Goal: Contribute content: Contribute content

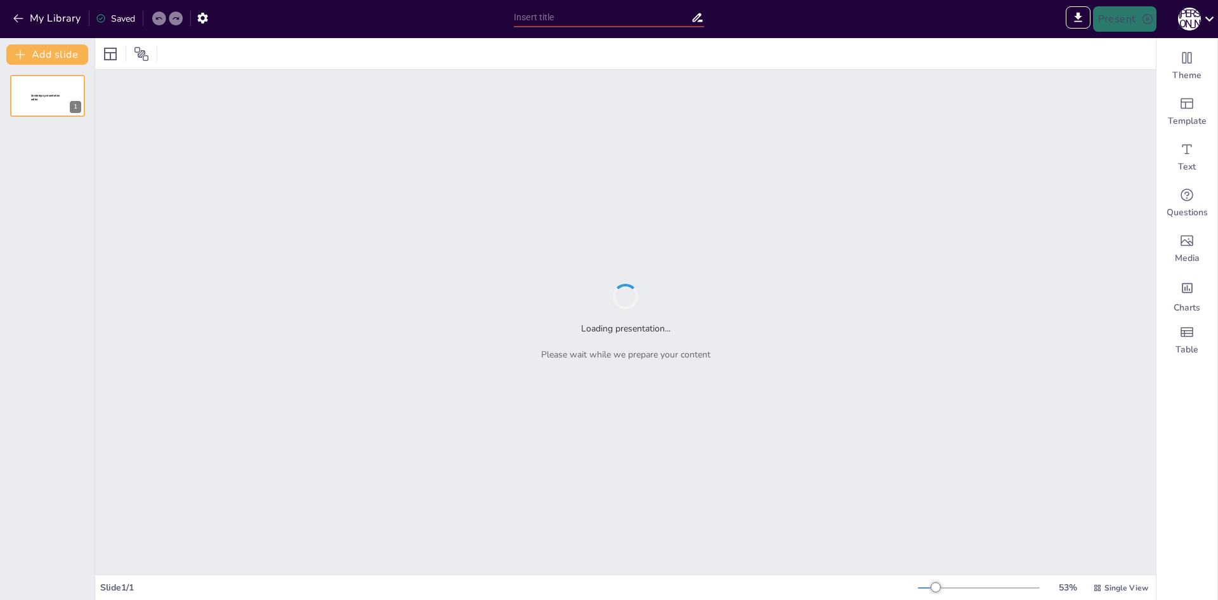
type input "Структура виробництва чорних металів у Європі: простір і організація"
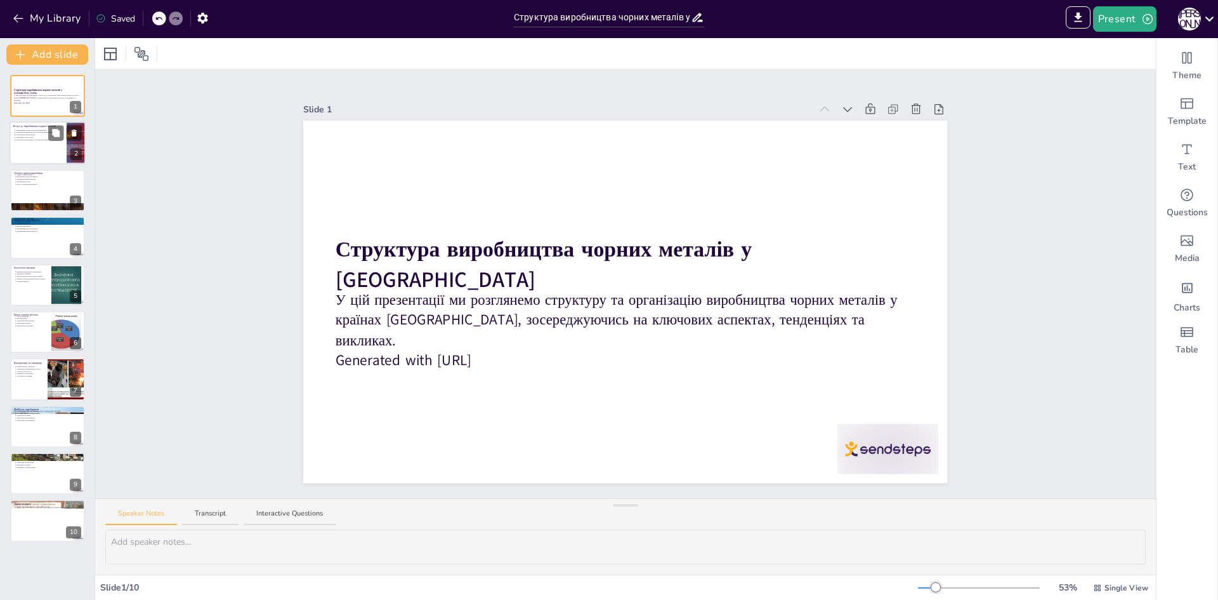
drag, startPoint x: 7, startPoint y: 159, endPoint x: 29, endPoint y: 141, distance: 27.5
click at [9, 158] on div "Структура виробництва чорних металів у Європі У цій презентації ми розглянемо с…" at bounding box center [47, 308] width 95 height 467
click at [29, 141] on div at bounding box center [48, 143] width 76 height 43
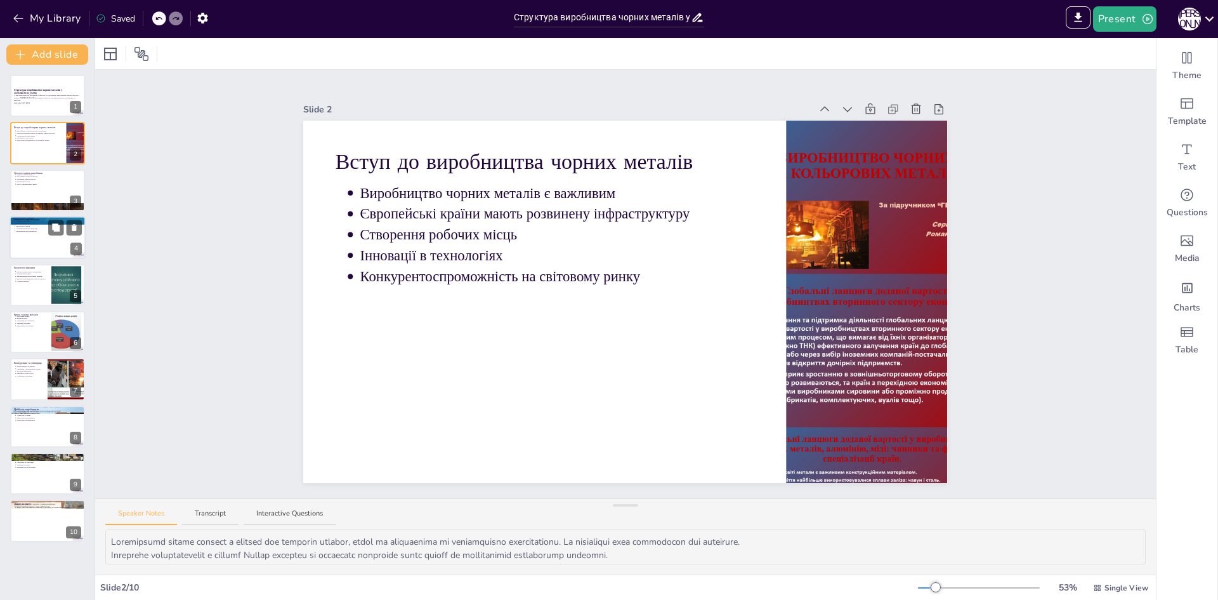
click at [41, 216] on div "Технології виробництва Сучасні технології Зменшення витрат Екологічні аспекти П…" at bounding box center [48, 216] width 76 height 0
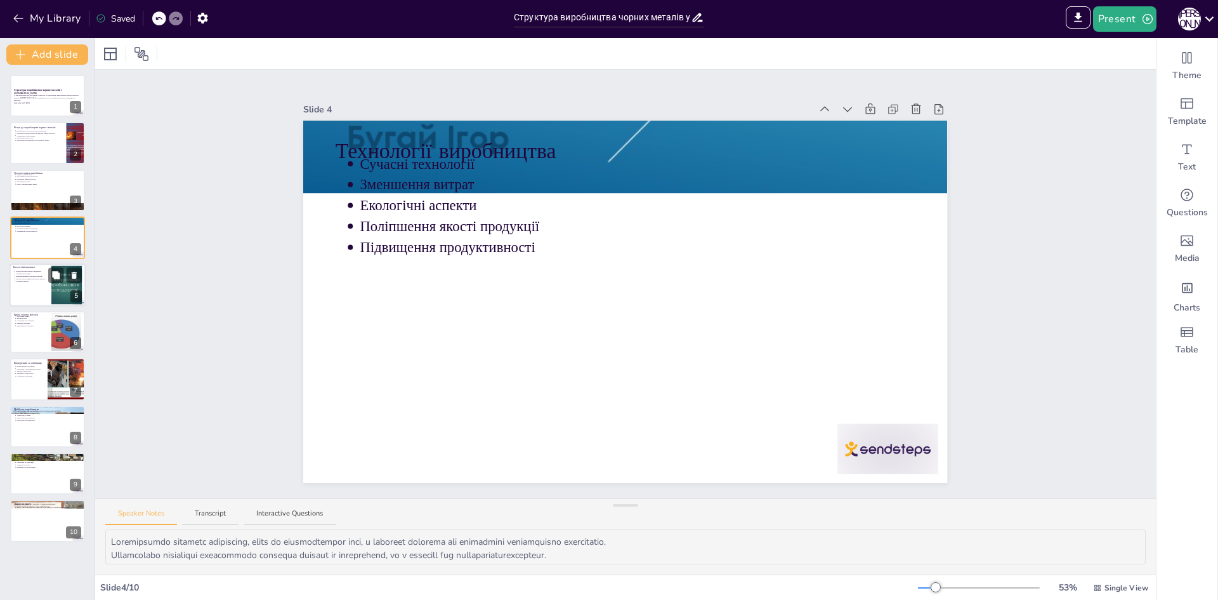
click at [48, 284] on div at bounding box center [48, 284] width 76 height 43
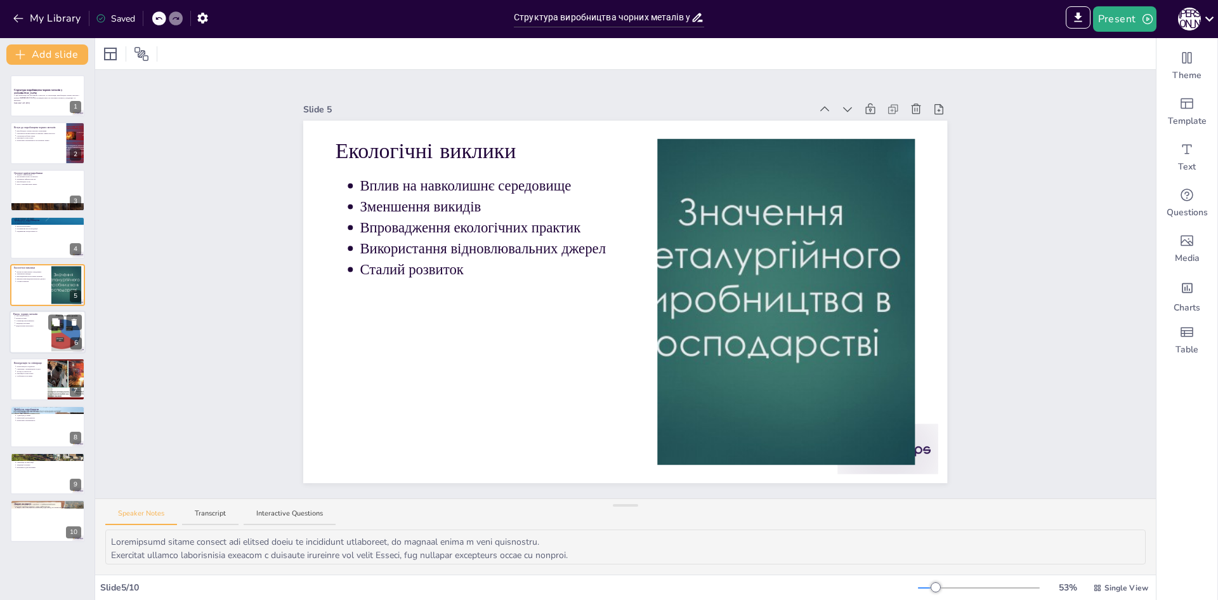
click at [34, 339] on div at bounding box center [48, 331] width 76 height 43
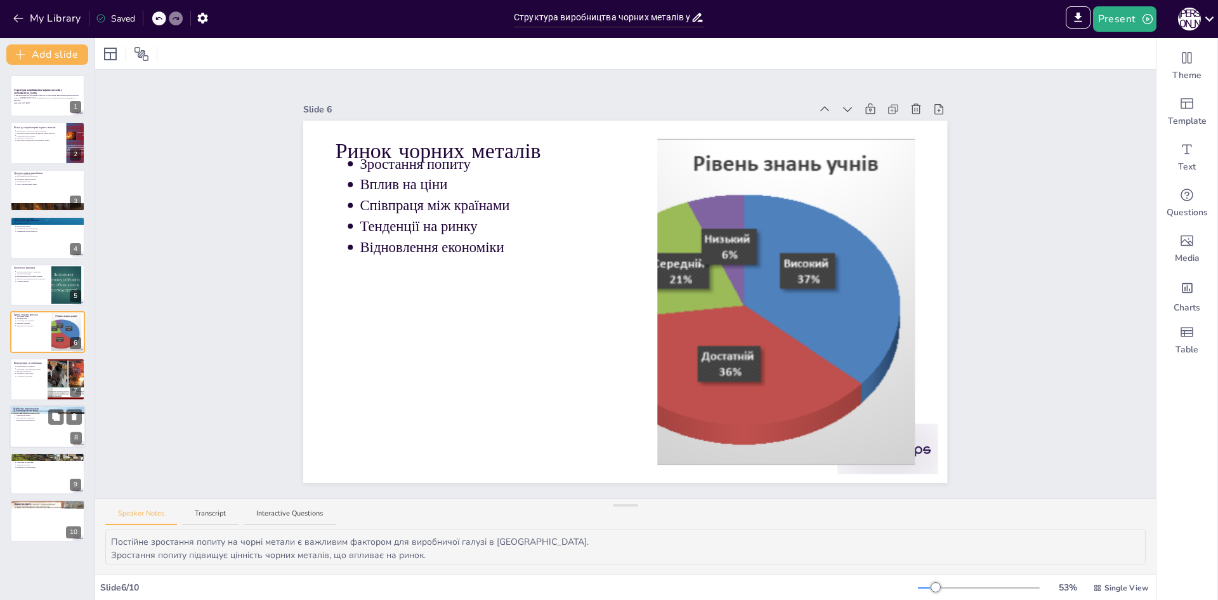
click at [36, 405] on div "Майбутнє виробництва Інновації як ключовий фактор Сталий розвиток Адаптація до …" at bounding box center [48, 426] width 76 height 43
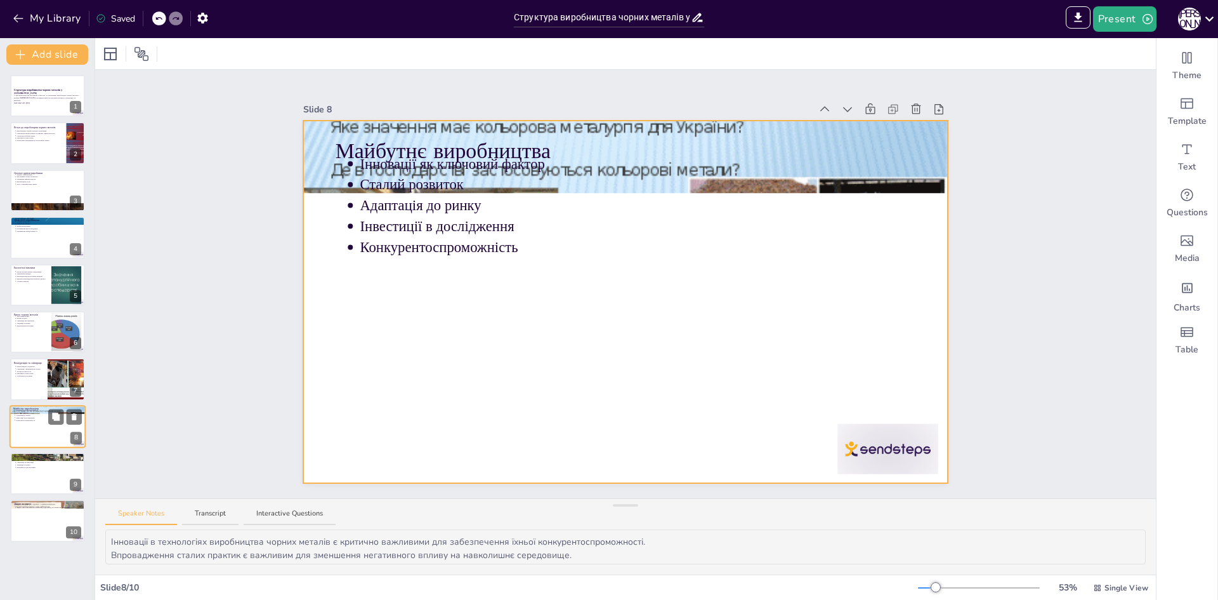
click at [30, 433] on div at bounding box center [48, 426] width 76 height 43
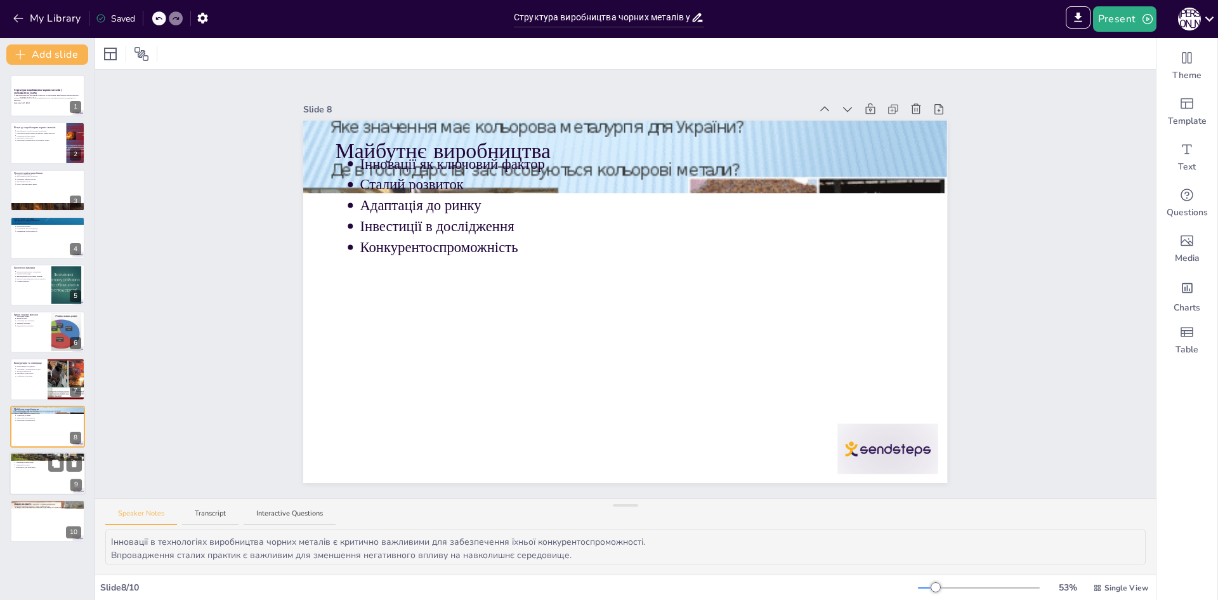
click at [42, 492] on div at bounding box center [48, 473] width 76 height 43
type textarea "Виробництво чорних металів є динамічною галуззю, що постійно змінюється, і вима…"
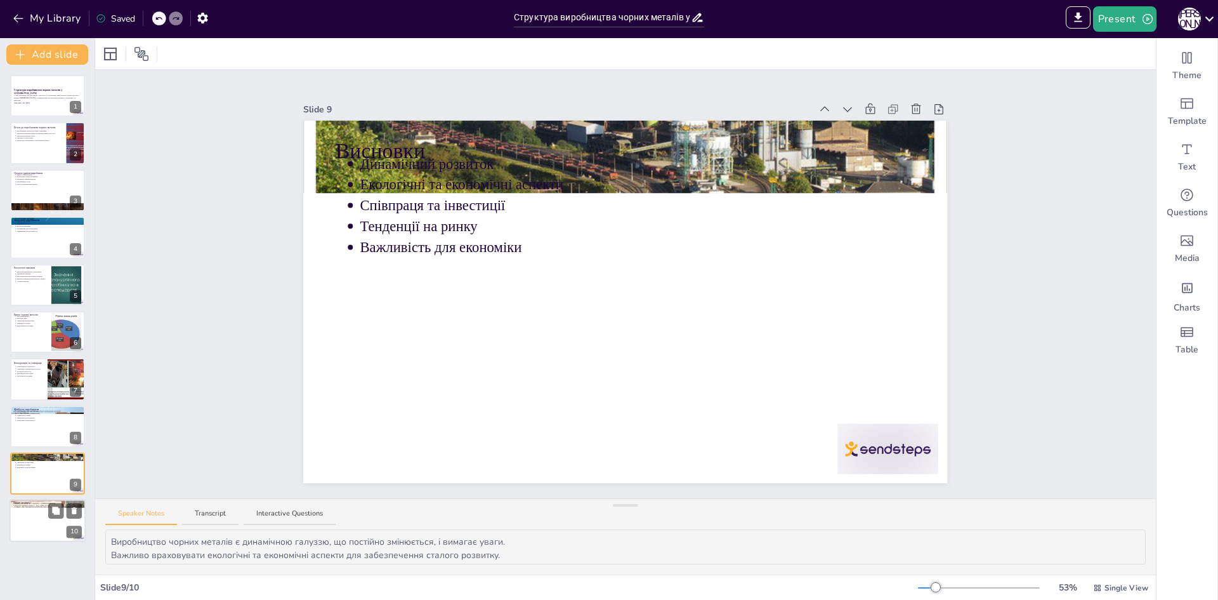
click at [31, 523] on div at bounding box center [48, 520] width 76 height 43
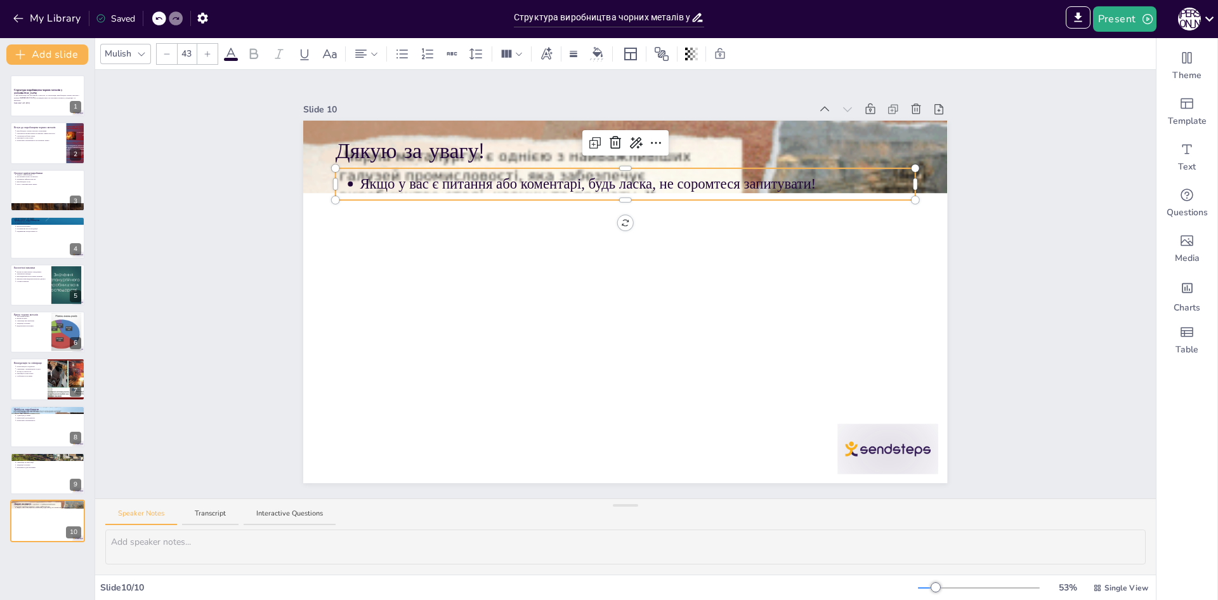
click at [389, 177] on p "Якщо у вас є питання або коментарі, будь ласка, не соромтеся запитувати!" at bounding box center [637, 184] width 555 height 20
click at [529, 129] on div at bounding box center [625, 157] width 644 height 856
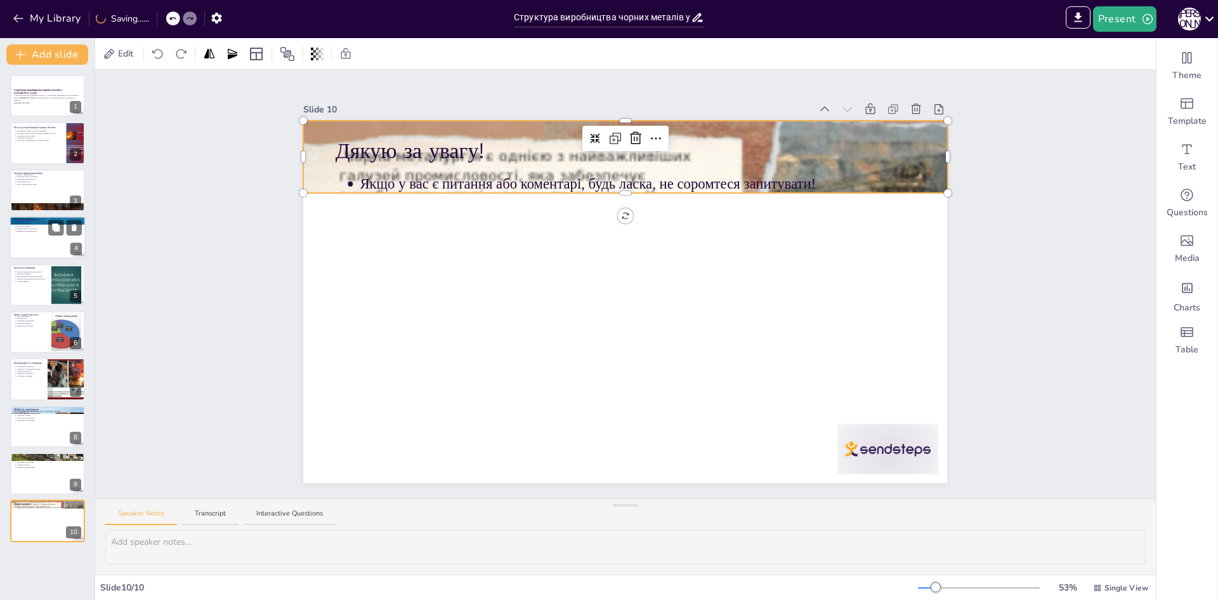
click at [41, 240] on div at bounding box center [48, 237] width 76 height 43
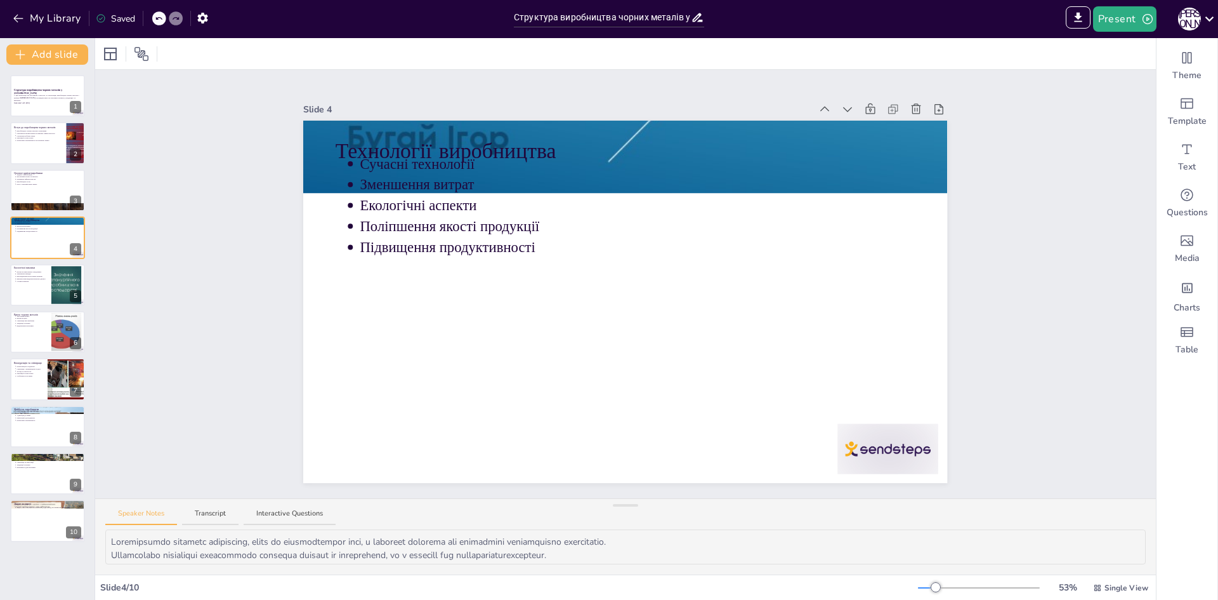
drag, startPoint x: 249, startPoint y: 394, endPoint x: 342, endPoint y: 3, distance: 401.8
click at [39, 119] on div "Структура виробництва чорних металів у Європі У цій презентації ми розглянемо с…" at bounding box center [47, 308] width 95 height 467
click at [38, 135] on p "Створення робочих місць" at bounding box center [39, 135] width 47 height 3
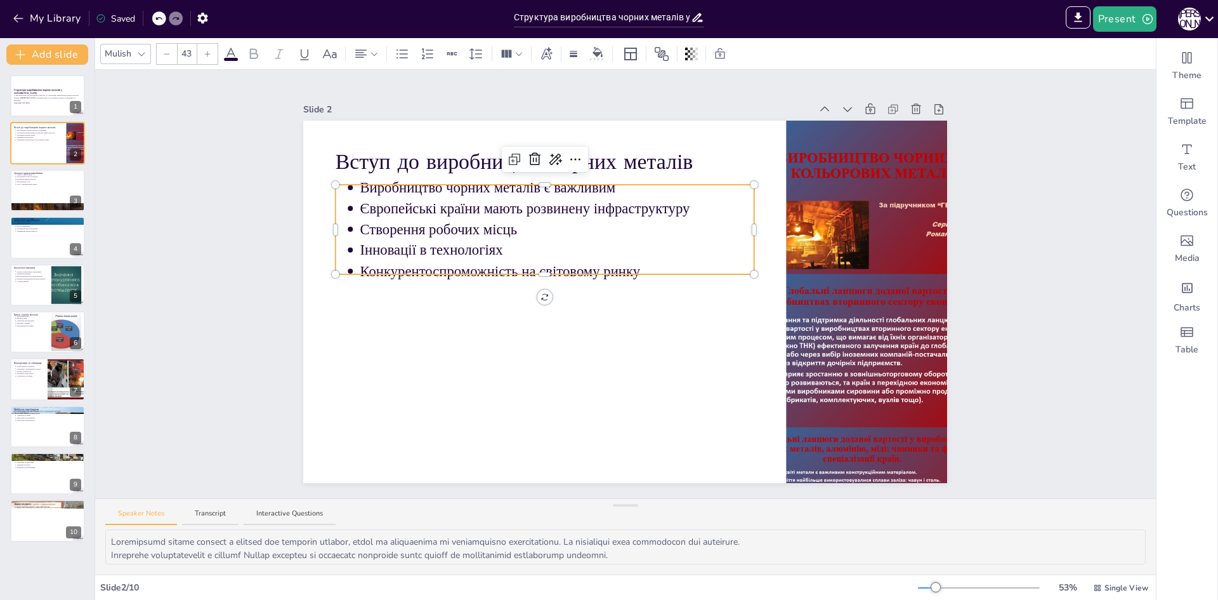
click at [411, 269] on div at bounding box center [545, 271] width 419 height 5
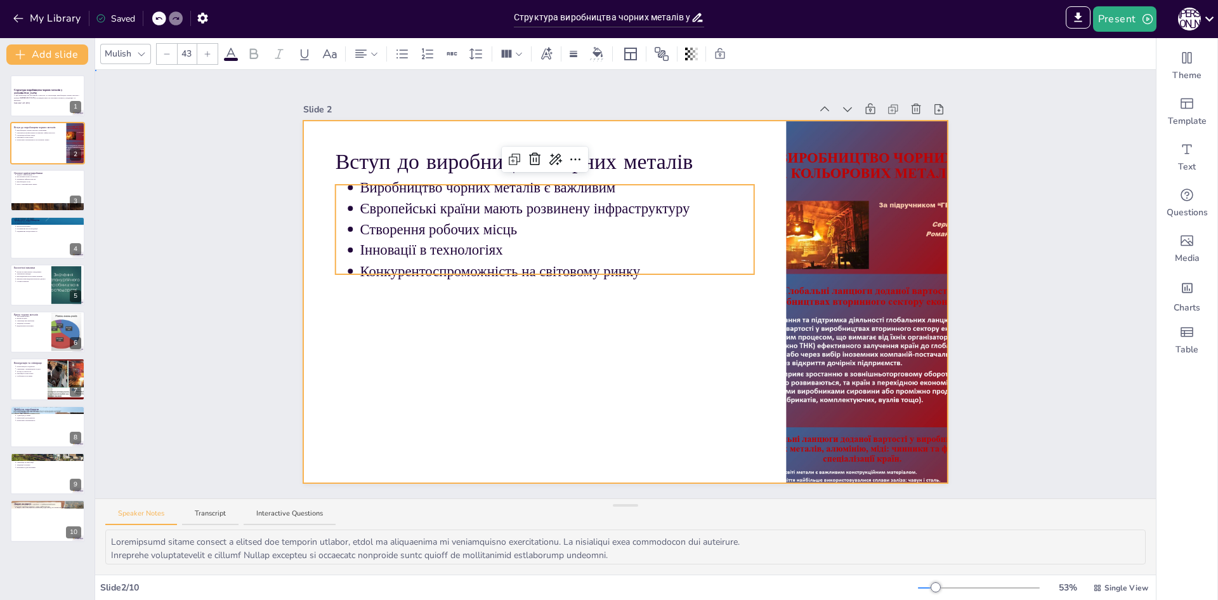
click at [400, 336] on div at bounding box center [625, 302] width 644 height 362
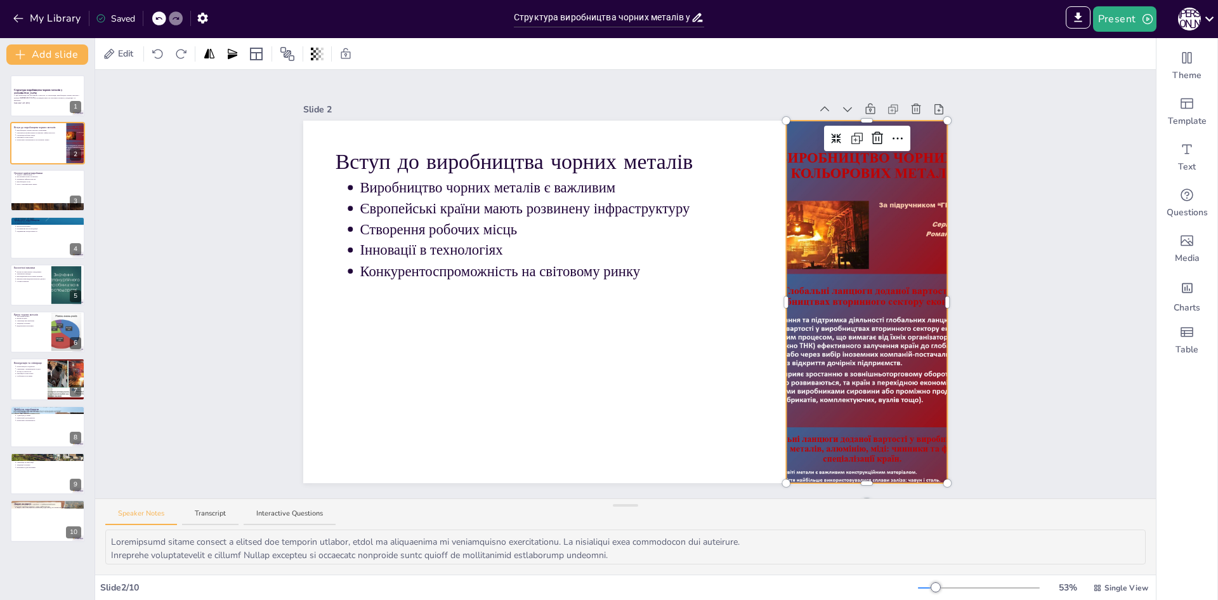
click at [805, 286] on div at bounding box center [868, 302] width 272 height 362
drag, startPoint x: 214, startPoint y: 575, endPoint x: 381, endPoint y: 629, distance: 176.0
click at [381, 599] on html "My Library Saved Структура виробництва чорних металів у Європі: простір і орган…" at bounding box center [609, 300] width 1218 height 600
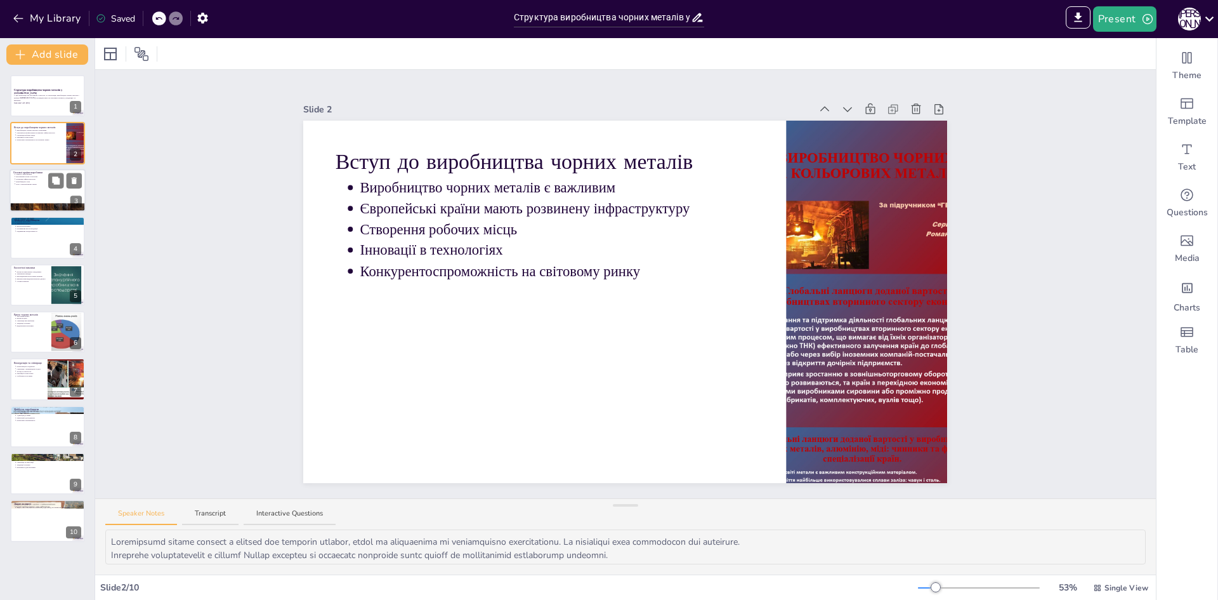
click at [30, 192] on div at bounding box center [48, 190] width 76 height 43
type textarea "[GEOGRAPHIC_DATA], [GEOGRAPHIC_DATA] та [GEOGRAPHIC_DATA] є лідерами у виробниц…"
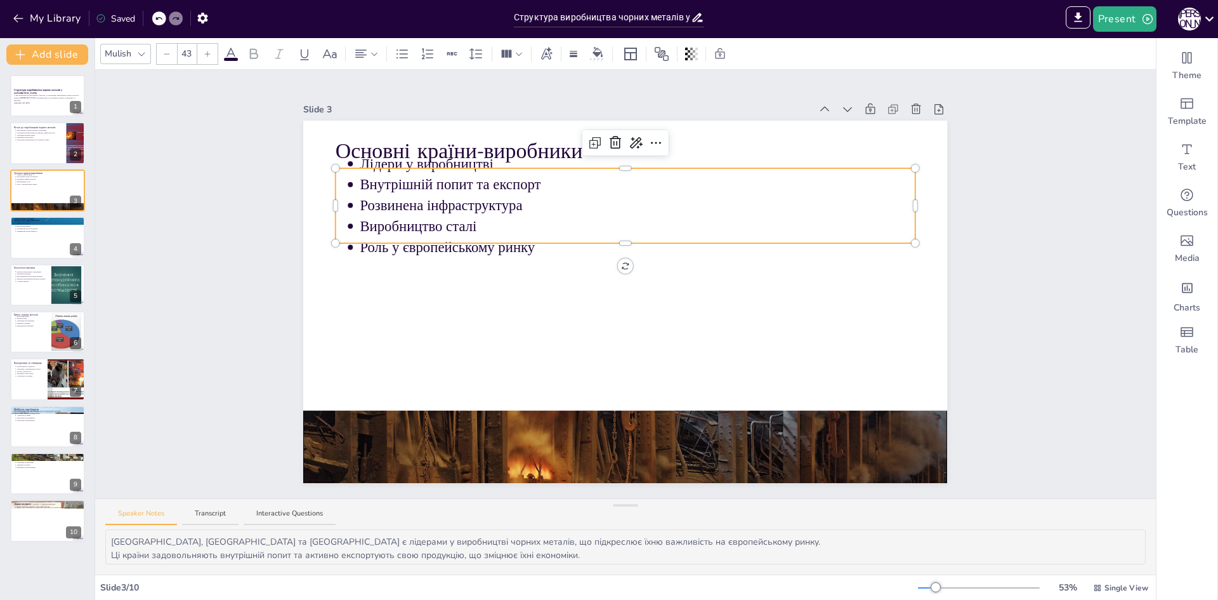
click at [626, 164] on div "Основні країни-виробники Лідери у виробництві Внутрішній попит та експорт Розви…" at bounding box center [625, 302] width 644 height 362
click at [471, 154] on p "Лідери у виробництві" at bounding box center [637, 164] width 555 height 20
click at [545, 195] on li "Розвинена інфраструктура" at bounding box center [637, 205] width 555 height 21
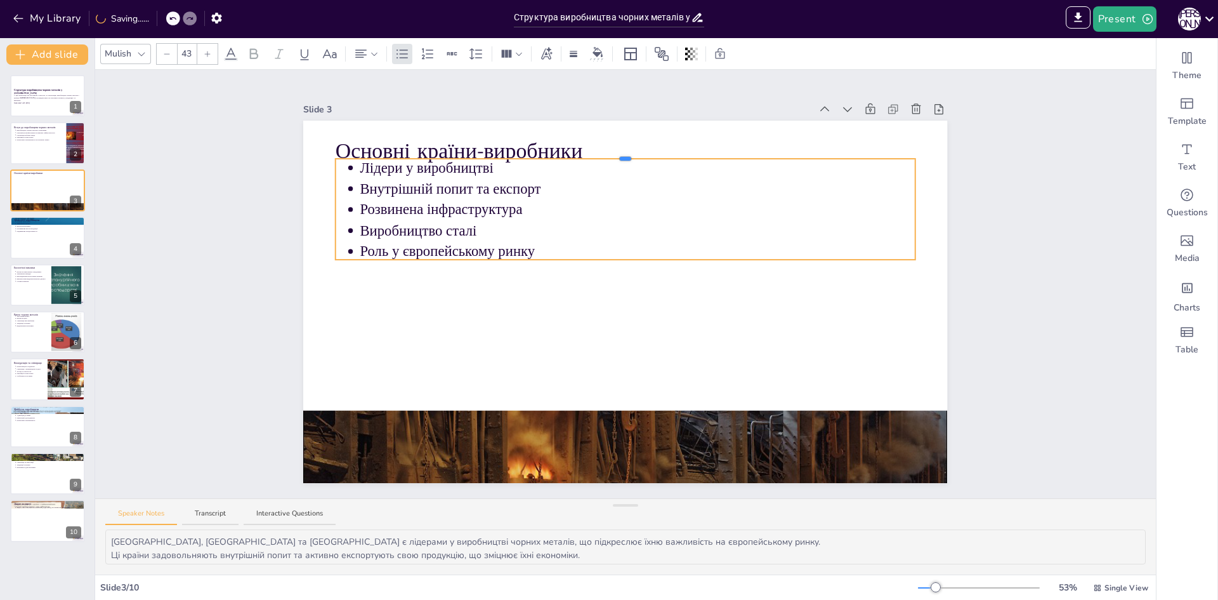
drag, startPoint x: 615, startPoint y: 161, endPoint x: 618, endPoint y: 152, distance: 10.0
click at [620, 157] on div at bounding box center [625, 159] width 11 height 4
click at [590, 221] on p "Виробництво сталі" at bounding box center [637, 230] width 555 height 20
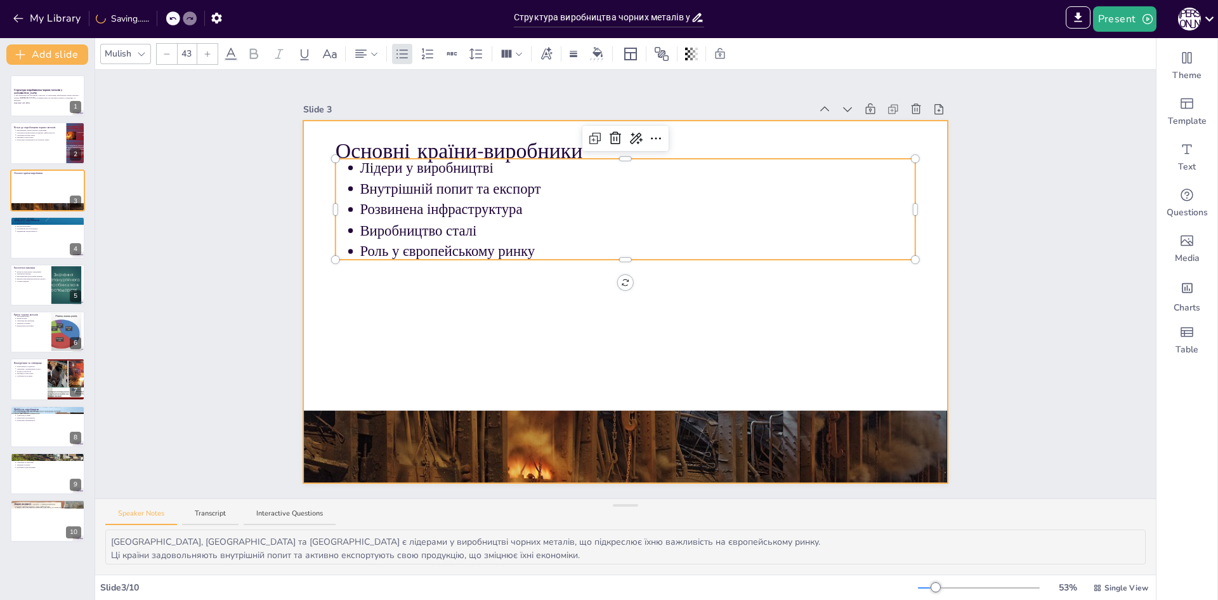
click at [480, 317] on div at bounding box center [625, 302] width 644 height 362
click at [451, 251] on div "Основні країни-виробники Лідери у виробництві Внутрішній попит та експорт Розви…" at bounding box center [625, 302] width 644 height 362
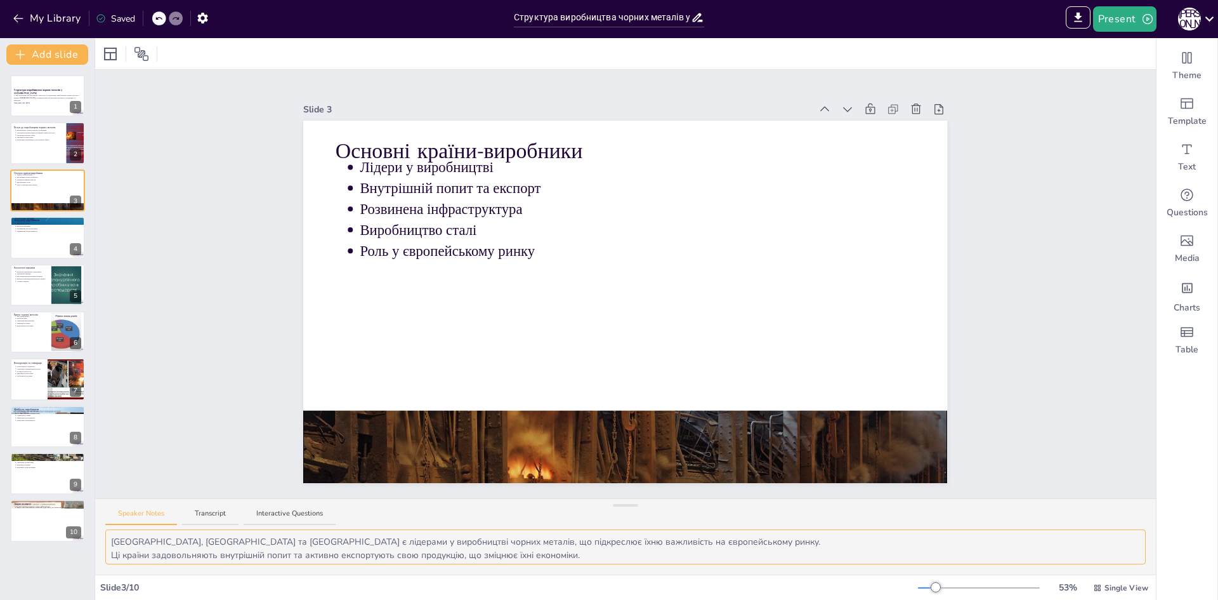
click at [260, 551] on textarea "[GEOGRAPHIC_DATA], [GEOGRAPHIC_DATA] та [GEOGRAPHIC_DATA] є лідерами у виробниц…" at bounding box center [625, 546] width 1041 height 35
drag, startPoint x: 554, startPoint y: 548, endPoint x: 103, endPoint y: 532, distance: 450.7
click at [103, 532] on div "[GEOGRAPHIC_DATA], [GEOGRAPHIC_DATA] та [GEOGRAPHIC_DATA] є лідерами у виробниц…" at bounding box center [625, 551] width 1061 height 45
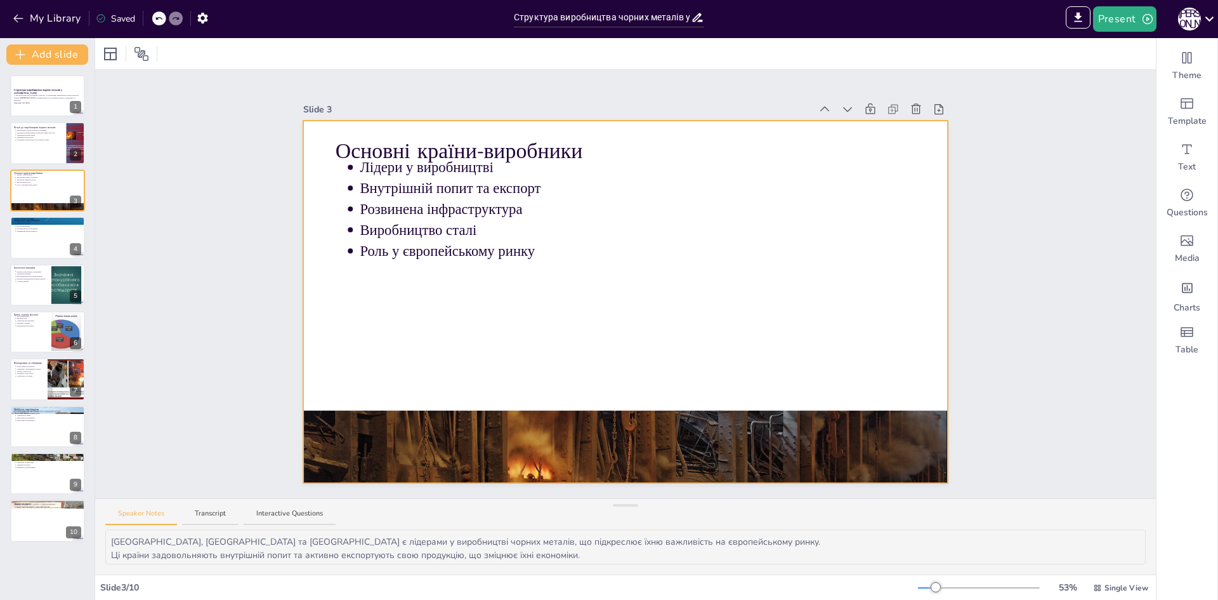
click at [407, 291] on div at bounding box center [625, 302] width 644 height 362
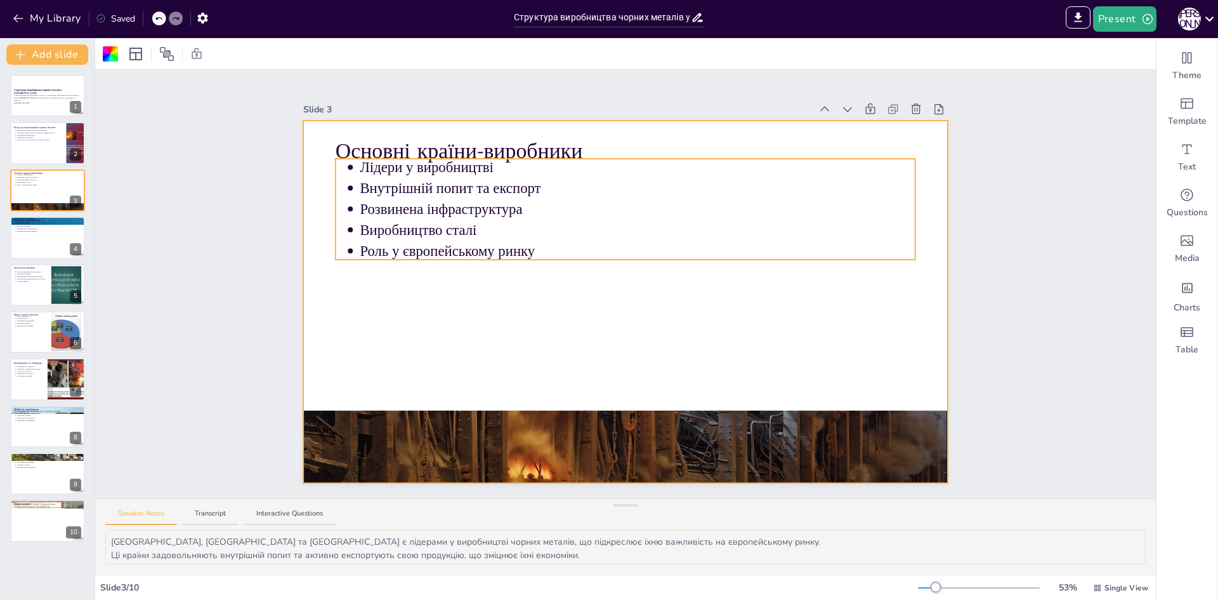
click at [560, 240] on p "Роль у європейському ринку" at bounding box center [637, 250] width 555 height 20
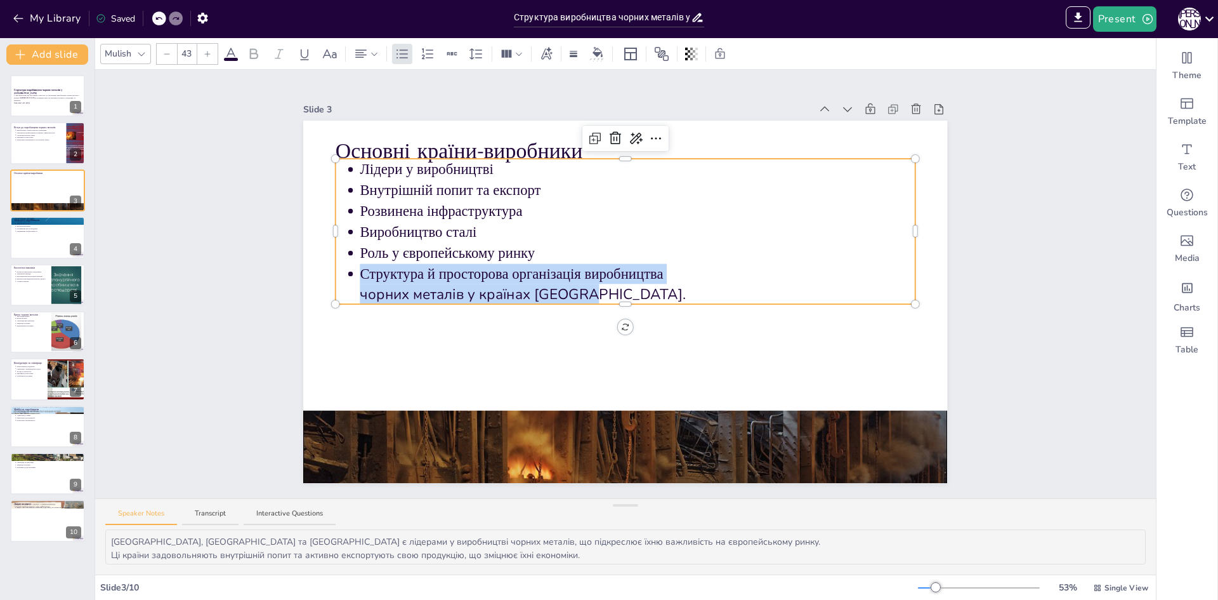
drag, startPoint x: 566, startPoint y: 289, endPoint x: 345, endPoint y: 270, distance: 222.2
click at [345, 270] on ul "Лідери у виробництві Внутрішній попит та експорт Розвинена інфраструктура Вироб…" at bounding box center [626, 231] width 580 height 145
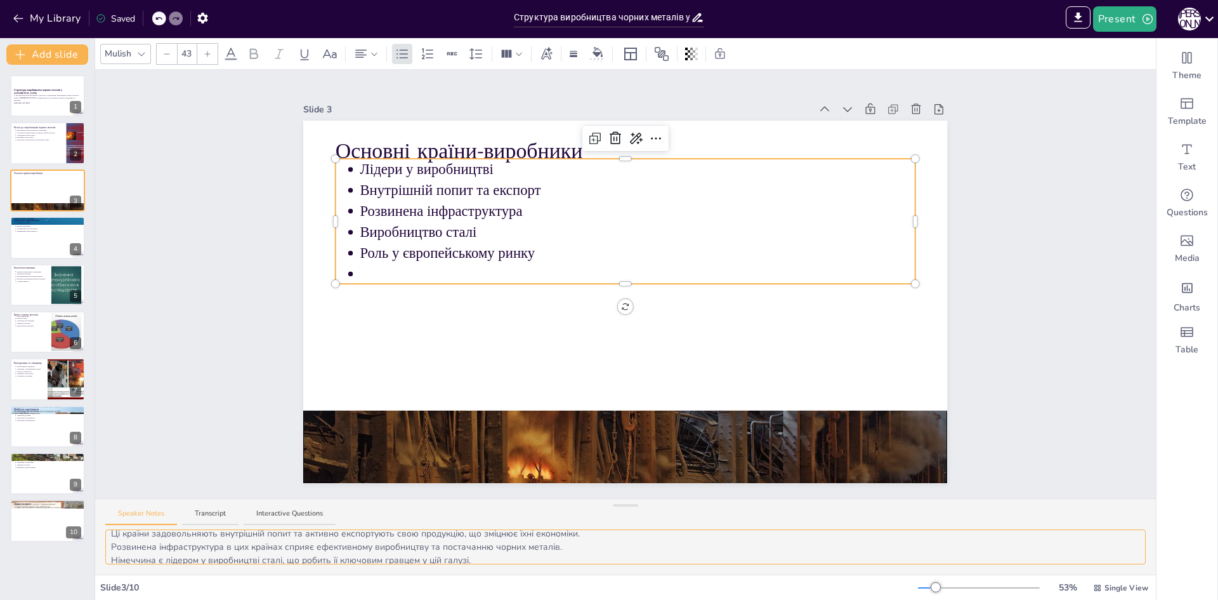
scroll to position [43, 0]
click at [495, 553] on textarea "[GEOGRAPHIC_DATA], [GEOGRAPHIC_DATA] та [GEOGRAPHIC_DATA] є лідерами у виробниц…" at bounding box center [625, 546] width 1041 height 35
drag, startPoint x: 495, startPoint y: 553, endPoint x: 365, endPoint y: 549, distance: 130.1
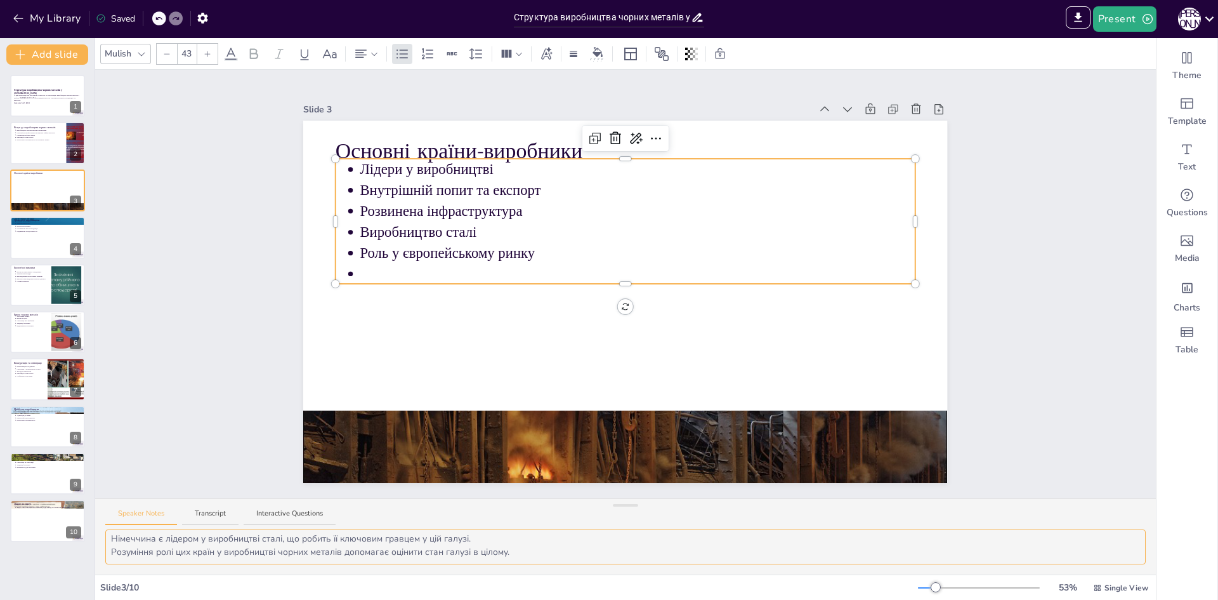
click at [369, 560] on textarea "[GEOGRAPHIC_DATA], [GEOGRAPHIC_DATA] та [GEOGRAPHIC_DATA] є лідерами у виробниц…" at bounding box center [625, 546] width 1041 height 35
click at [349, 537] on textarea "[GEOGRAPHIC_DATA], [GEOGRAPHIC_DATA] та [GEOGRAPHIC_DATA] є лідерами у виробниц…" at bounding box center [625, 546] width 1041 height 35
drag, startPoint x: 111, startPoint y: 544, endPoint x: 546, endPoint y: 549, distance: 434.7
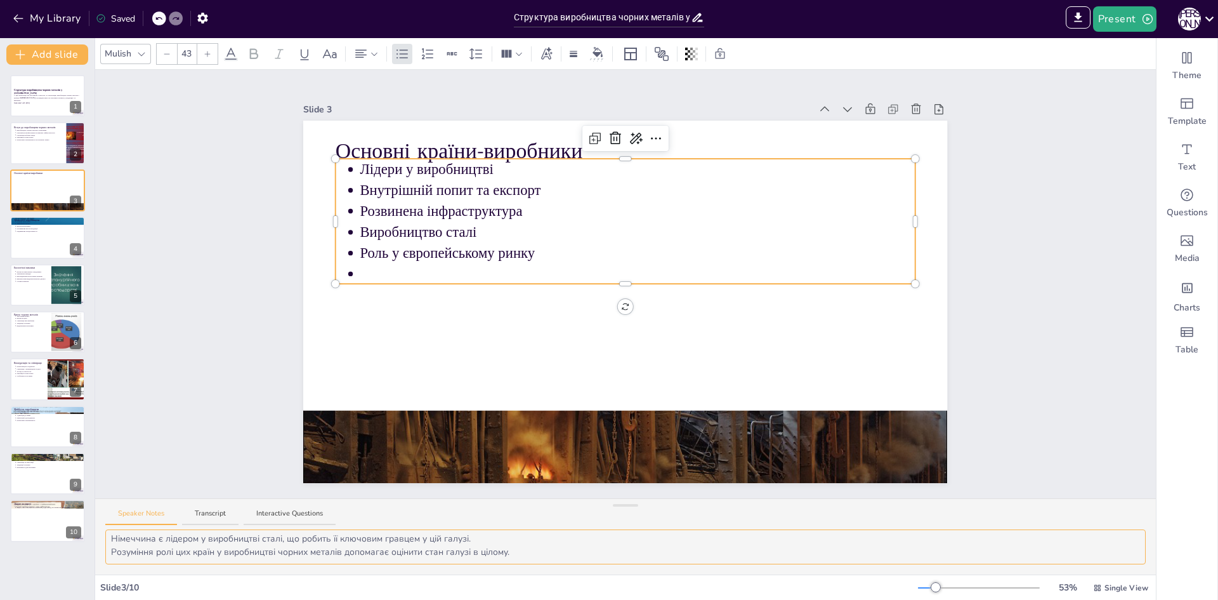
click at [546, 549] on textarea "[GEOGRAPHIC_DATA], [GEOGRAPHIC_DATA] та [GEOGRAPHIC_DATA] є лідерами у виробниц…" at bounding box center [625, 546] width 1041 height 35
click at [384, 263] on p at bounding box center [637, 273] width 555 height 20
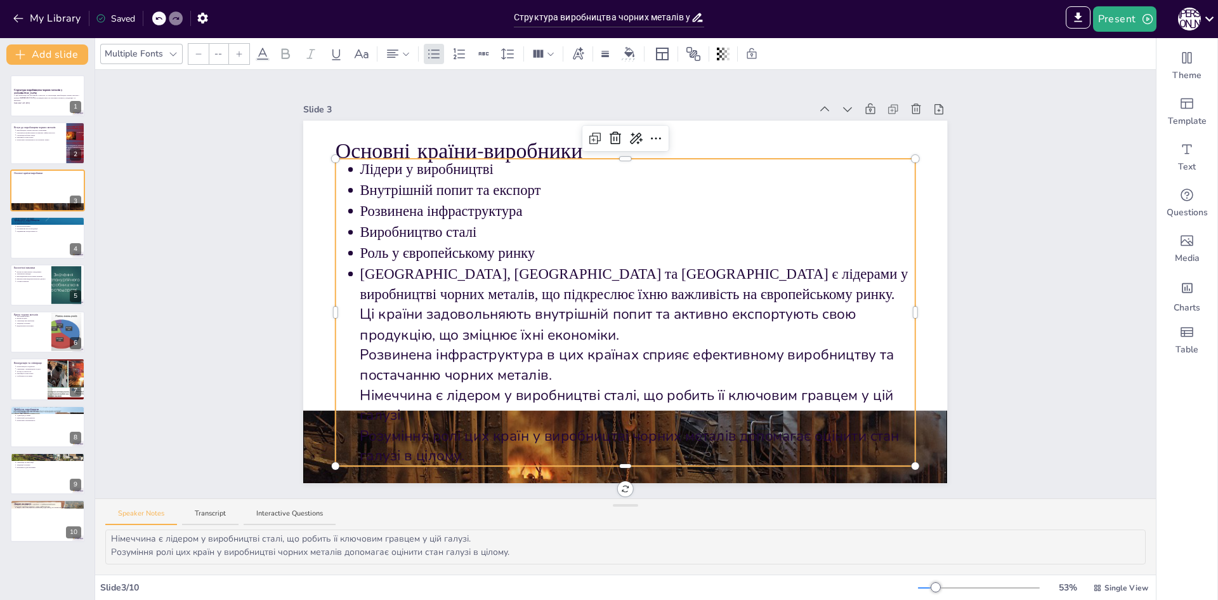
type input "43"
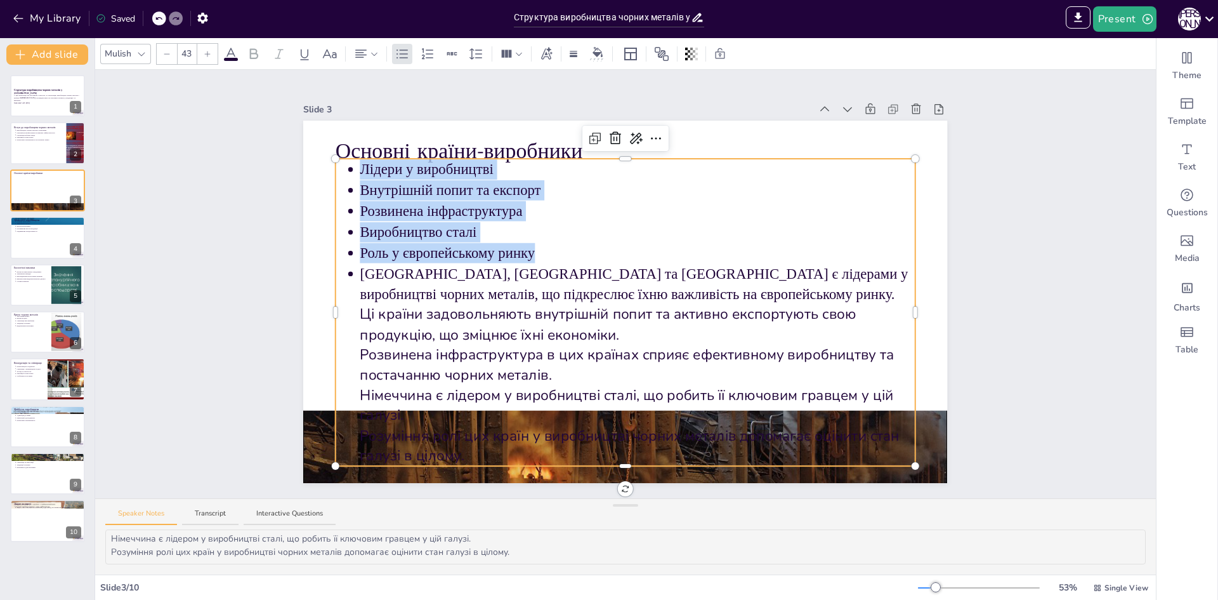
drag, startPoint x: 525, startPoint y: 250, endPoint x: 332, endPoint y: 169, distance: 209.3
click at [336, 169] on ul "Лідери у виробництві Внутрішній попит та експорт Розвинена інфраструктура Вироб…" at bounding box center [626, 312] width 580 height 307
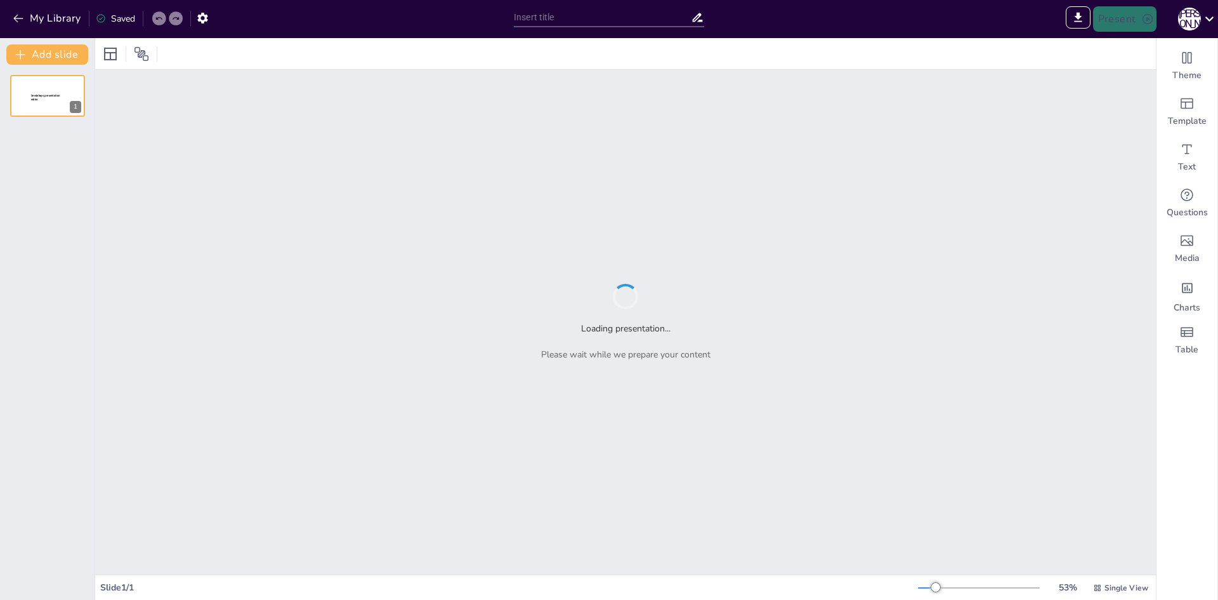
type input "Sendsteps presentation"
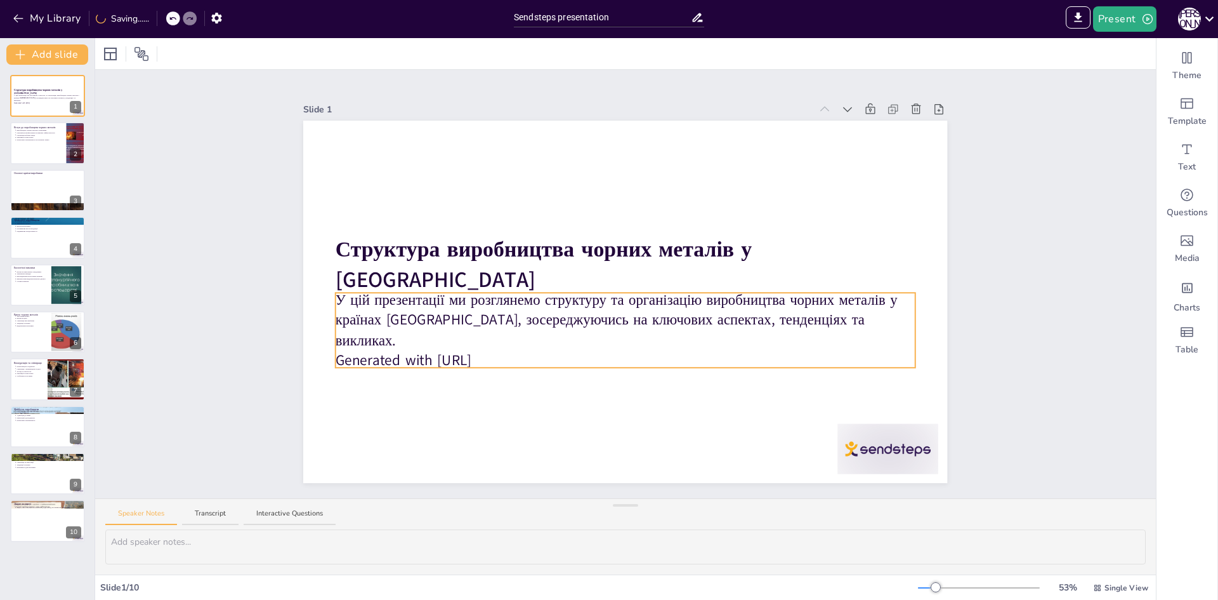
click at [478, 350] on p "Generated with [URL]" at bounding box center [626, 360] width 580 height 20
drag, startPoint x: 498, startPoint y: 347, endPoint x: 331, endPoint y: 344, distance: 166.9
click at [331, 344] on div "Структура виробництва чорних металів у [GEOGRAPHIC_DATA] У цій презентації ми р…" at bounding box center [625, 302] width 644 height 362
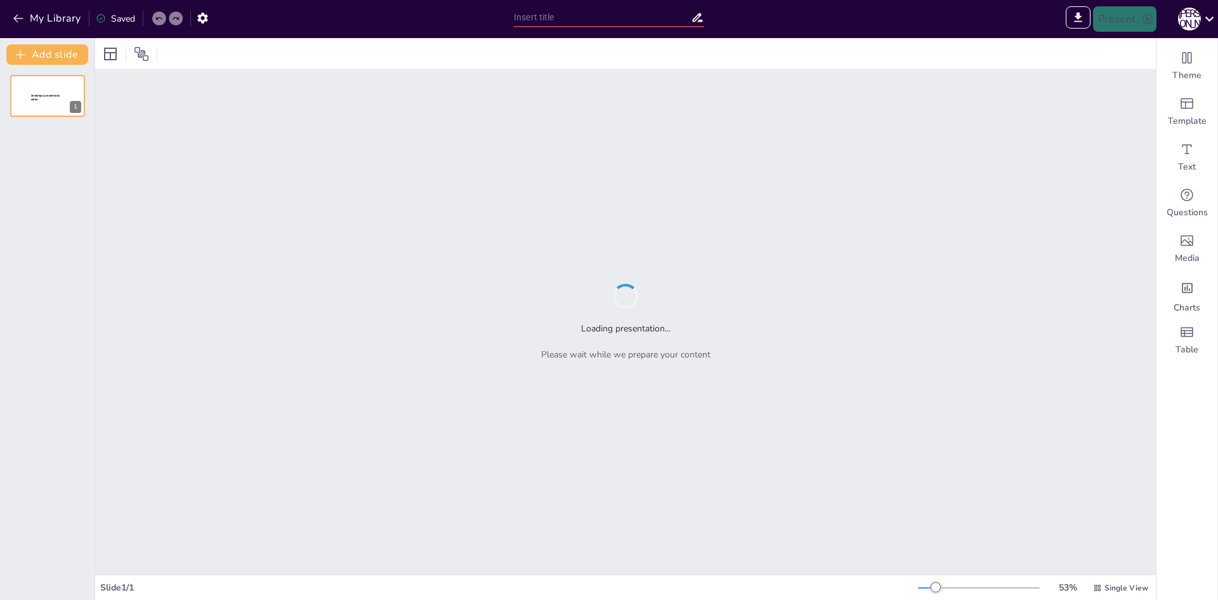
type input "Sendsteps presentation"
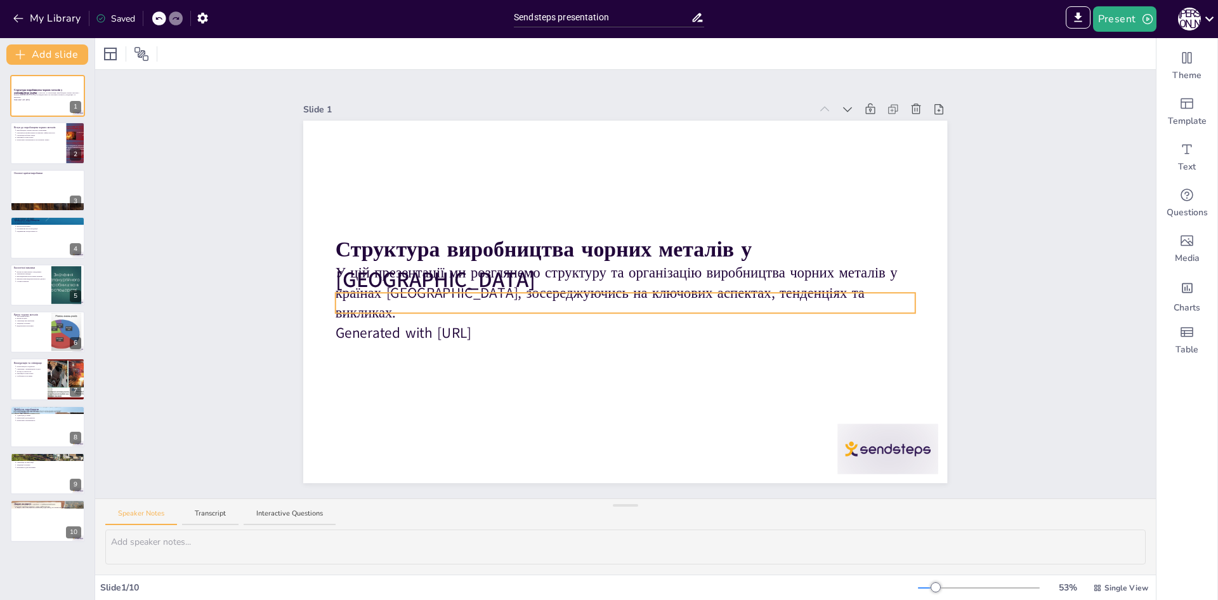
click at [528, 323] on p "Generated with [URL]" at bounding box center [626, 333] width 580 height 20
drag, startPoint x: 518, startPoint y: 318, endPoint x: 330, endPoint y: 319, distance: 187.8
click at [336, 322] on p "Generated with [URL]" at bounding box center [626, 332] width 580 height 20
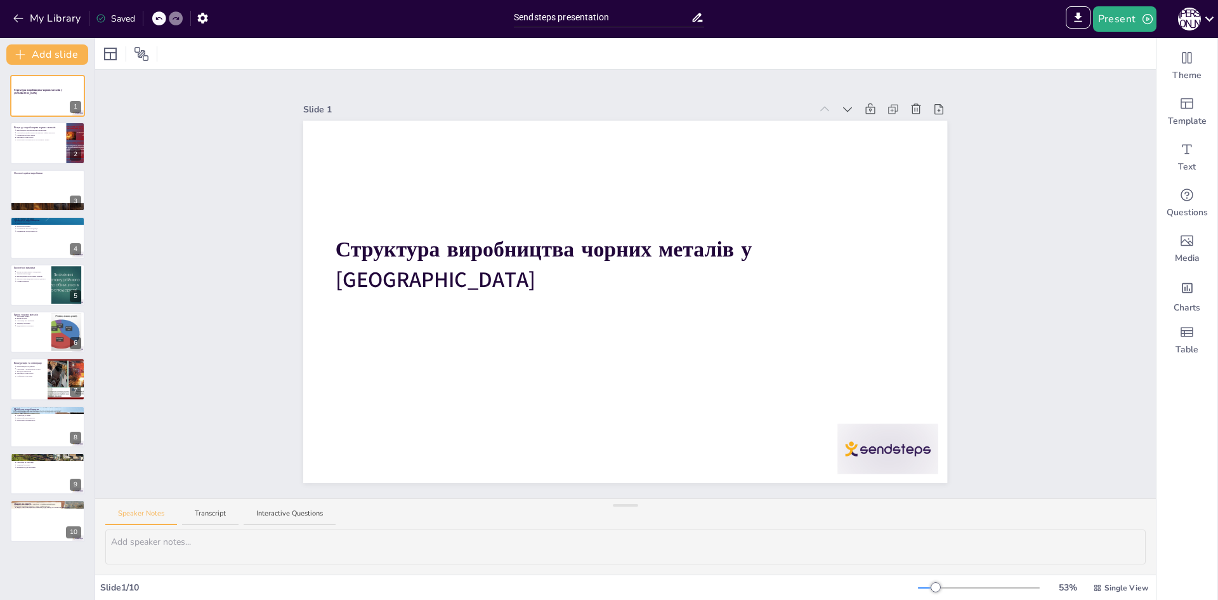
click at [176, 18] on icon at bounding box center [176, 18] width 6 height 3
click at [162, 20] on icon at bounding box center [159, 19] width 8 height 8
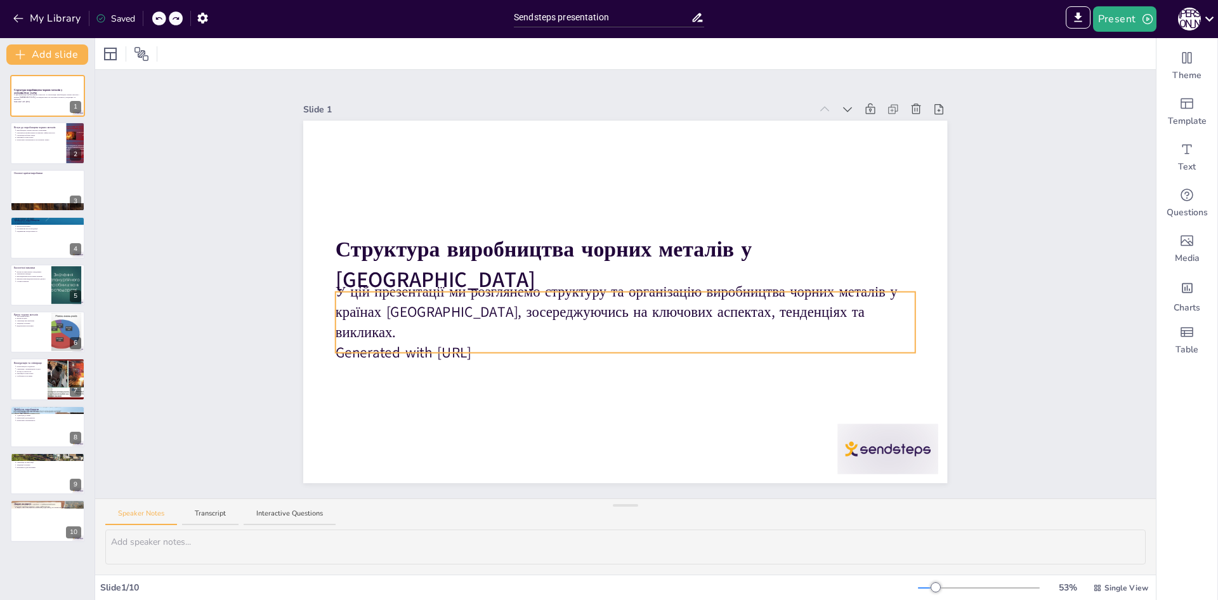
click at [500, 346] on div "Структура виробництва чорних металів у [GEOGRAPHIC_DATA] У цій презентації ми р…" at bounding box center [625, 302] width 644 height 362
click at [516, 342] on p "Generated with [URL]" at bounding box center [626, 352] width 580 height 20
drag, startPoint x: 516, startPoint y: 337, endPoint x: 333, endPoint y: 341, distance: 183.4
click at [336, 342] on p "Generated with [URL]" at bounding box center [626, 352] width 580 height 20
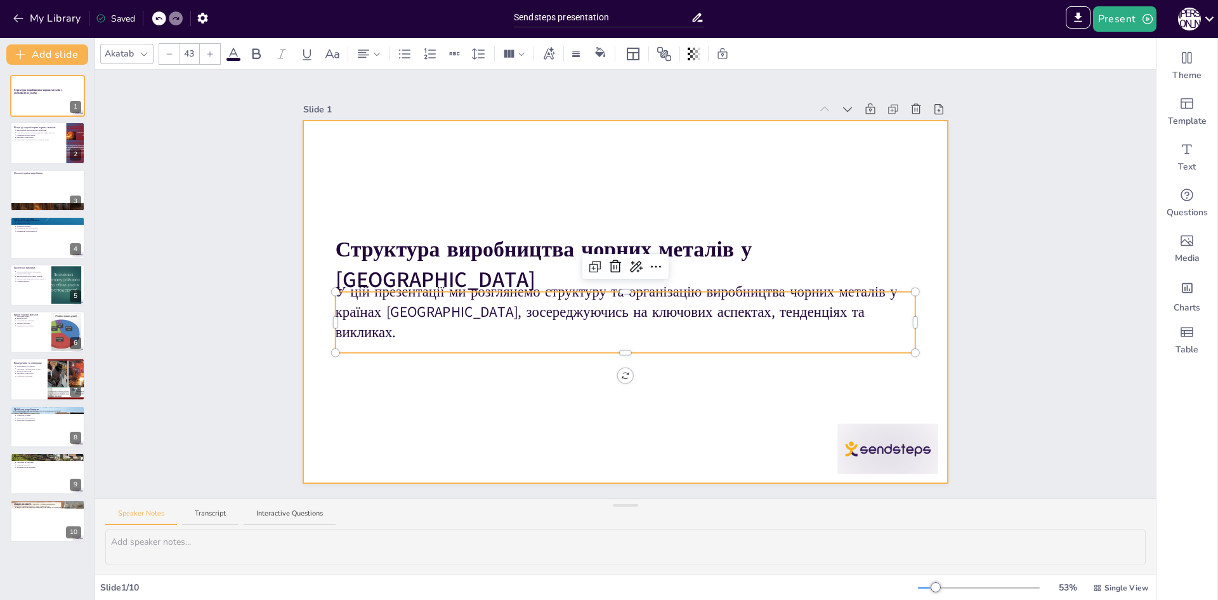
click at [485, 395] on div at bounding box center [625, 302] width 644 height 362
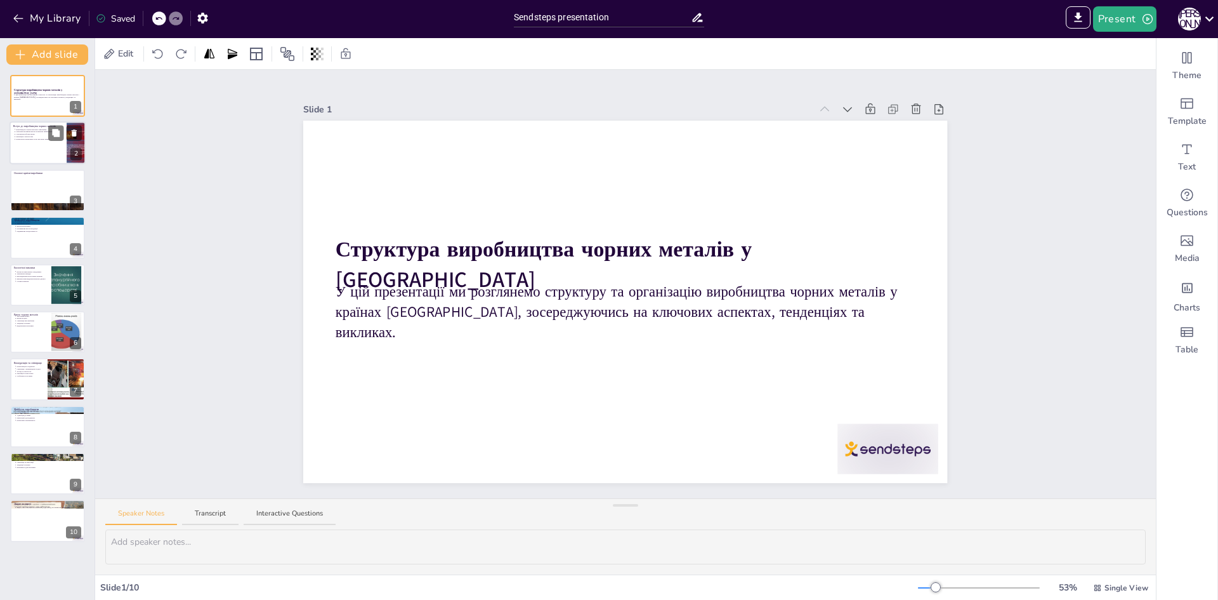
click at [27, 136] on p "Інновації в технологіях" at bounding box center [39, 137] width 47 height 3
type textarea "Loremipsumd sitame consect a elitsed doe temporin utlabor, etdol ma aliquaenima…"
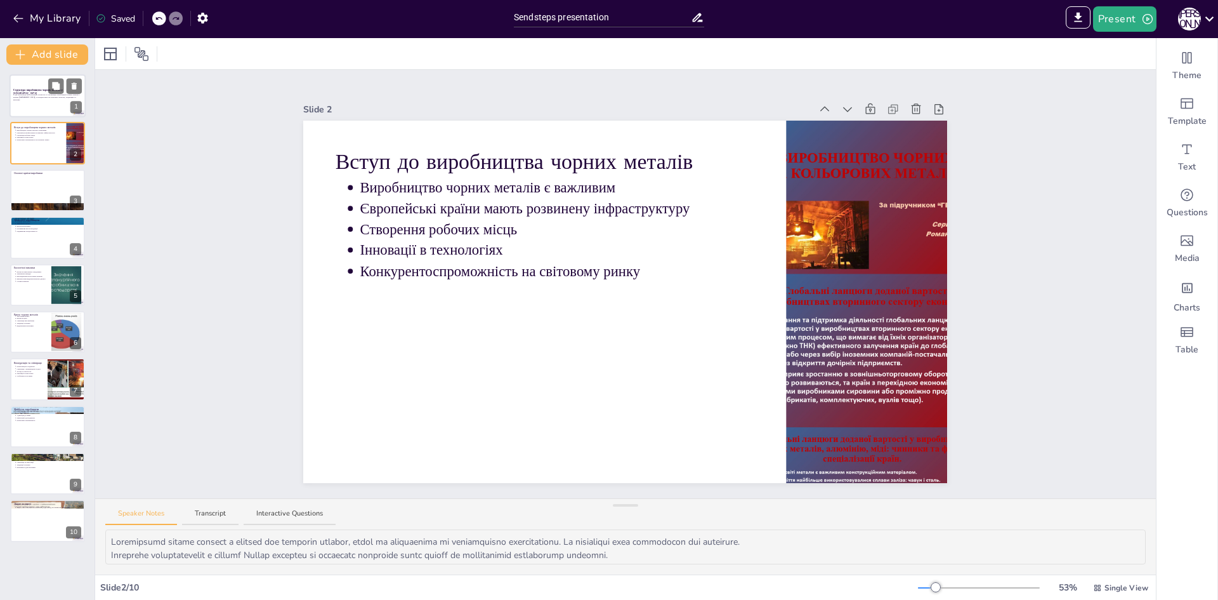
click at [36, 114] on div at bounding box center [48, 95] width 76 height 43
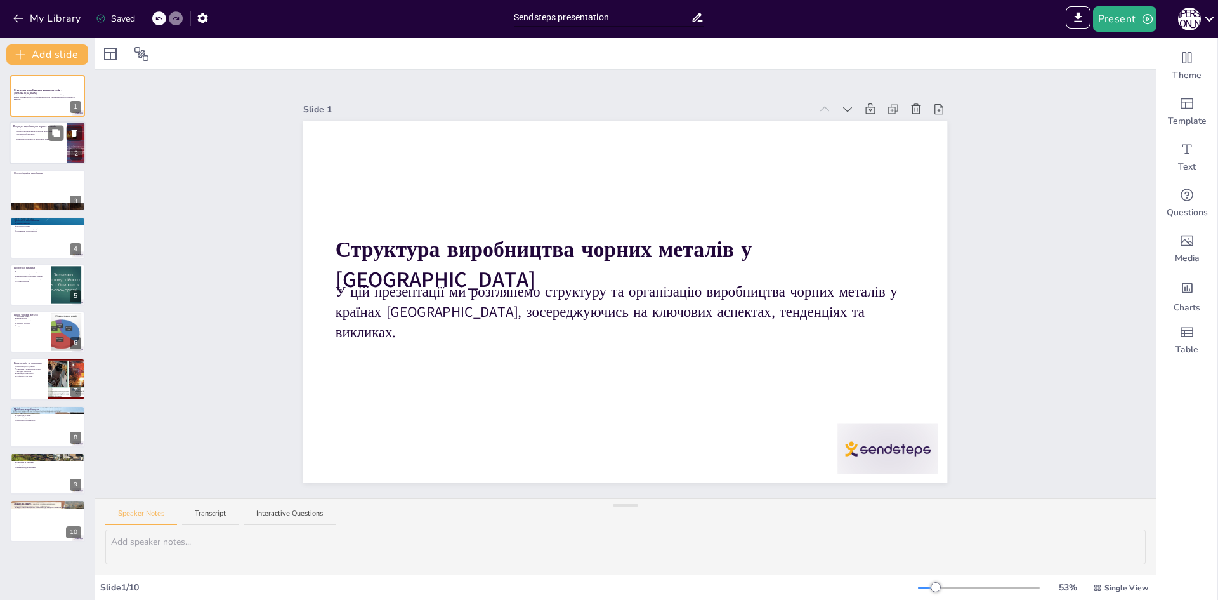
click at [44, 161] on div at bounding box center [48, 143] width 76 height 43
type textarea "Loremipsumd sitame consect a elitsed doe temporin utlabor, etdol ma aliquaenima…"
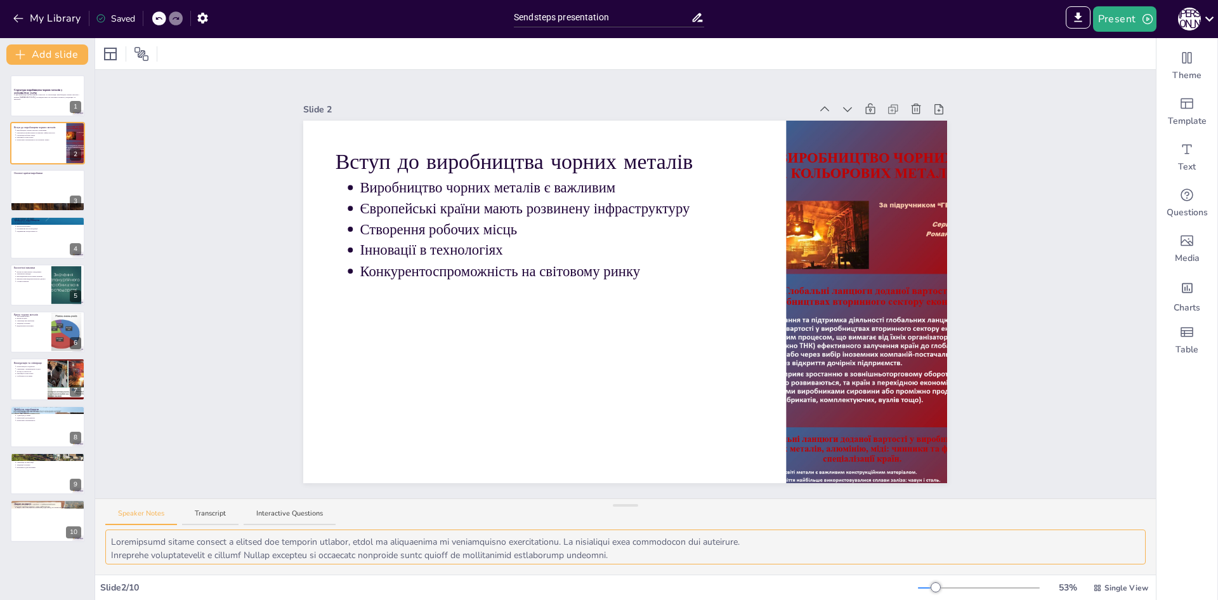
click at [155, 535] on textarea at bounding box center [625, 546] width 1041 height 35
click at [150, 543] on textarea at bounding box center [625, 546] width 1041 height 35
click at [155, 549] on textarea at bounding box center [625, 546] width 1041 height 35
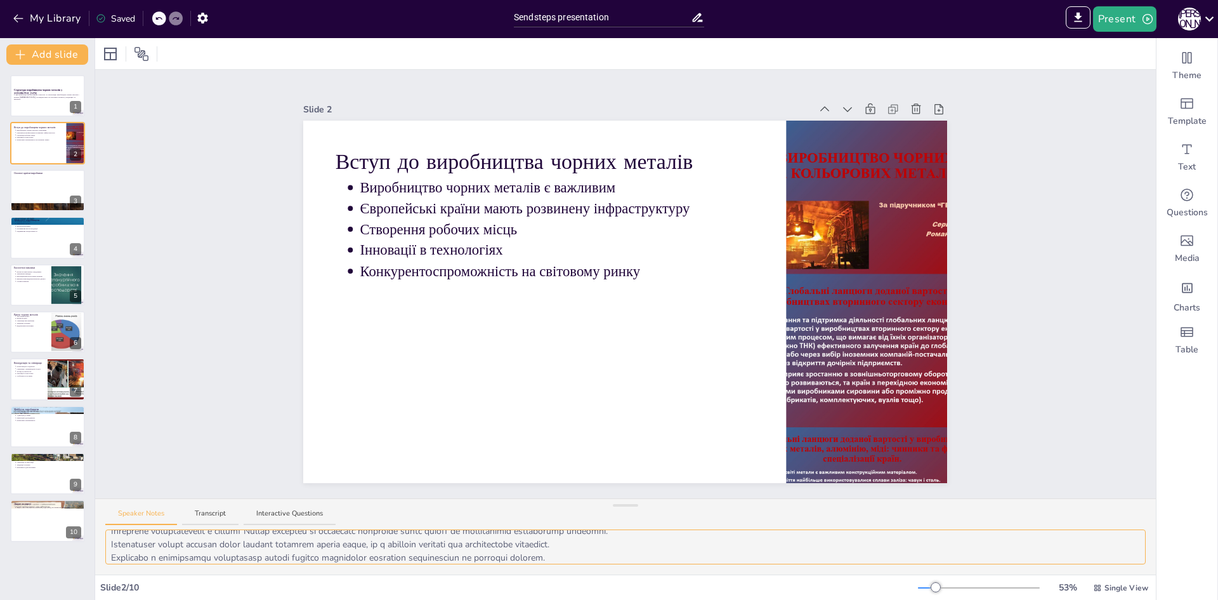
scroll to position [43, 0]
drag, startPoint x: 108, startPoint y: 541, endPoint x: 688, endPoint y: 551, distance: 580.0
click at [688, 551] on textarea at bounding box center [625, 546] width 1041 height 35
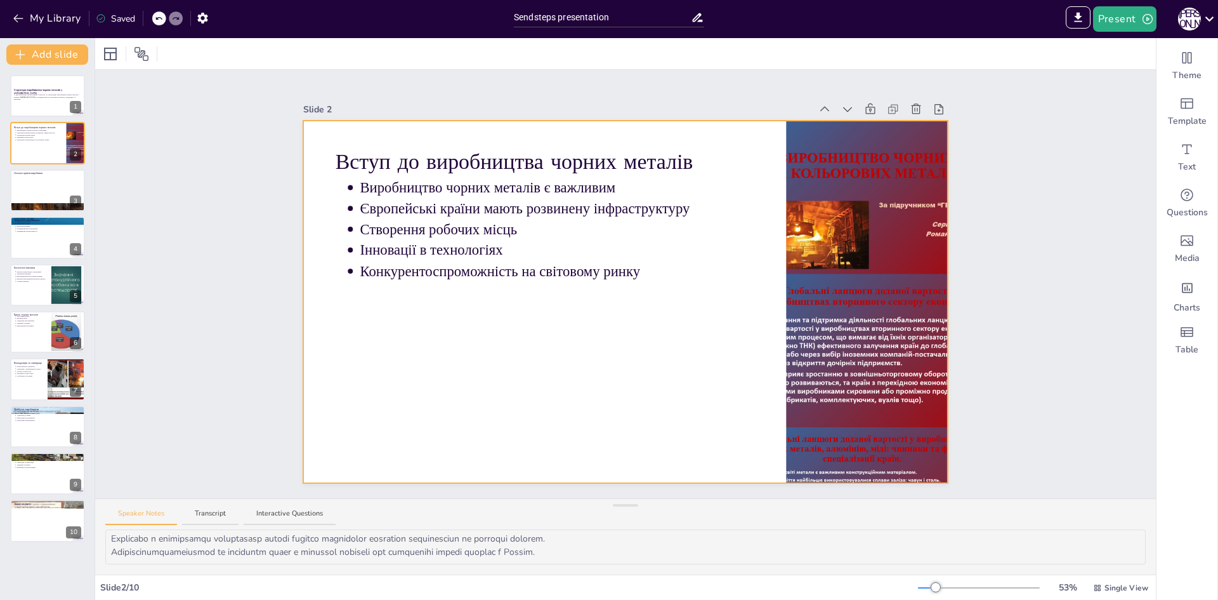
click at [500, 308] on div at bounding box center [625, 302] width 644 height 362
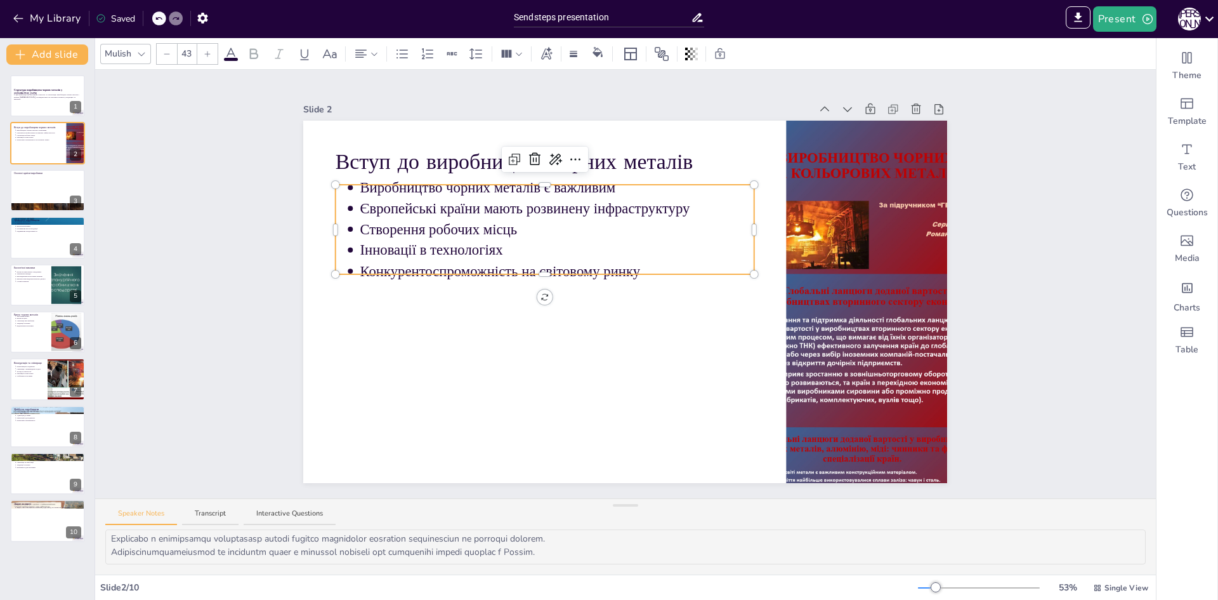
click at [481, 267] on div "Вступ до виробництва чорних металів Виробництво чорних металів є важливим Європ…" at bounding box center [625, 302] width 644 height 362
click at [672, 261] on p "Конкурентоспроможність на світовому ринку" at bounding box center [557, 271] width 394 height 20
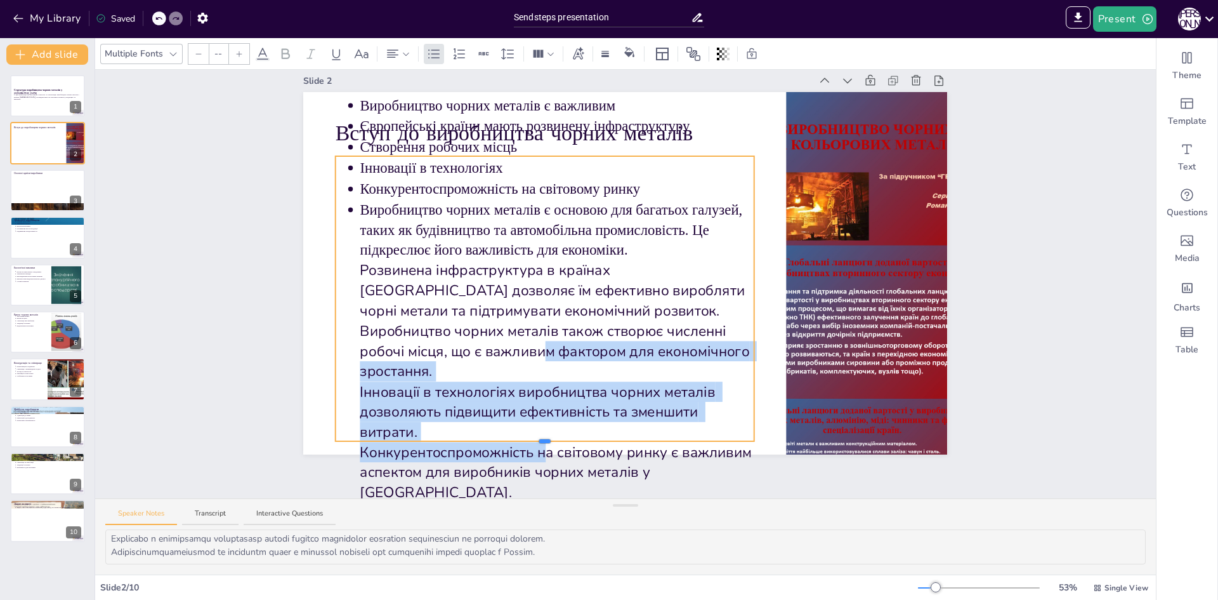
scroll to position [28, 0]
drag, startPoint x: 537, startPoint y: 458, endPoint x: 537, endPoint y: 356, distance: 102.2
click at [537, 356] on div "Вступ до виробництва чорних металів Виробництво чорних металів є важливим Європ…" at bounding box center [625, 274] width 644 height 362
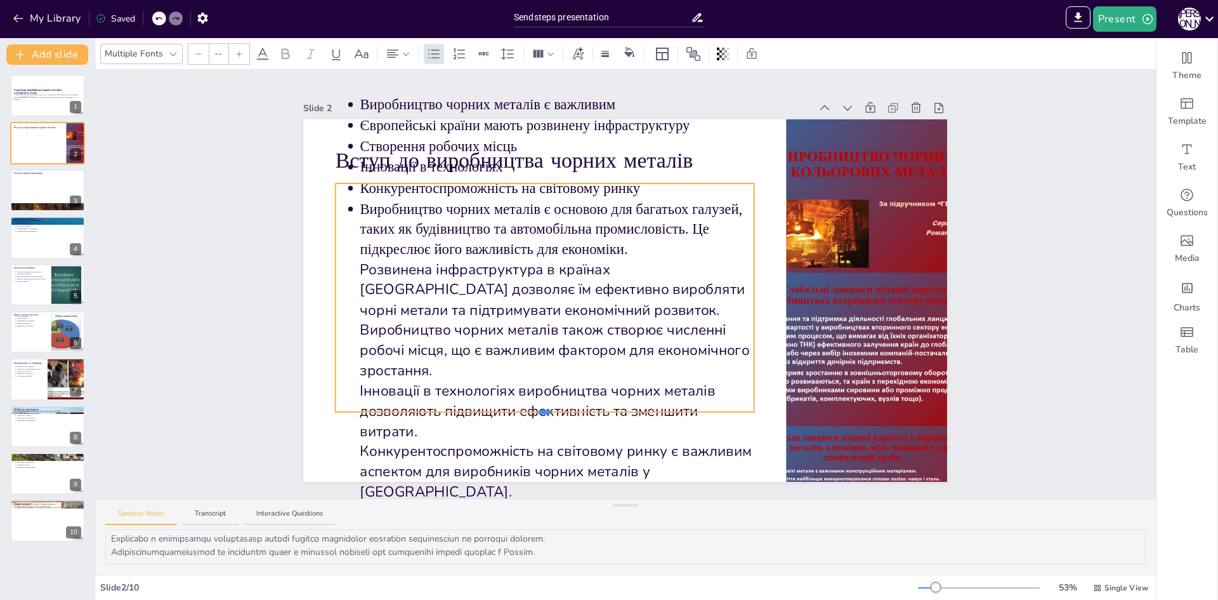
scroll to position [0, 0]
drag, startPoint x: 536, startPoint y: 439, endPoint x: 539, endPoint y: 382, distance: 57.2
click at [539, 382] on div "Вступ до виробництва чорних металів Виробництво чорних металів є важливим Європ…" at bounding box center [625, 302] width 644 height 362
type input "43"
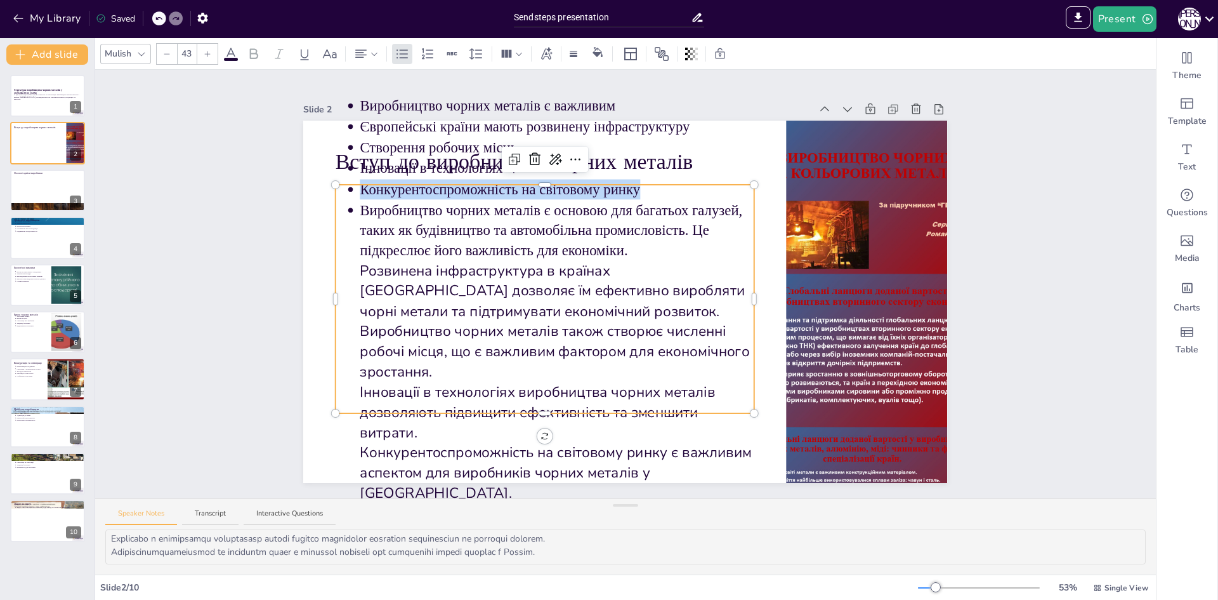
drag, startPoint x: 562, startPoint y: 190, endPoint x: 344, endPoint y: 190, distance: 218.3
click at [344, 190] on ul "Виробництво чорних металів є важливим Європейські країни мають розвинену інфрас…" at bounding box center [545, 299] width 419 height 408
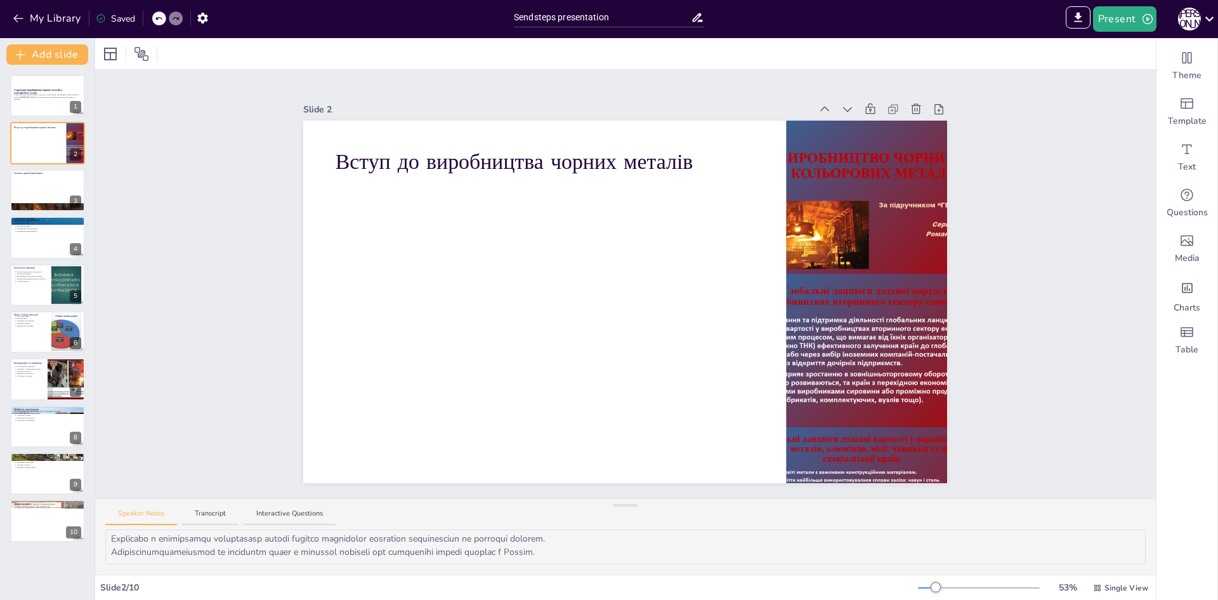
click at [161, 11] on div "My Library Saved" at bounding box center [107, 17] width 214 height 23
click at [161, 21] on icon at bounding box center [159, 19] width 8 height 8
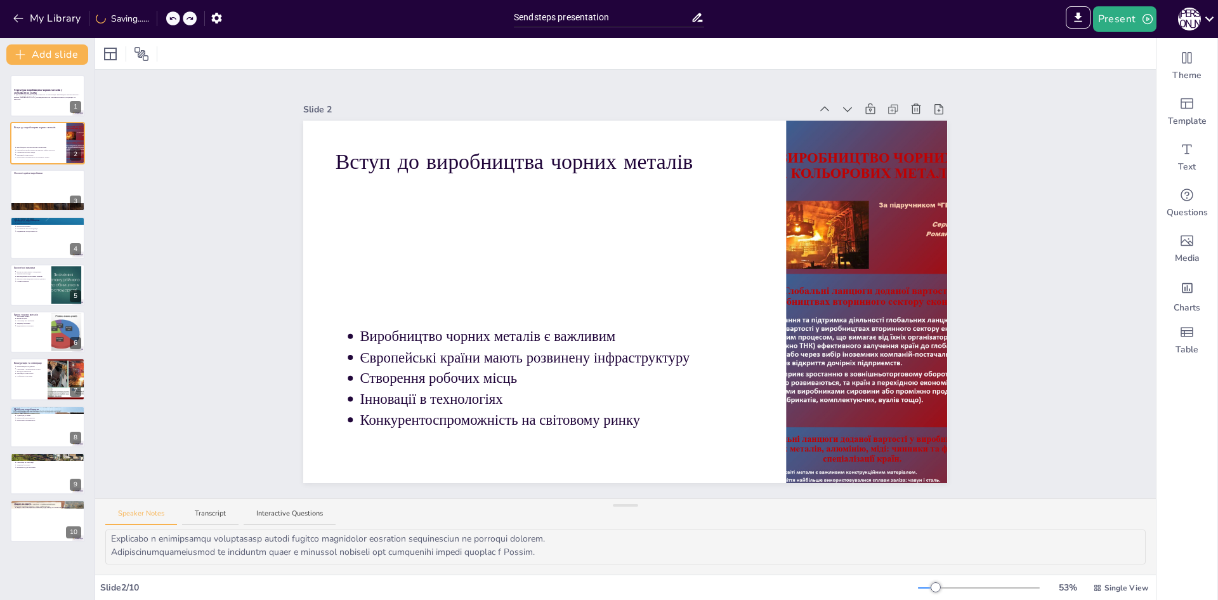
click at [161, 18] on div "My Library Saving......" at bounding box center [114, 17] width 228 height 23
click at [172, 20] on div at bounding box center [176, 18] width 14 height 14
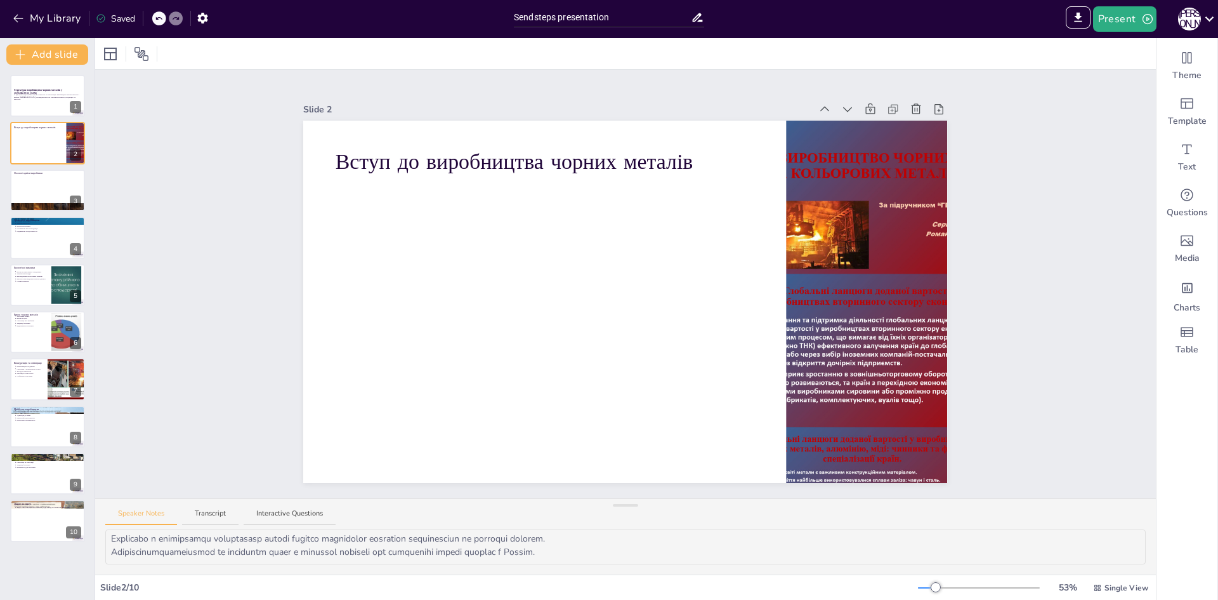
click at [161, 20] on icon at bounding box center [159, 19] width 8 height 8
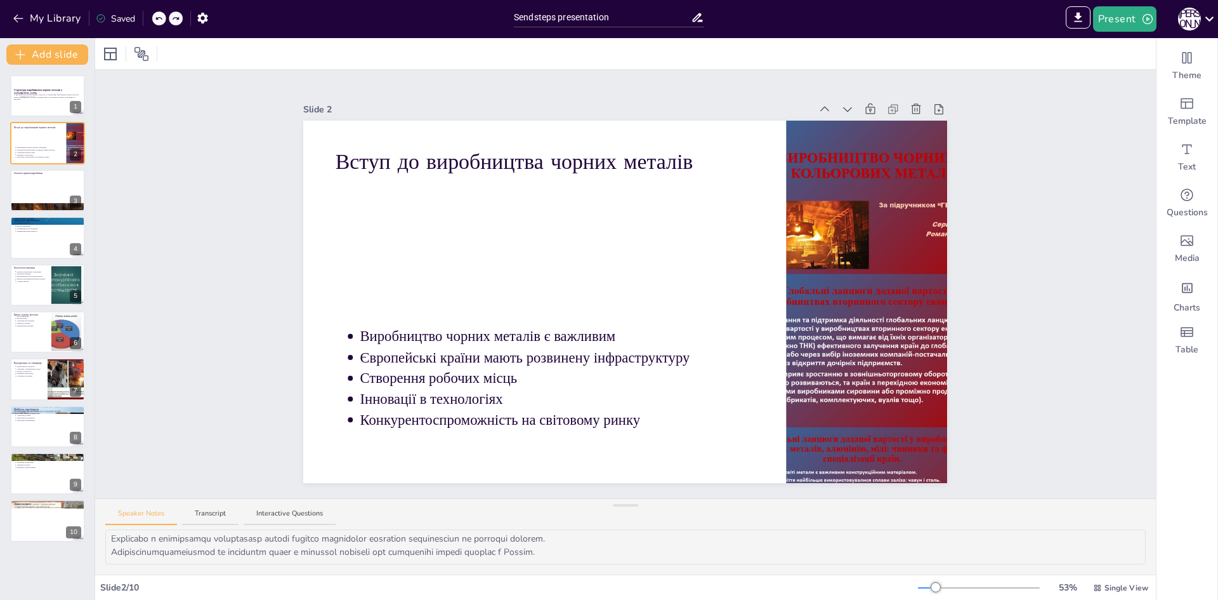
click at [161, 20] on icon at bounding box center [159, 19] width 8 height 8
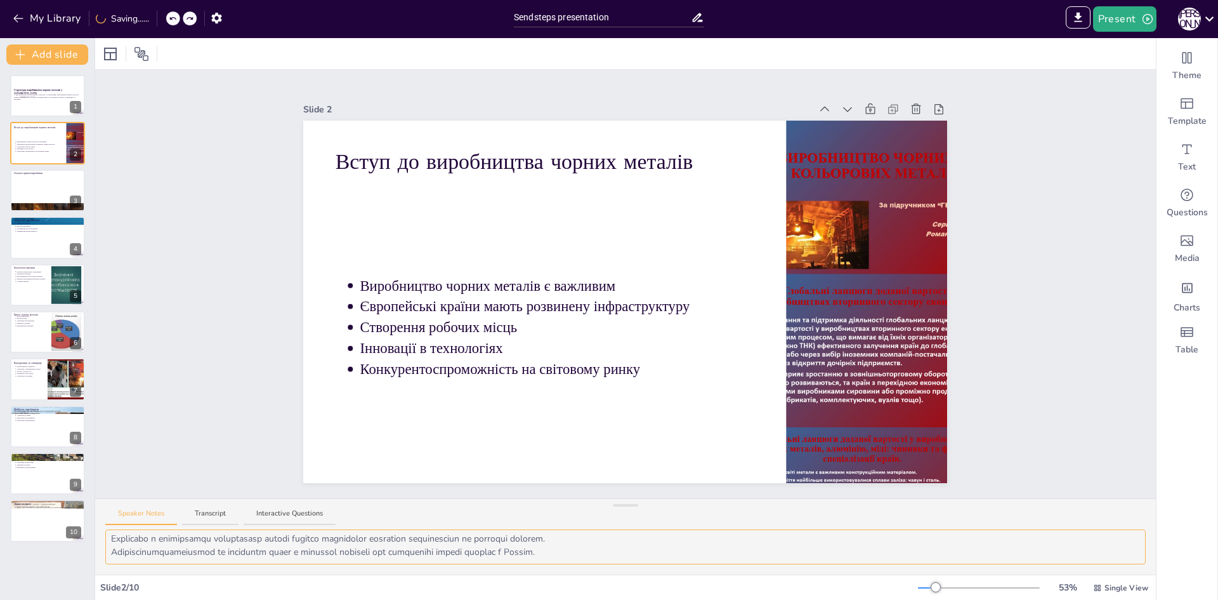
click at [150, 537] on textarea at bounding box center [625, 546] width 1041 height 35
drag, startPoint x: 110, startPoint y: 538, endPoint x: 585, endPoint y: 539, distance: 475.2
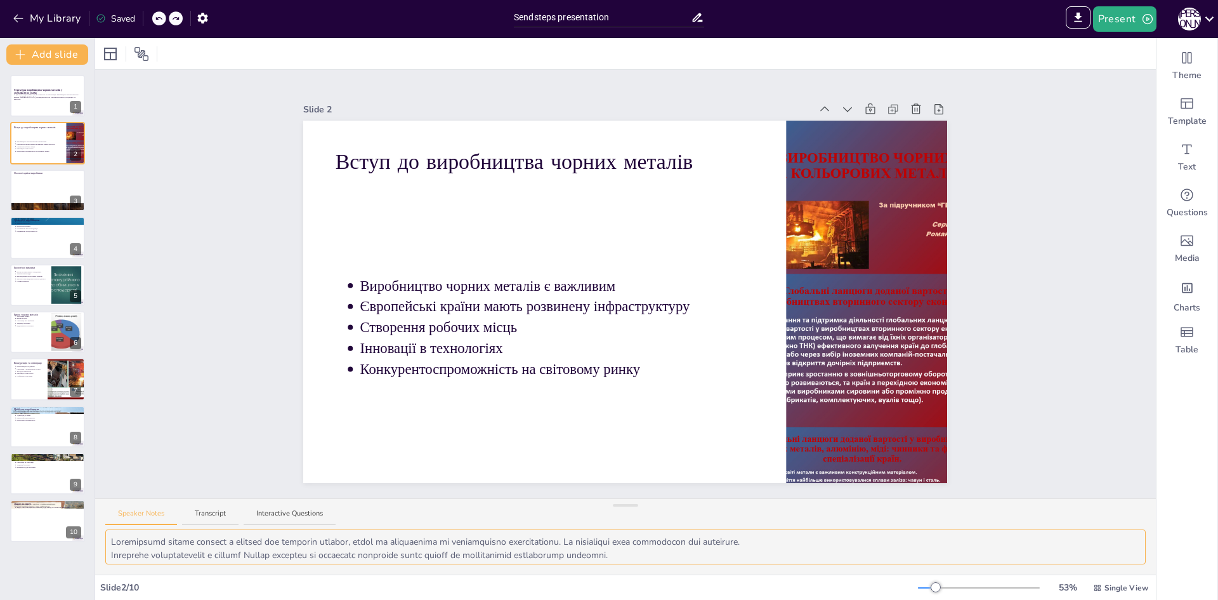
click at [585, 539] on textarea at bounding box center [625, 546] width 1041 height 35
click at [594, 541] on textarea at bounding box center [625, 546] width 1041 height 35
drag, startPoint x: 112, startPoint y: 544, endPoint x: 712, endPoint y: 576, distance: 601.1
click at [712, 576] on div "Slide 1 Структура виробництва чорних металів у Європі У цій презентації ми розг…" at bounding box center [625, 319] width 1061 height 562
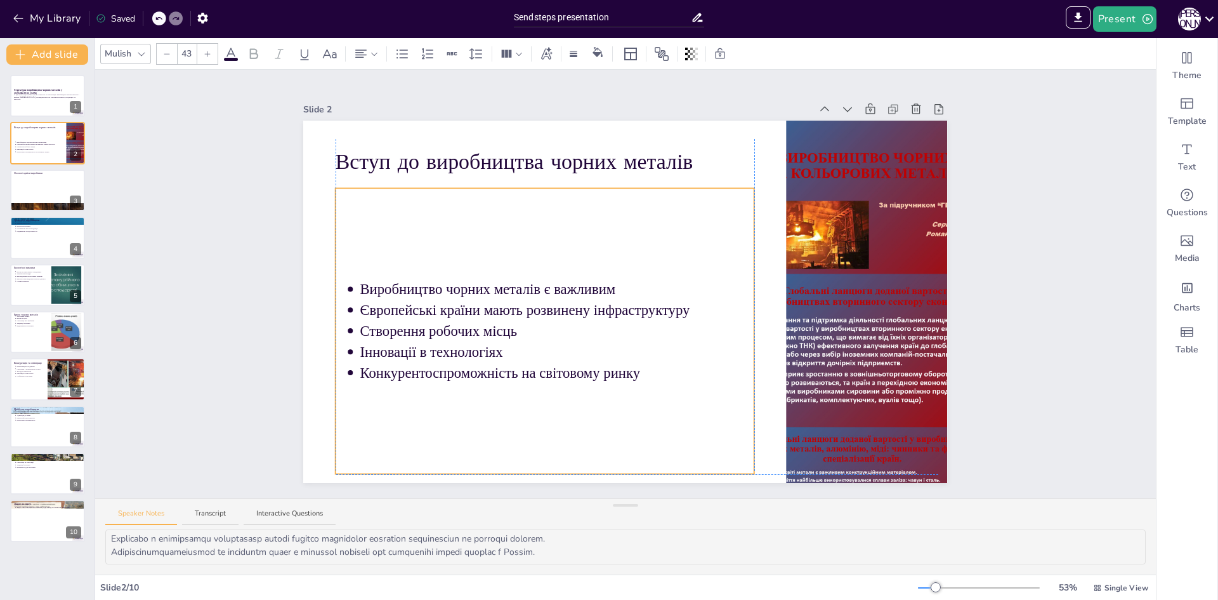
click at [596, 330] on p "Створення робочих місць" at bounding box center [557, 331] width 394 height 20
click at [664, 363] on p "Конкурентоспроможність на світовому ринку" at bounding box center [557, 373] width 394 height 20
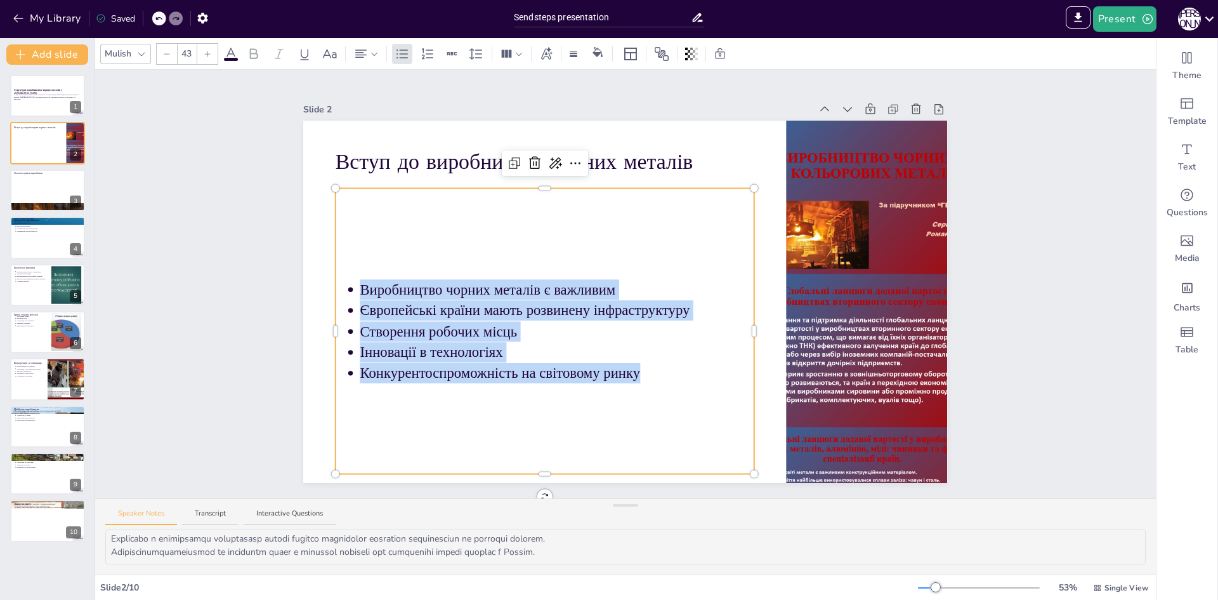
drag, startPoint x: 648, startPoint y: 374, endPoint x: 336, endPoint y: 293, distance: 321.8
click at [336, 293] on ul "Виробництво чорних металів є важливим Європейські країни мають розвинену інфрас…" at bounding box center [545, 331] width 419 height 104
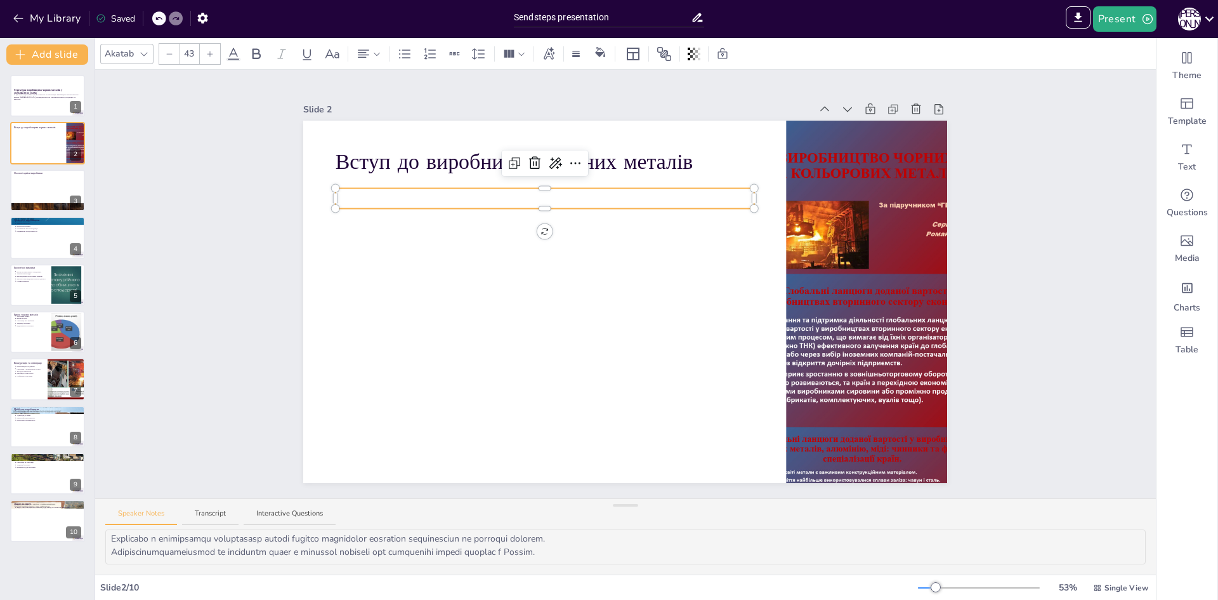
click at [449, 195] on p at bounding box center [545, 198] width 419 height 20
type input "--"
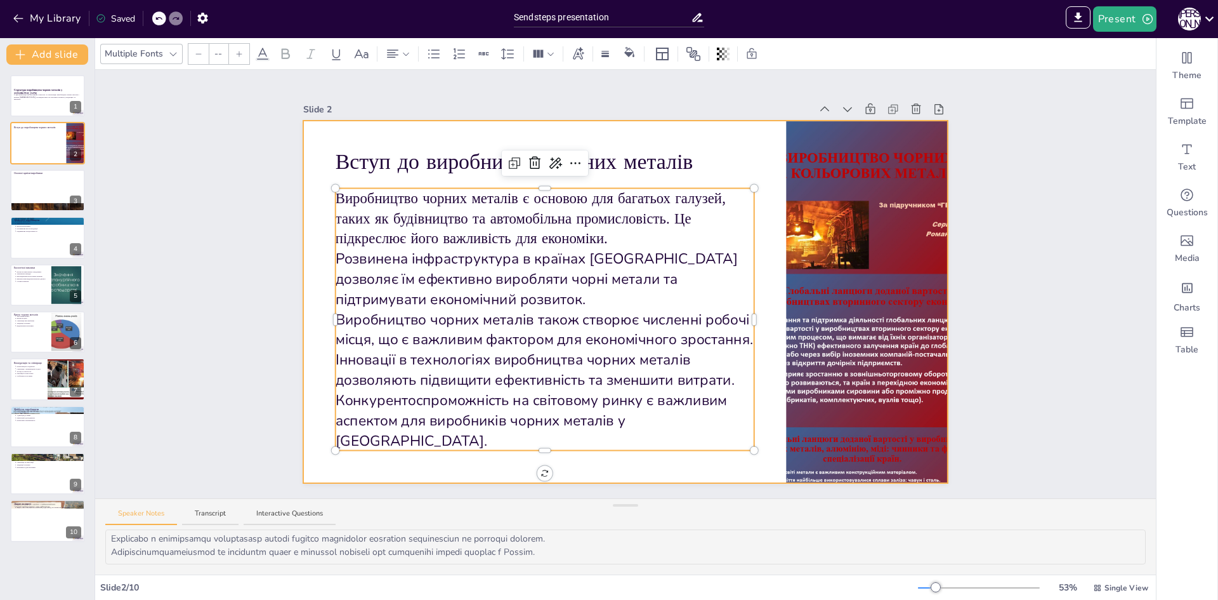
click at [650, 462] on div at bounding box center [625, 302] width 644 height 362
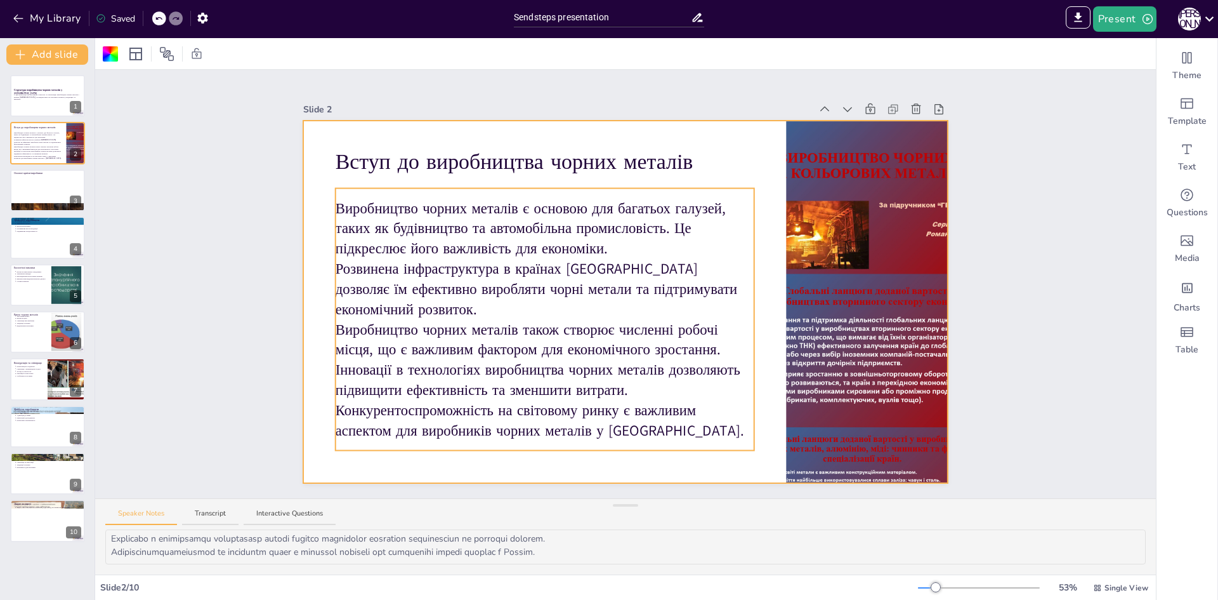
click at [628, 330] on p "Виробництво чорних металів також створює численні робочі місця, що є важливим ф…" at bounding box center [545, 339] width 419 height 41
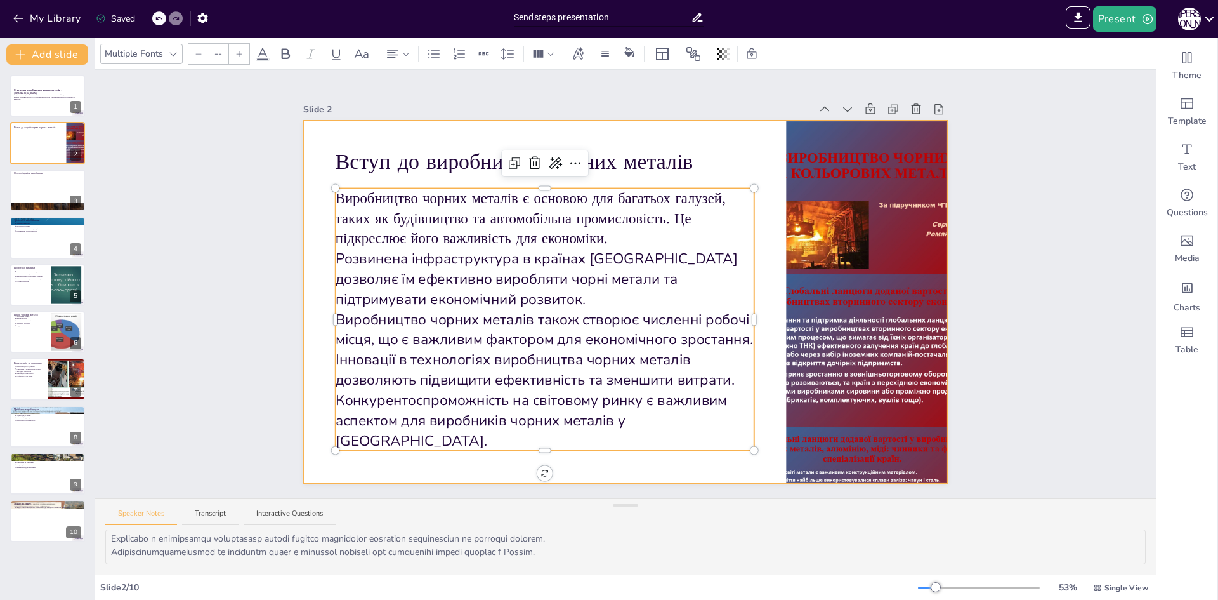
click at [727, 463] on div at bounding box center [625, 302] width 644 height 362
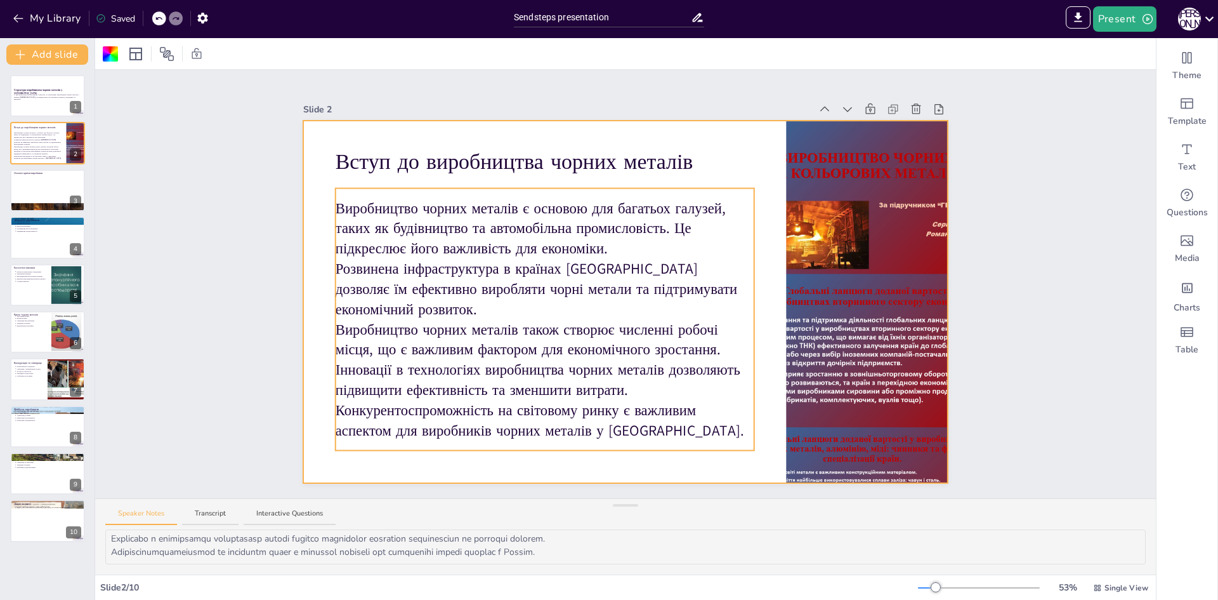
click at [404, 384] on p "Інновації в технологіях виробництва чорних металів дозволяють підвищити ефектив…" at bounding box center [545, 380] width 419 height 41
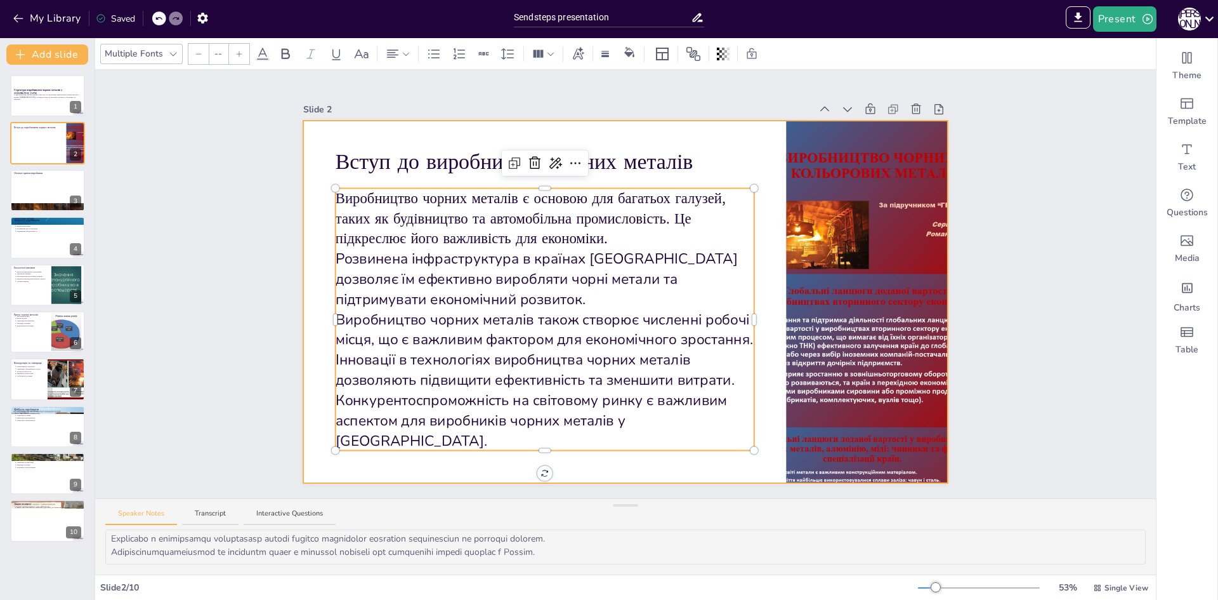
click at [678, 466] on div at bounding box center [625, 302] width 644 height 362
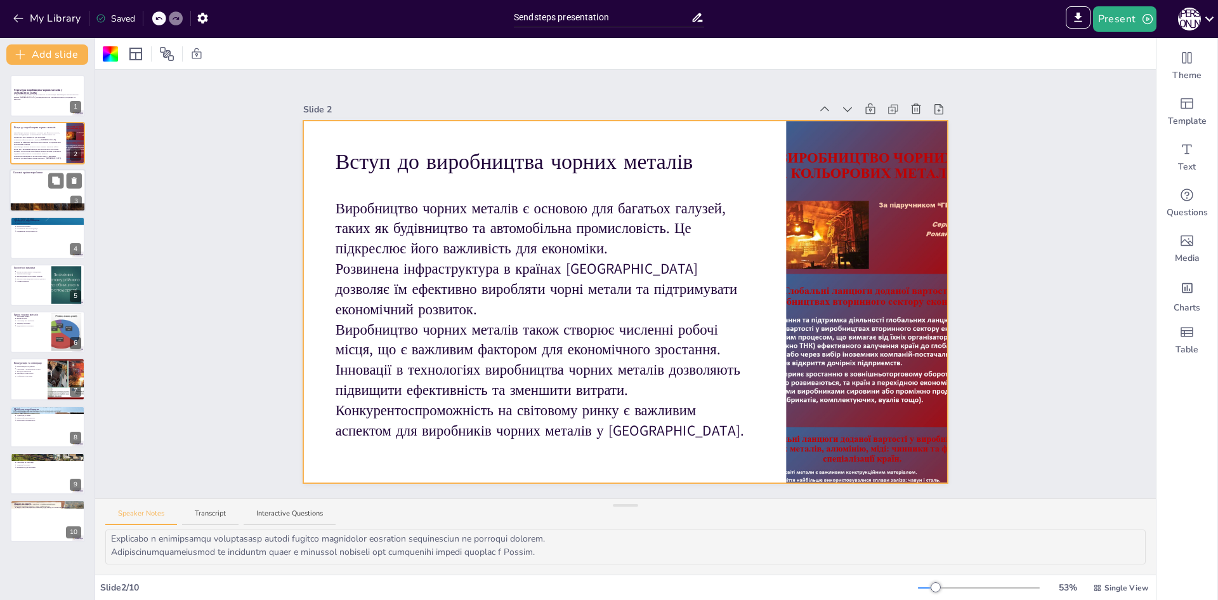
click at [43, 188] on div at bounding box center [48, 190] width 76 height 43
type textarea "[GEOGRAPHIC_DATA], [GEOGRAPHIC_DATA] та [GEOGRAPHIC_DATA] є лідерами у виробниц…"
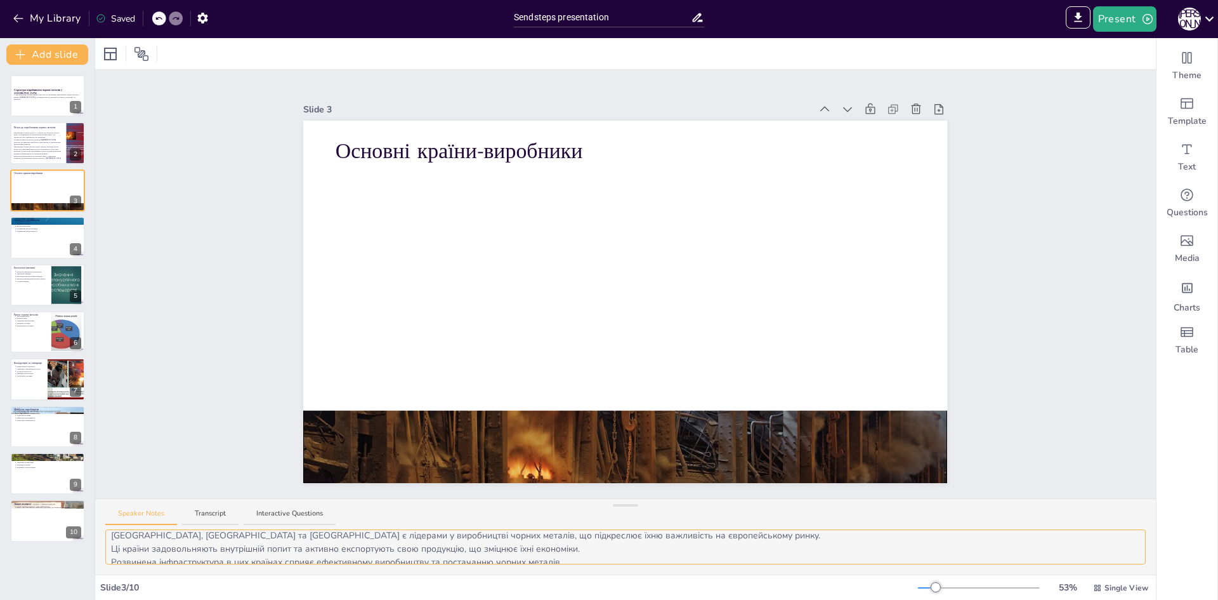
scroll to position [0, 0]
drag, startPoint x: 114, startPoint y: 539, endPoint x: 384, endPoint y: 540, distance: 270.3
click at [384, 540] on textarea "[GEOGRAPHIC_DATA], [GEOGRAPHIC_DATA] та [GEOGRAPHIC_DATA] є лідерами у виробниц…" at bounding box center [625, 546] width 1041 height 35
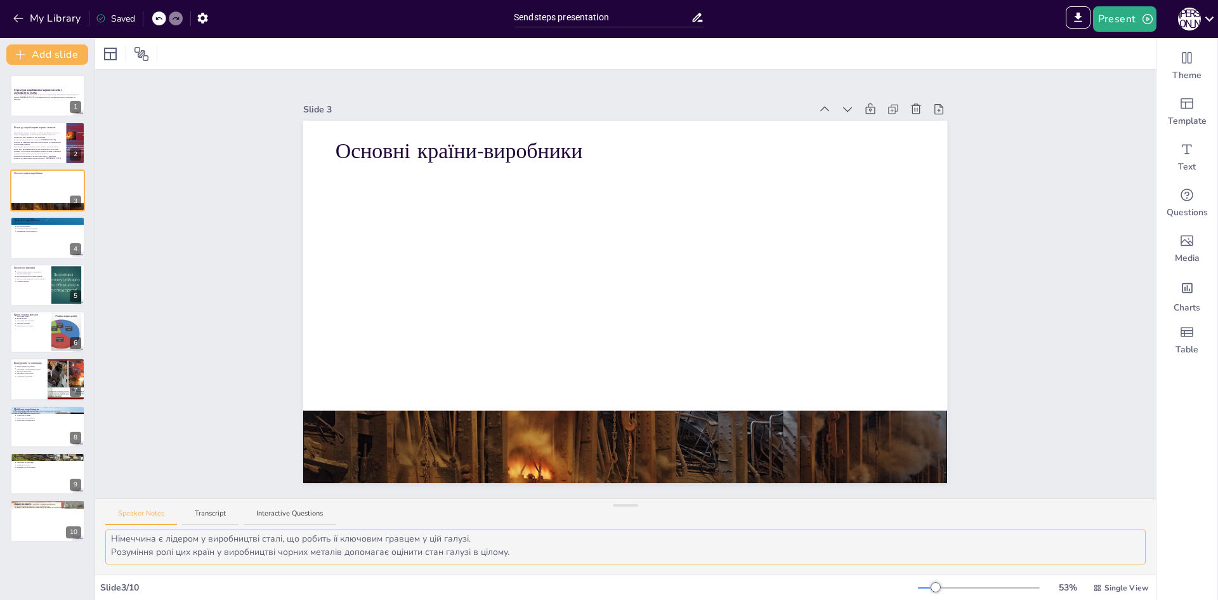
drag, startPoint x: 112, startPoint y: 541, endPoint x: 633, endPoint y: 565, distance: 521.4
click at [633, 565] on div "[GEOGRAPHIC_DATA], [GEOGRAPHIC_DATA] та [GEOGRAPHIC_DATA] є лідерами у виробниц…" at bounding box center [625, 551] width 1061 height 45
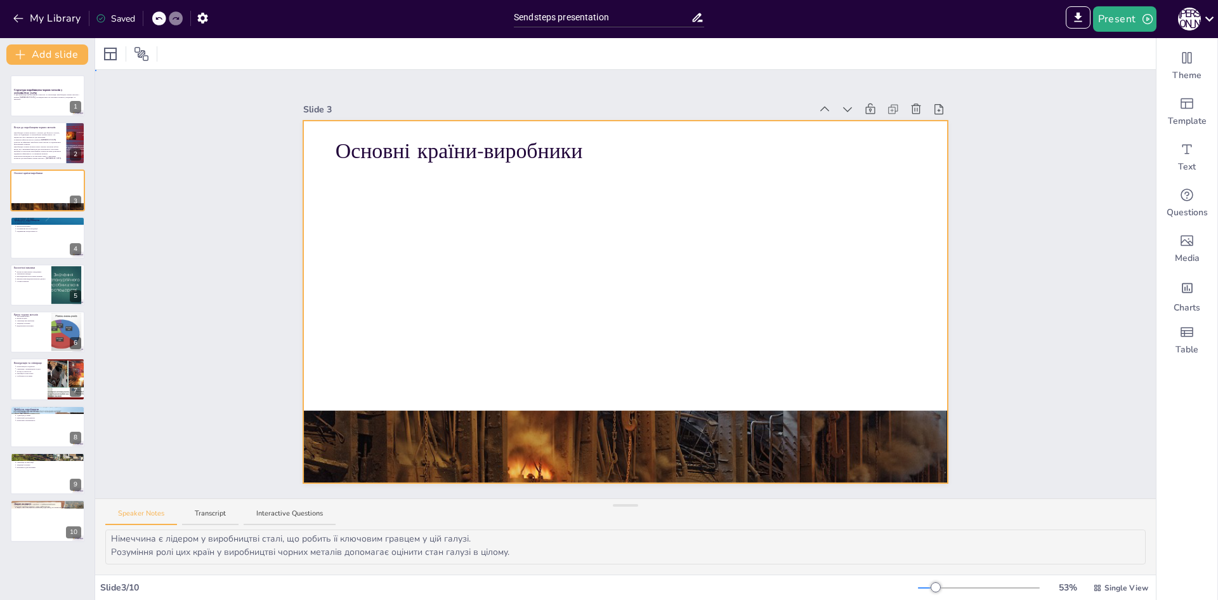
click at [379, 204] on div at bounding box center [625, 302] width 644 height 362
click at [1180, 150] on icon "Add text boxes" at bounding box center [1187, 148] width 15 height 15
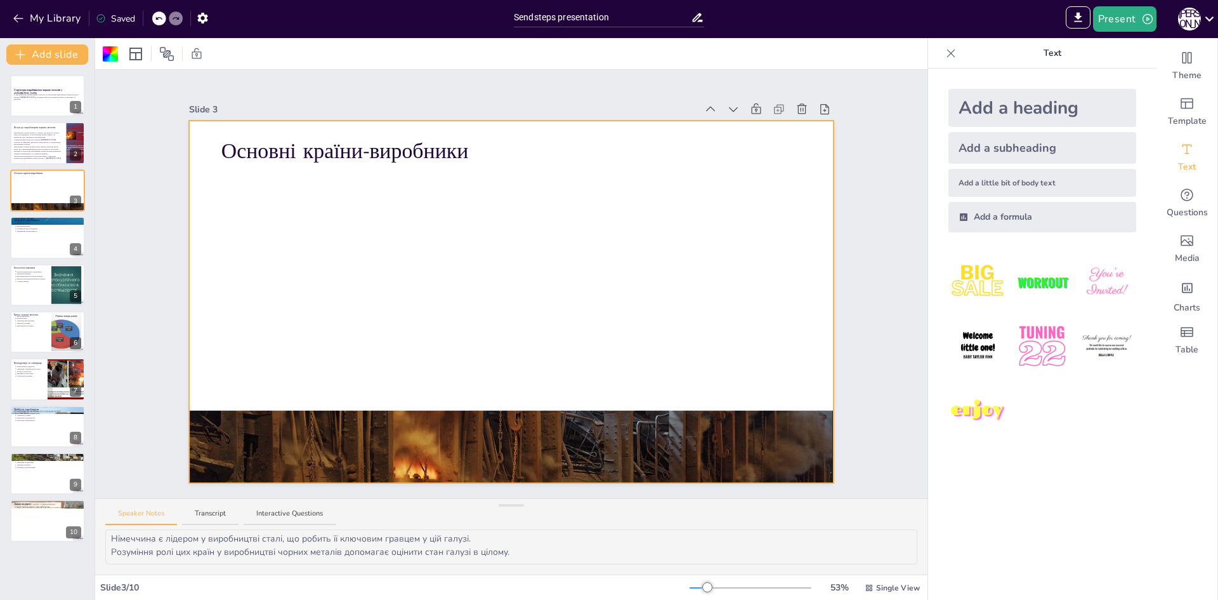
click at [971, 114] on div "Add a heading" at bounding box center [1043, 108] width 188 height 38
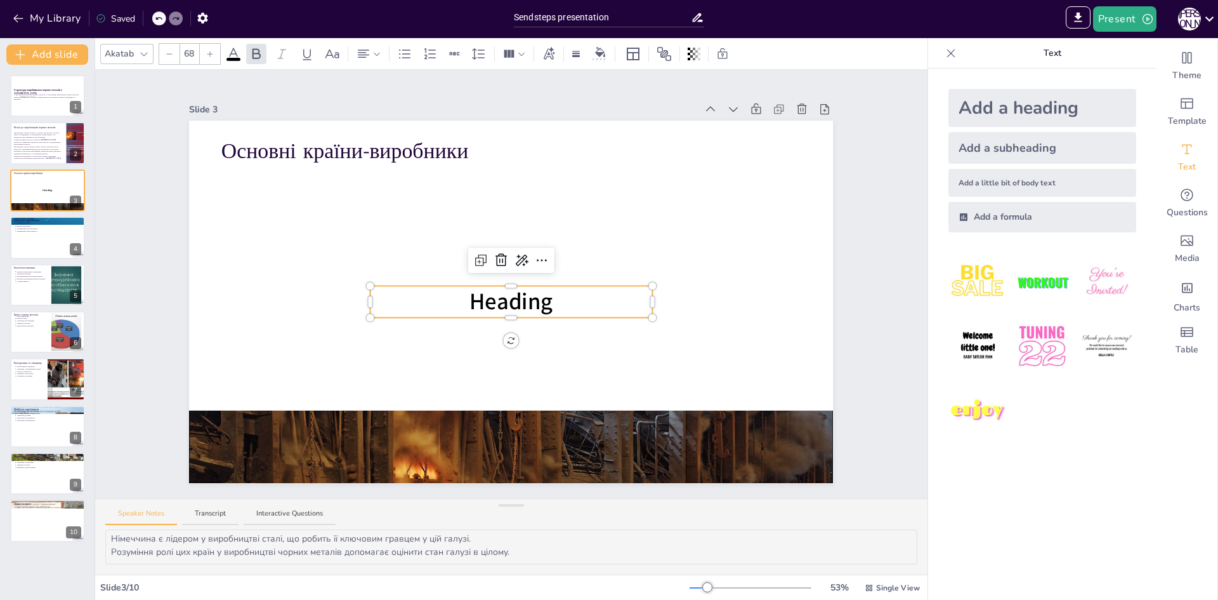
click at [546, 300] on p "Heading" at bounding box center [512, 302] width 282 height 32
drag, startPoint x: 546, startPoint y: 300, endPoint x: 430, endPoint y: 305, distance: 115.6
click at [430, 305] on p "Heading" at bounding box center [512, 302] width 282 height 32
type input "--"
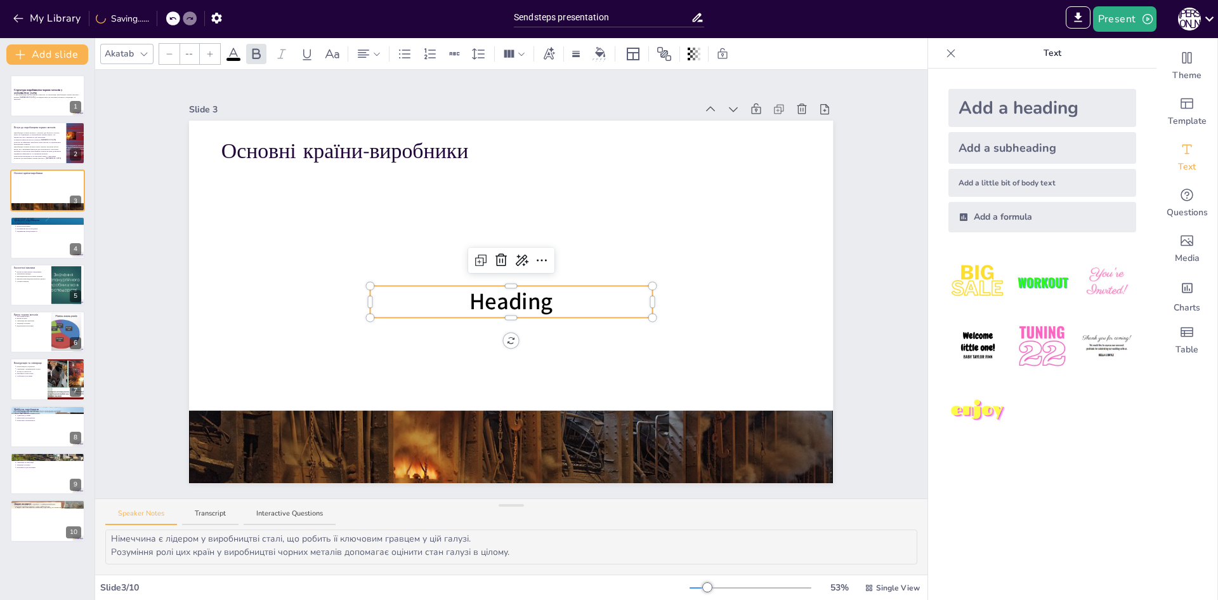
scroll to position [256, 0]
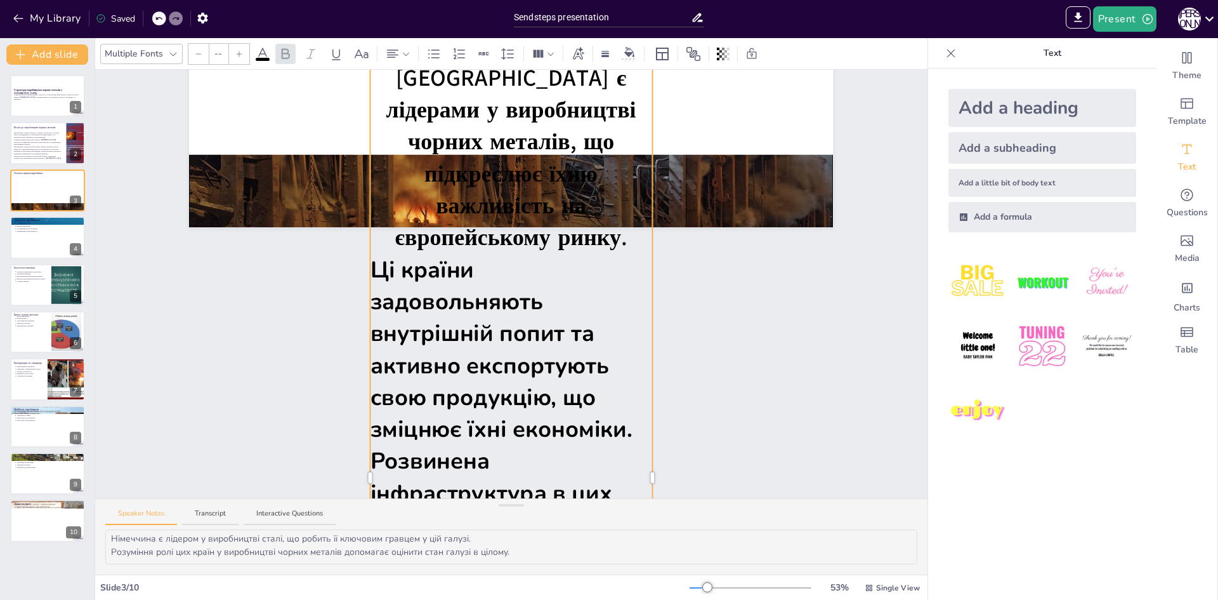
click at [560, 264] on p "Ці країни задовольняють внутрішній попит та активно експортують свою продукцію,…" at bounding box center [512, 350] width 282 height 192
click at [155, 17] on icon at bounding box center [159, 19] width 8 height 8
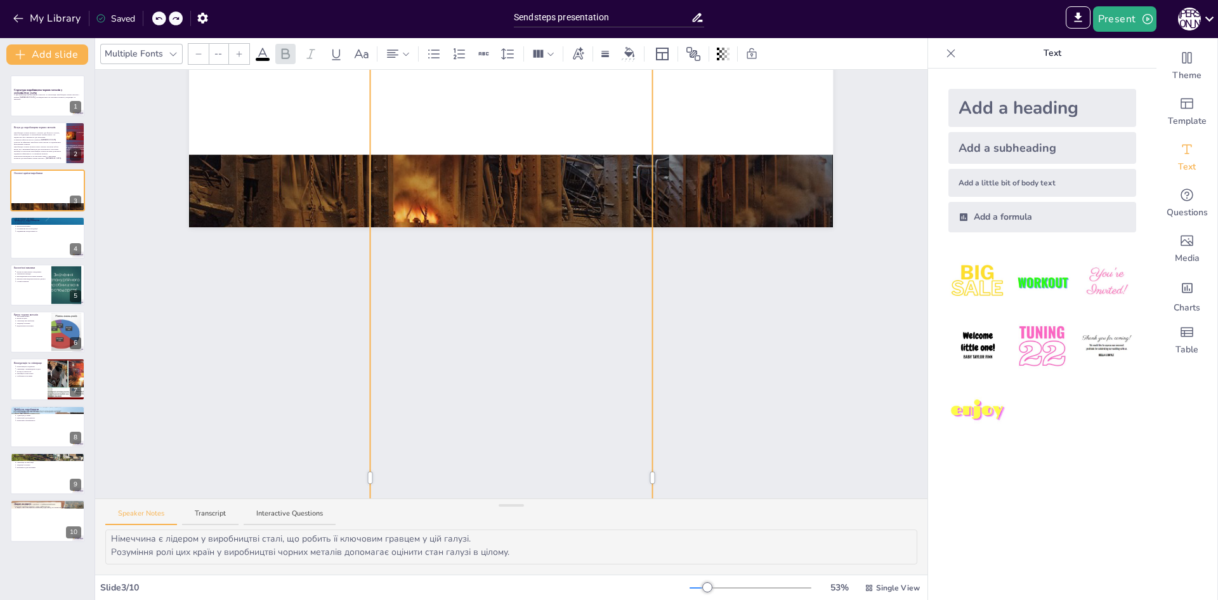
click at [155, 17] on icon at bounding box center [159, 19] width 8 height 8
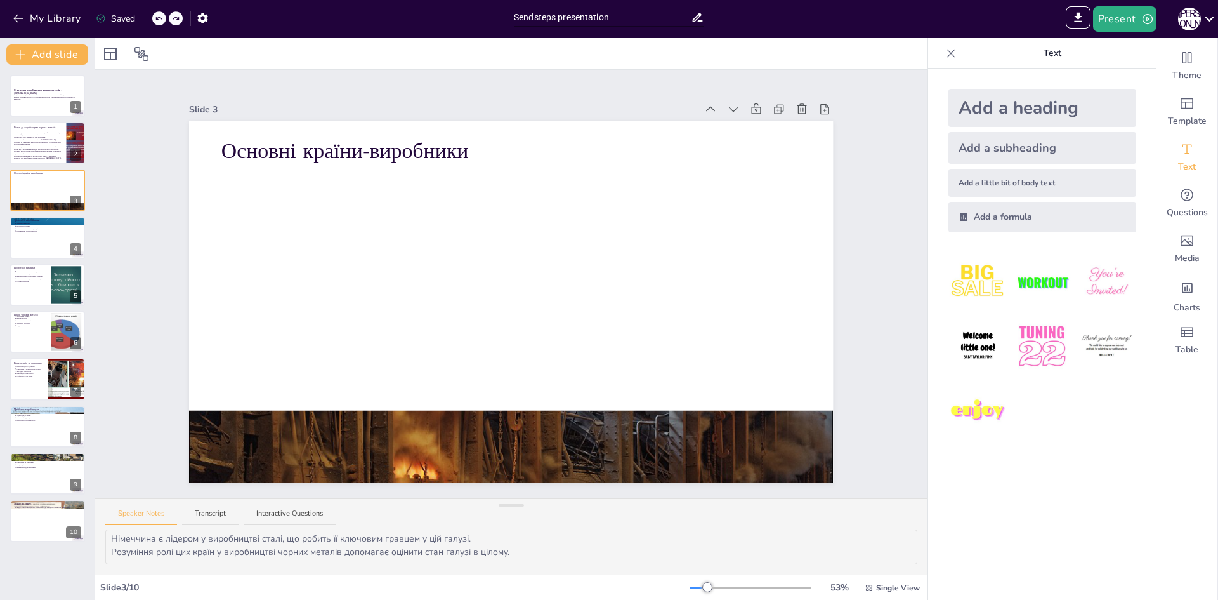
scroll to position [0, 0]
click at [999, 187] on div "Add a little bit of body text" at bounding box center [1043, 183] width 188 height 28
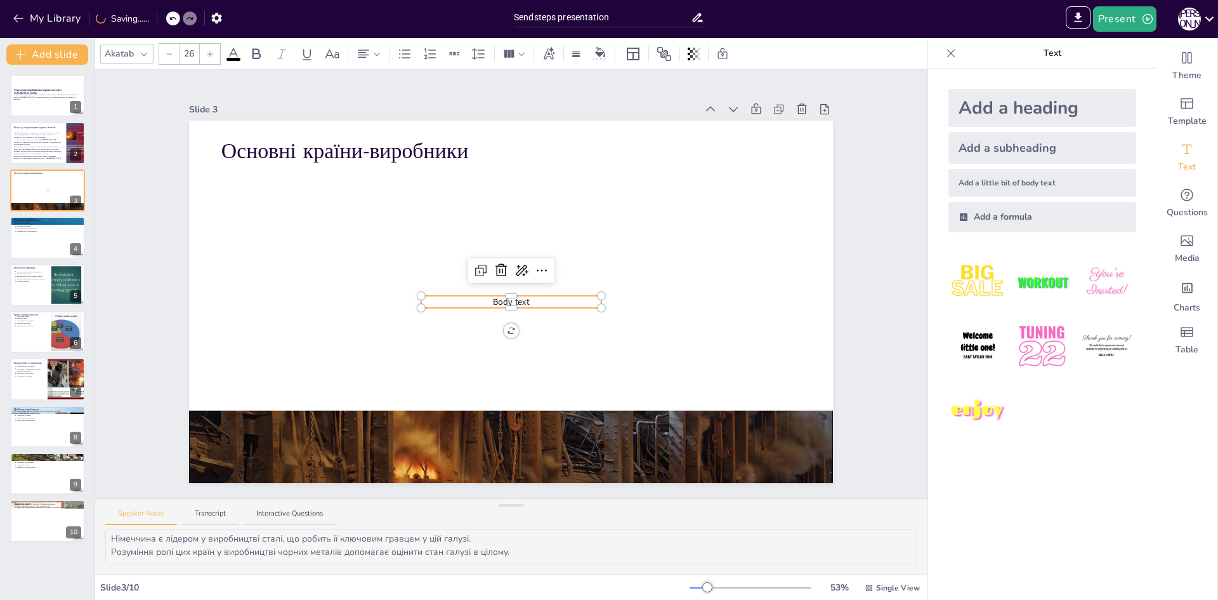
click at [529, 296] on div at bounding box center [511, 298] width 180 height 5
click at [530, 303] on div at bounding box center [511, 305] width 180 height 5
drag, startPoint x: 523, startPoint y: 299, endPoint x: 515, endPoint y: 301, distance: 8.6
click at [522, 303] on div at bounding box center [511, 305] width 180 height 5
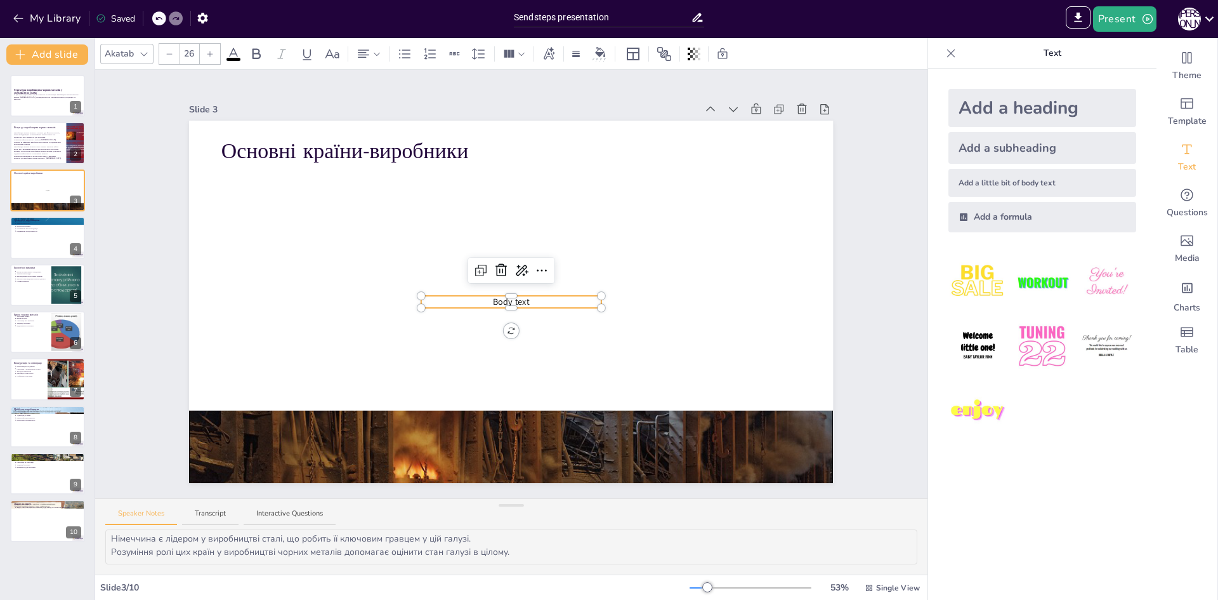
click at [515, 303] on div at bounding box center [511, 305] width 180 height 5
click at [508, 297] on span "Body text" at bounding box center [511, 302] width 37 height 12
click at [518, 303] on div at bounding box center [511, 305] width 180 height 5
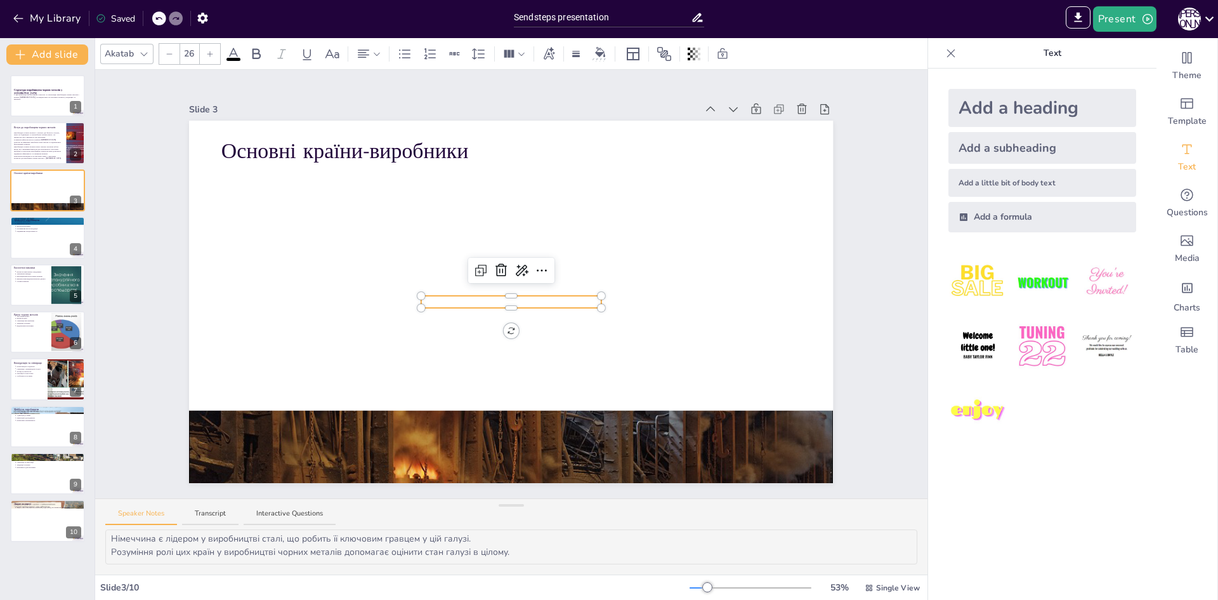
click at [518, 303] on div at bounding box center [511, 305] width 180 height 5
click at [509, 297] on p at bounding box center [511, 302] width 180 height 12
type input "--"
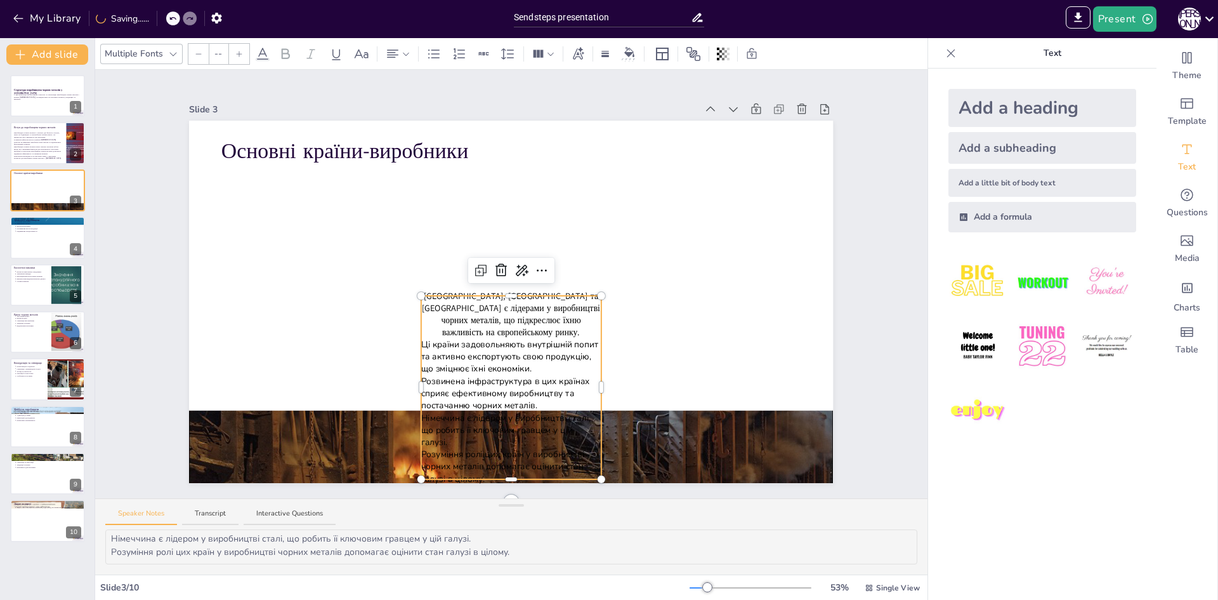
click at [673, 325] on div at bounding box center [511, 302] width 644 height 362
click at [527, 329] on p "[GEOGRAPHIC_DATA], [GEOGRAPHIC_DATA] та [GEOGRAPHIC_DATA] є лідерами у виробниц…" at bounding box center [511, 320] width 180 height 49
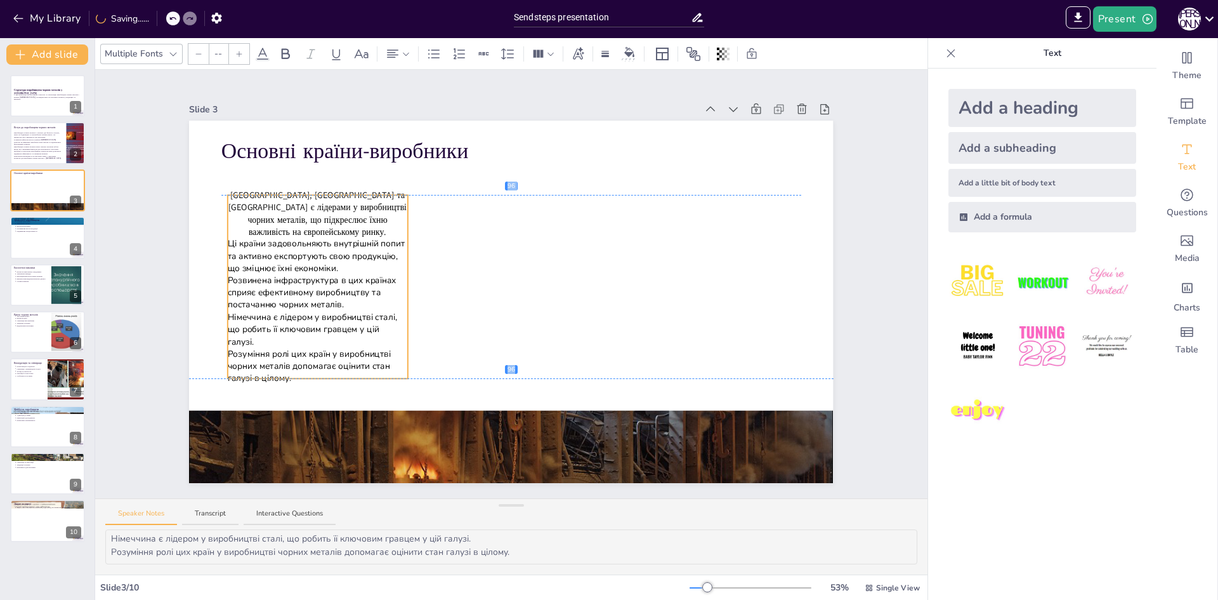
drag, startPoint x: 551, startPoint y: 292, endPoint x: 358, endPoint y: 187, distance: 220.3
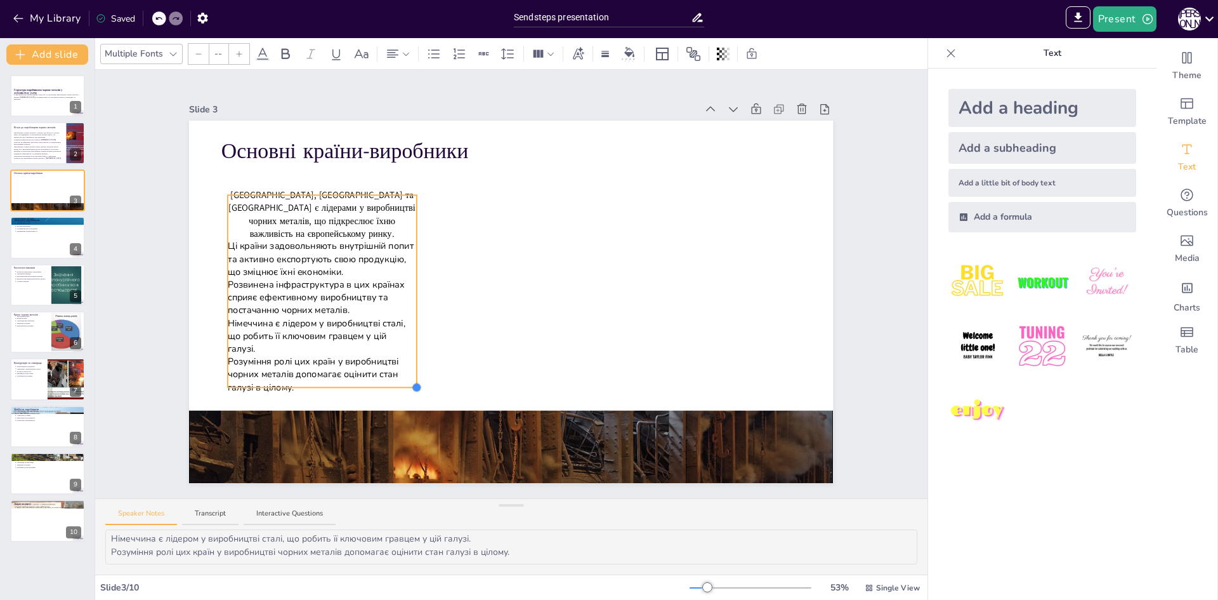
drag, startPoint x: 400, startPoint y: 370, endPoint x: 407, endPoint y: 331, distance: 39.3
click at [407, 331] on div "Основні країни-виробники [GEOGRAPHIC_DATA], [GEOGRAPHIC_DATA] та [GEOGRAPHIC_DA…" at bounding box center [511, 302] width 644 height 362
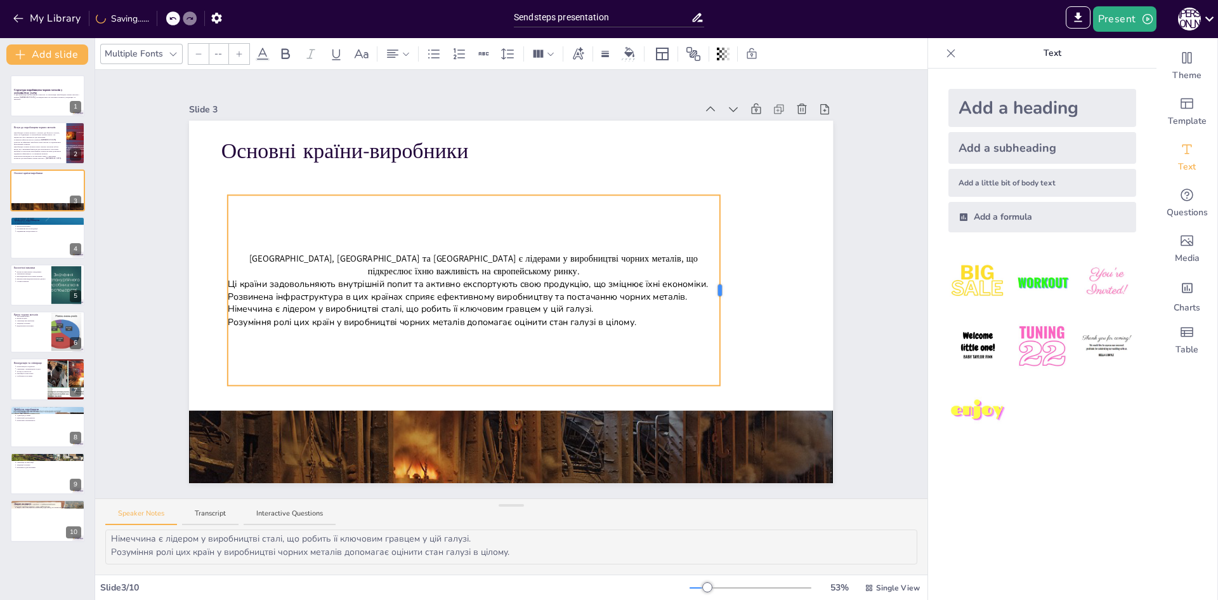
drag, startPoint x: 405, startPoint y: 283, endPoint x: 711, endPoint y: 263, distance: 305.9
click at [711, 263] on div "Основні країни-виробники [GEOGRAPHIC_DATA], [GEOGRAPHIC_DATA] та [GEOGRAPHIC_DA…" at bounding box center [511, 302] width 644 height 362
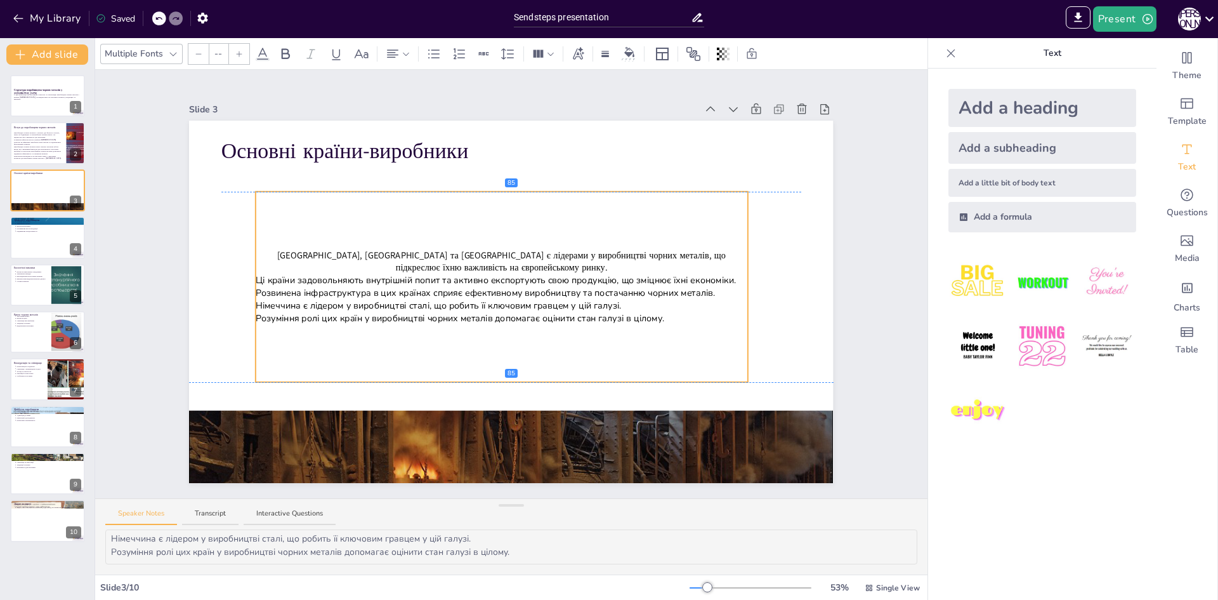
drag, startPoint x: 708, startPoint y: 378, endPoint x: 736, endPoint y: 378, distance: 27.9
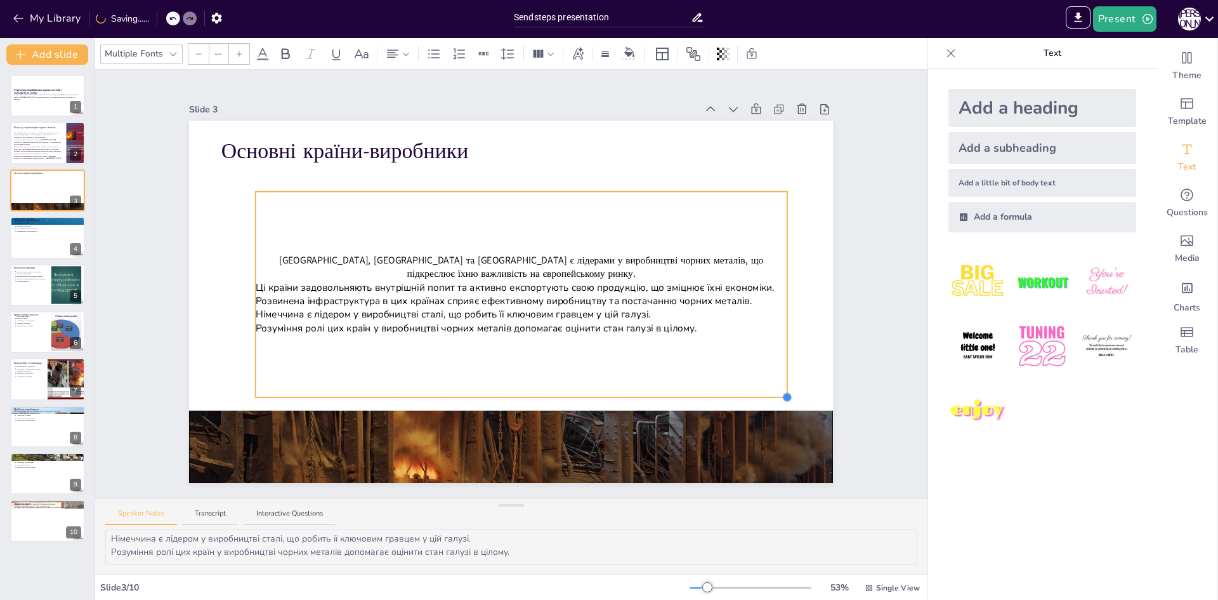
drag, startPoint x: 740, startPoint y: 379, endPoint x: 778, endPoint y: 394, distance: 41.0
click at [782, 394] on div at bounding box center [787, 397] width 10 height 10
click at [39, 230] on p "Підвищення продуктивності" at bounding box center [49, 231] width 66 height 3
type textarea "Loremipsumdo sitametc adipiscing, elits do eiusmodtempor inci, u laboreet dolor…"
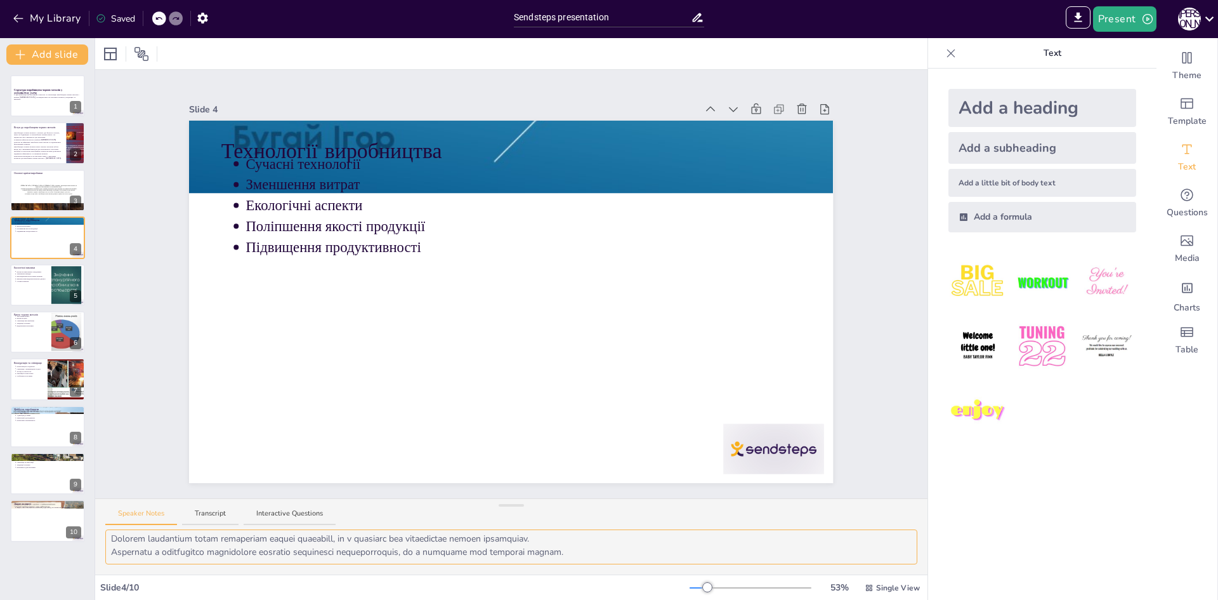
click at [131, 539] on textarea at bounding box center [511, 546] width 812 height 35
click at [117, 539] on textarea at bounding box center [511, 546] width 812 height 35
drag, startPoint x: 112, startPoint y: 539, endPoint x: 534, endPoint y: 547, distance: 422.6
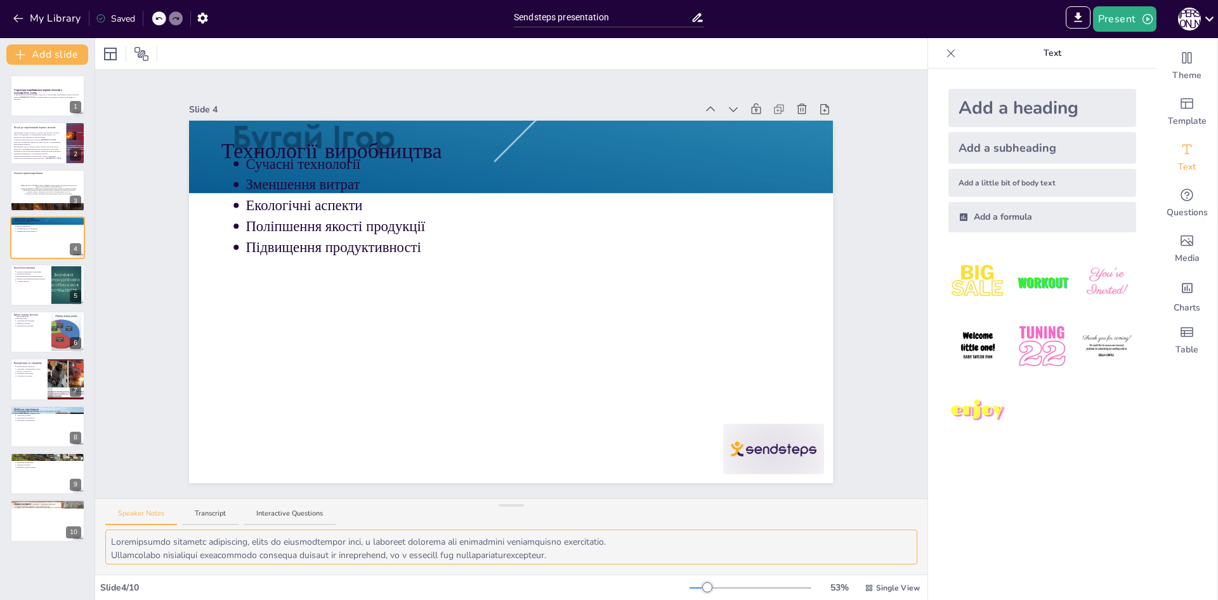
click at [534, 547] on textarea at bounding box center [511, 546] width 812 height 35
click at [536, 547] on textarea at bounding box center [511, 546] width 812 height 35
drag, startPoint x: 109, startPoint y: 542, endPoint x: 633, endPoint y: 566, distance: 524.6
click at [632, 566] on div at bounding box center [511, 551] width 832 height 45
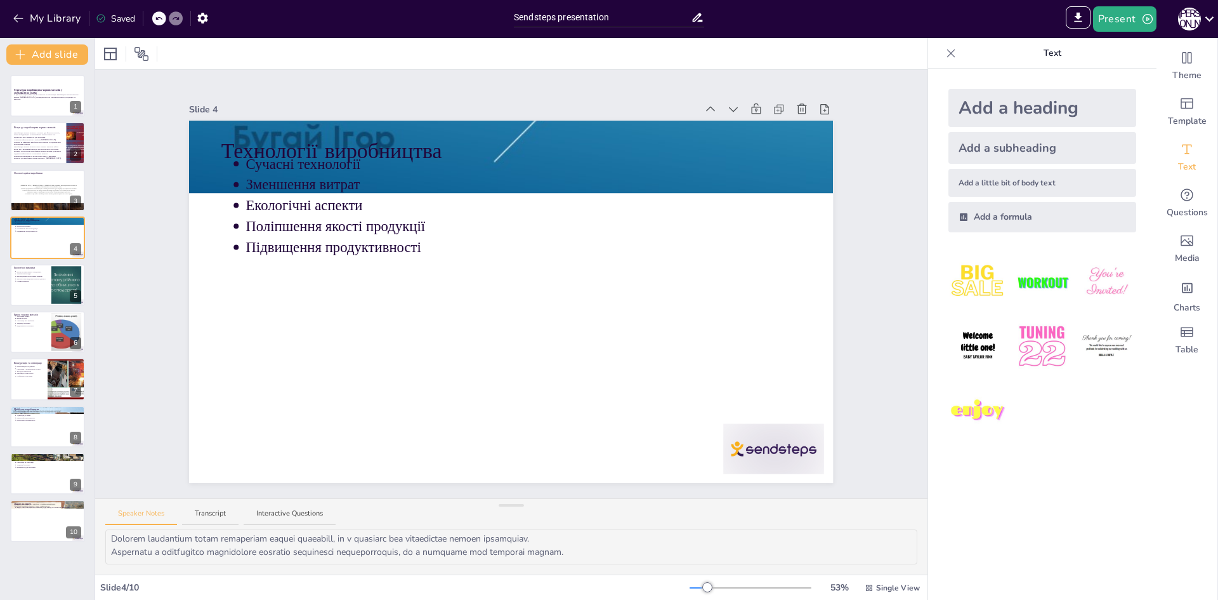
click at [964, 190] on div "Add a little bit of body text" at bounding box center [1043, 183] width 188 height 28
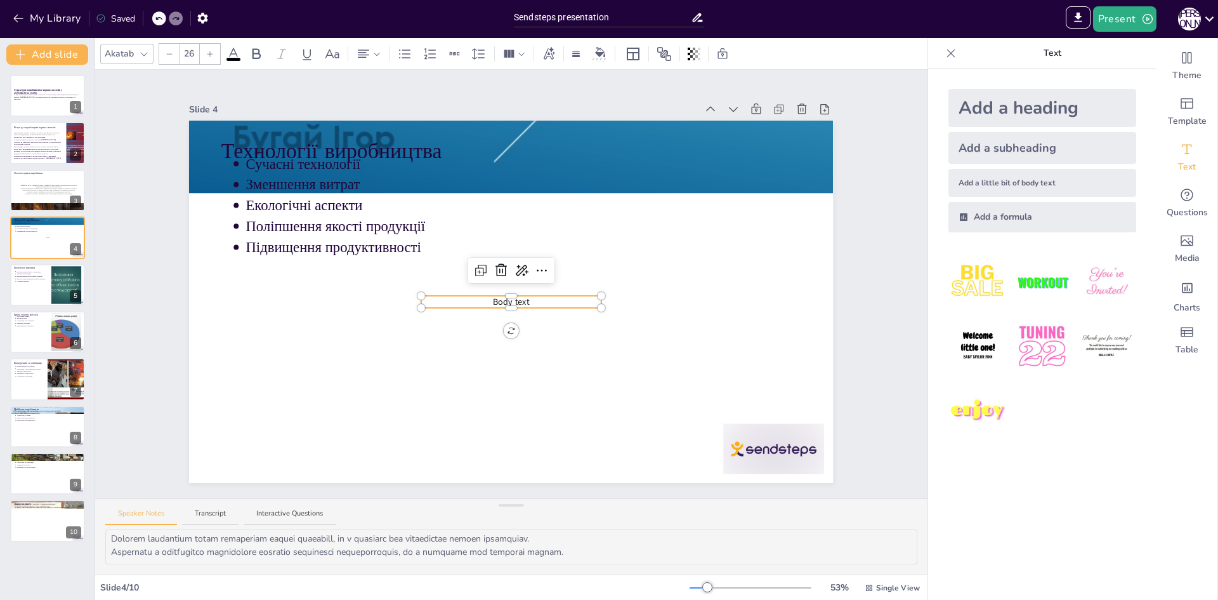
click at [515, 296] on div at bounding box center [511, 298] width 180 height 5
click at [513, 303] on div at bounding box center [511, 305] width 180 height 5
click at [516, 303] on div at bounding box center [511, 305] width 180 height 5
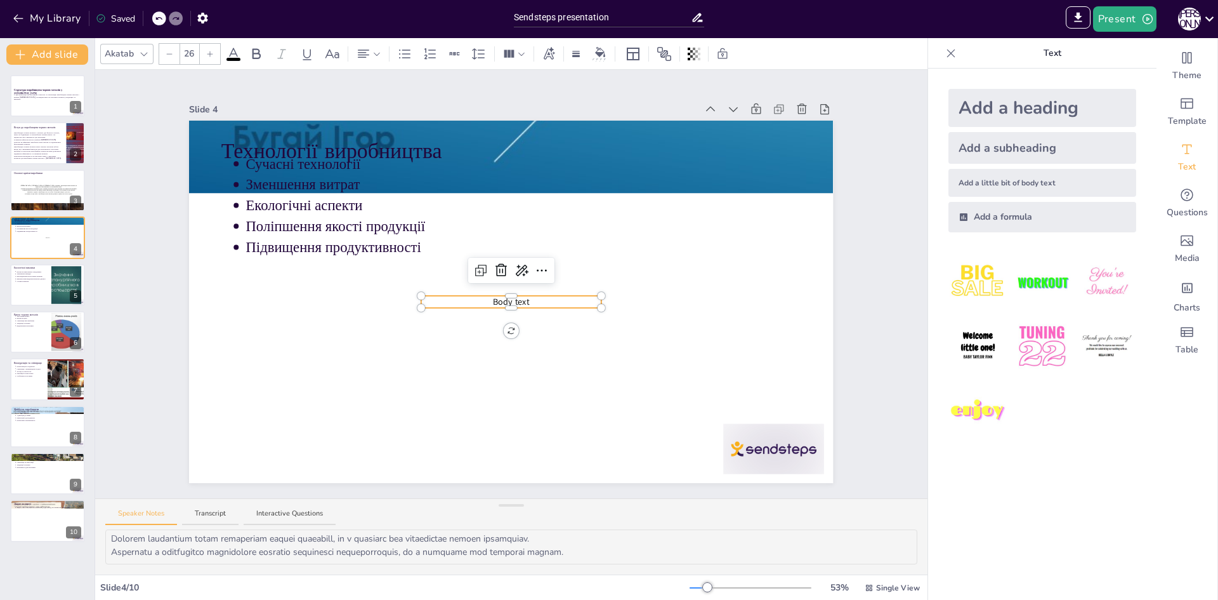
click at [520, 296] on span "Body text" at bounding box center [511, 302] width 37 height 12
click at [511, 296] on span "Body text" at bounding box center [511, 302] width 37 height 12
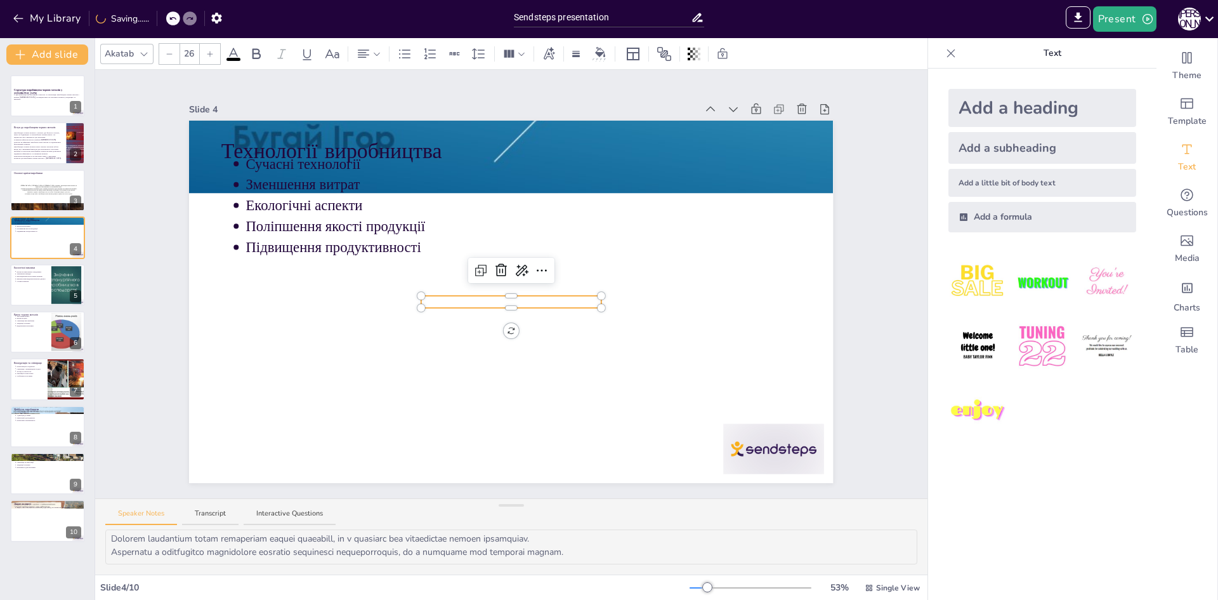
click at [511, 296] on p at bounding box center [511, 302] width 180 height 12
type input "--"
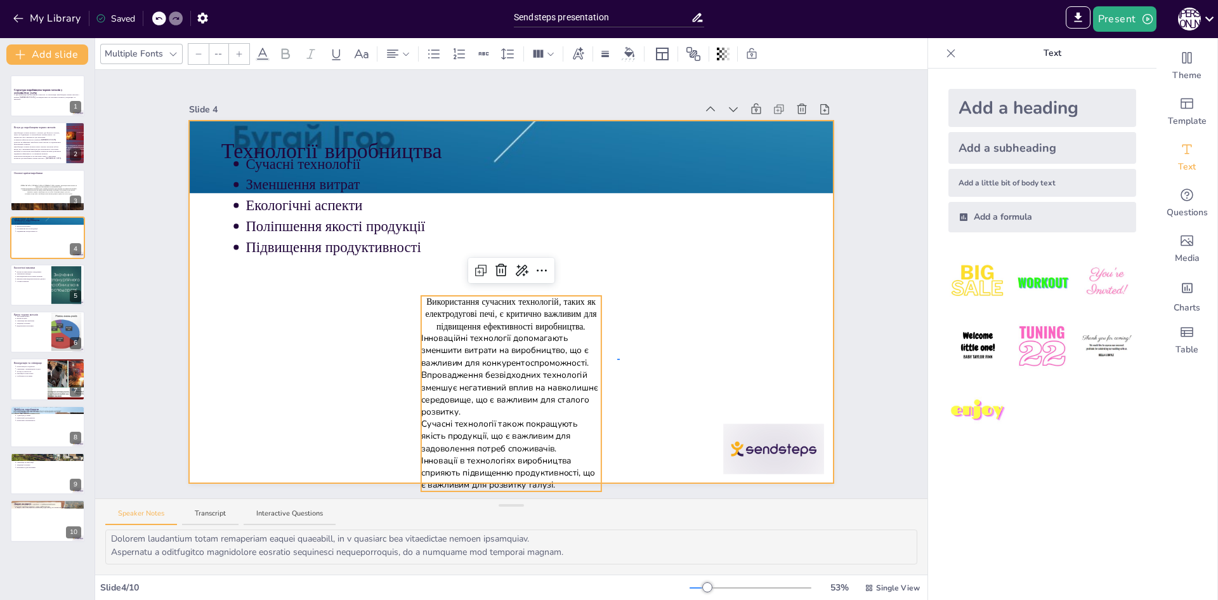
click at [620, 358] on div at bounding box center [511, 302] width 644 height 362
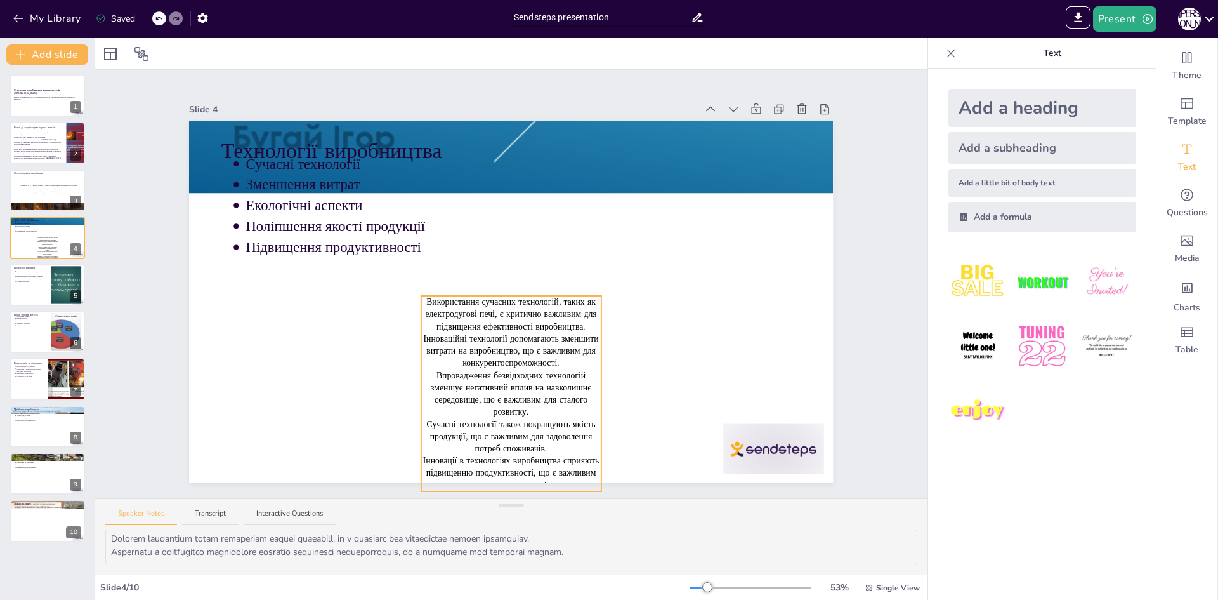
click at [573, 384] on p "Впровадження безвідходних технологій зменшує негативний вплив на навколишнє сер…" at bounding box center [511, 393] width 180 height 49
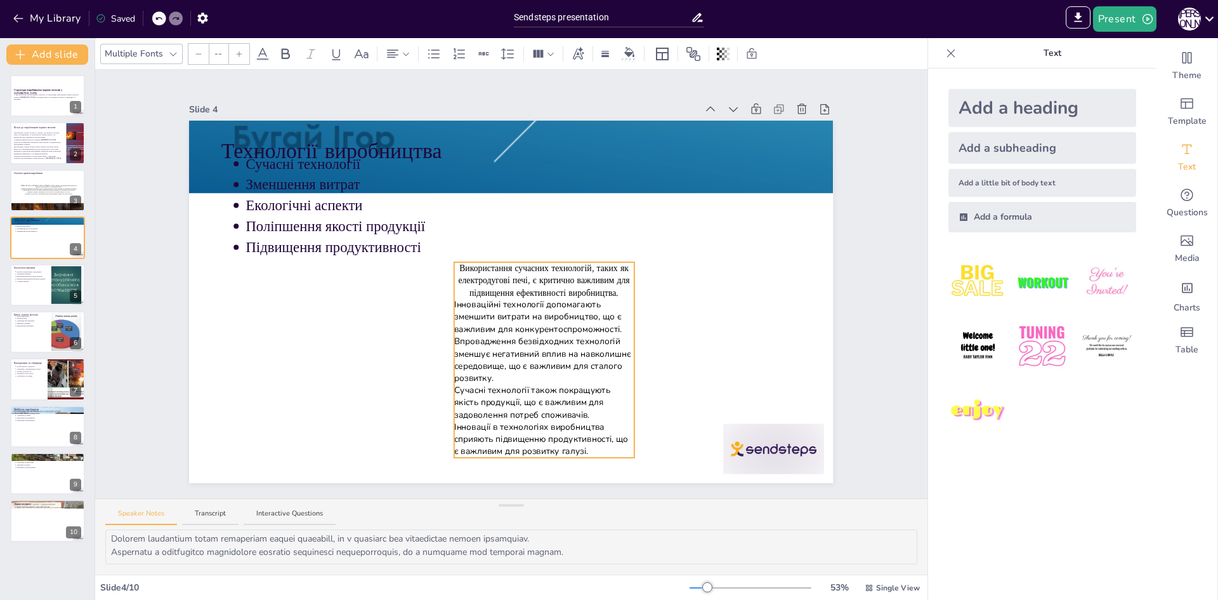
drag, startPoint x: 608, startPoint y: 388, endPoint x: 591, endPoint y: 346, distance: 45.2
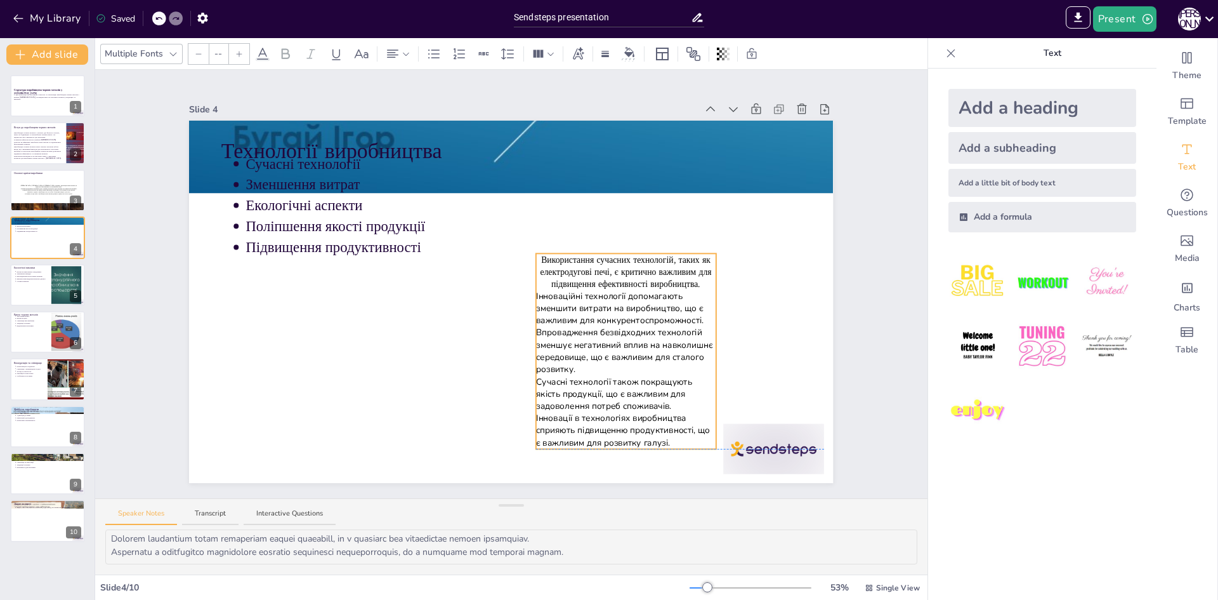
drag, startPoint x: 591, startPoint y: 345, endPoint x: 673, endPoint y: 336, distance: 82.3
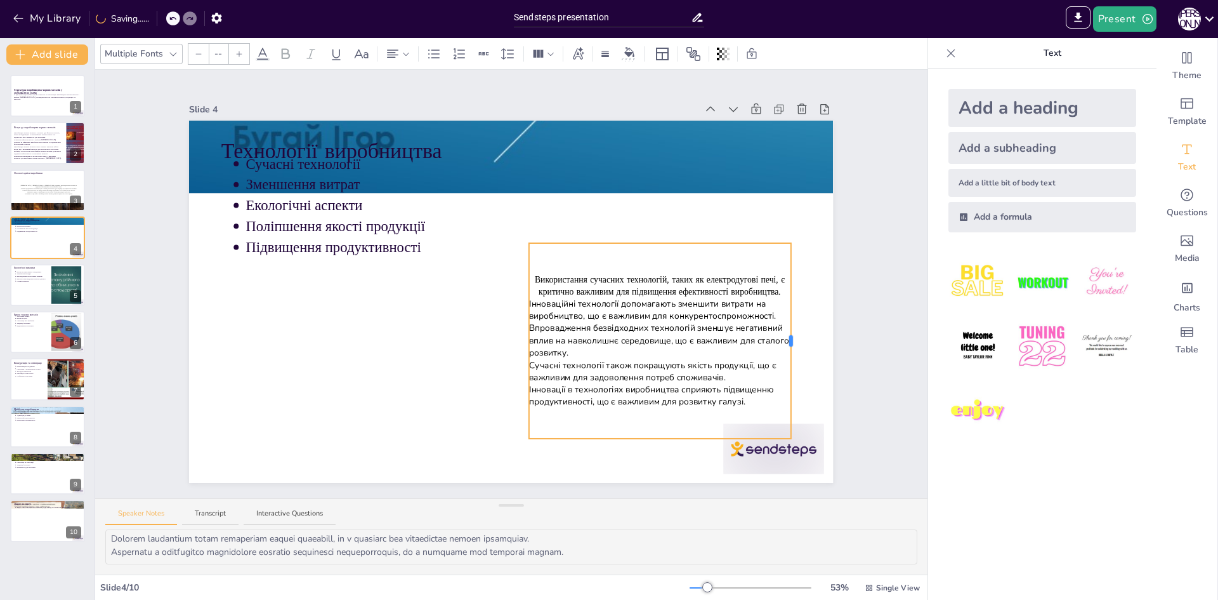
type input "26"
drag, startPoint x: 700, startPoint y: 333, endPoint x: 796, endPoint y: 333, distance: 96.4
click at [804, 335] on div at bounding box center [806, 340] width 4 height 11
click at [645, 422] on div "Використання сучасних технологій, таких як електродугові печі, є критично важли…" at bounding box center [667, 340] width 276 height 195
click at [644, 407] on div "Використання сучасних технологій, таких як електродугові печі, є критично важли…" at bounding box center [667, 340] width 276 height 195
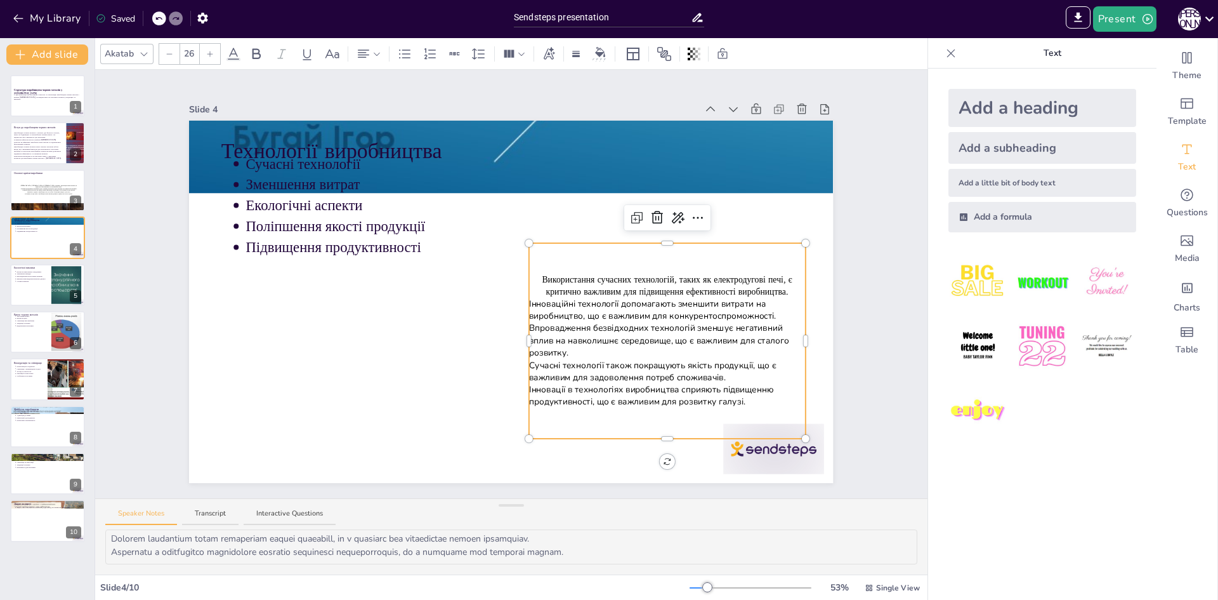
drag, startPoint x: 643, startPoint y: 414, endPoint x: 559, endPoint y: 408, distance: 84.6
click at [559, 408] on div "Використання сучасних технологій, таких як електродугові печі, є критично важли…" at bounding box center [667, 340] width 276 height 195
drag, startPoint x: 609, startPoint y: 415, endPoint x: 570, endPoint y: 411, distance: 38.9
click at [570, 411] on div "Використання сучасних технологій, таких як електродугові печі, є критично важли…" at bounding box center [667, 340] width 276 height 195
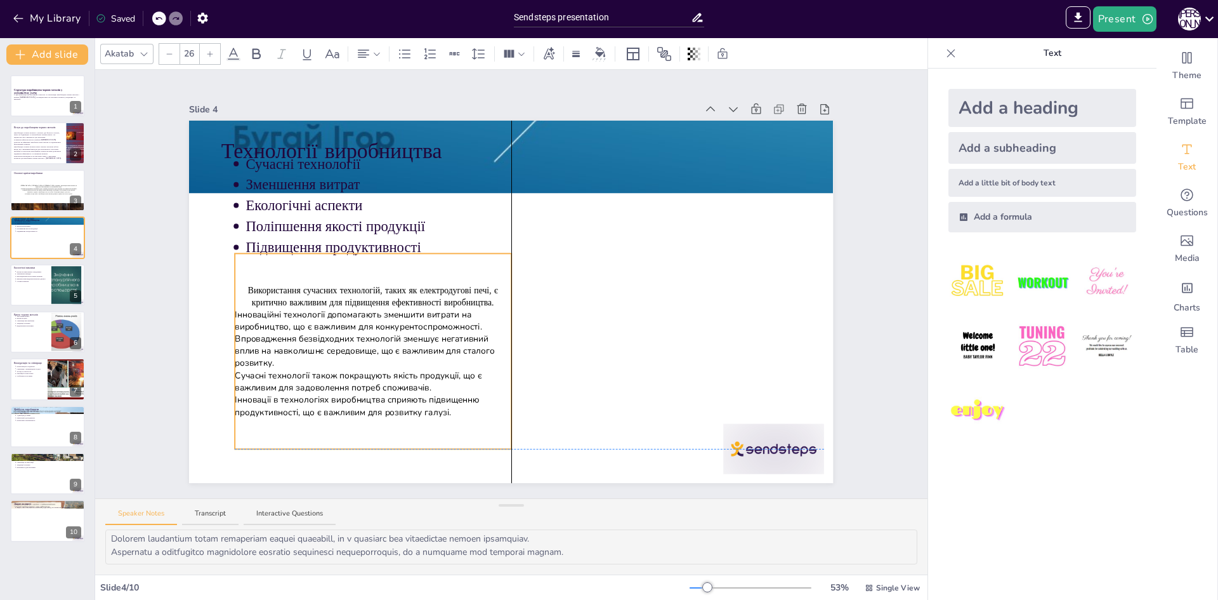
drag, startPoint x: 601, startPoint y: 431, endPoint x: 306, endPoint y: 437, distance: 294.5
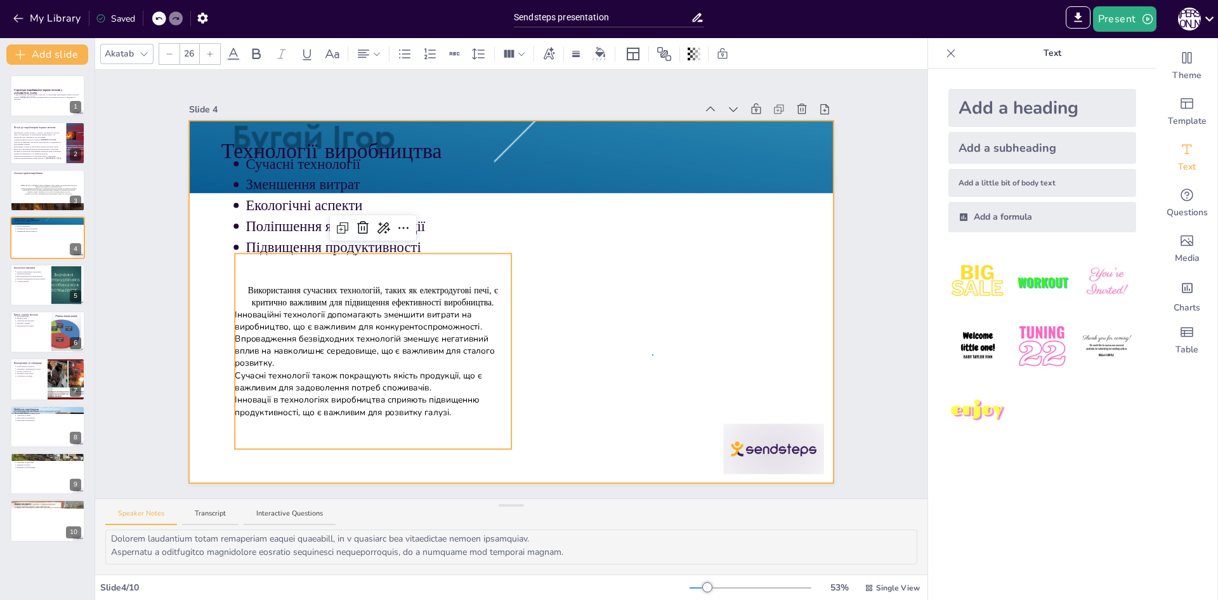
click at [654, 354] on div at bounding box center [511, 302] width 644 height 362
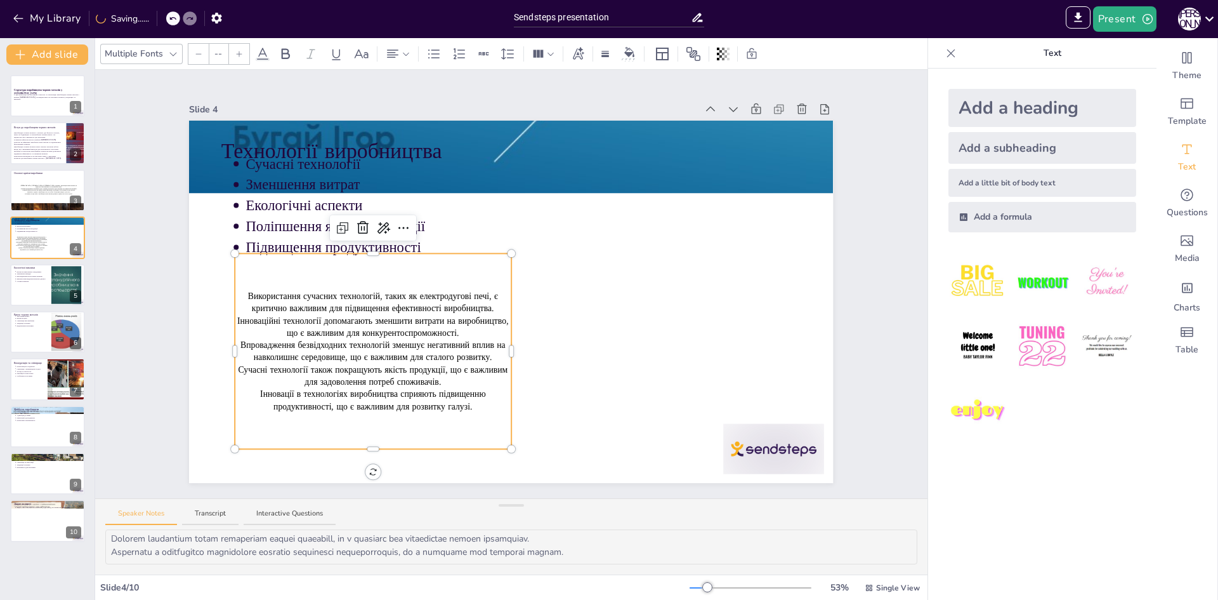
click at [464, 342] on p "Впровадження безвідходних технологій зменшує негативний вплив на навколишнє сер…" at bounding box center [373, 351] width 276 height 24
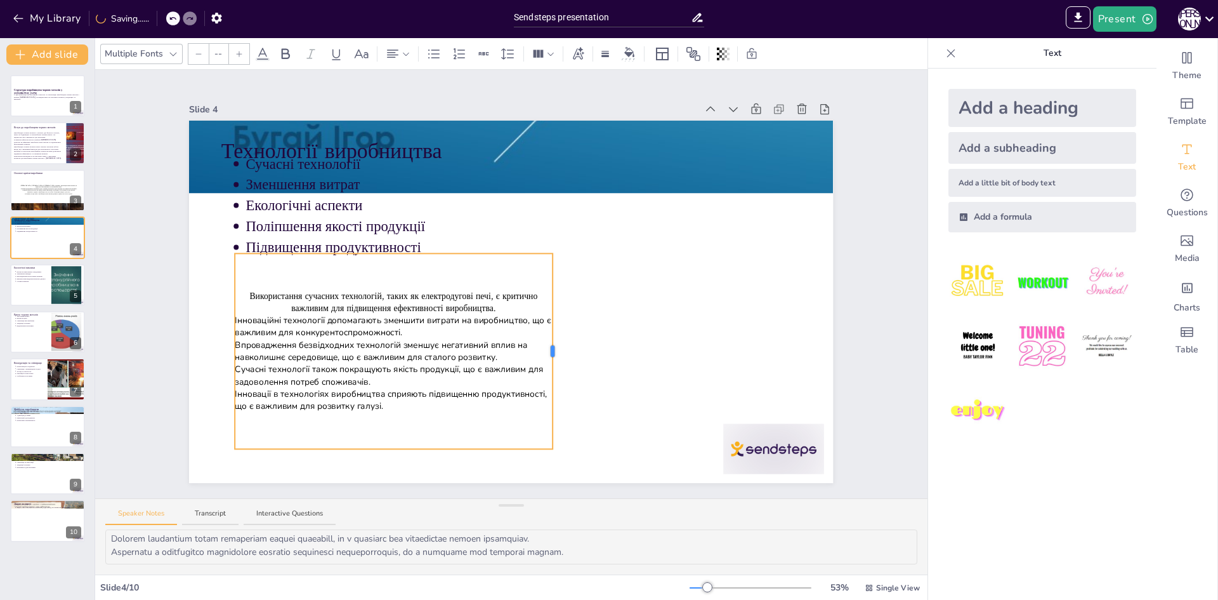
drag, startPoint x: 502, startPoint y: 345, endPoint x: 543, endPoint y: 327, distance: 44.9
click at [543, 327] on div "Технології виробництва Сучасні технології Зменшення витрат Екологічні аспекти П…" at bounding box center [511, 302] width 644 height 362
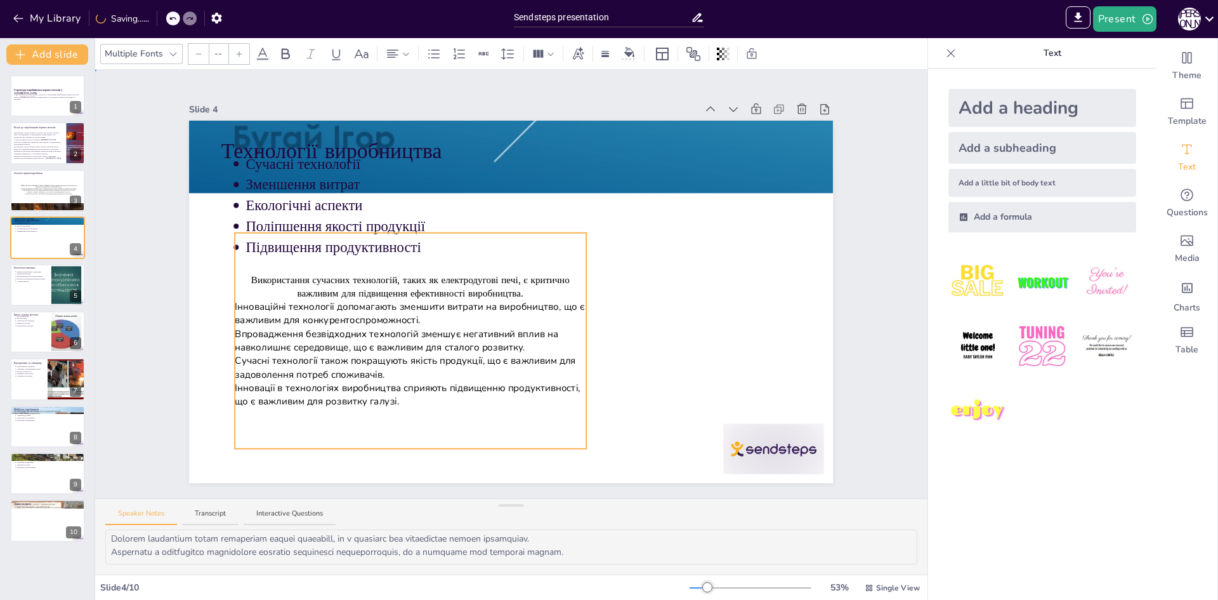
click at [578, 291] on div at bounding box center [511, 302] width 644 height 362
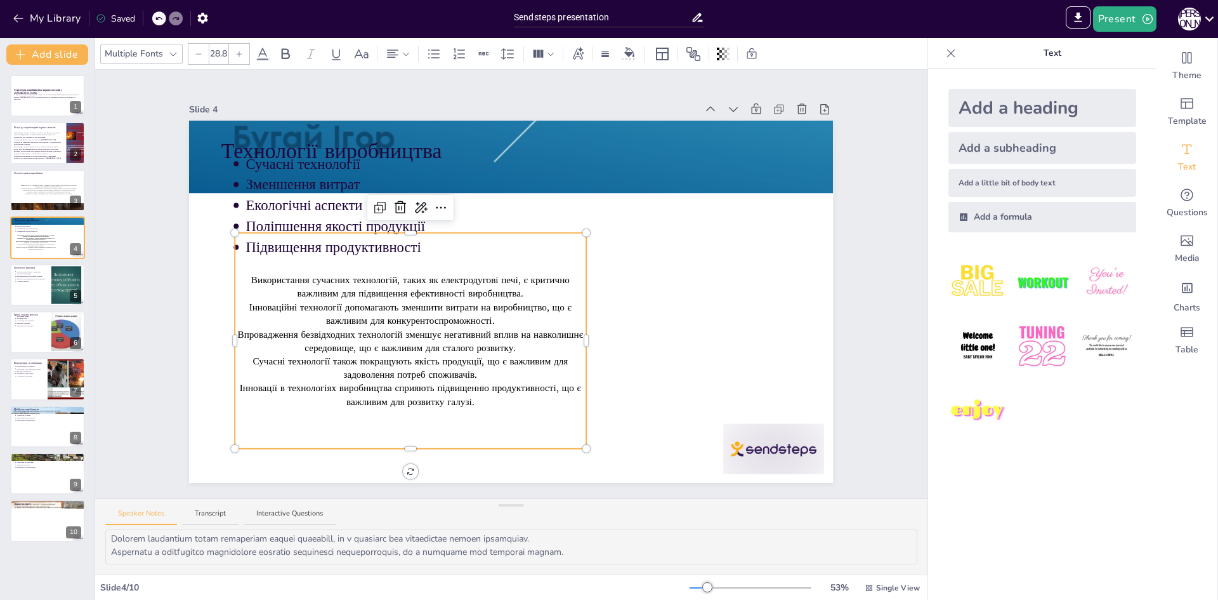
type input "--"
click at [481, 328] on p "Впровадження безвідходних технологій зменшує негативний вплив на навколишнє сер…" at bounding box center [410, 340] width 351 height 27
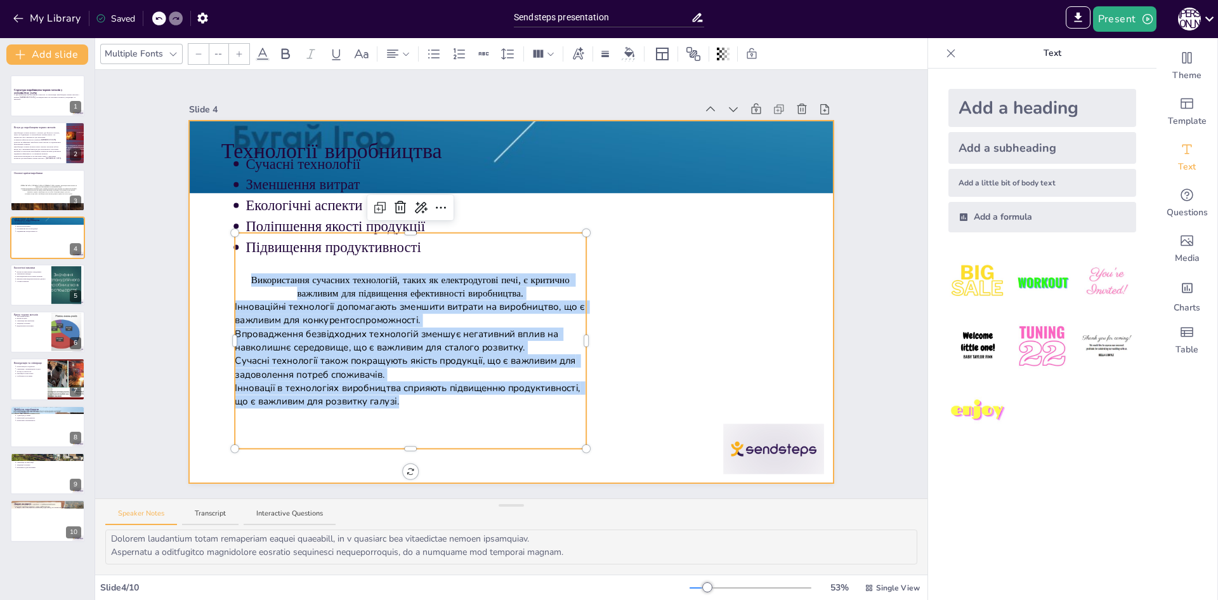
drag, startPoint x: 446, startPoint y: 438, endPoint x: 444, endPoint y: 447, distance: 9.2
click at [444, 447] on div "Технології виробництва Сучасні технології Зменшення витрат Екологічні аспекти П…" at bounding box center [511, 302] width 644 height 362
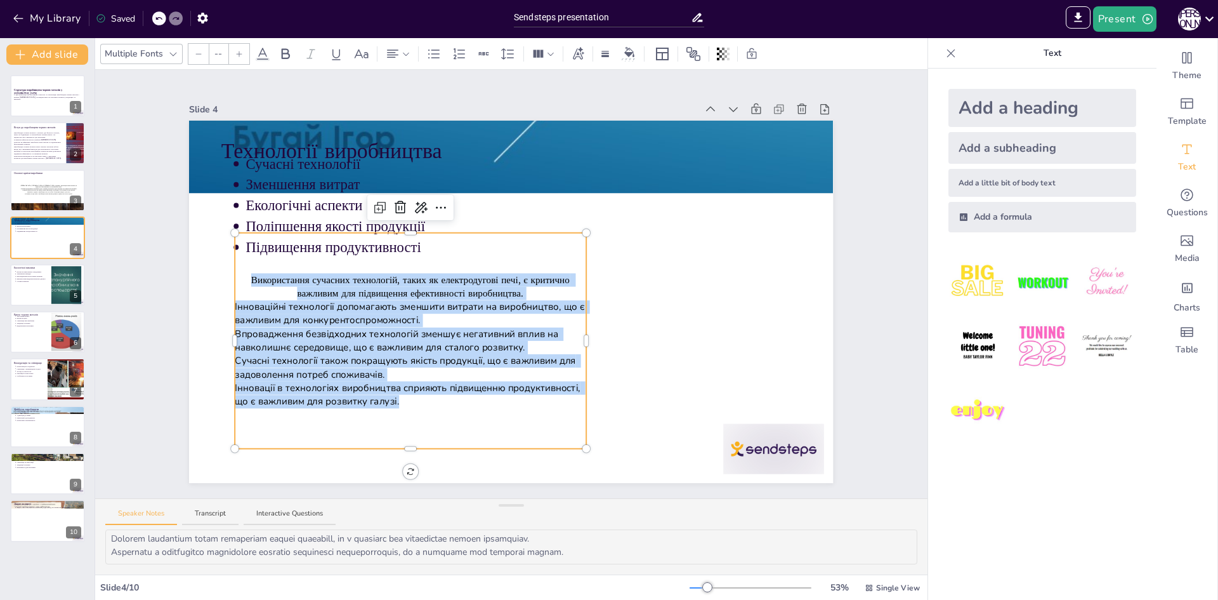
click at [452, 426] on div "Використання сучасних технологій, таких як електродугові печі, є критично важли…" at bounding box center [410, 341] width 351 height 216
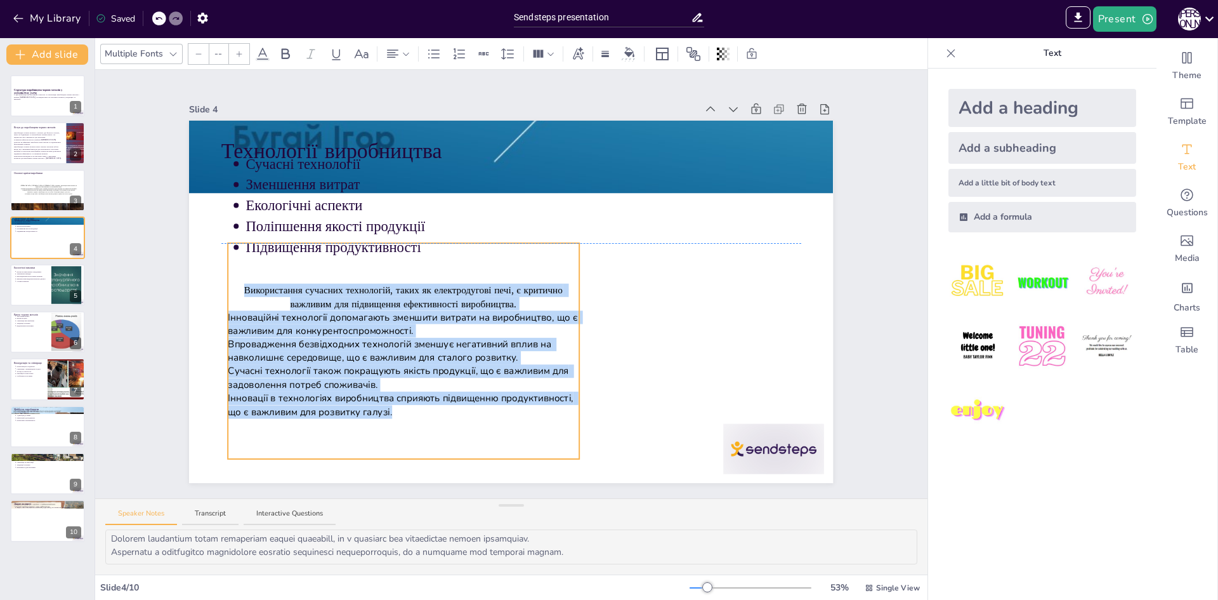
drag, startPoint x: 453, startPoint y: 442, endPoint x: 446, endPoint y: 454, distance: 13.9
click at [388, 338] on p "Впровадження безвідходних технологій зменшує негативний вплив на навколишнє сер…" at bounding box center [403, 351] width 351 height 27
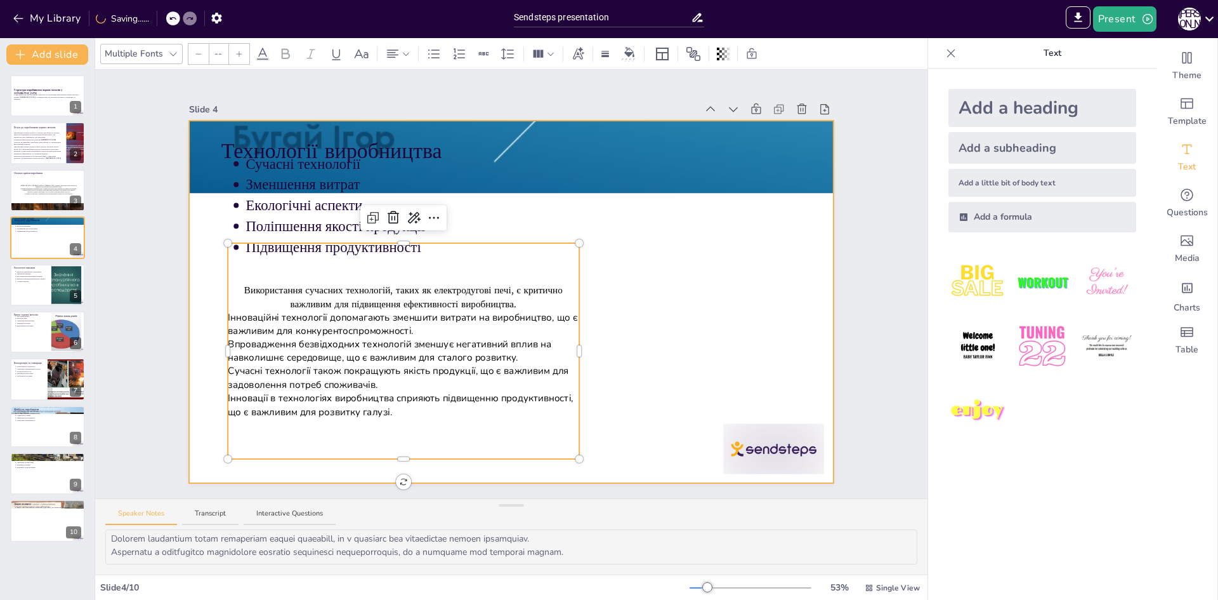
click at [472, 468] on div at bounding box center [511, 302] width 644 height 362
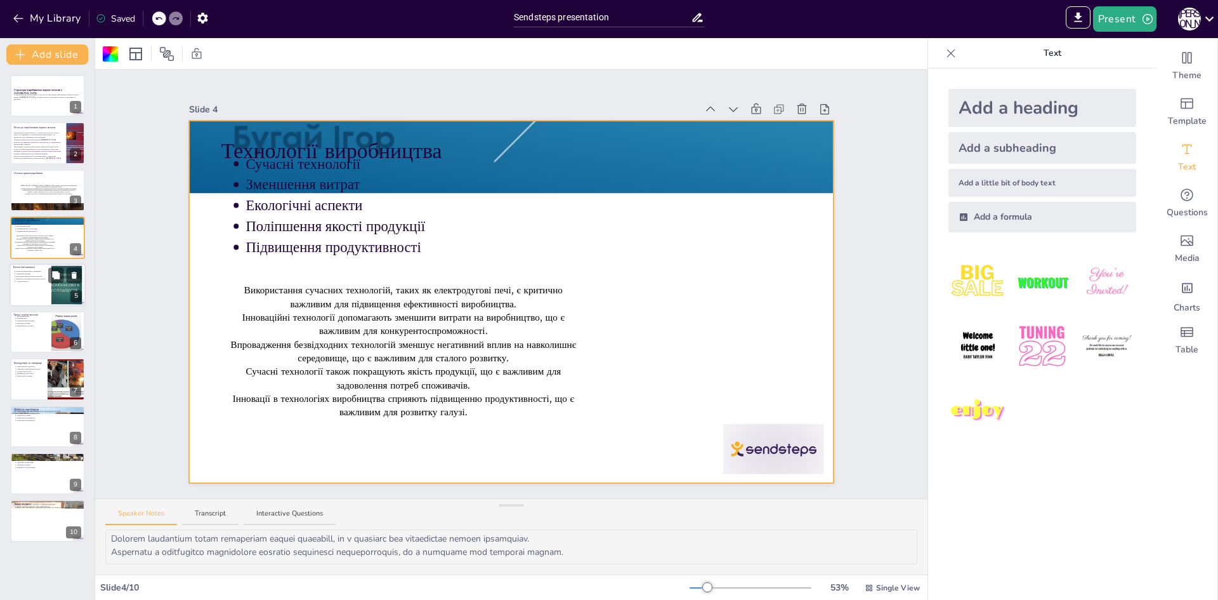
click at [34, 278] on p "Використання відновлювальних джерел" at bounding box center [32, 278] width 32 height 3
type textarea "Loremipsumd sitame consect adi elitsed doeiu te incididunt utlaboreet, do magna…"
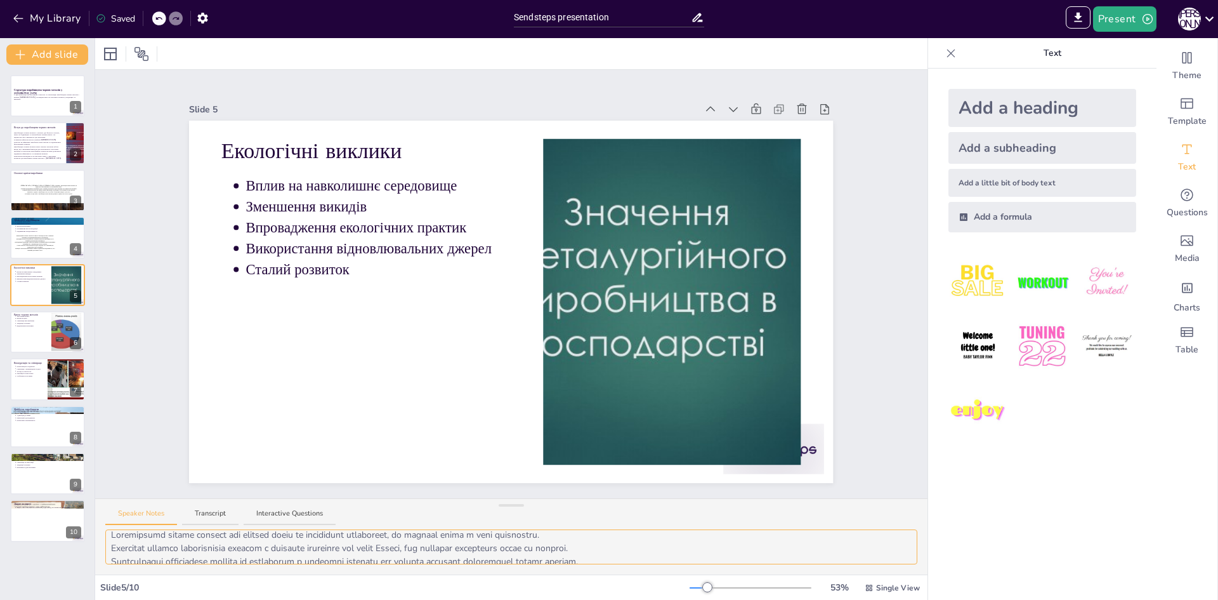
scroll to position [0, 0]
drag, startPoint x: 111, startPoint y: 539, endPoint x: 494, endPoint y: 532, distance: 383.3
click at [495, 532] on textarea at bounding box center [511, 546] width 812 height 35
drag, startPoint x: 110, startPoint y: 539, endPoint x: 662, endPoint y: 558, distance: 552.3
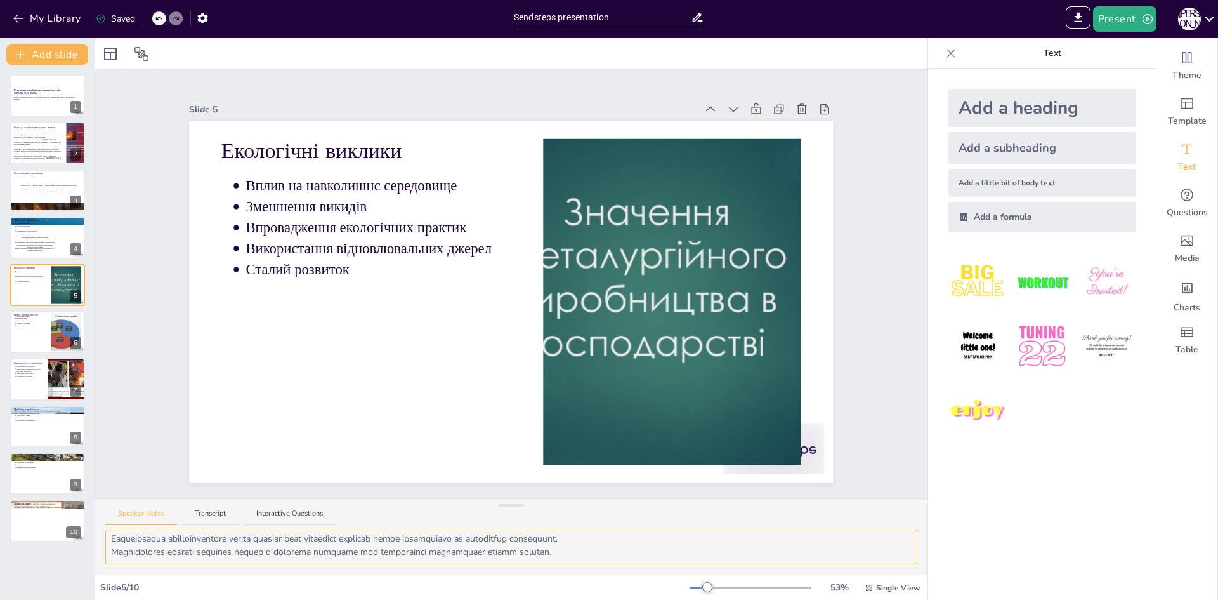
click at [662, 558] on textarea at bounding box center [511, 546] width 812 height 35
click at [969, 183] on div "Add a little bit of body text" at bounding box center [1043, 183] width 188 height 28
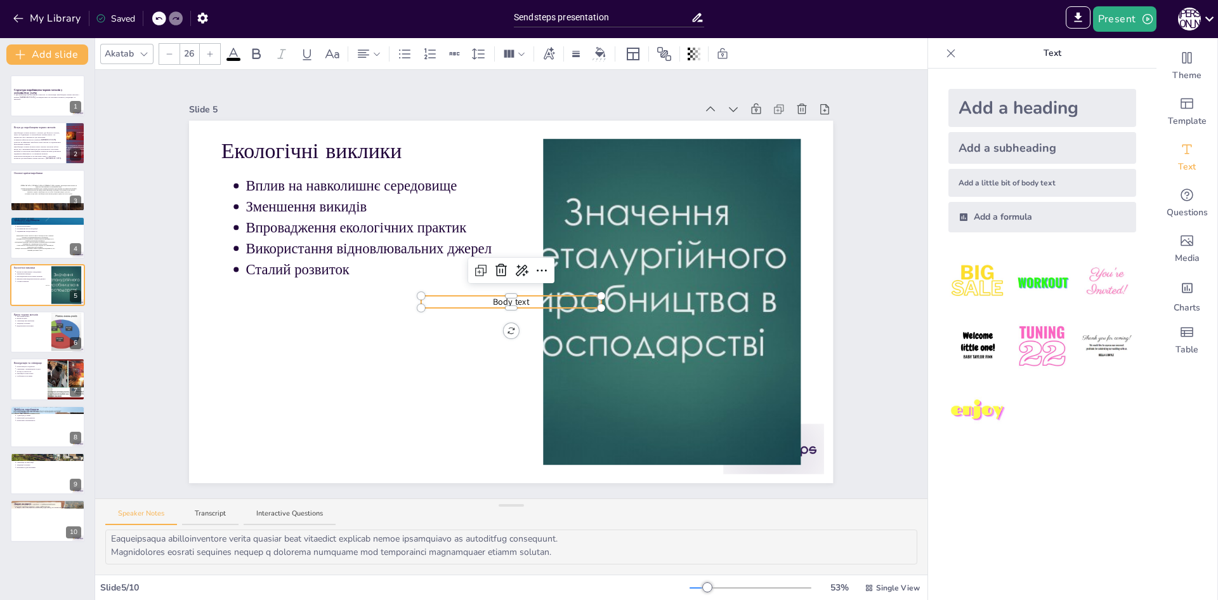
click at [526, 296] on div at bounding box center [511, 298] width 180 height 5
click at [523, 303] on div at bounding box center [511, 305] width 180 height 5
click at [515, 296] on span "Body text" at bounding box center [511, 302] width 37 height 12
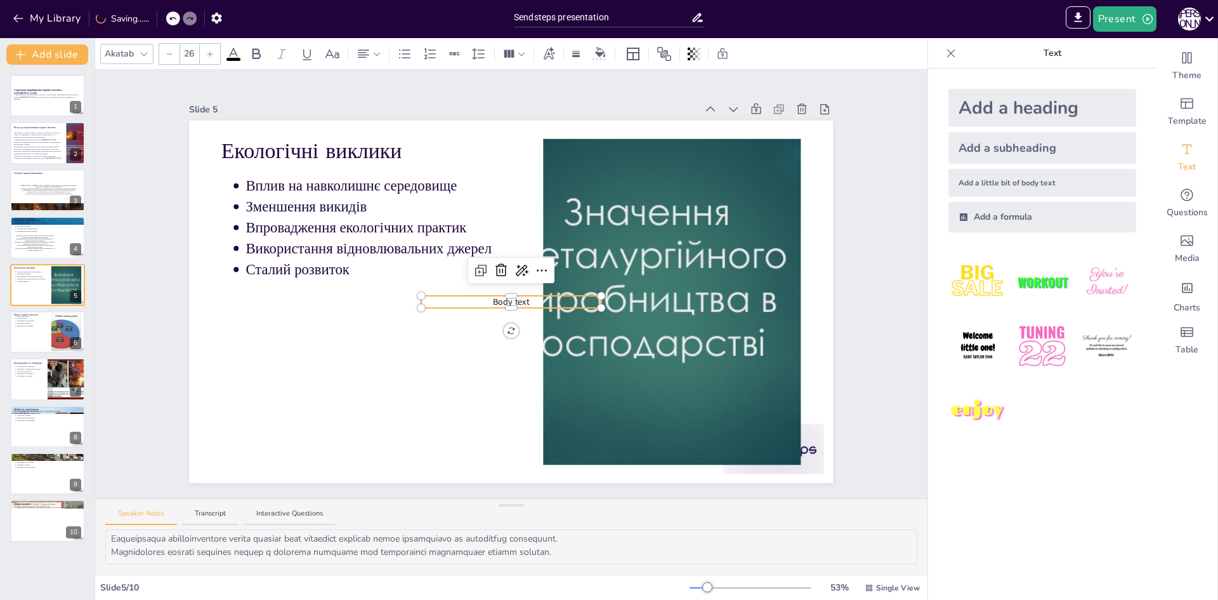
click at [514, 296] on span "Body text" at bounding box center [511, 302] width 37 height 12
type input "--"
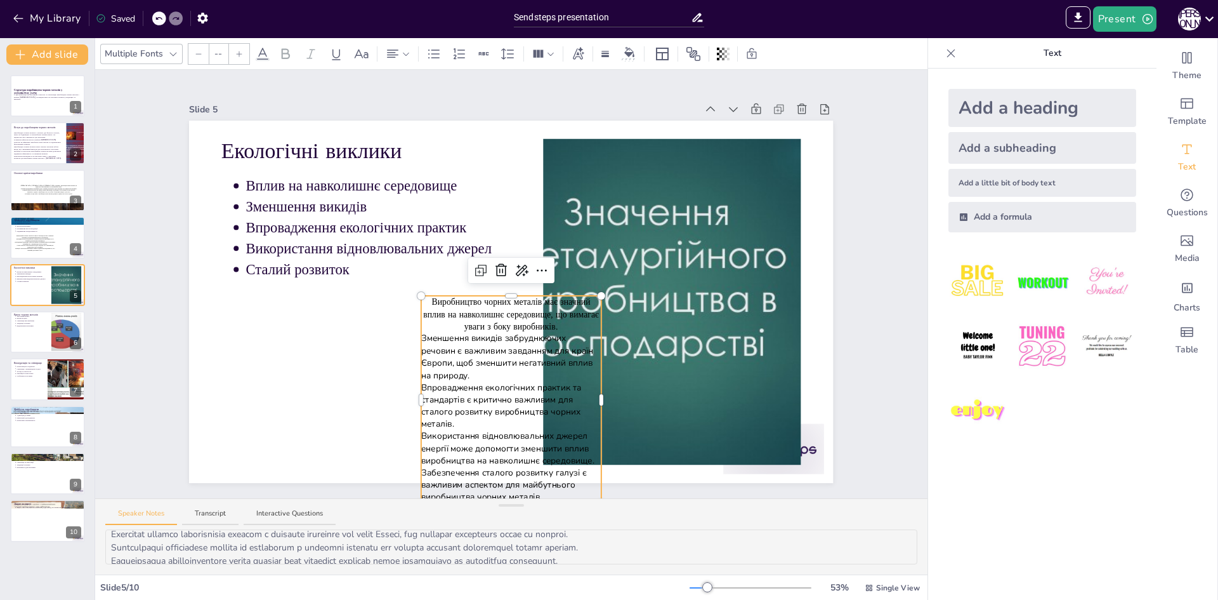
scroll to position [0, 0]
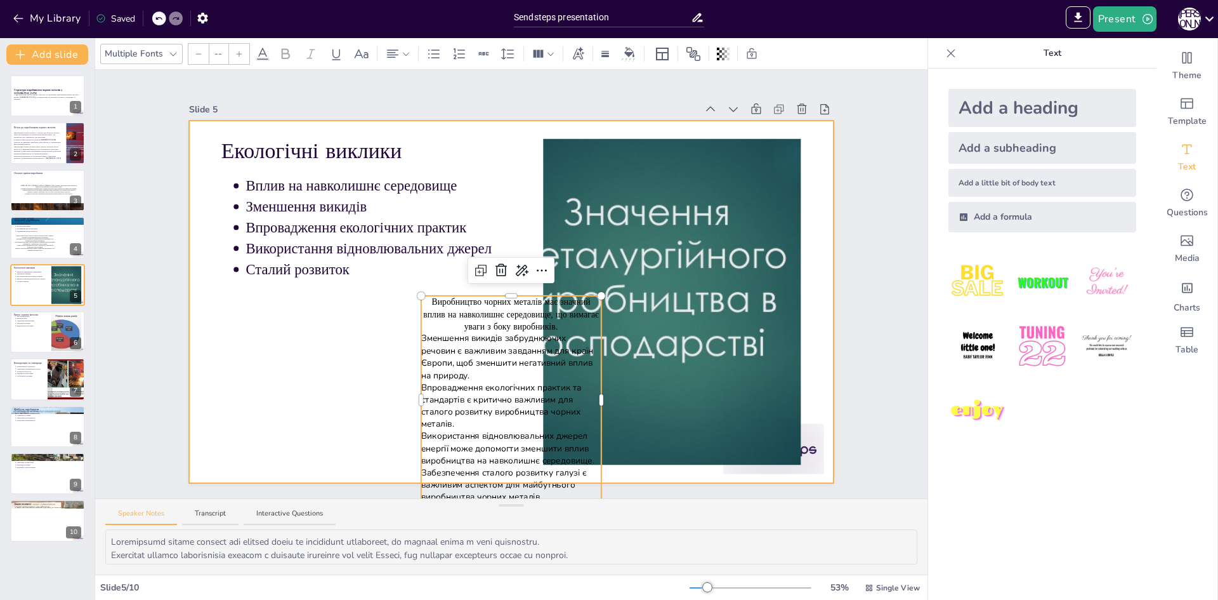
click at [289, 390] on div at bounding box center [511, 302] width 644 height 362
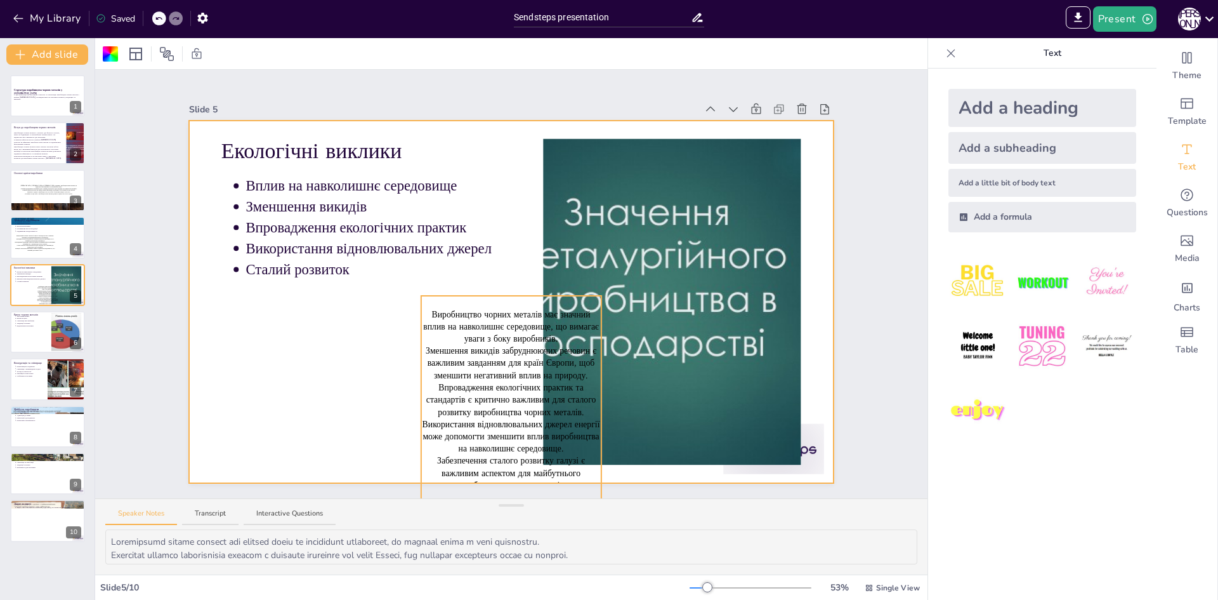
click at [501, 381] on p "Впровадження екологічних практик та стандартів є критично важливим для сталого …" at bounding box center [511, 399] width 180 height 37
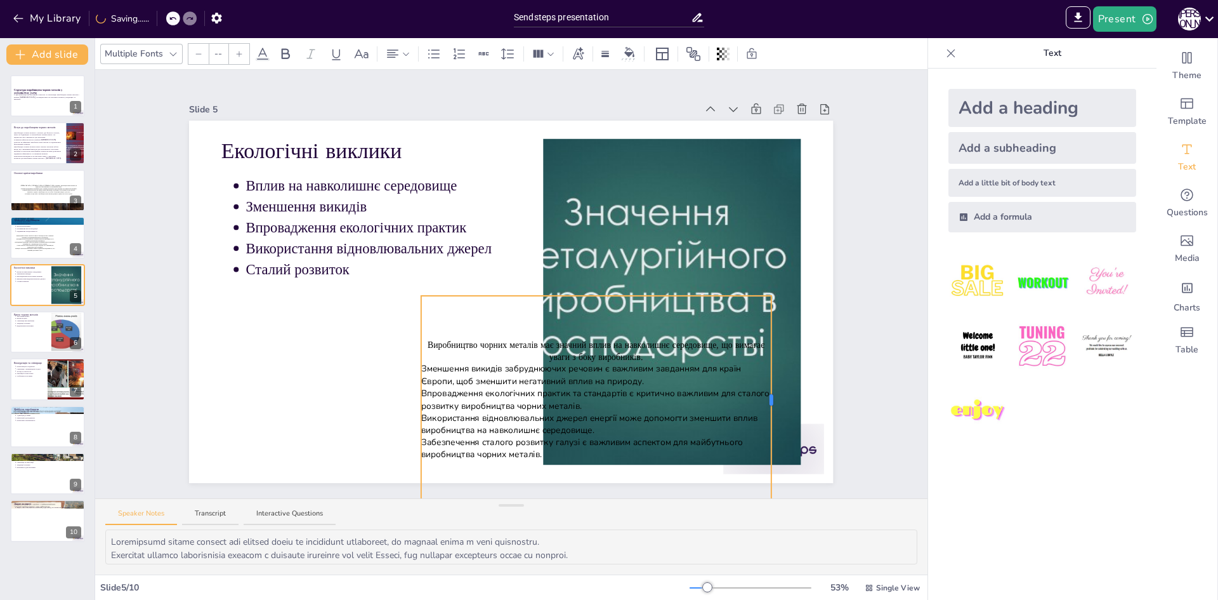
drag, startPoint x: 593, startPoint y: 395, endPoint x: 765, endPoint y: 372, distance: 173.5
click at [765, 372] on div "Екологічні виклики Вплив на навколишнє середовище Зменшення викидів Впровадженн…" at bounding box center [511, 302] width 644 height 362
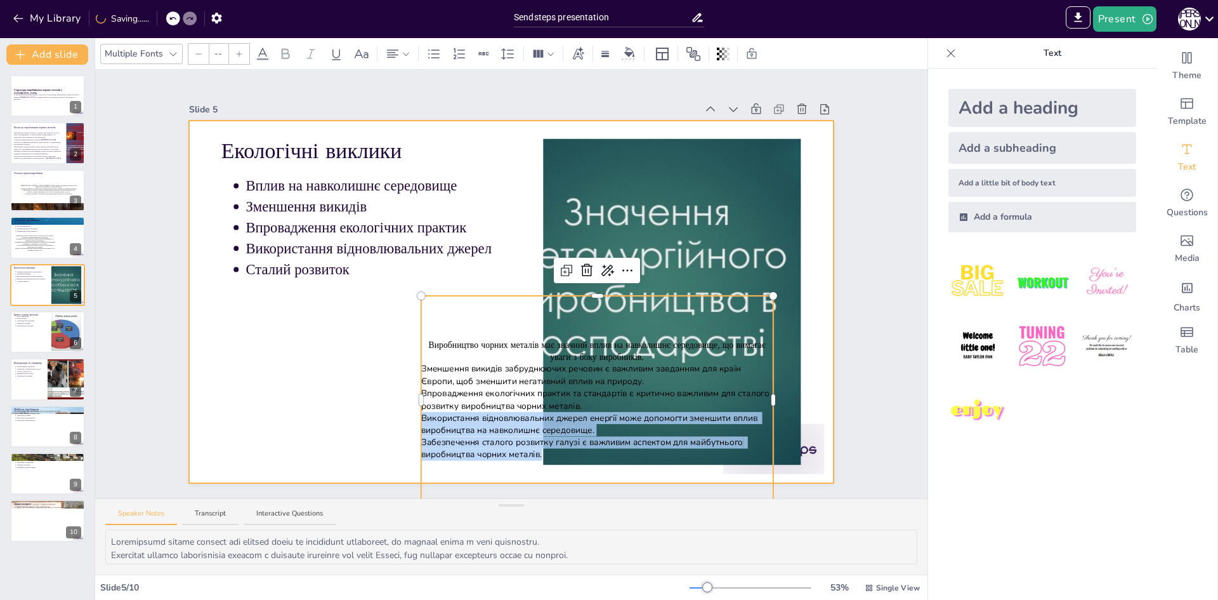
drag, startPoint x: 565, startPoint y: 398, endPoint x: 362, endPoint y: 376, distance: 204.9
click at [362, 376] on div "Екологічні виклики Вплив на навколишнє середовище Зменшення викидів Впровадженн…" at bounding box center [511, 302] width 644 height 362
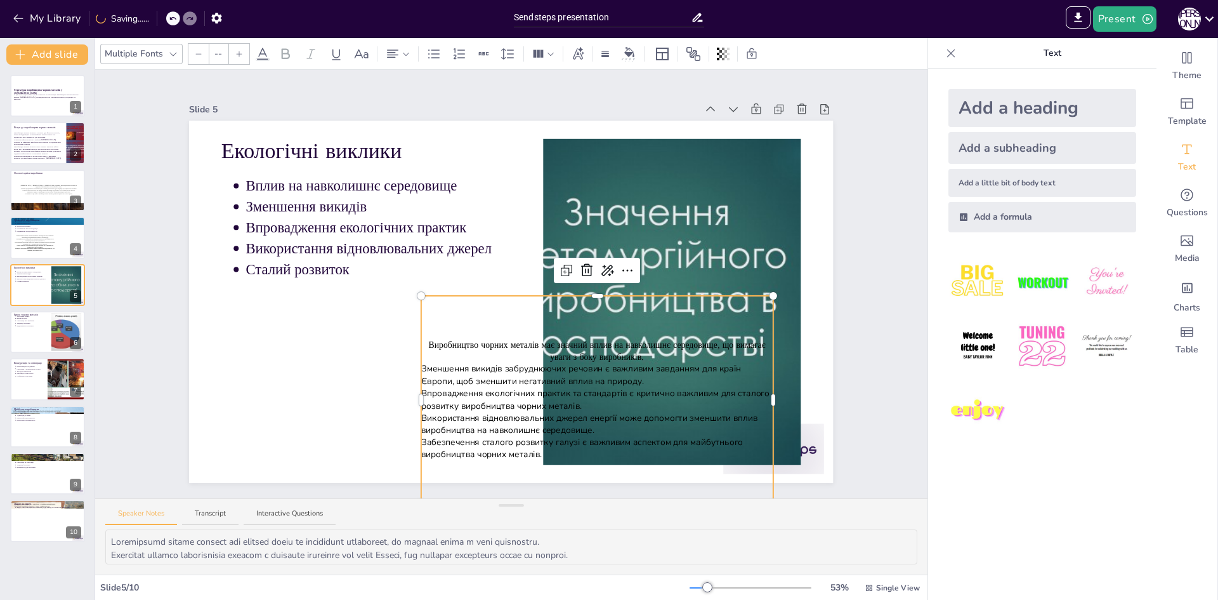
click at [442, 298] on div "Виробництво чорних металів має значний вплив на навколишнє середовище, що вимаг…" at bounding box center [597, 399] width 352 height 207
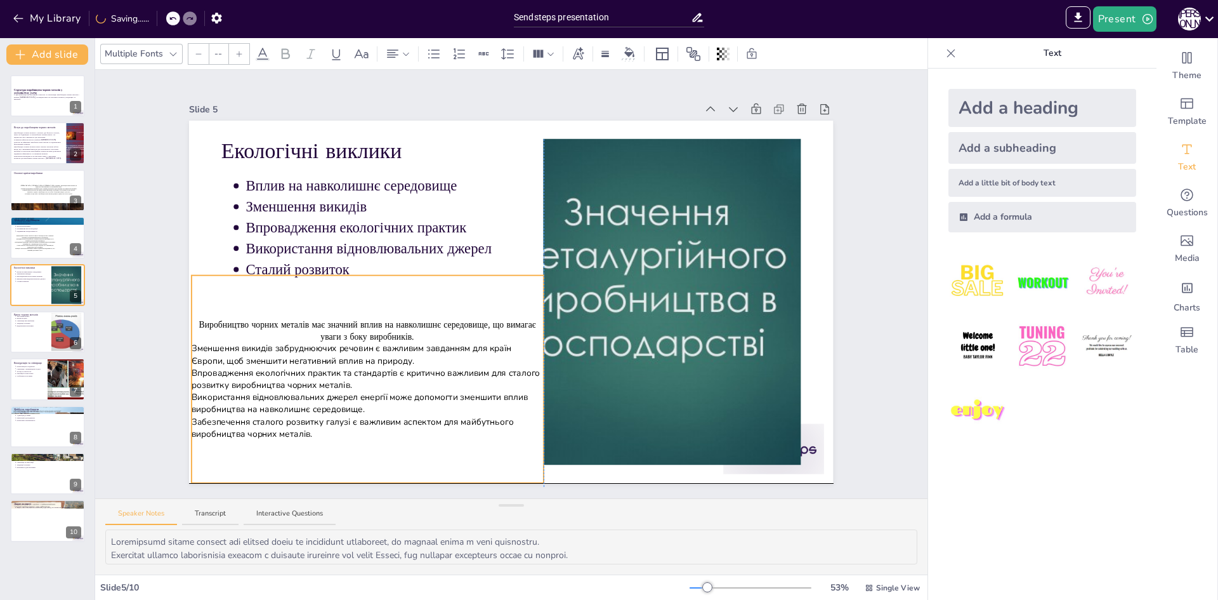
drag, startPoint x: 444, startPoint y: 291, endPoint x: 218, endPoint y: 275, distance: 227.1
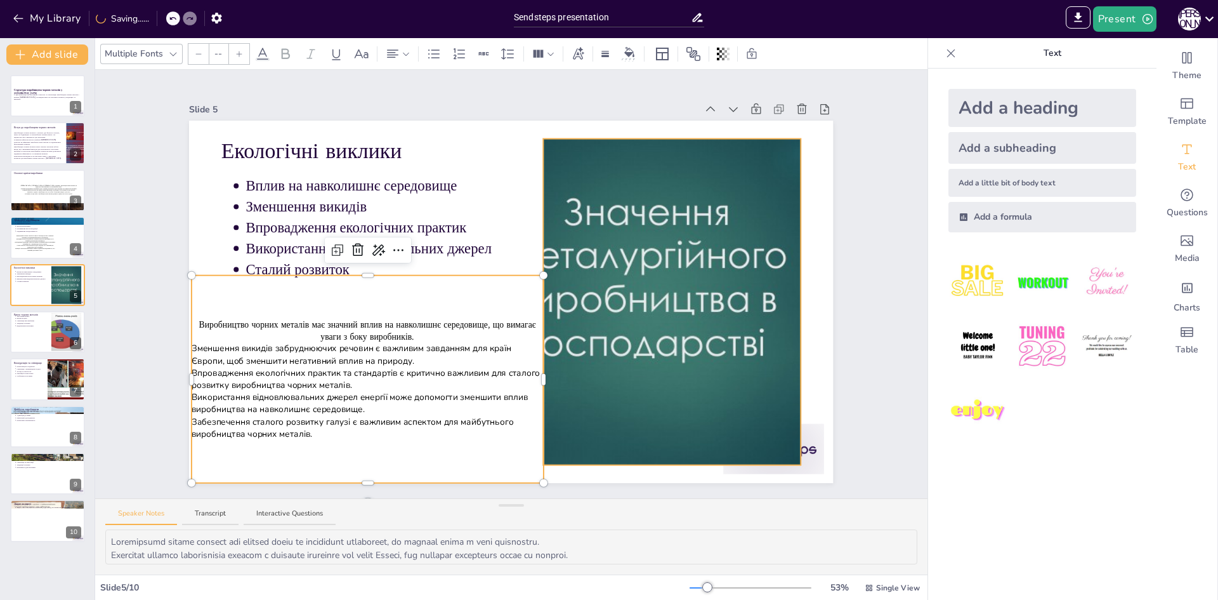
click at [654, 298] on div at bounding box center [672, 302] width 579 height 326
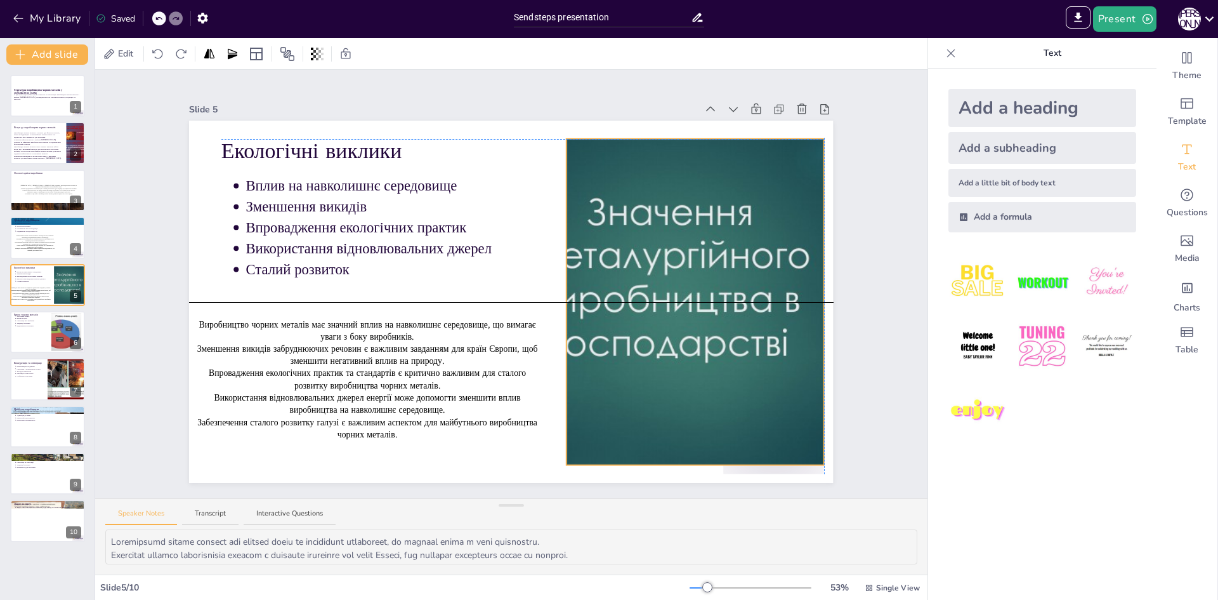
drag, startPoint x: 657, startPoint y: 313, endPoint x: 675, endPoint y: 312, distance: 18.4
click at [675, 312] on div at bounding box center [695, 302] width 579 height 326
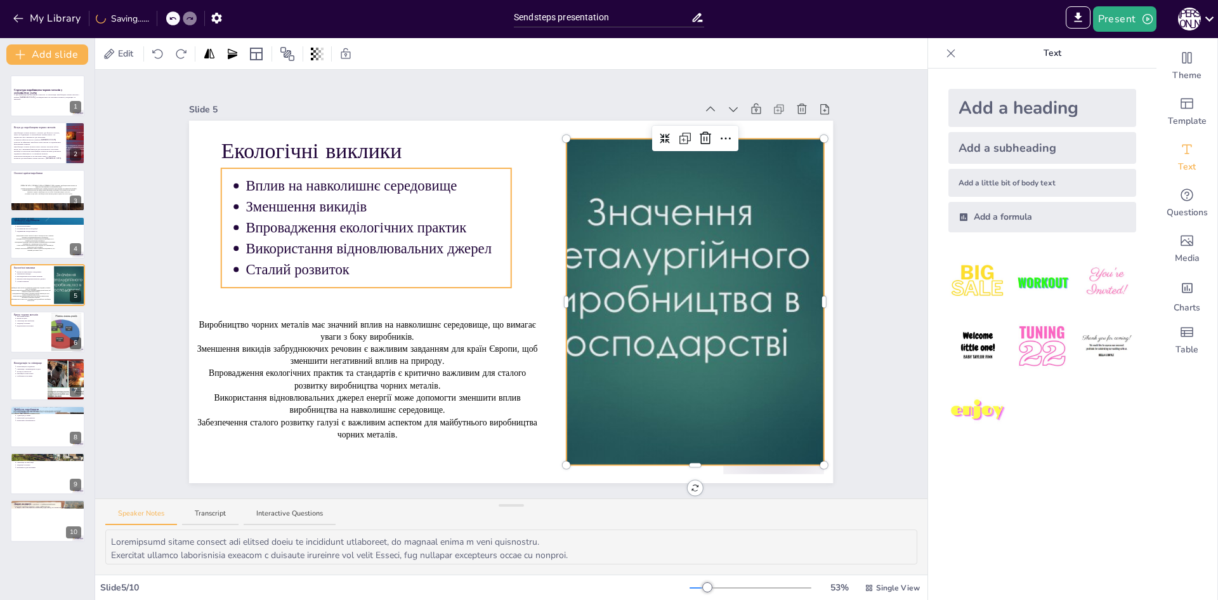
click at [500, 258] on div "Екологічні виклики Вплив на навколишнє середовище Зменшення викидів Впровадженн…" at bounding box center [511, 302] width 644 height 362
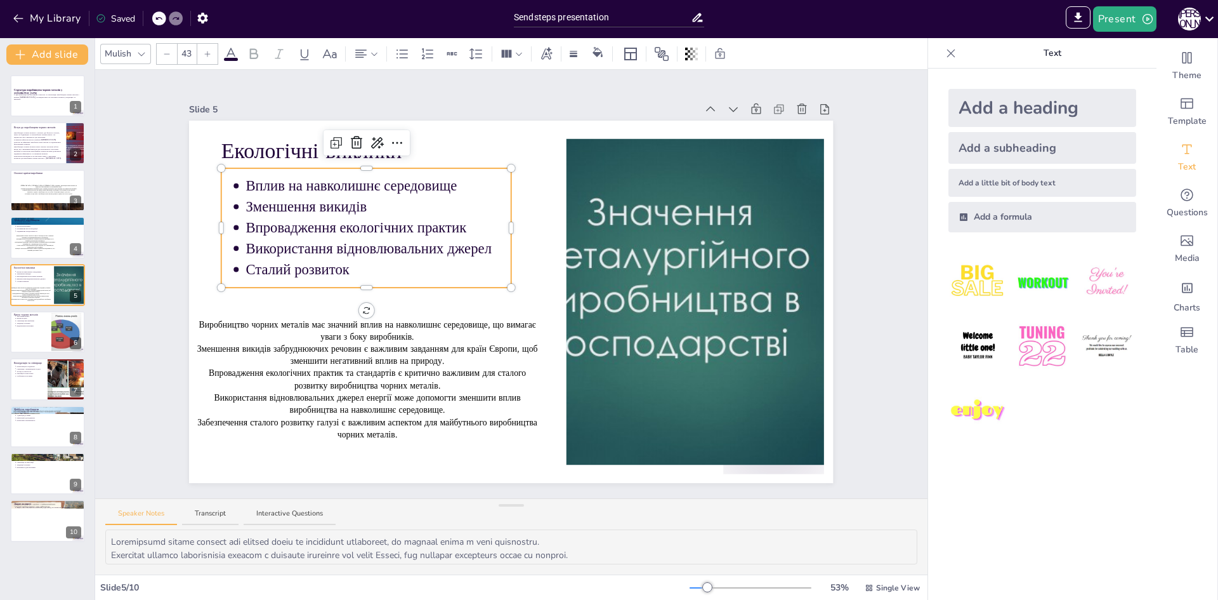
click at [484, 108] on div "Slide 5" at bounding box center [442, 109] width 507 height 13
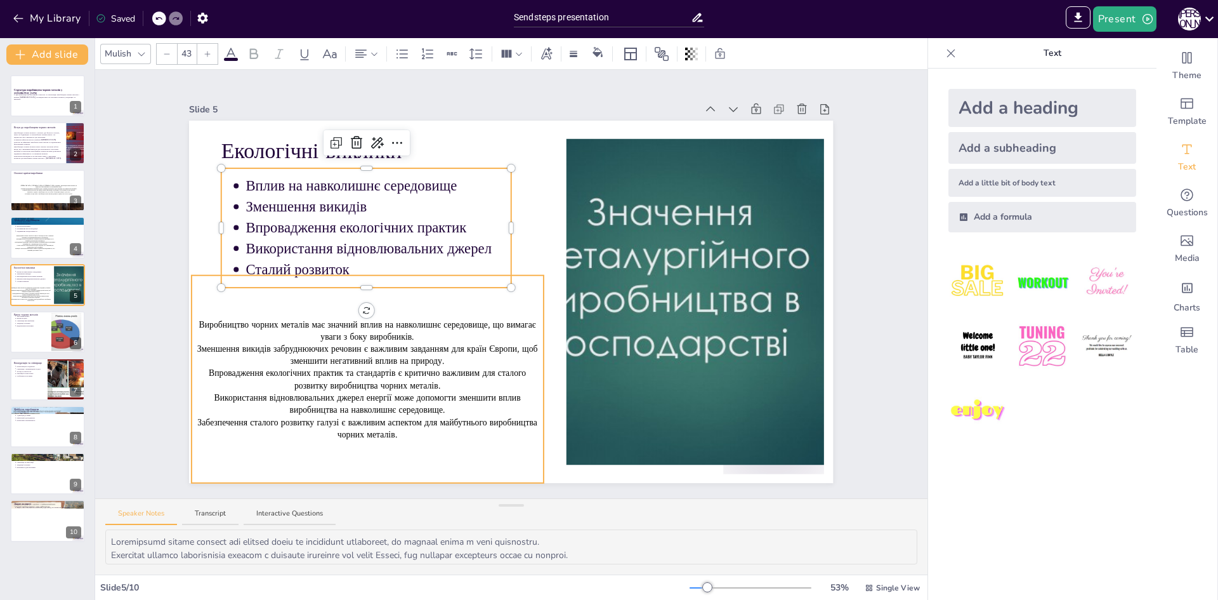
type input "--"
click at [204, 377] on p "Впровадження екологічних практик та стандартів є критично важливим для сталого …" at bounding box center [368, 379] width 352 height 24
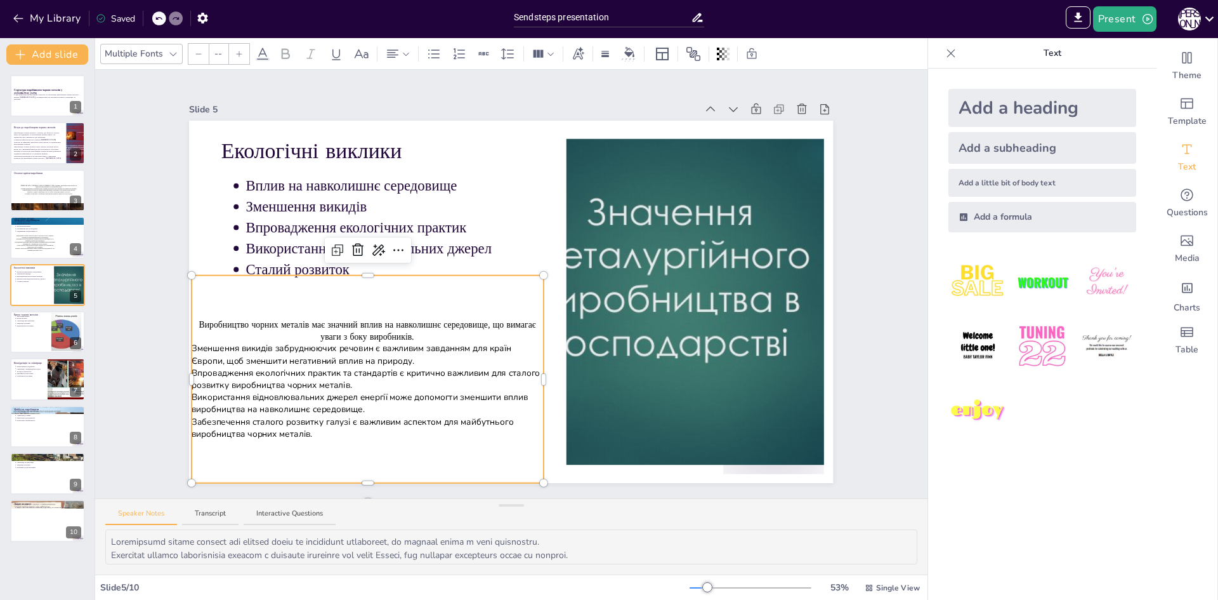
click at [214, 367] on p "Впровадження екологічних практик та стандартів є критично важливим для сталого …" at bounding box center [368, 379] width 352 height 24
click at [136, 282] on div "Slide 1 Структура виробництва чорних металів у Європі У цій презентації ми розг…" at bounding box center [511, 284] width 832 height 428
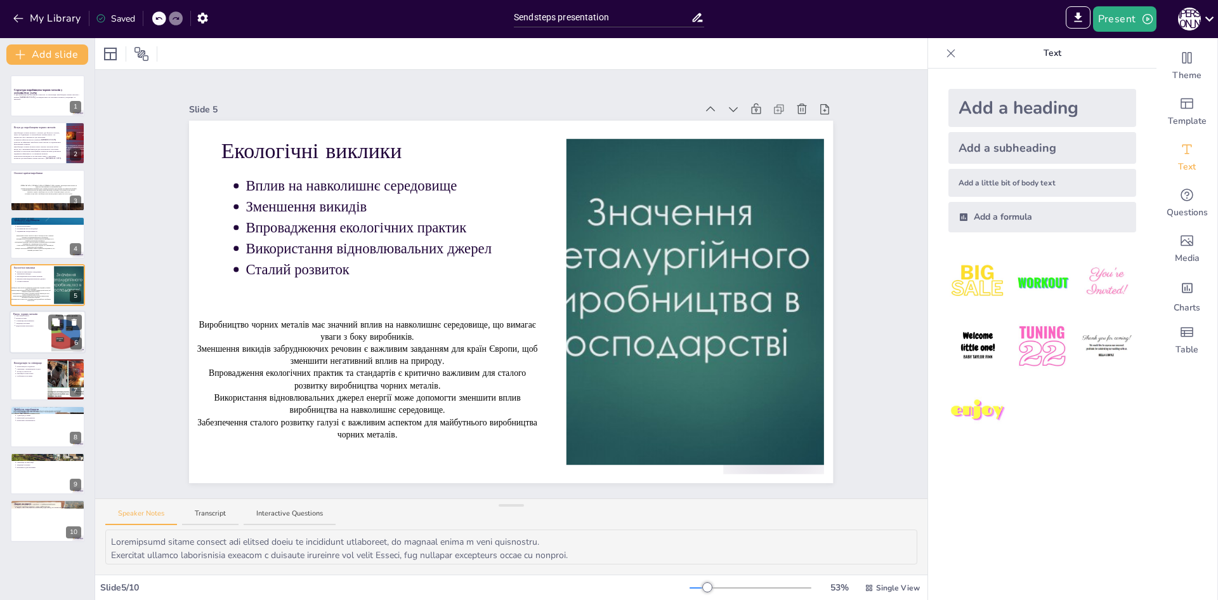
click at [35, 337] on div at bounding box center [48, 331] width 76 height 43
type textarea "Постійне зростання попиту на чорні метали є важливим фактором для виробничої га…"
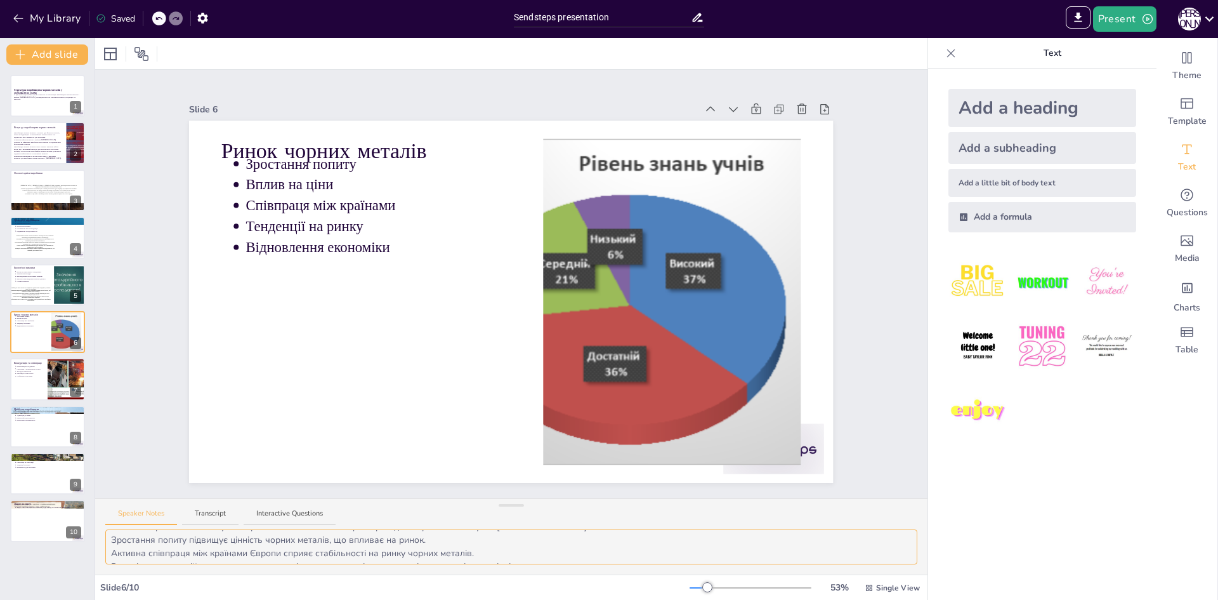
scroll to position [43, 0]
drag, startPoint x: 112, startPoint y: 542, endPoint x: 546, endPoint y: 560, distance: 434.3
click at [546, 560] on textarea "Постійне зростання попиту на чорні метали є важливим фактором для виробничої га…" at bounding box center [511, 546] width 812 height 35
click at [979, 183] on div "Add a little bit of body text" at bounding box center [1043, 183] width 188 height 28
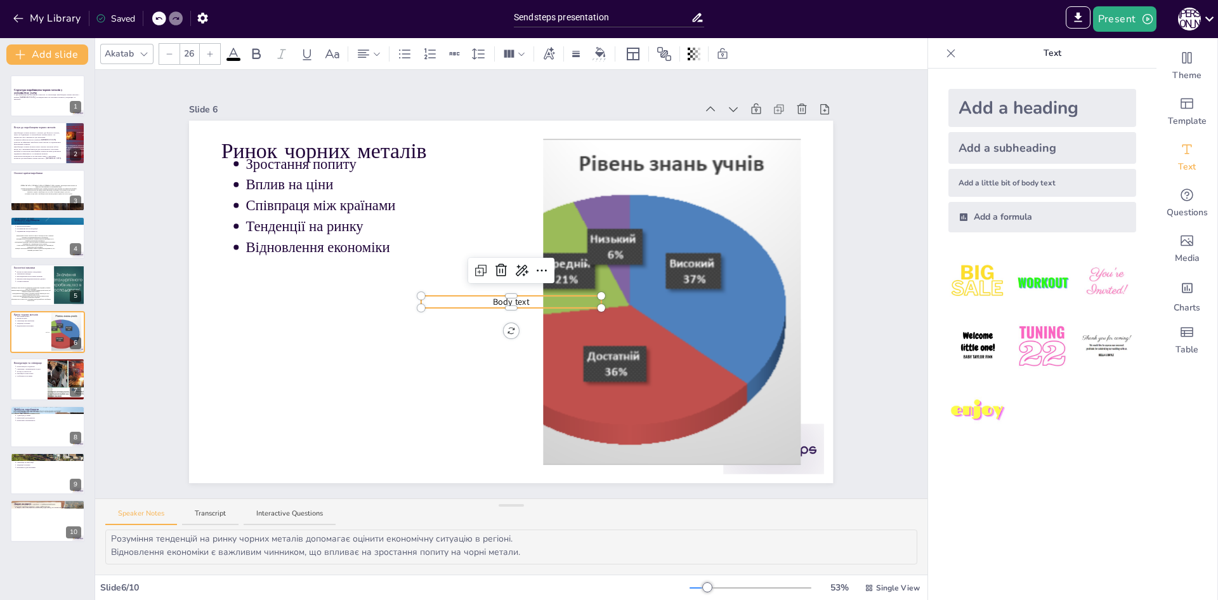
click at [522, 296] on div at bounding box center [511, 298] width 180 height 5
click at [517, 303] on div at bounding box center [511, 305] width 180 height 5
click at [523, 303] on div at bounding box center [511, 305] width 180 height 5
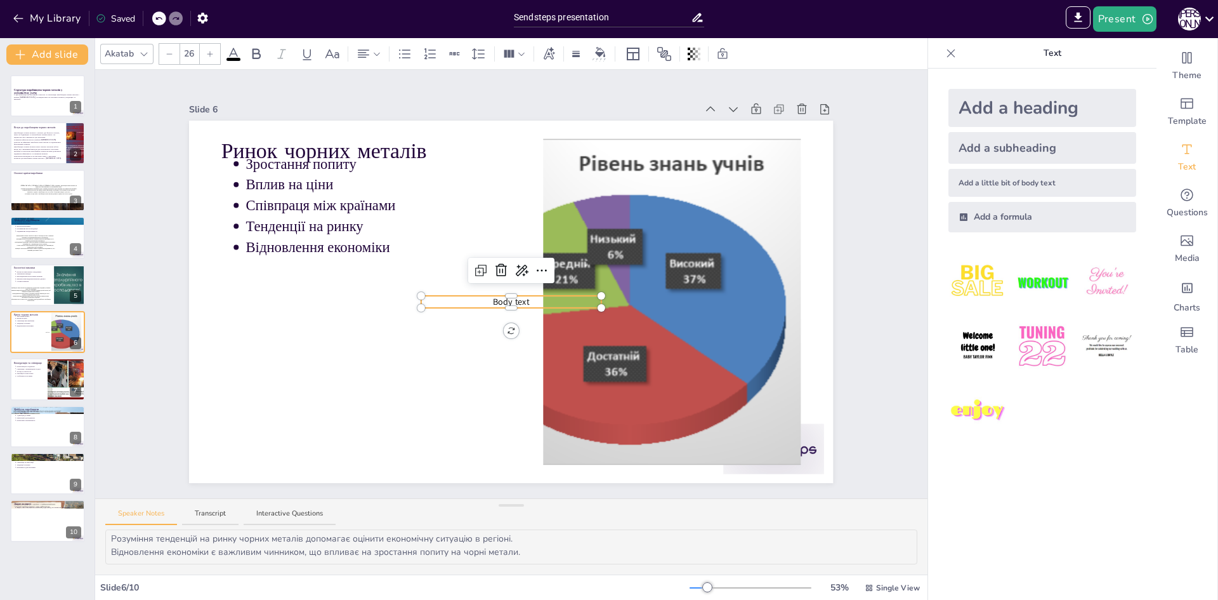
click at [523, 303] on div at bounding box center [511, 305] width 180 height 5
click at [514, 303] on div at bounding box center [511, 305] width 180 height 5
click at [511, 303] on div at bounding box center [511, 305] width 180 height 5
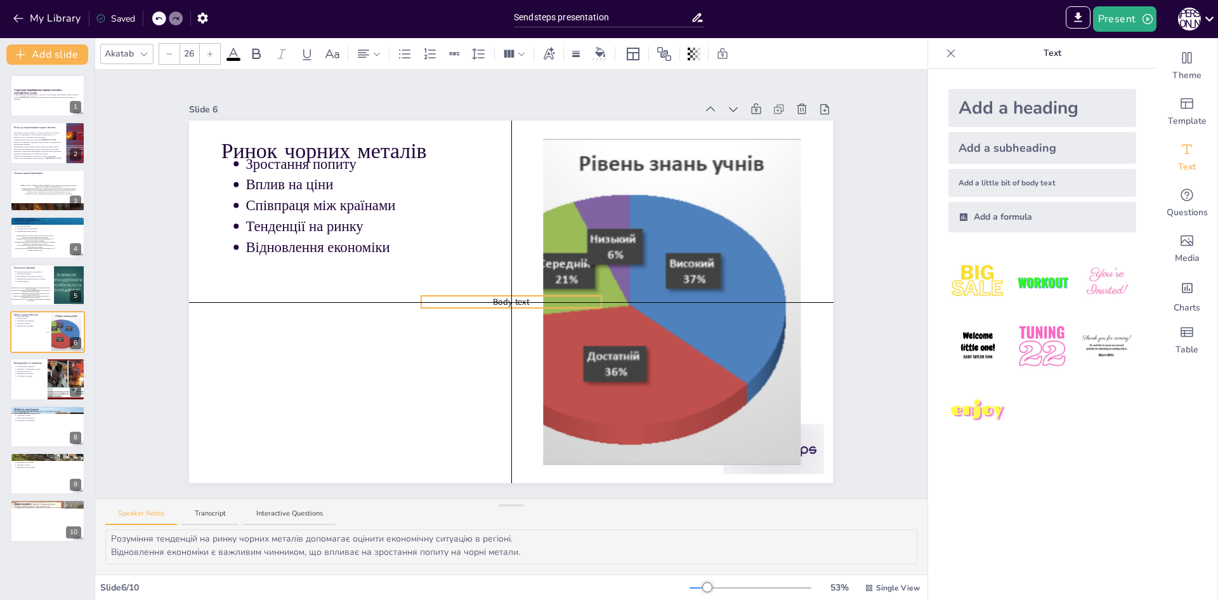
click at [493, 296] on span "Body text" at bounding box center [511, 302] width 37 height 12
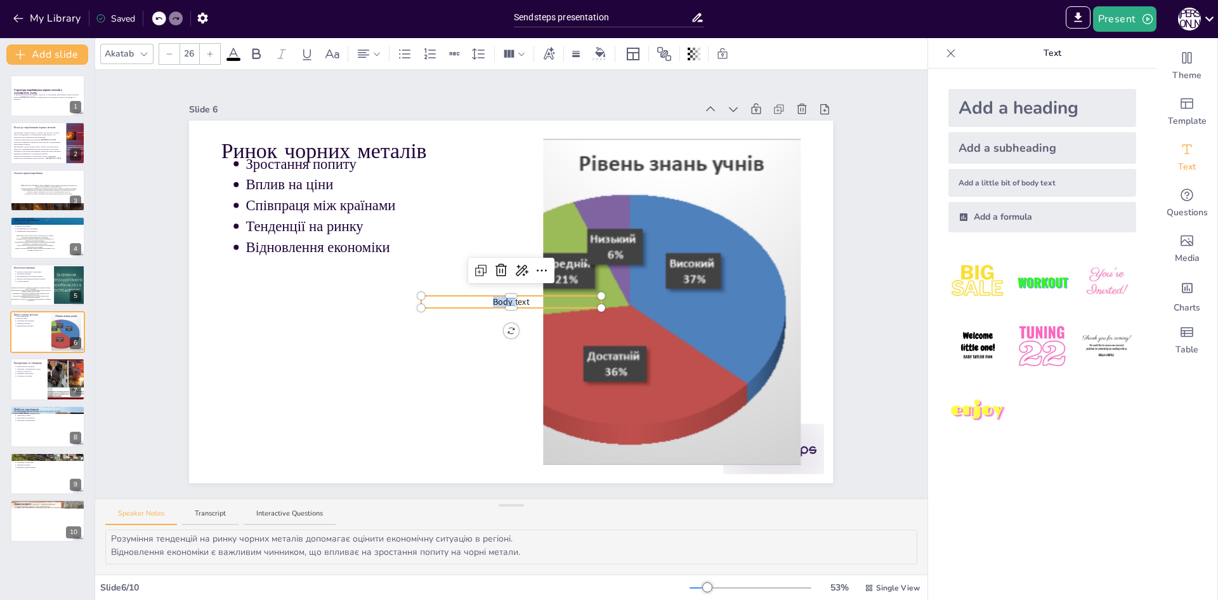
click at [493, 296] on span "Body text" at bounding box center [511, 302] width 37 height 12
type input "--"
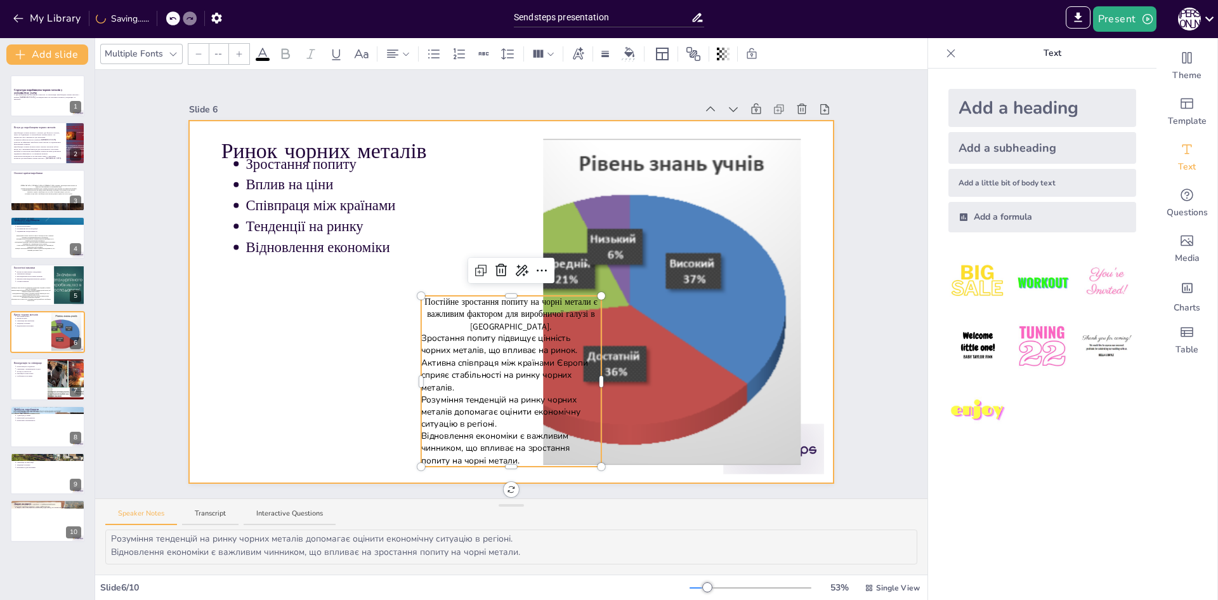
click at [310, 371] on div at bounding box center [511, 302] width 644 height 362
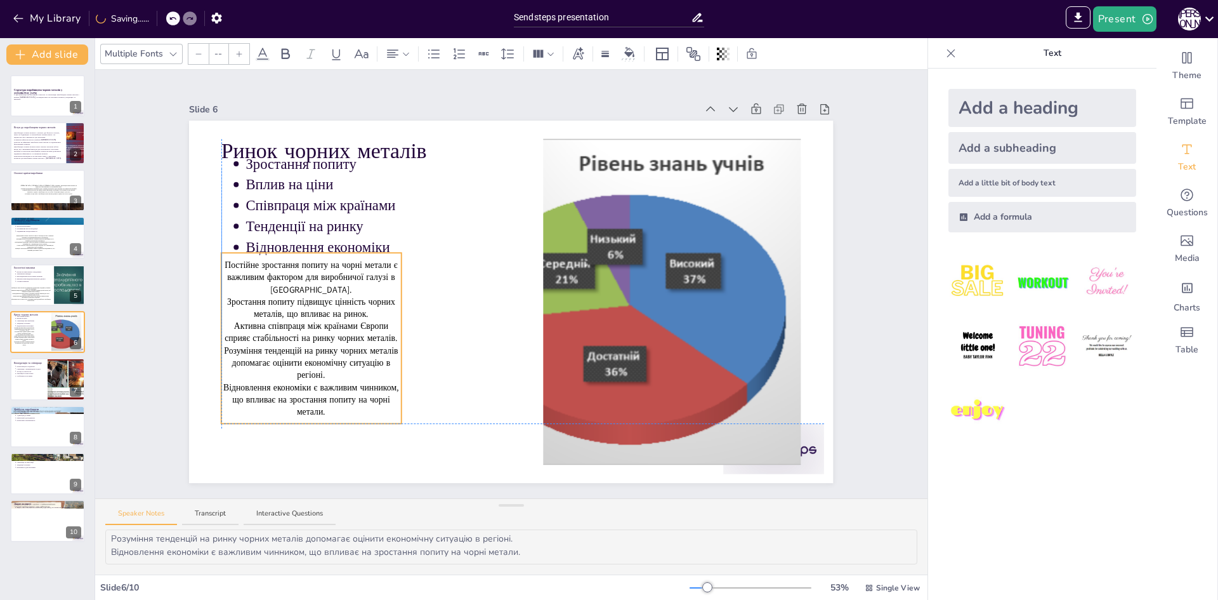
drag, startPoint x: 498, startPoint y: 372, endPoint x: 301, endPoint y: 334, distance: 201.0
click at [301, 334] on span "Активна співпраця між країнами Європи сприяє стабільності на ринку чорних метал…" at bounding box center [311, 332] width 173 height 24
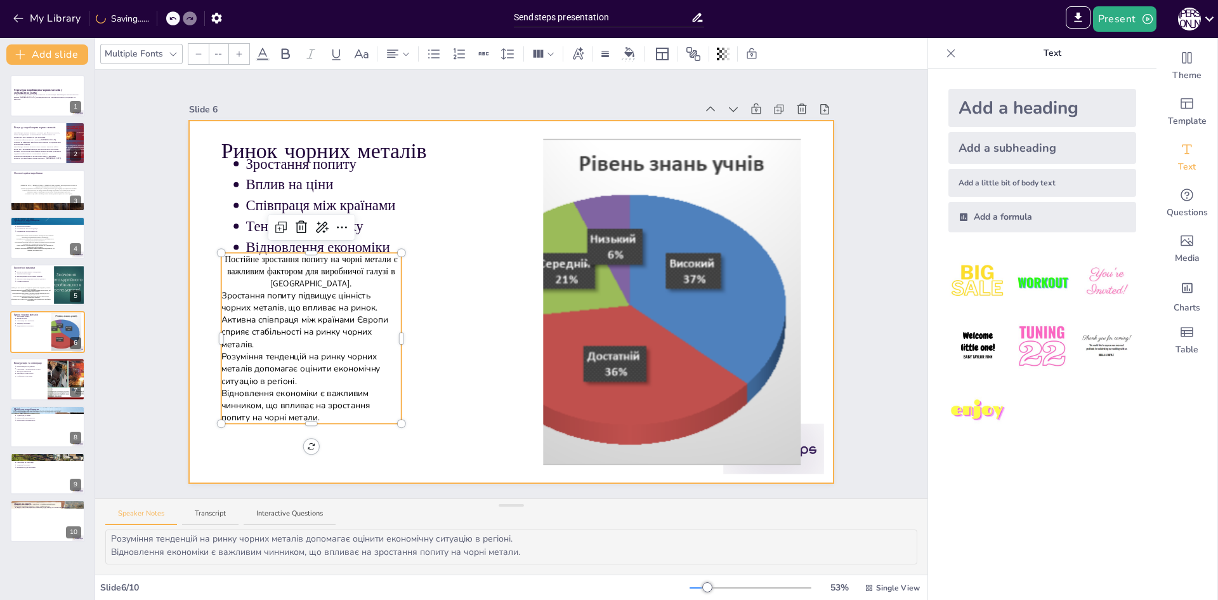
drag, startPoint x: 395, startPoint y: 332, endPoint x: 402, endPoint y: 332, distance: 7.0
click at [402, 332] on div at bounding box center [511, 302] width 644 height 362
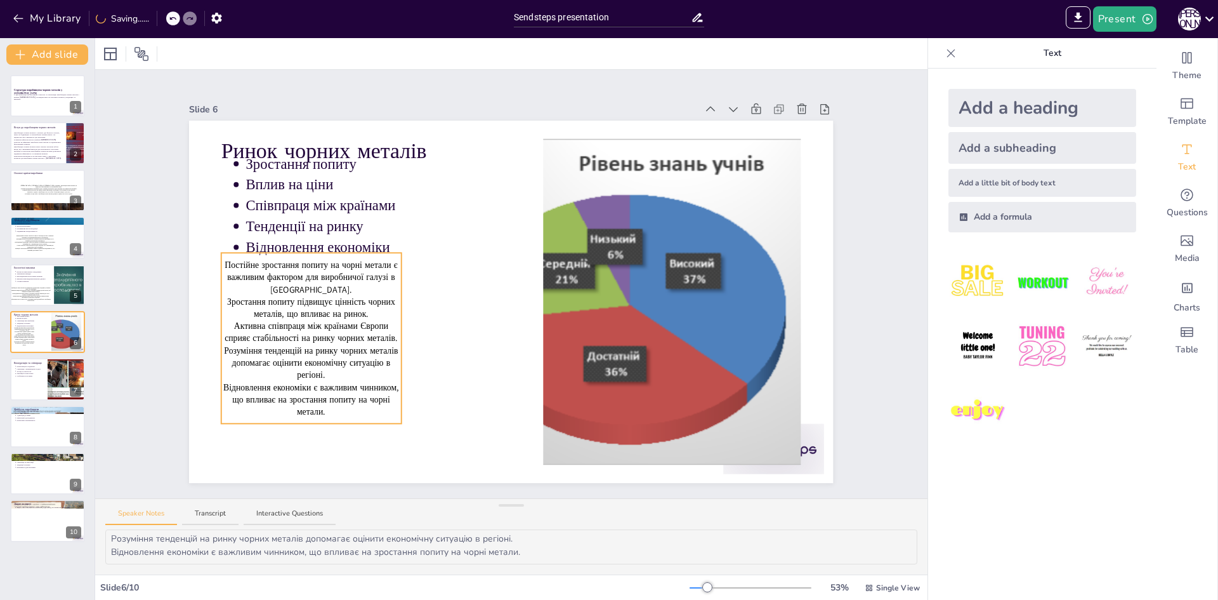
click at [353, 333] on span "Активна співпраця між країнами Європи сприяє стабільності на ринку чорних метал…" at bounding box center [311, 332] width 173 height 24
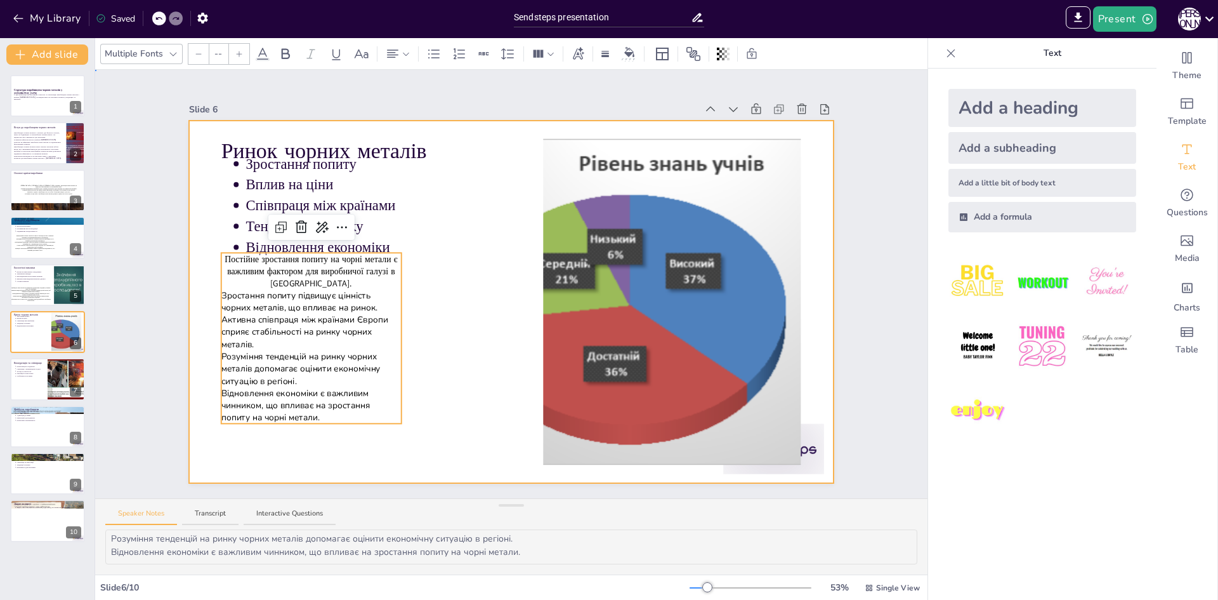
click at [394, 334] on div at bounding box center [511, 302] width 644 height 362
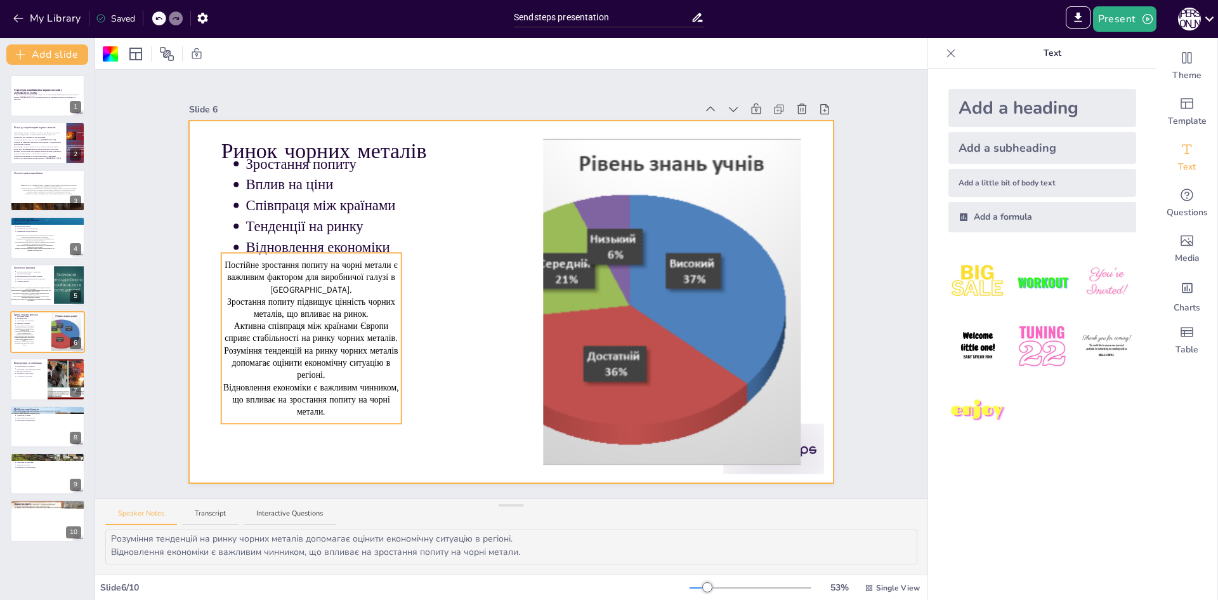
click at [386, 334] on span "Активна співпраця між країнами Європи сприяє стабільності на ринку чорних метал…" at bounding box center [311, 332] width 173 height 24
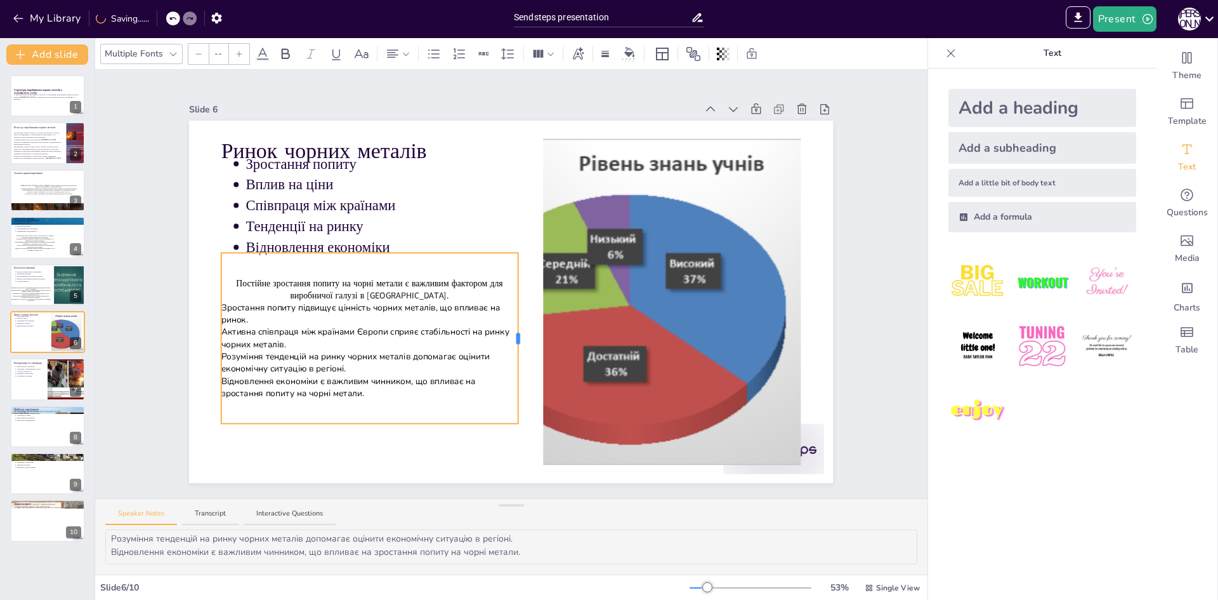
drag, startPoint x: 392, startPoint y: 334, endPoint x: 509, endPoint y: 335, distance: 116.8
click at [516, 335] on div at bounding box center [518, 337] width 4 height 11
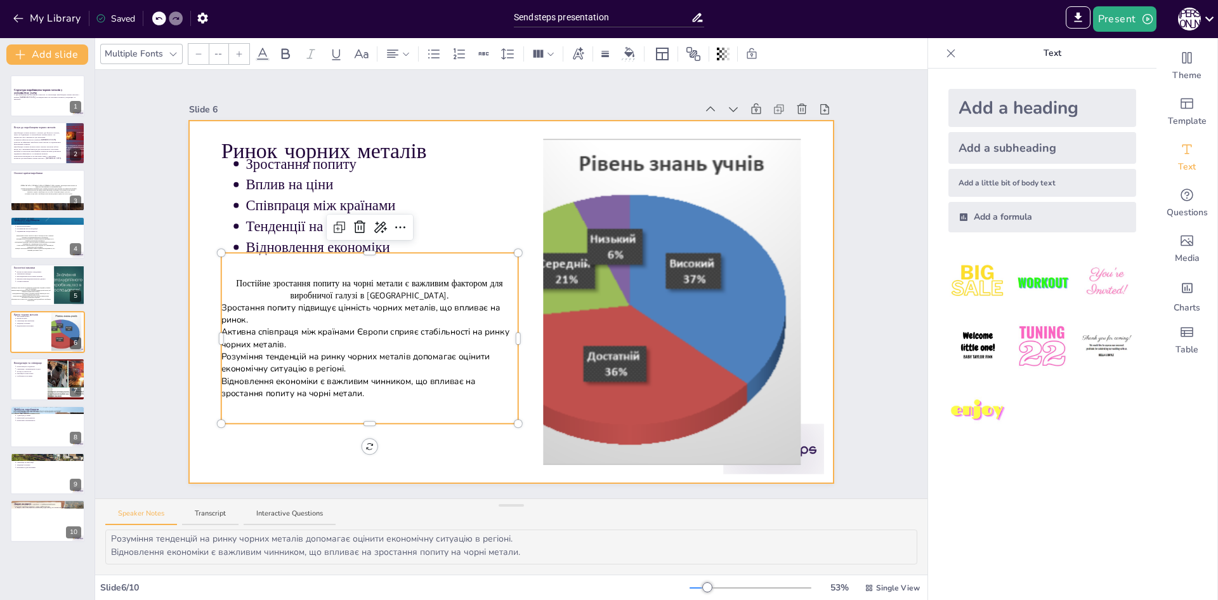
click at [333, 444] on div at bounding box center [511, 302] width 644 height 362
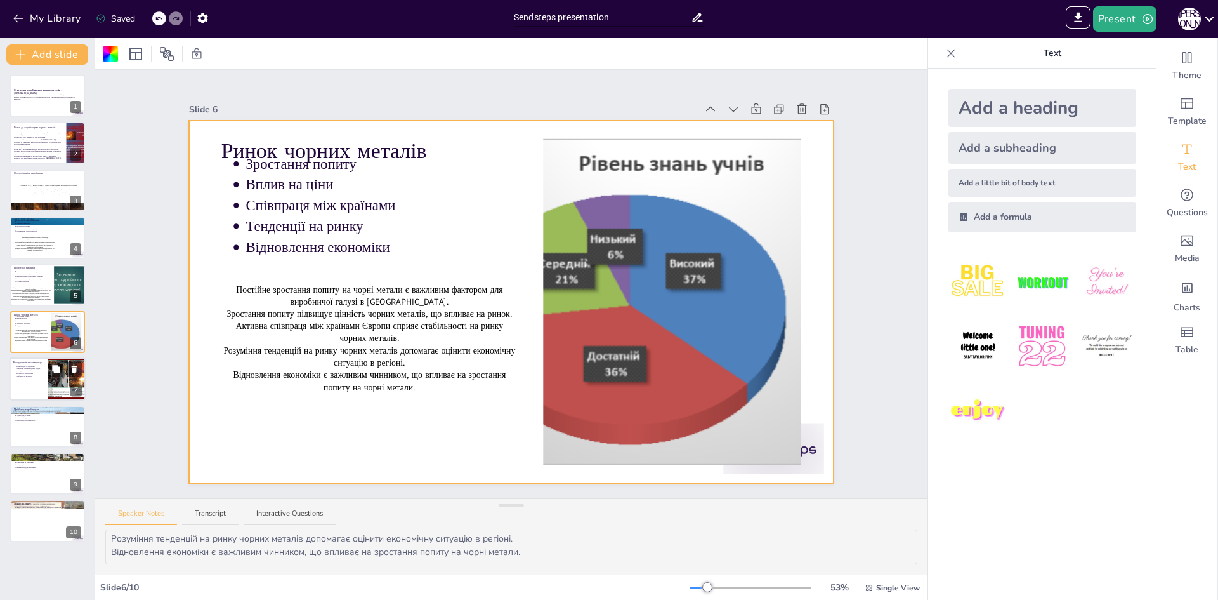
click at [53, 388] on div at bounding box center [66, 379] width 57 height 43
type textarea "Конкуренція між країнами Європи стимулює інновації у виробництві чорних металів…"
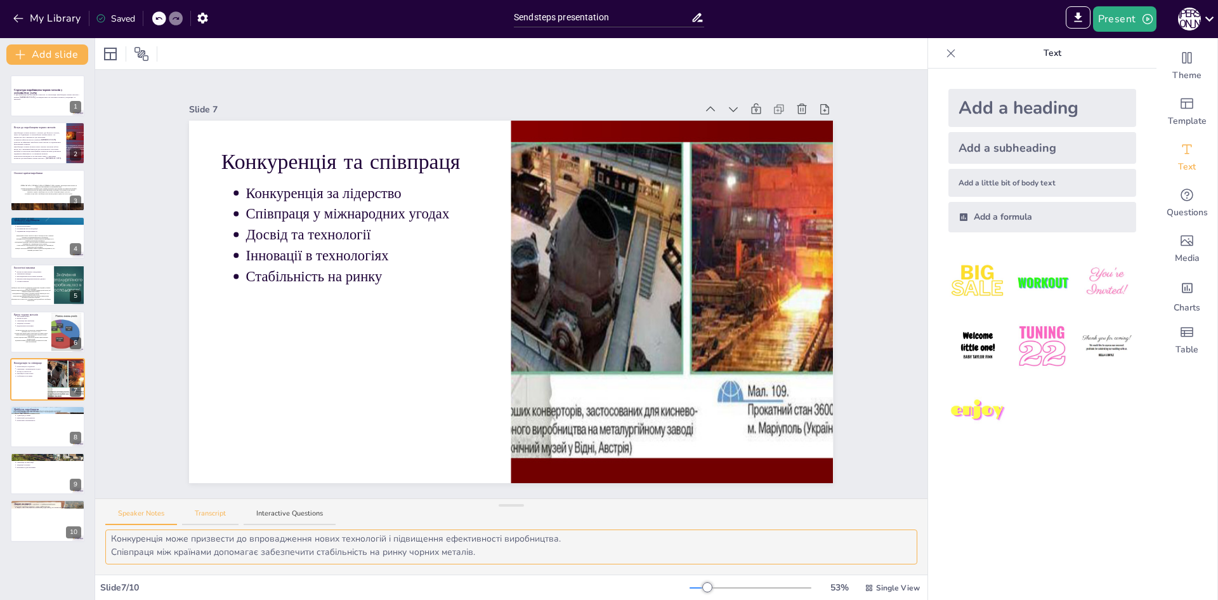
scroll to position [0, 0]
drag, startPoint x: 111, startPoint y: 538, endPoint x: 445, endPoint y: 532, distance: 334.4
click at [445, 532] on textarea "Конкуренція між країнами Європи стимулює інновації у виробництві чорних металів…" at bounding box center [511, 546] width 812 height 35
click at [136, 539] on textarea "Конкуренція між країнами Європи стимулює інновації у виробництві чорних металів…" at bounding box center [511, 546] width 812 height 35
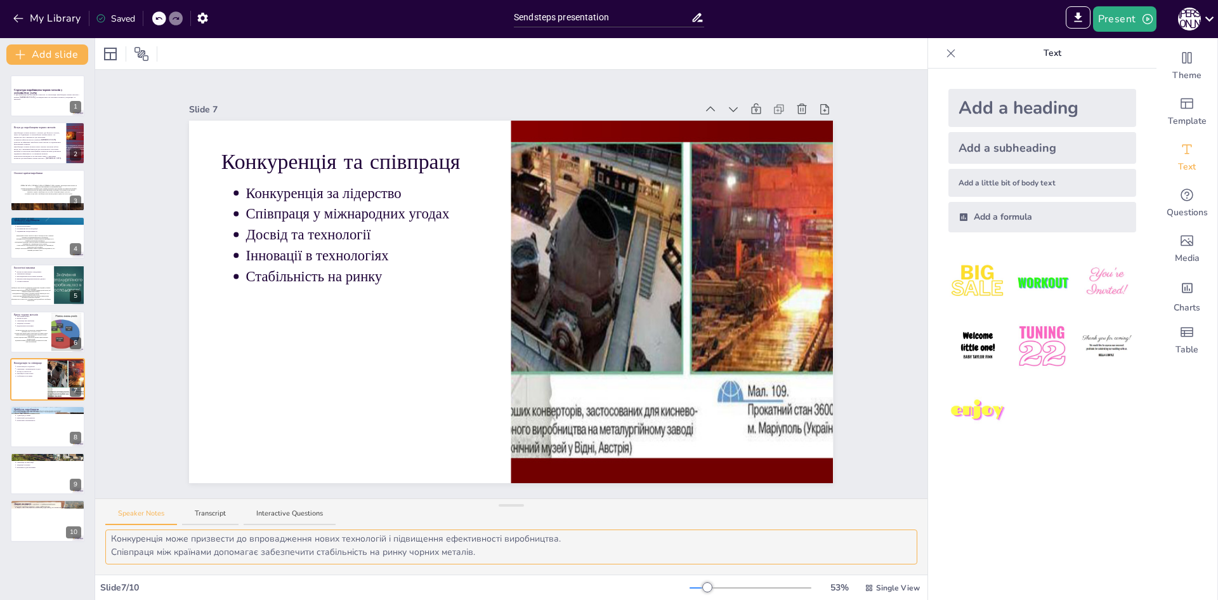
drag, startPoint x: 112, startPoint y: 539, endPoint x: 601, endPoint y: 558, distance: 490.2
click at [601, 558] on textarea "Конкуренція між країнами Європи стимулює інновації у виробництві чорних металів…" at bounding box center [511, 546] width 812 height 35
click at [999, 187] on div "Add a little bit of body text" at bounding box center [1043, 183] width 188 height 28
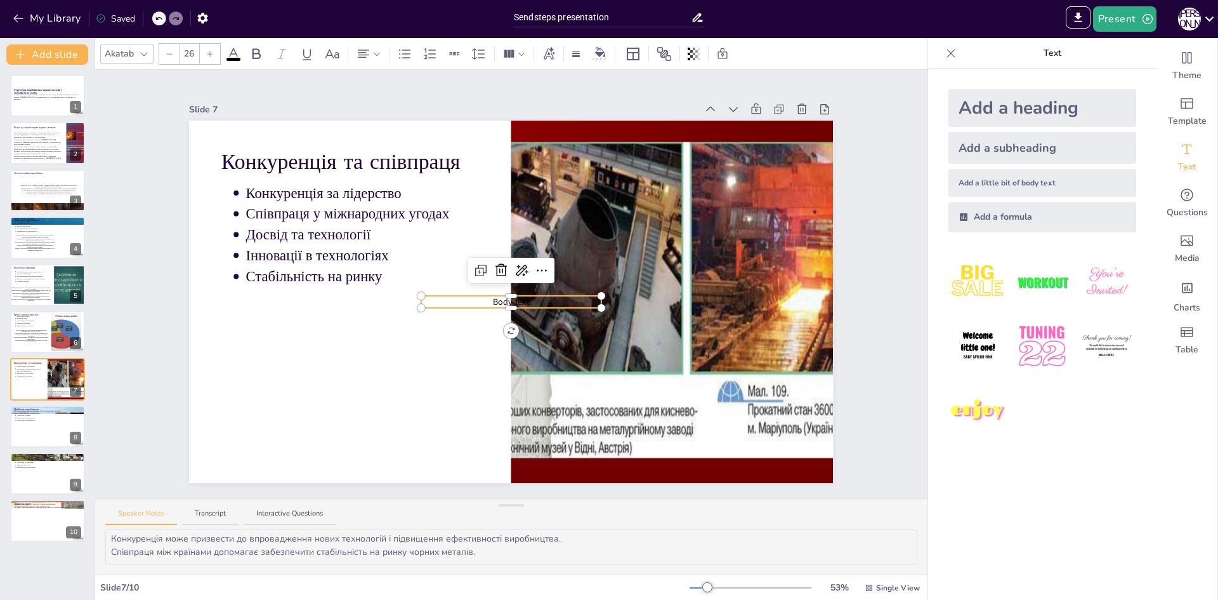
click at [480, 303] on div at bounding box center [511, 305] width 180 height 5
click at [485, 303] on div at bounding box center [511, 305] width 180 height 5
click at [493, 296] on span "Body text" at bounding box center [511, 302] width 37 height 12
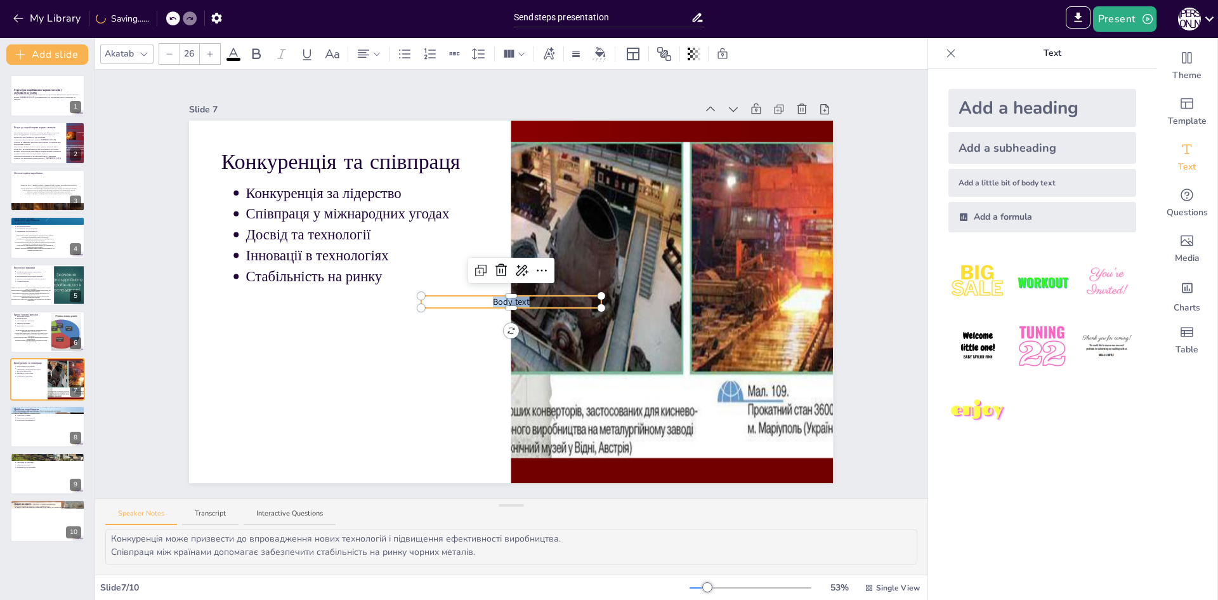
type input "--"
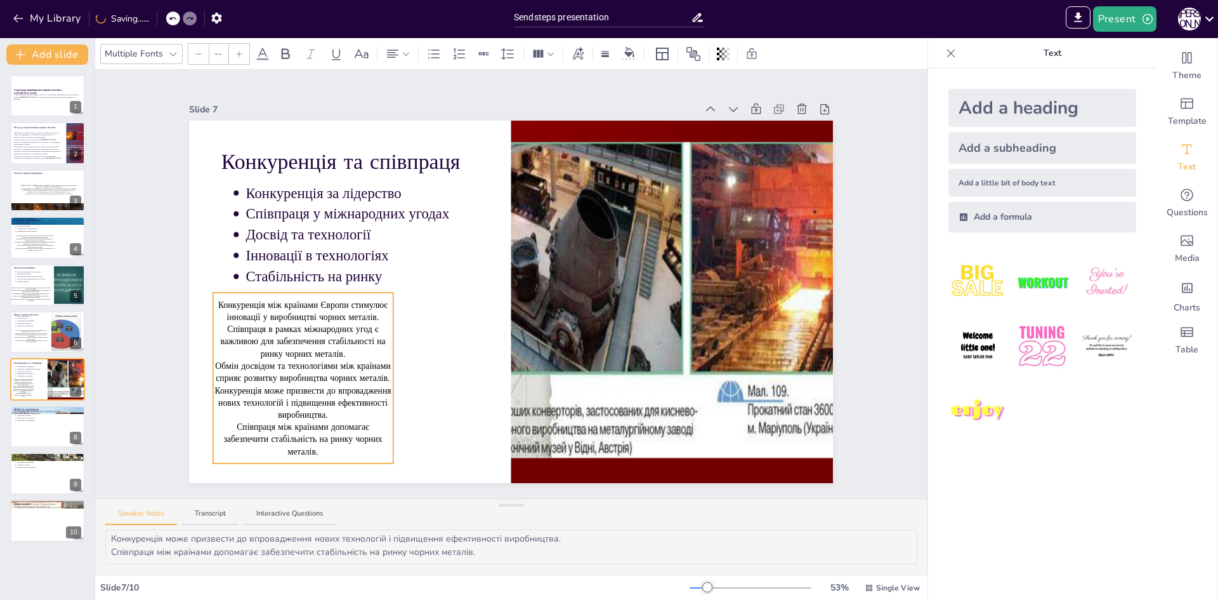
drag, startPoint x: 457, startPoint y: 388, endPoint x: 276, endPoint y: 384, distance: 180.9
click at [276, 384] on span "Конкуренція може призвести до впровадження нових технологій і підвищення ефекти…" at bounding box center [303, 402] width 176 height 37
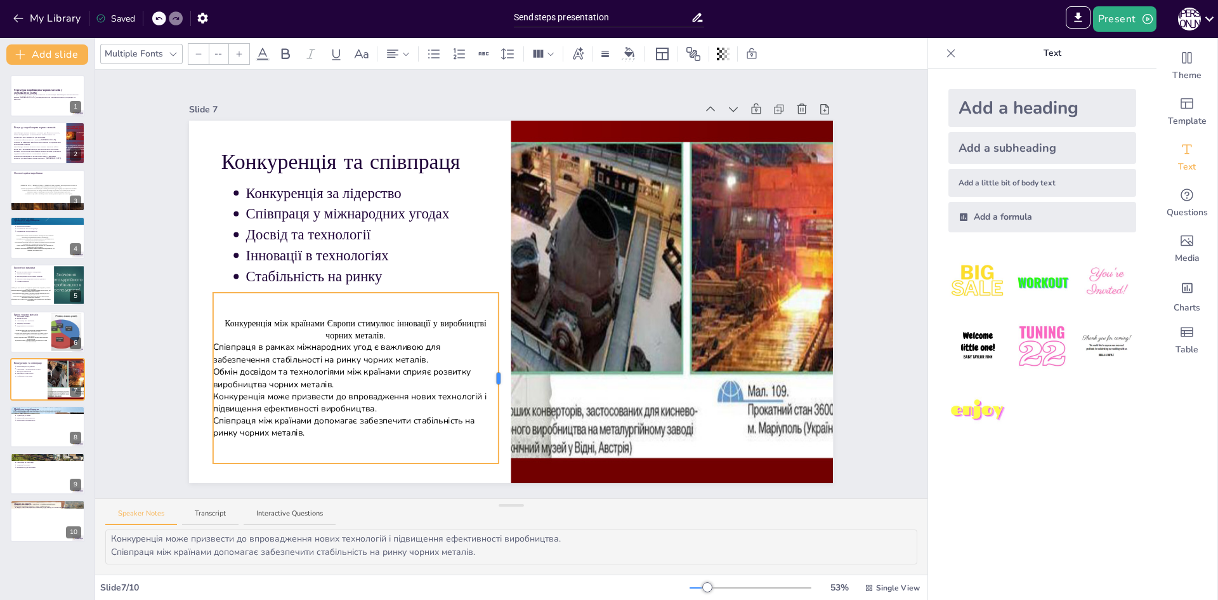
drag, startPoint x: 384, startPoint y: 372, endPoint x: 489, endPoint y: 366, distance: 105.5
click at [489, 366] on div "Конкуренція та співпраця Конкуренція за лідерство Співпраця у міжнародних угода…" at bounding box center [511, 302] width 644 height 362
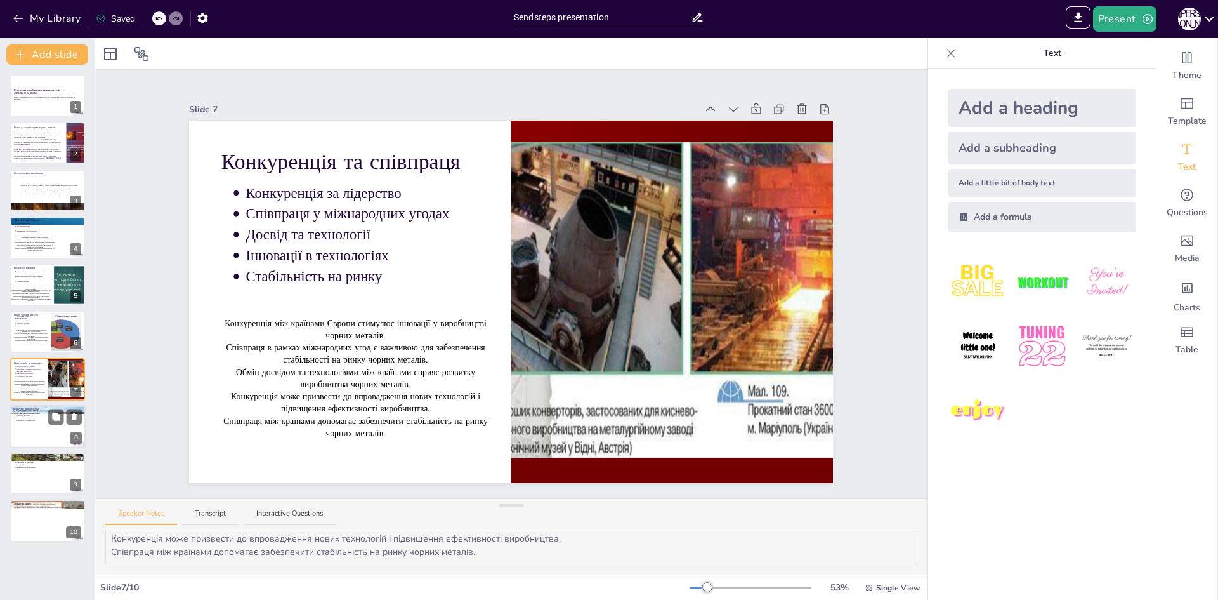
click at [44, 438] on div at bounding box center [48, 426] width 76 height 43
type textarea "Інновації в технологіях виробництва чорних металів є критично важливими для заб…"
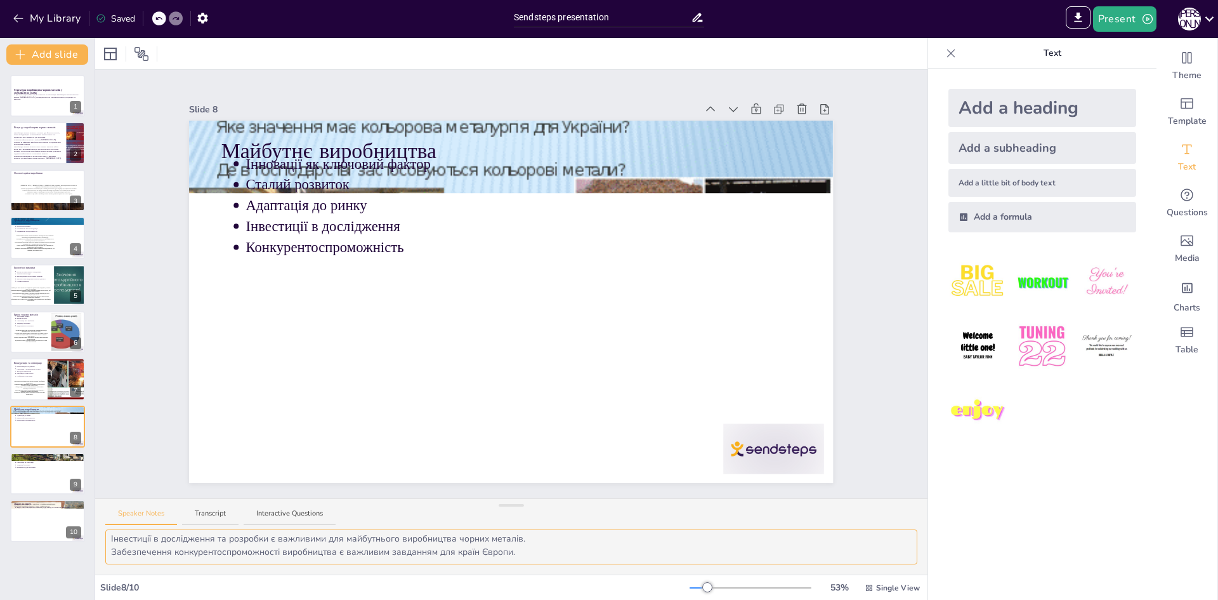
scroll to position [0, 0]
drag, startPoint x: 108, startPoint y: 540, endPoint x: 399, endPoint y: 551, distance: 290.8
click at [399, 551] on textarea "Інновації в технологіях виробництва чорних металів є критично важливими для заб…" at bounding box center [511, 546] width 812 height 35
click at [111, 544] on textarea "Інновації в технологіях виробництва чорних металів є критично важливими для заб…" at bounding box center [511, 546] width 812 height 35
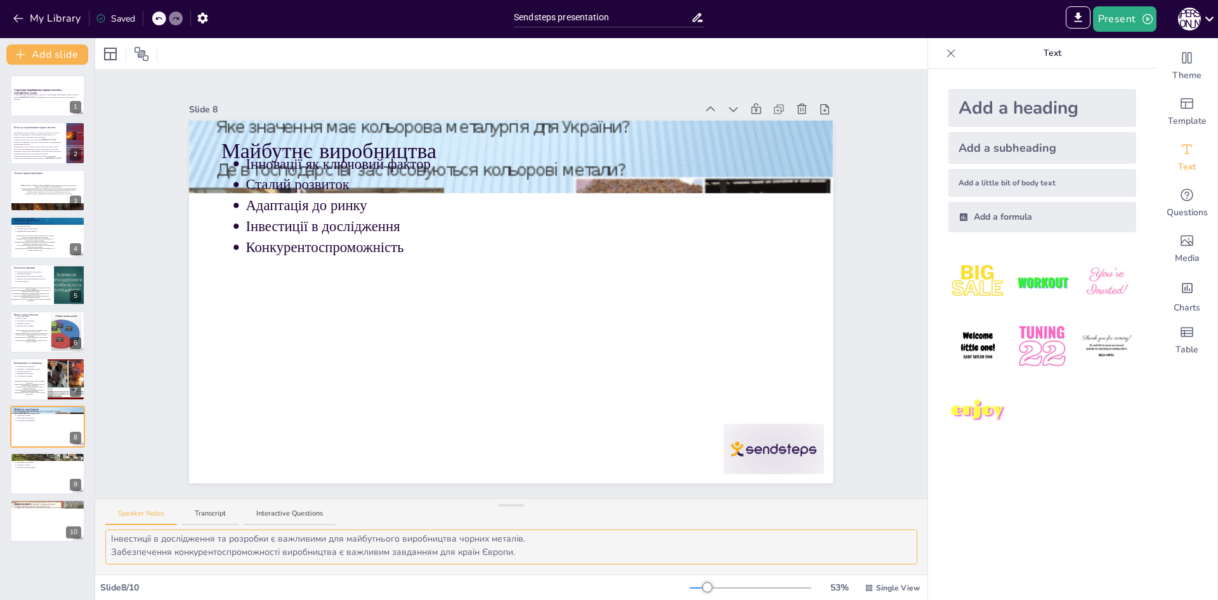
drag, startPoint x: 110, startPoint y: 543, endPoint x: 568, endPoint y: 563, distance: 457.9
click at [569, 563] on textarea "Інновації в технологіях виробництва чорних металів є критично важливими для заб…" at bounding box center [511, 546] width 812 height 35
click at [438, 548] on textarea "Інновації в технологіях виробництва чорних металів є критично важливими для заб…" at bounding box center [511, 546] width 812 height 35
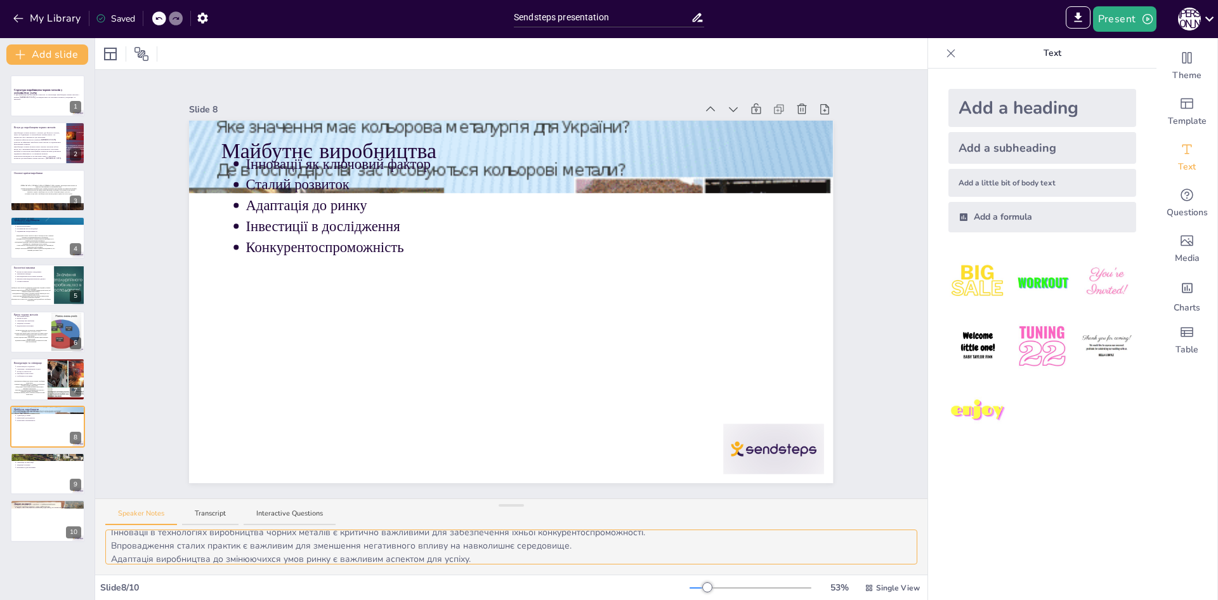
click at [445, 542] on textarea "Інновації в технологіях виробництва чорних металів є критично важливими для заб…" at bounding box center [511, 546] width 812 height 35
drag, startPoint x: 110, startPoint y: 541, endPoint x: 593, endPoint y: 555, distance: 482.4
click at [593, 555] on textarea "Інновації в технологіях виробництва чорних металів є критично важливими для заб…" at bounding box center [511, 546] width 812 height 35
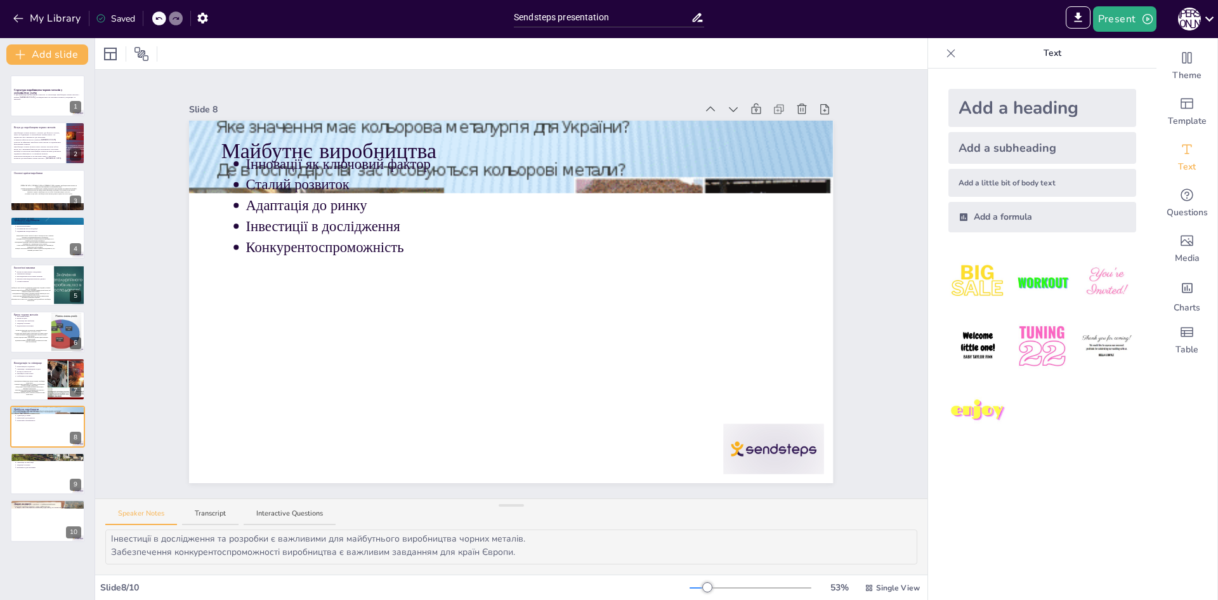
click at [976, 187] on div "Add a little bit of body text" at bounding box center [1043, 183] width 188 height 28
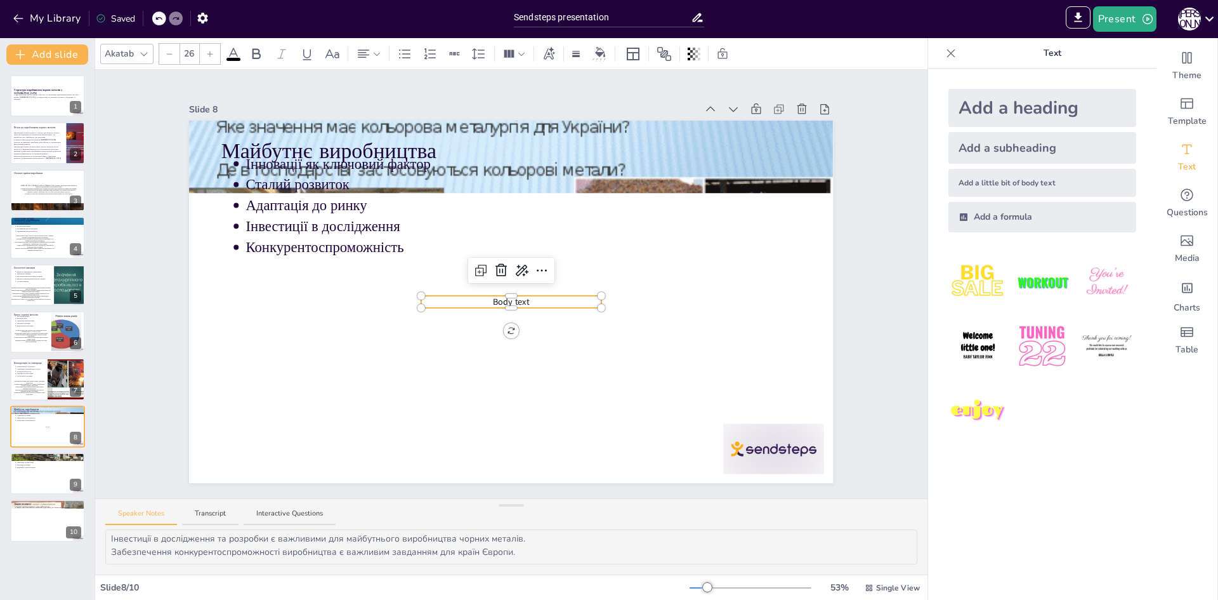
click at [503, 303] on div at bounding box center [511, 305] width 180 height 5
click at [516, 303] on div at bounding box center [511, 305] width 180 height 5
click at [529, 303] on div at bounding box center [511, 305] width 180 height 5
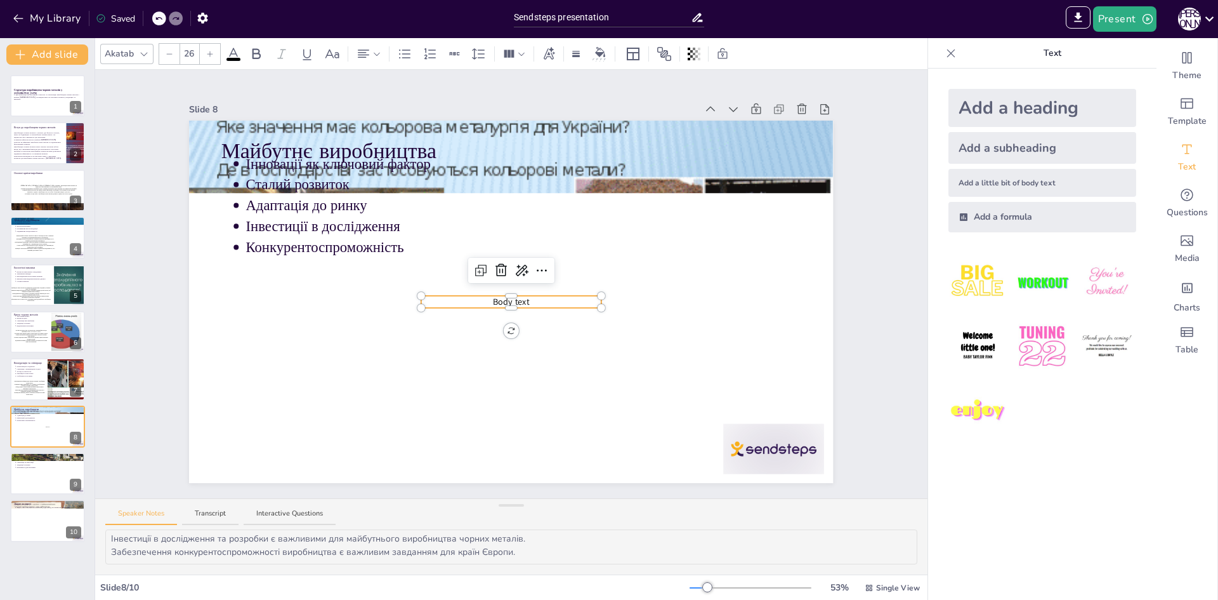
click at [529, 296] on div at bounding box center [511, 298] width 180 height 5
click at [525, 296] on div at bounding box center [511, 298] width 180 height 5
click at [512, 297] on span "Body text" at bounding box center [511, 302] width 37 height 12
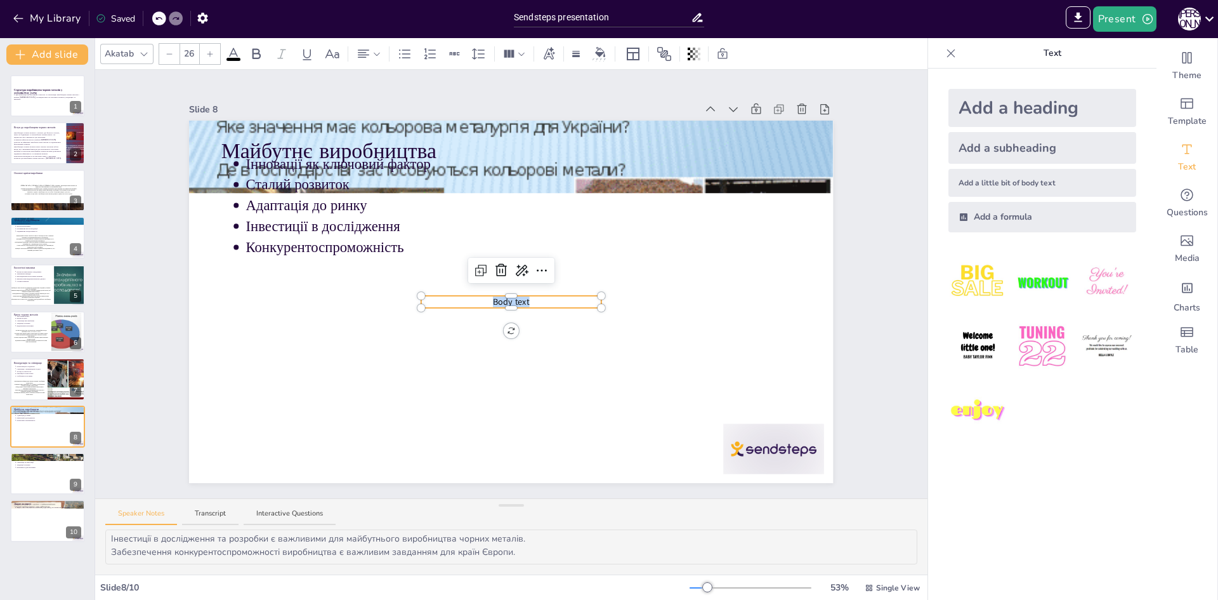
click at [512, 297] on span "Body text" at bounding box center [511, 302] width 37 height 12
type input "--"
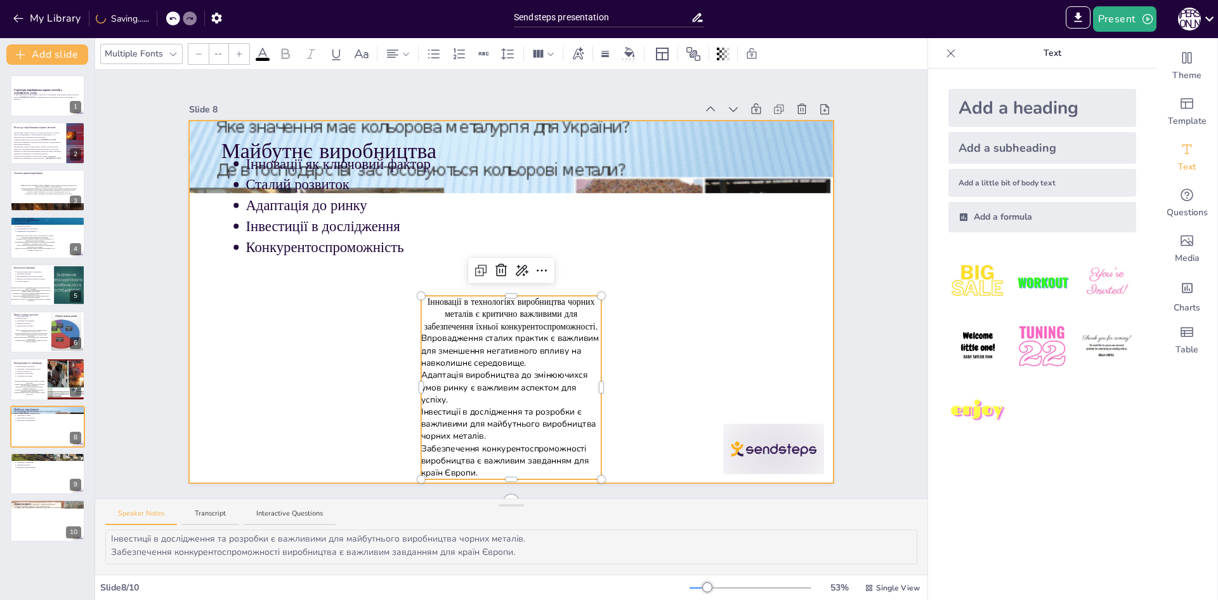
click at [633, 371] on div at bounding box center [511, 302] width 644 height 362
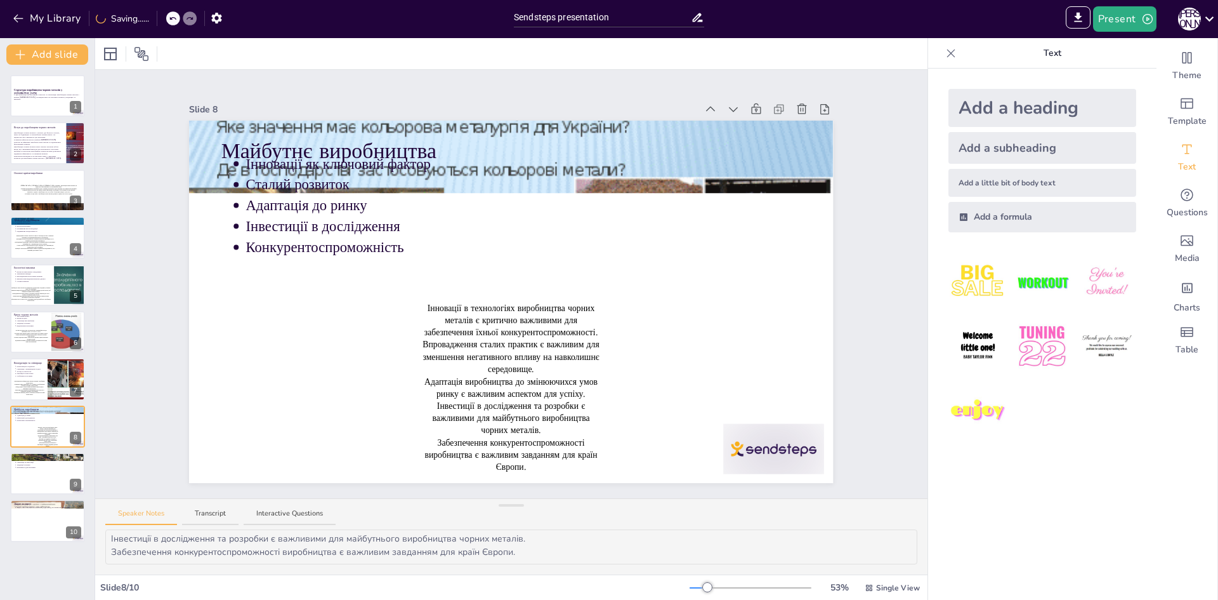
click at [548, 388] on span "Адаптація виробництва до змінюючихся умов ринку є важливим аспектом для успіху." at bounding box center [511, 387] width 173 height 24
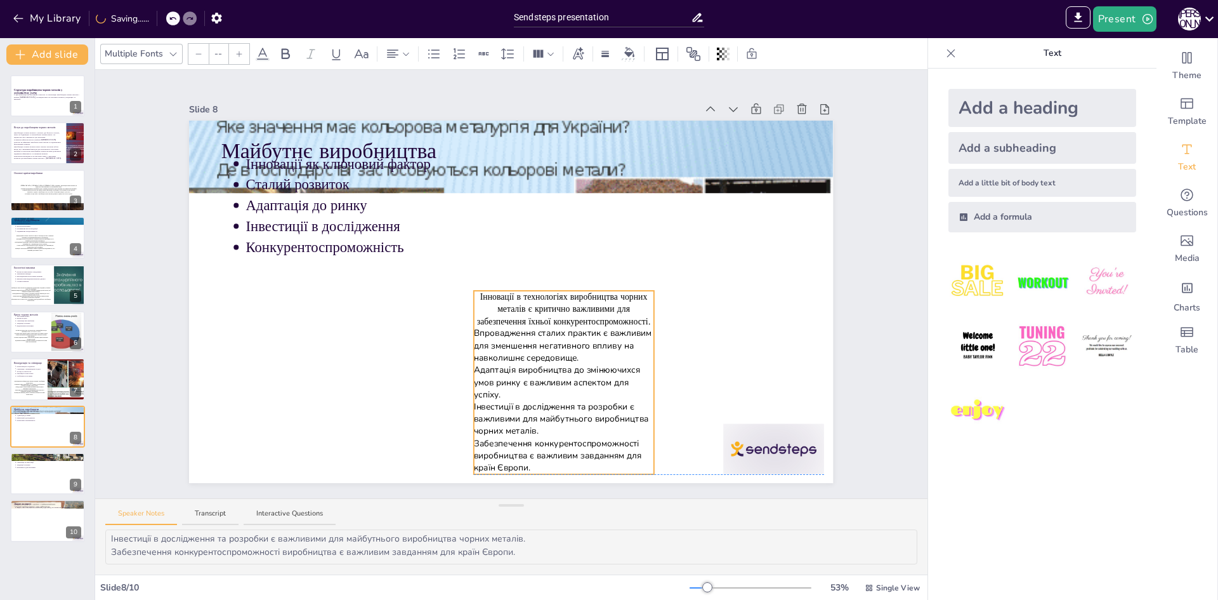
drag, startPoint x: 591, startPoint y: 386, endPoint x: 643, endPoint y: 380, distance: 53.0
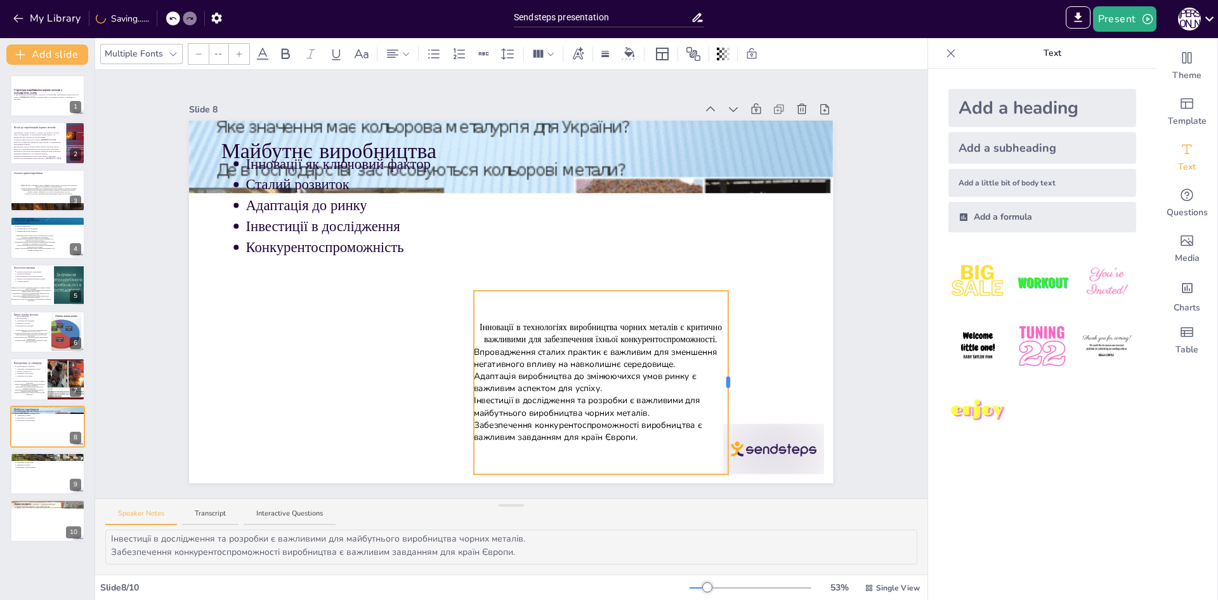
click at [726, 377] on div at bounding box center [728, 381] width 4 height 11
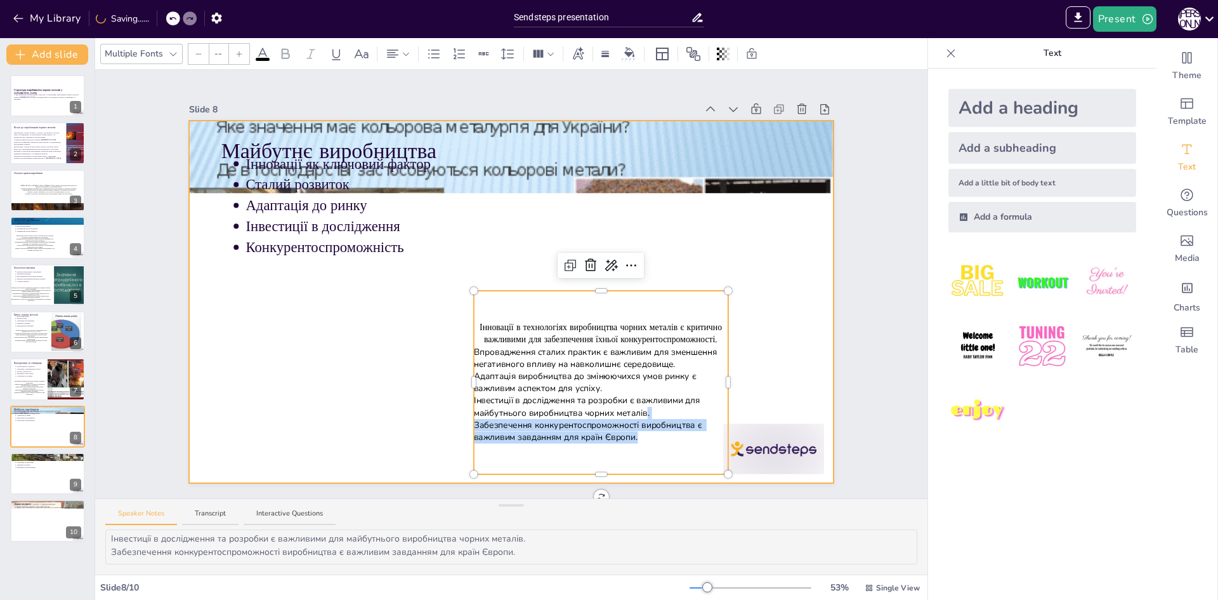
drag, startPoint x: 631, startPoint y: 403, endPoint x: 530, endPoint y: 411, distance: 101.2
click at [456, 395] on div "Майбутнє виробництва Інновації як ключовий фактор Сталий розвиток Адаптація до …" at bounding box center [511, 302] width 644 height 362
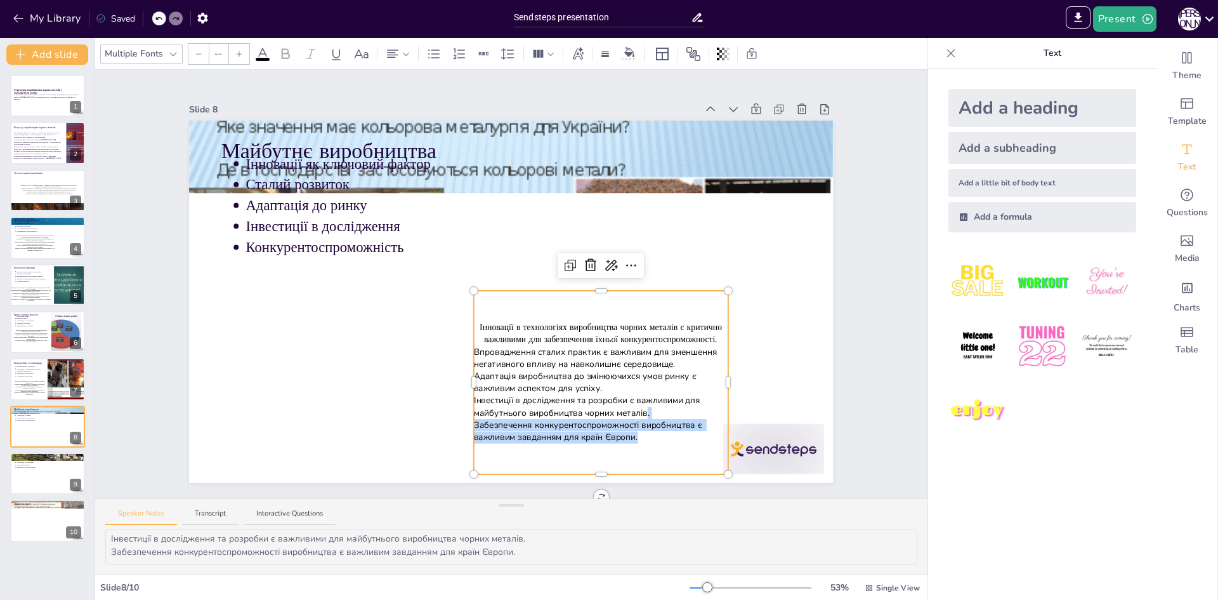
click at [613, 434] on span "Забезпечення конкурентоспроможності виробництва є важливим завданням для країн …" at bounding box center [589, 431] width 230 height 24
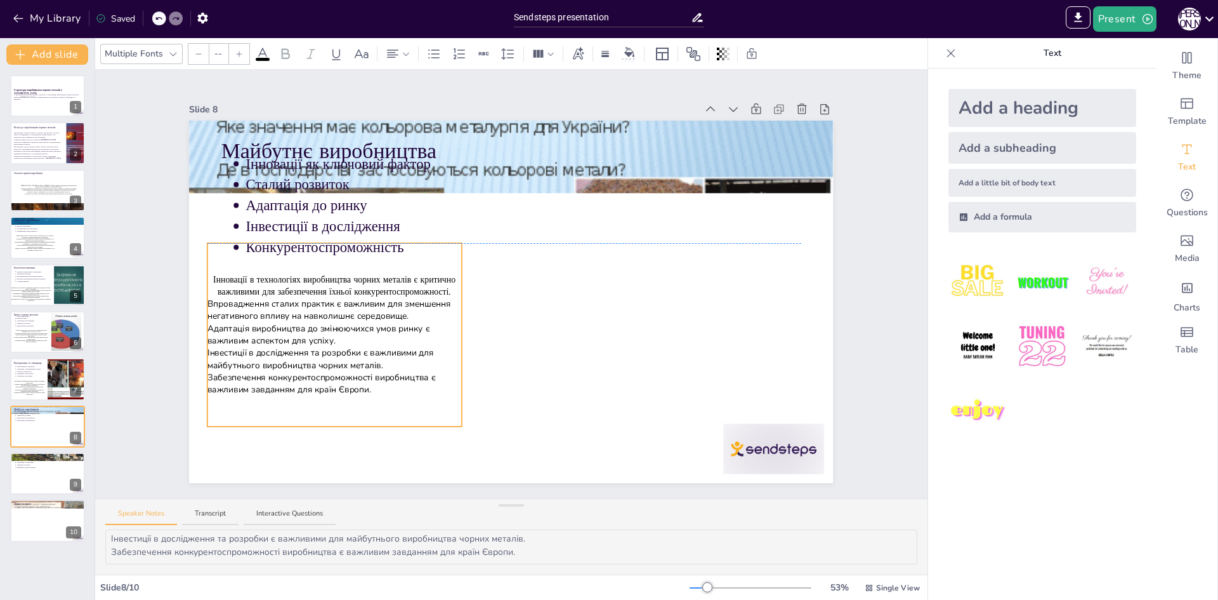
drag, startPoint x: 643, startPoint y: 468, endPoint x: 376, endPoint y: 424, distance: 270.0
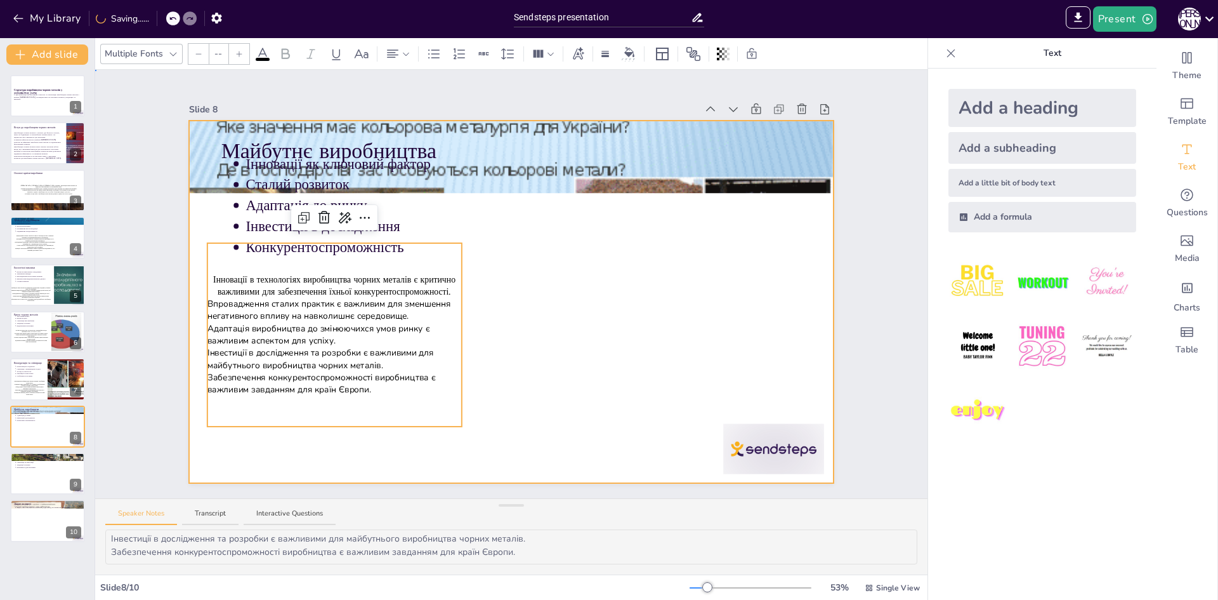
click at [601, 388] on div at bounding box center [511, 302] width 644 height 362
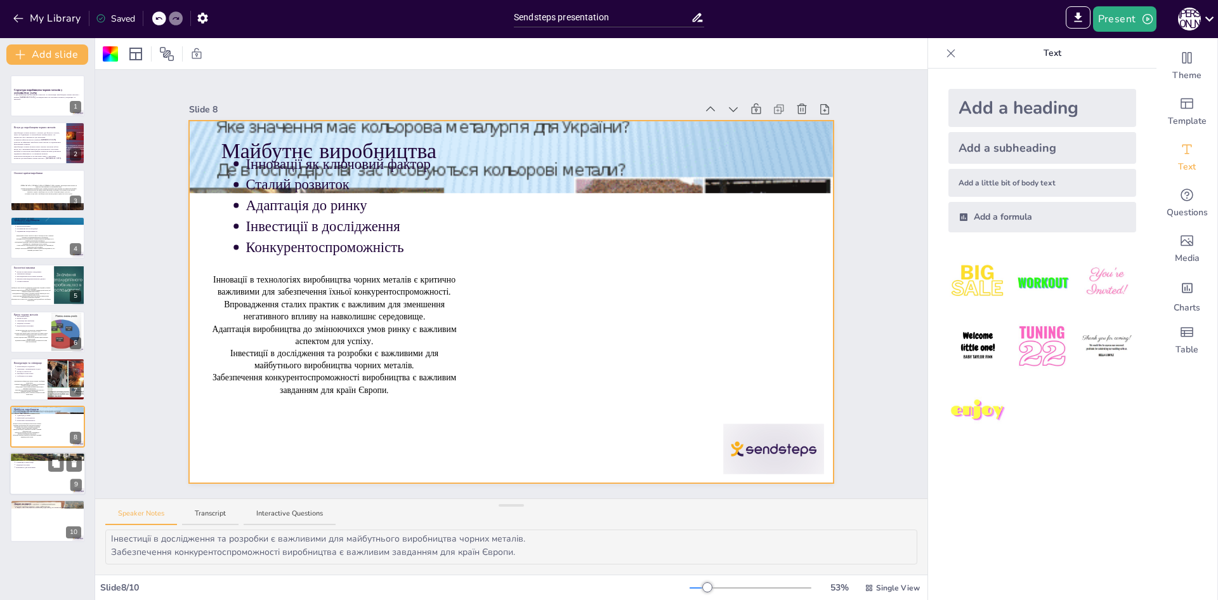
click at [30, 473] on div at bounding box center [48, 473] width 76 height 43
type textarea "Виробництво чорних металів є динамічною галуззю, що постійно змінюється, і вима…"
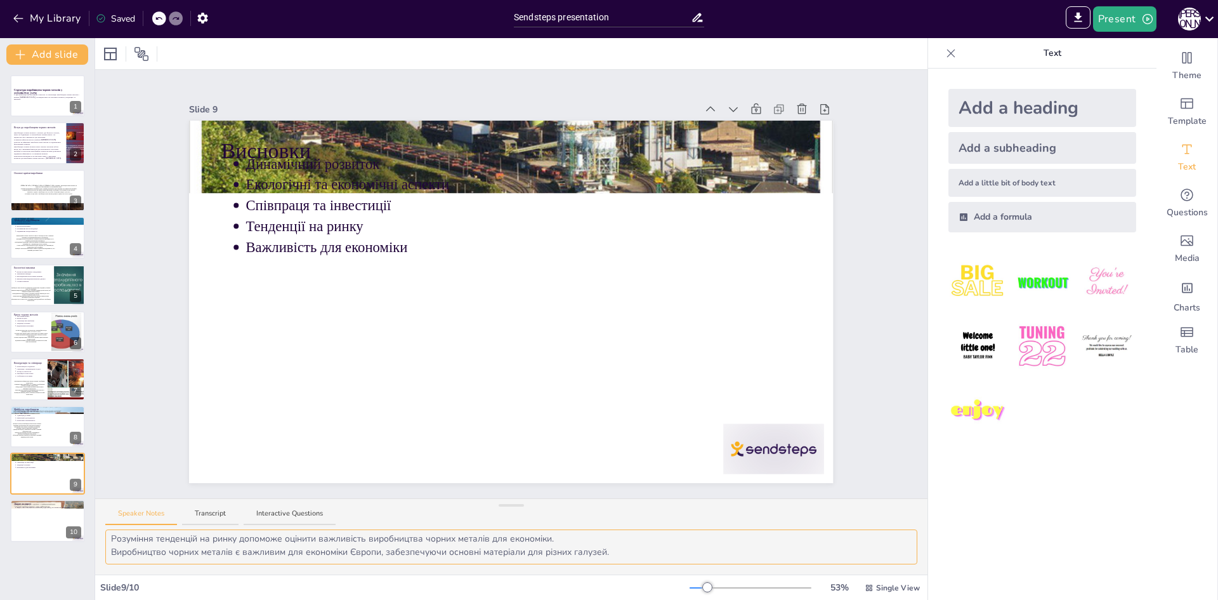
scroll to position [0, 0]
drag, startPoint x: 111, startPoint y: 536, endPoint x: 358, endPoint y: 537, distance: 246.8
click at [358, 537] on textarea "Виробництво чорних металів є динамічною галуззю, що постійно змінюється, і вима…" at bounding box center [511, 546] width 812 height 35
click at [338, 539] on textarea "Виробництво чорних металів є динамічною галуззю, що постійно змінюється, і вима…" at bounding box center [511, 546] width 812 height 35
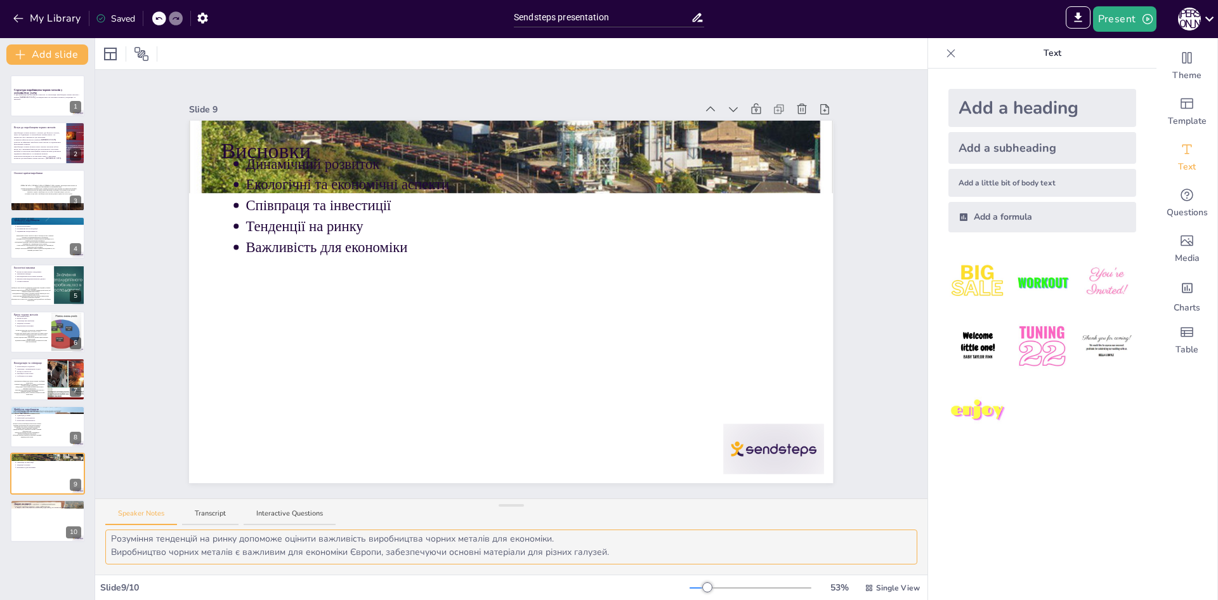
drag, startPoint x: 112, startPoint y: 541, endPoint x: 613, endPoint y: 553, distance: 501.4
click at [613, 553] on textarea "Виробництво чорних металів є динамічною галуззю, що постійно змінюється, і вима…" at bounding box center [511, 546] width 812 height 35
click at [409, 550] on textarea "Виробництво чорних металів є динамічною галуззю, що постійно змінюється, і вима…" at bounding box center [511, 546] width 812 height 35
click at [154, 541] on textarea "Виробництво чорних металів є динамічною галуззю, що постійно змінюється, і вима…" at bounding box center [511, 546] width 812 height 35
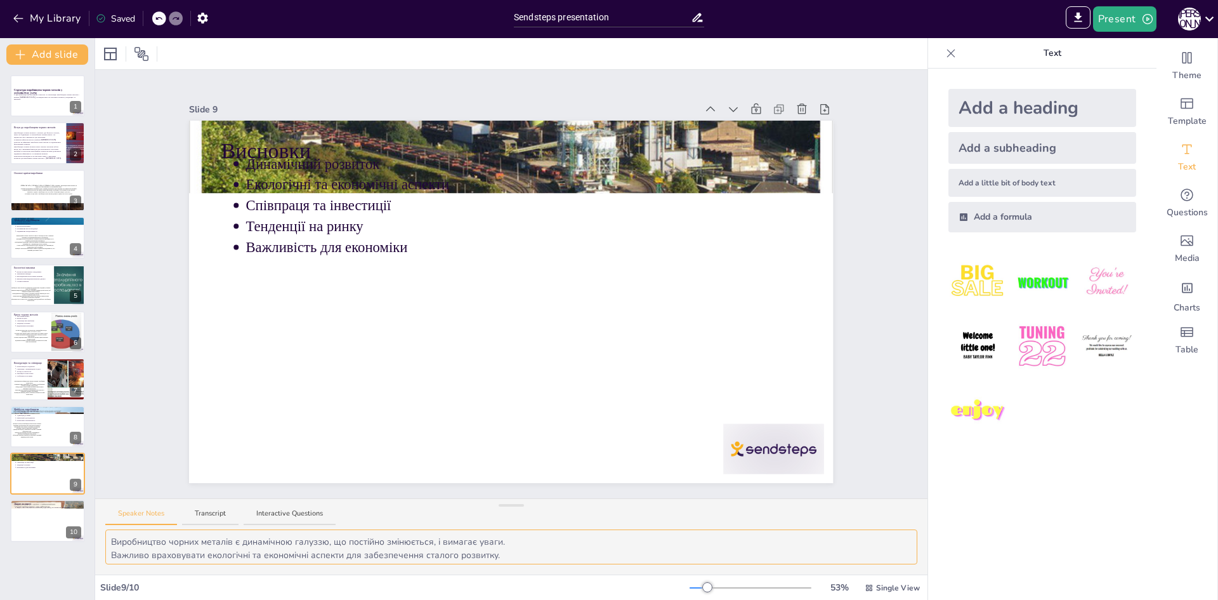
drag, startPoint x: 111, startPoint y: 540, endPoint x: 445, endPoint y: 542, distance: 334.4
click at [473, 541] on textarea "Виробництво чорних металів є динамічною галуззю, що постійно змінюється, і вима…" at bounding box center [511, 546] width 812 height 35
click at [119, 555] on textarea "Виробництво чорних металів є динамічною галуззю, що постійно змінюється, і вима…" at bounding box center [511, 546] width 812 height 35
drag, startPoint x: 111, startPoint y: 541, endPoint x: 607, endPoint y: 567, distance: 496.9
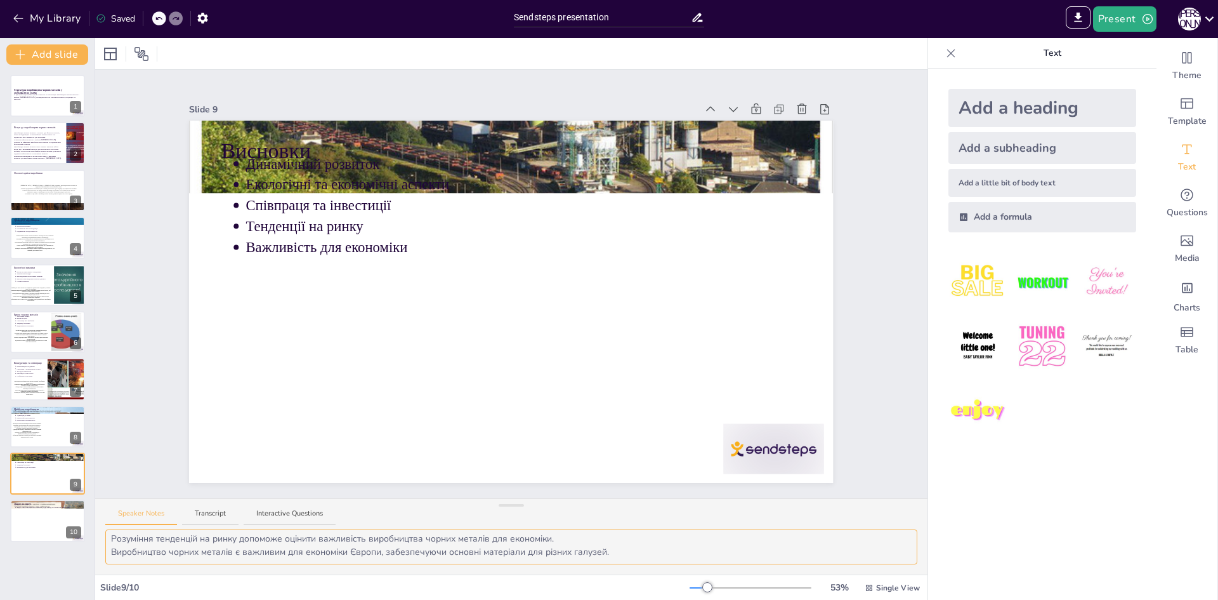
click at [607, 567] on div "Виробництво чорних металів є динамічною галуззю, що постійно змінюється, і вима…" at bounding box center [511, 551] width 832 height 45
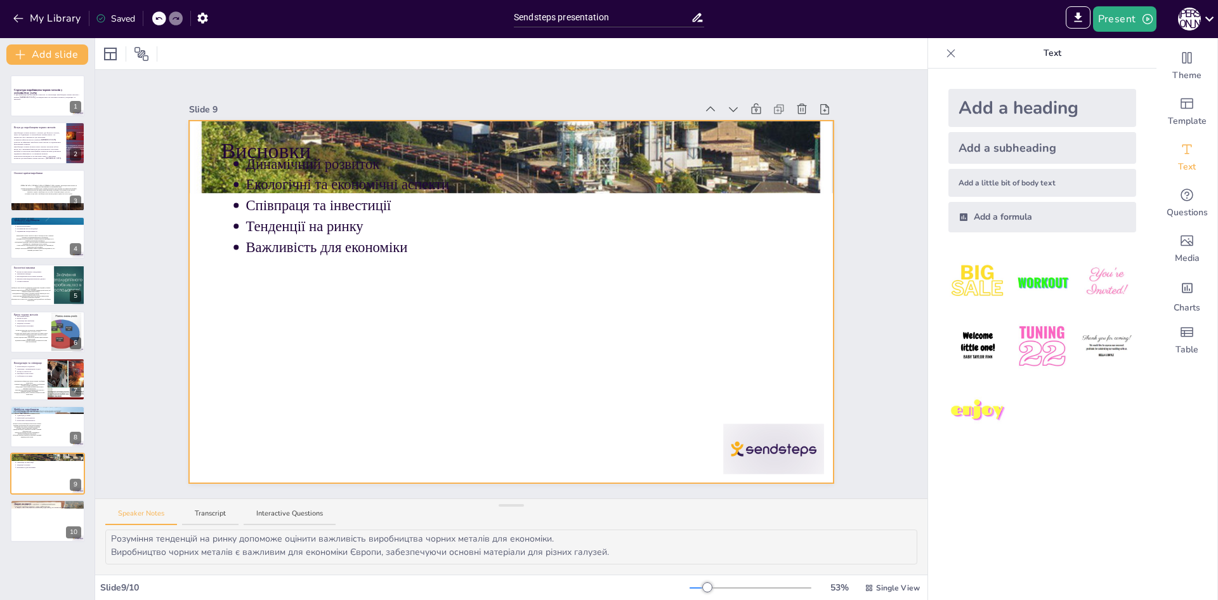
click at [290, 285] on div at bounding box center [511, 302] width 644 height 362
click at [973, 180] on div "Add a little bit of body text" at bounding box center [1043, 183] width 188 height 28
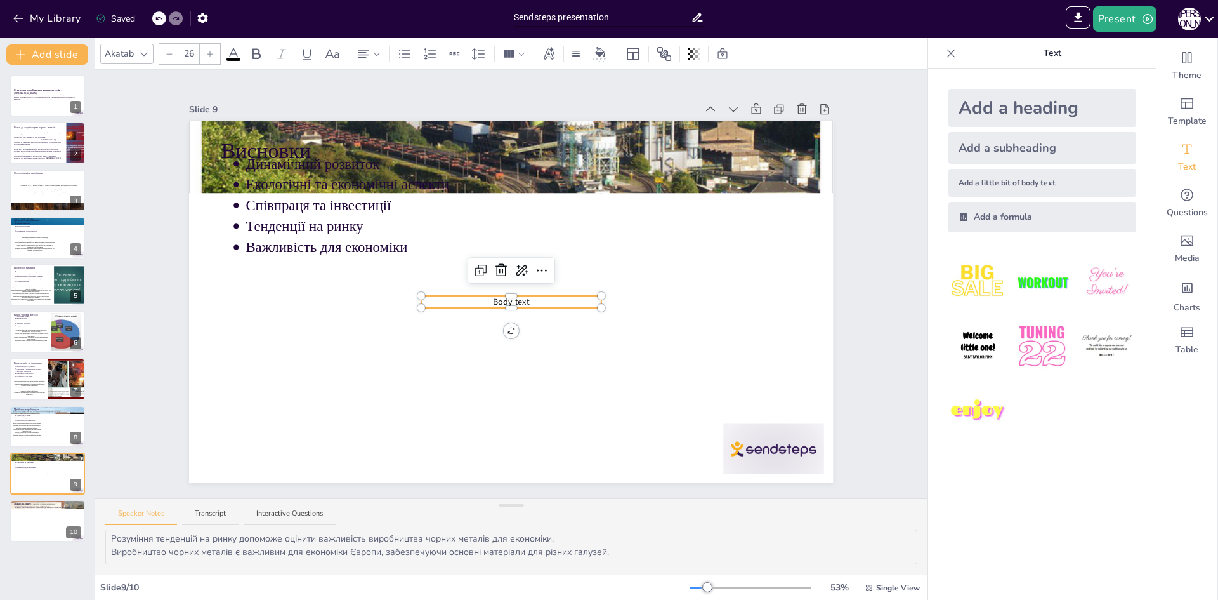
click at [511, 303] on div at bounding box center [511, 305] width 180 height 5
click at [529, 303] on div at bounding box center [511, 305] width 180 height 5
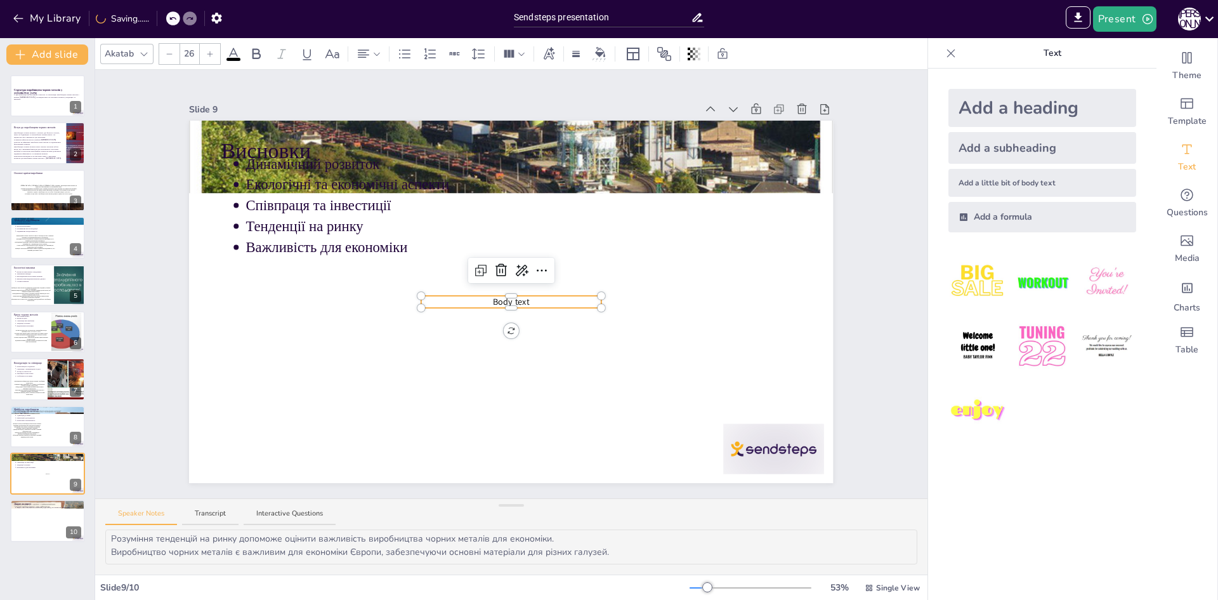
click at [518, 296] on span "Body text" at bounding box center [511, 302] width 37 height 12
type input "--"
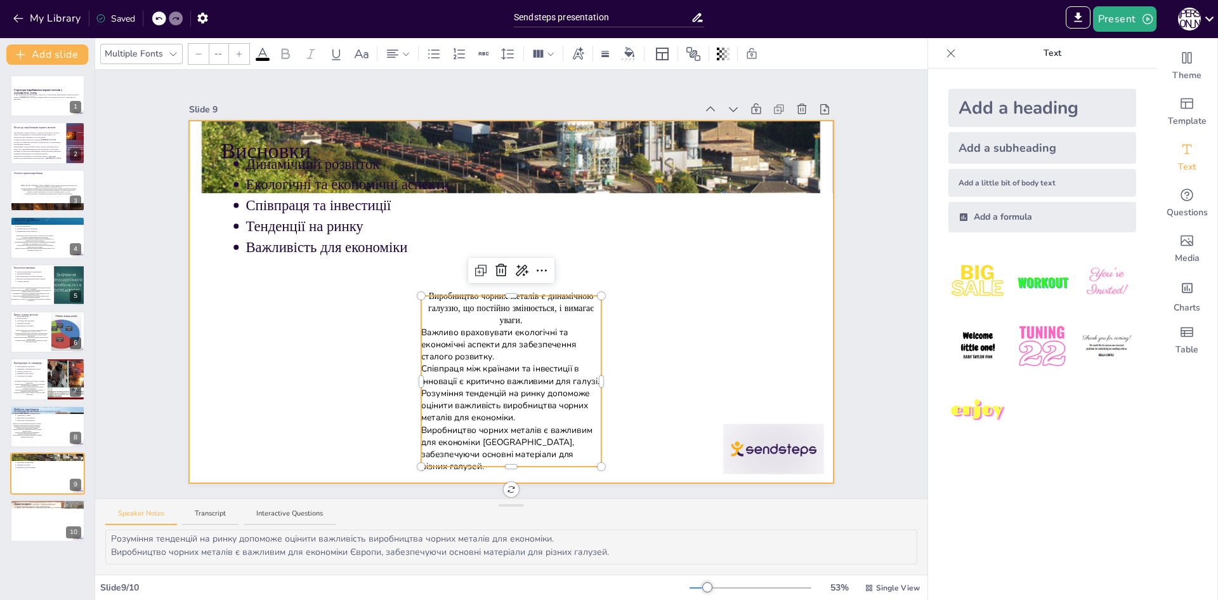
click at [638, 381] on div at bounding box center [511, 302] width 644 height 362
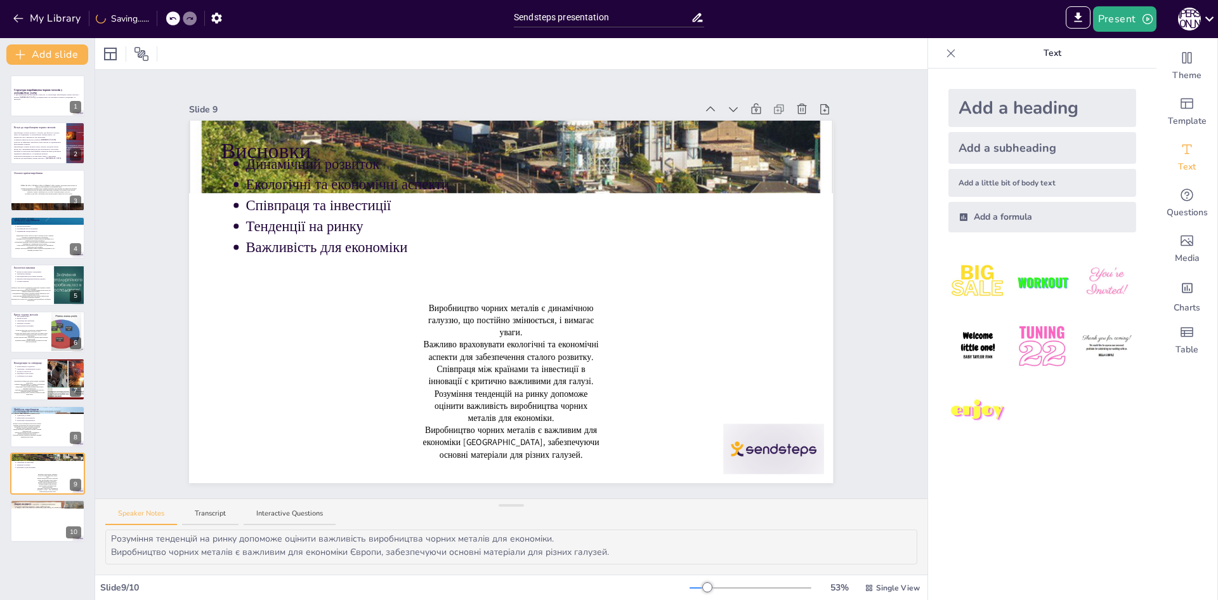
click at [574, 372] on span "Співпраця між країнами та інвестиції в інновації є критично важливими для галуз…" at bounding box center [511, 375] width 165 height 24
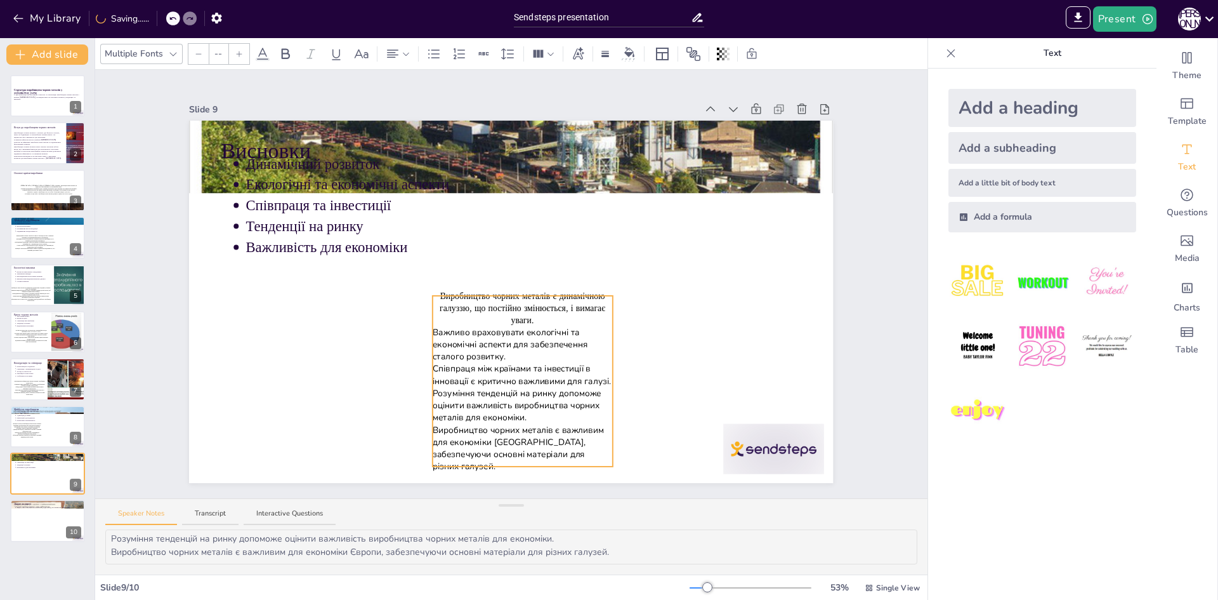
drag, startPoint x: 591, startPoint y: 374, endPoint x: 602, endPoint y: 374, distance: 11.4
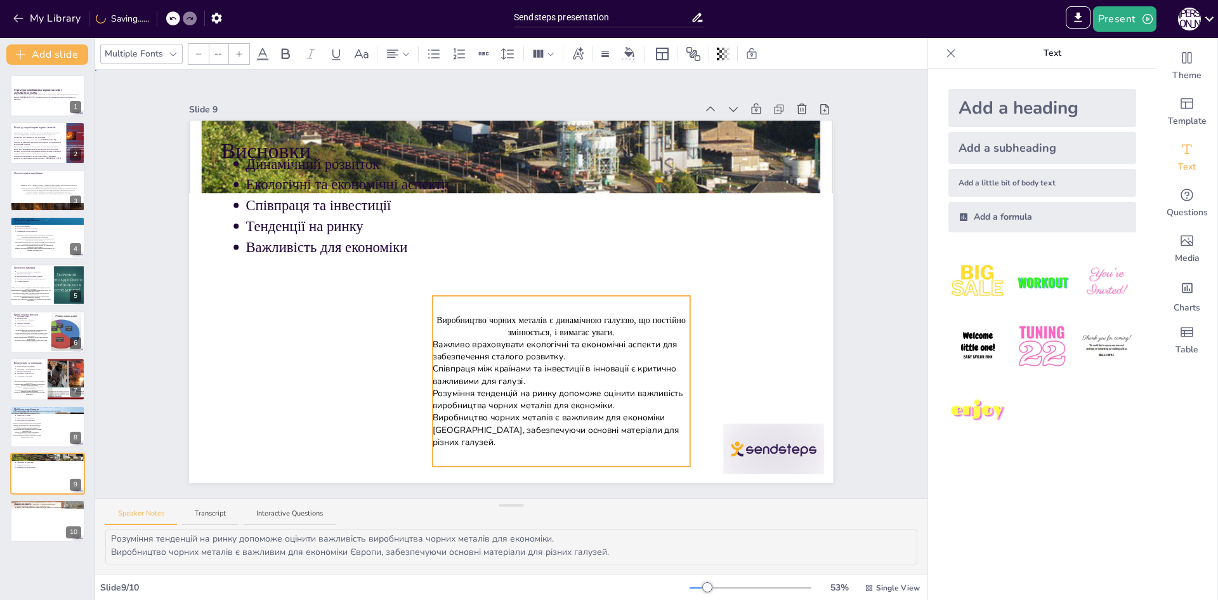
click at [681, 403] on div at bounding box center [511, 302] width 644 height 362
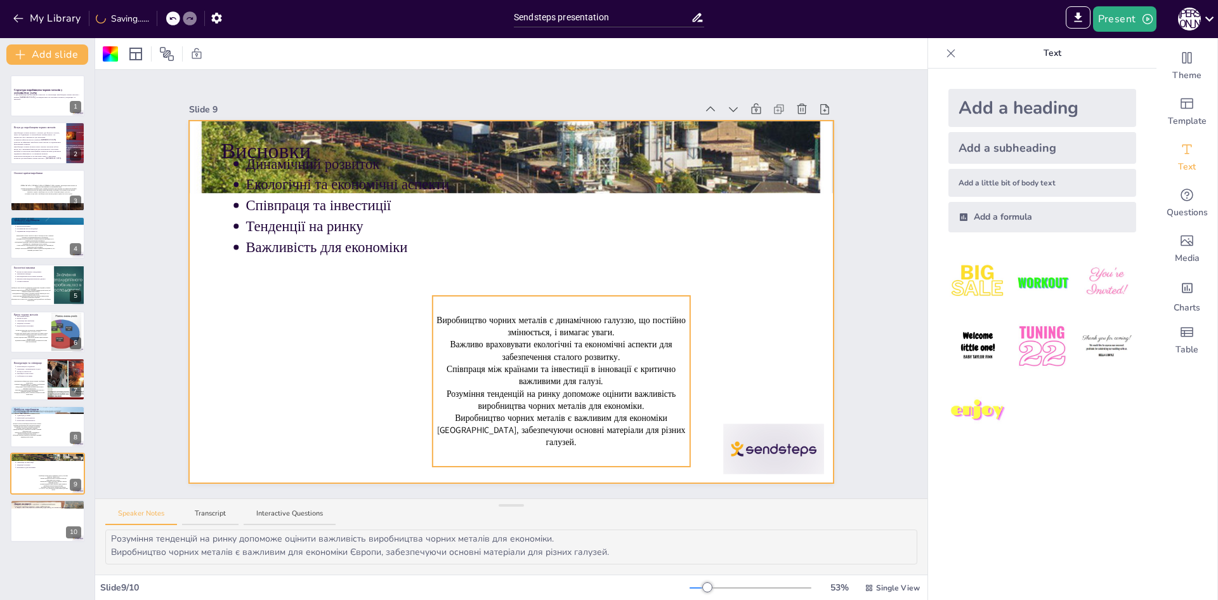
click at [558, 397] on span "Розуміння тенденцій на ринку допоможе оцінити важливість виробництва чорних мет…" at bounding box center [561, 399] width 229 height 24
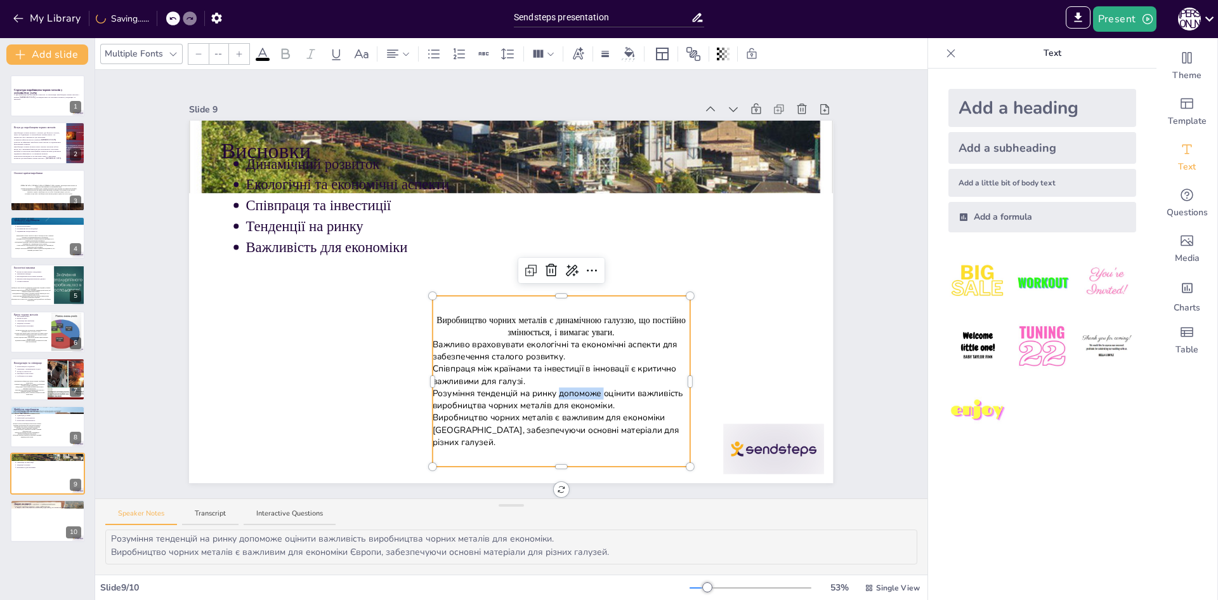
click at [558, 397] on span "Розуміння тенденцій на ринку допоможе оцінити важливість виробництва чорних мет…" at bounding box center [559, 399] width 253 height 24
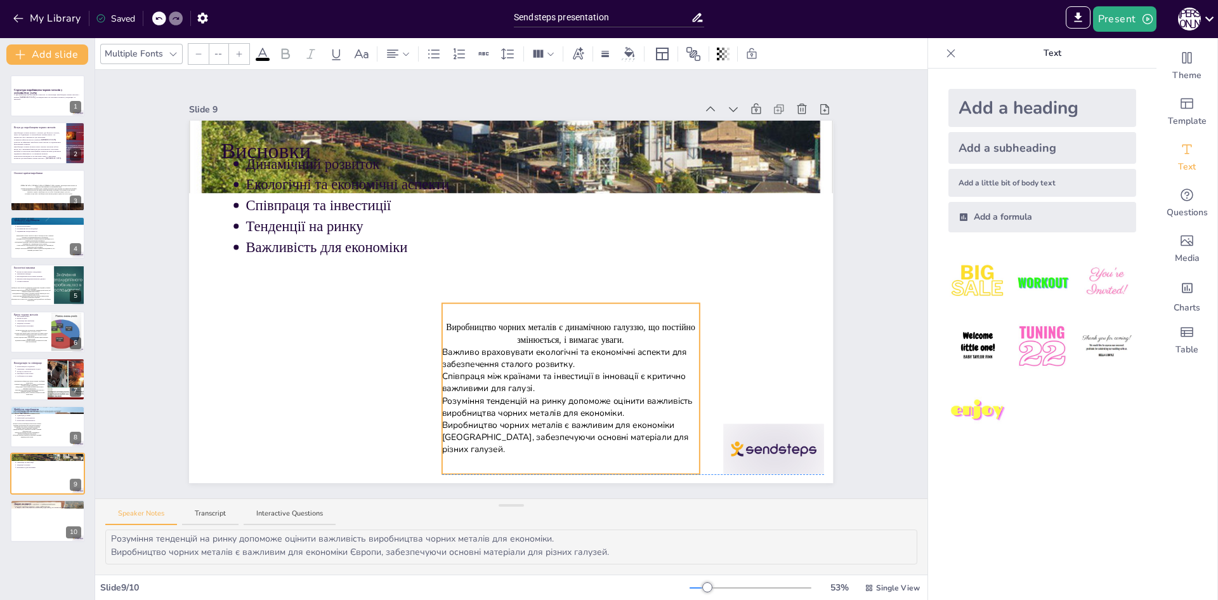
drag, startPoint x: 428, startPoint y: 320, endPoint x: 437, endPoint y: 329, distance: 13.0
click at [447, 327] on span "Виробництво чорних металів є динамічною галуззю, що постійно змінюється, і вима…" at bounding box center [573, 333] width 252 height 24
click at [442, 328] on div at bounding box center [444, 388] width 5 height 171
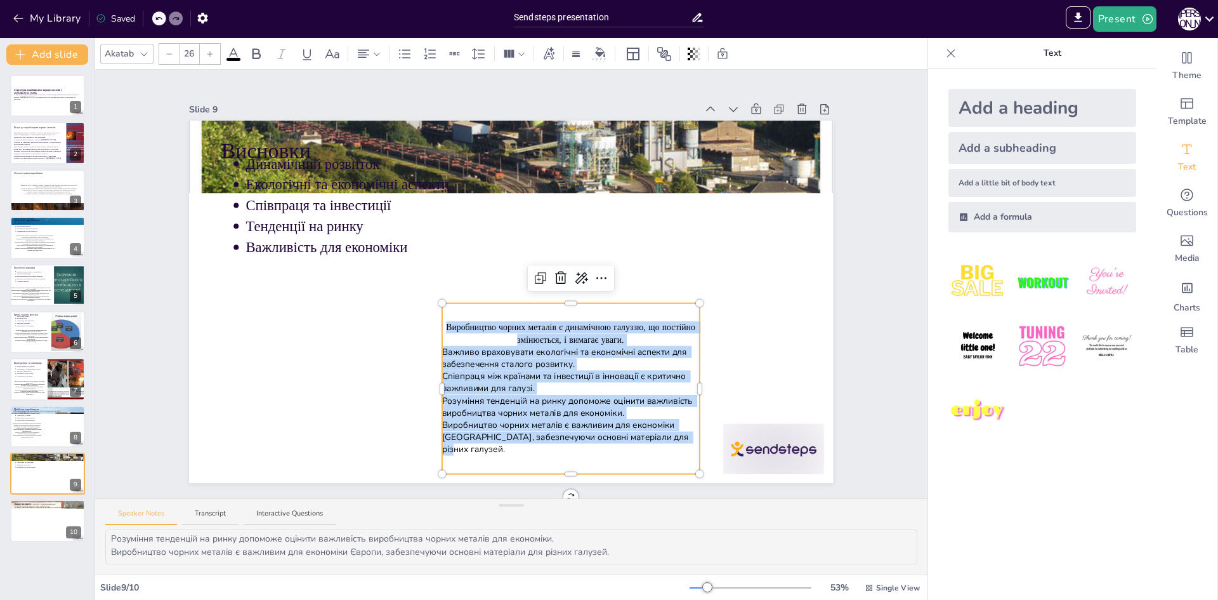
drag, startPoint x: 438, startPoint y: 328, endPoint x: 684, endPoint y: 447, distance: 272.7
click at [684, 447] on div "Виробництво чорних металів є динамічною галуззю, що постійно змінюється, і вима…" at bounding box center [570, 388] width 257 height 171
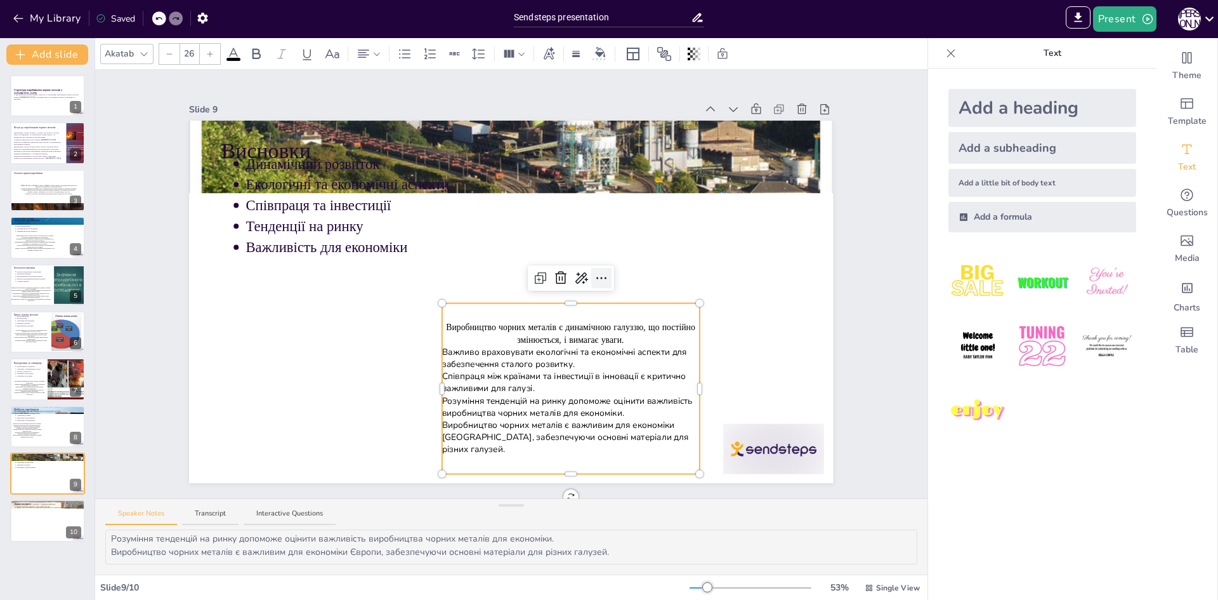
click at [594, 277] on icon at bounding box center [601, 277] width 15 height 15
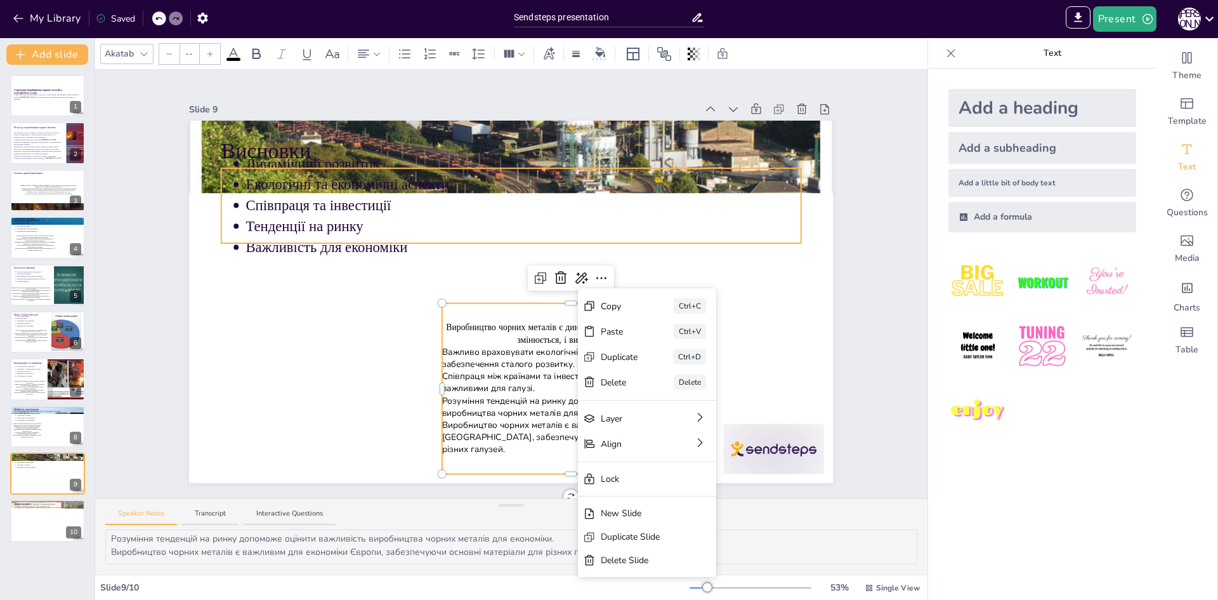
type input "43"
click at [765, 249] on p "Важливість для економіки" at bounding box center [523, 247] width 555 height 20
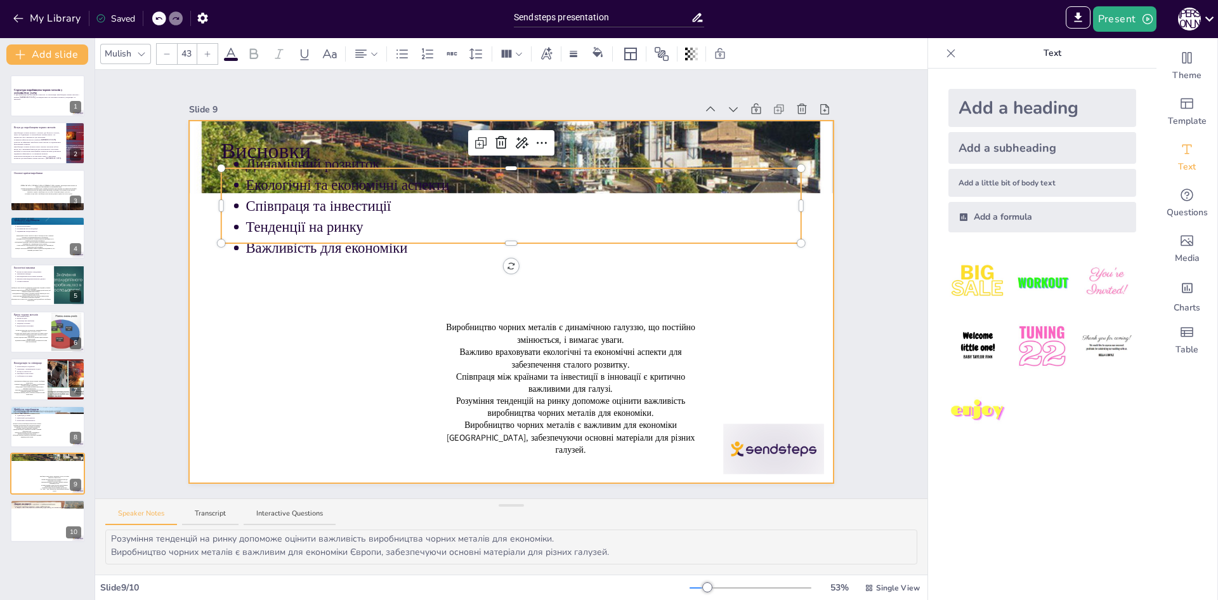
click at [542, 470] on div at bounding box center [511, 302] width 644 height 362
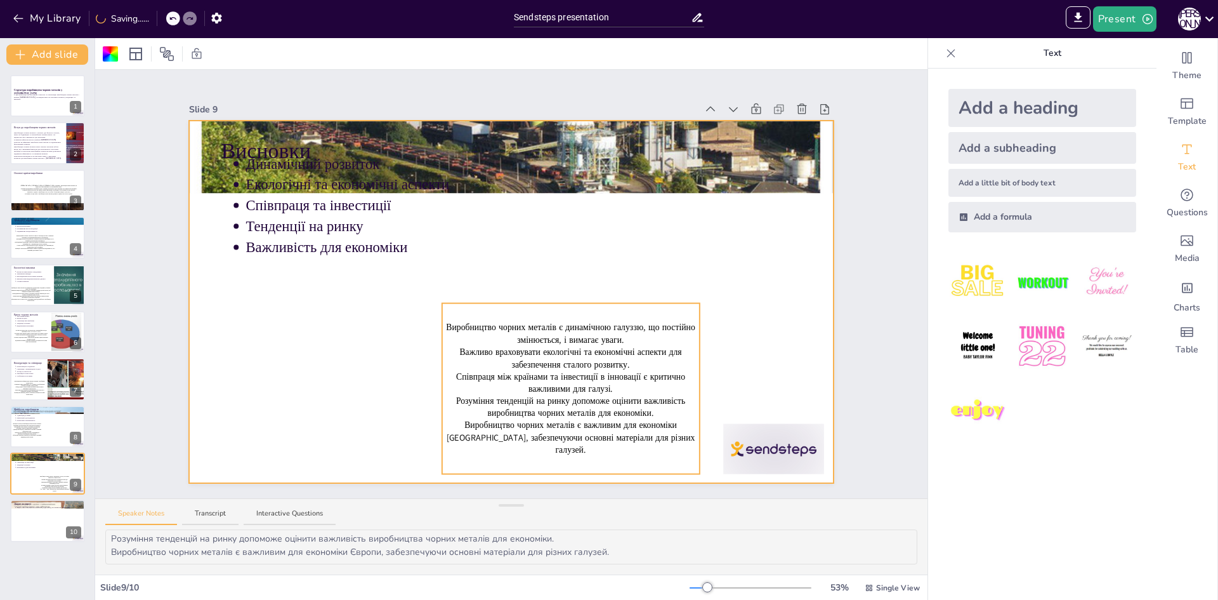
click at [540, 418] on span "Розуміння тенденцій на ринку допоможе оцінити важливість виробництва чорних мет…" at bounding box center [570, 407] width 229 height 24
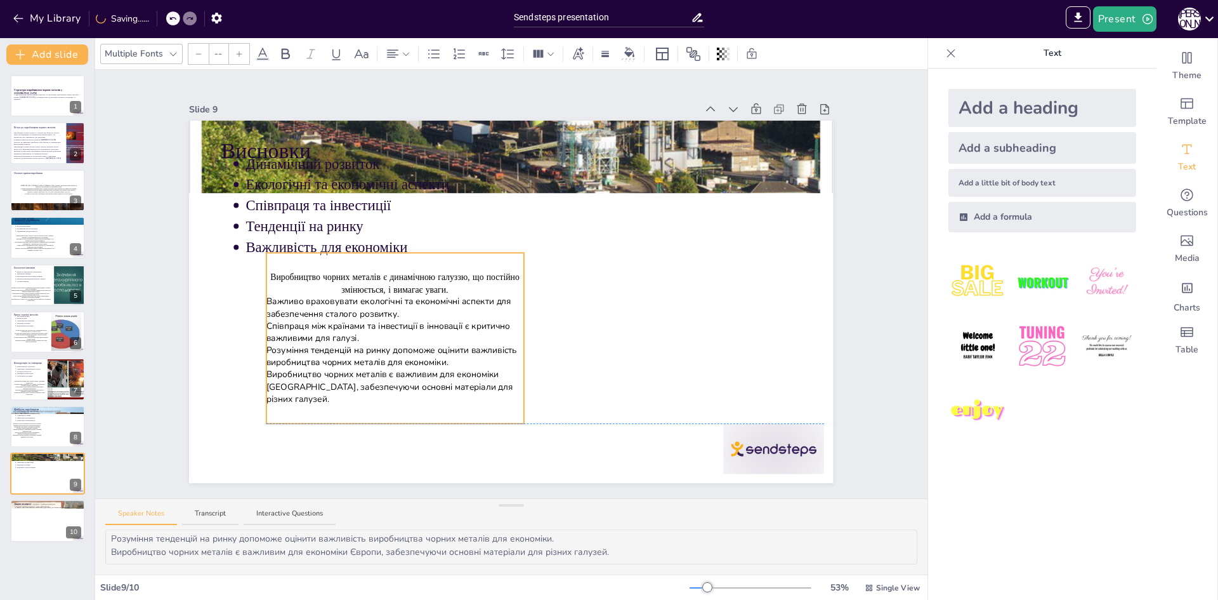
drag, startPoint x: 575, startPoint y: 468, endPoint x: 400, endPoint y: 421, distance: 181.9
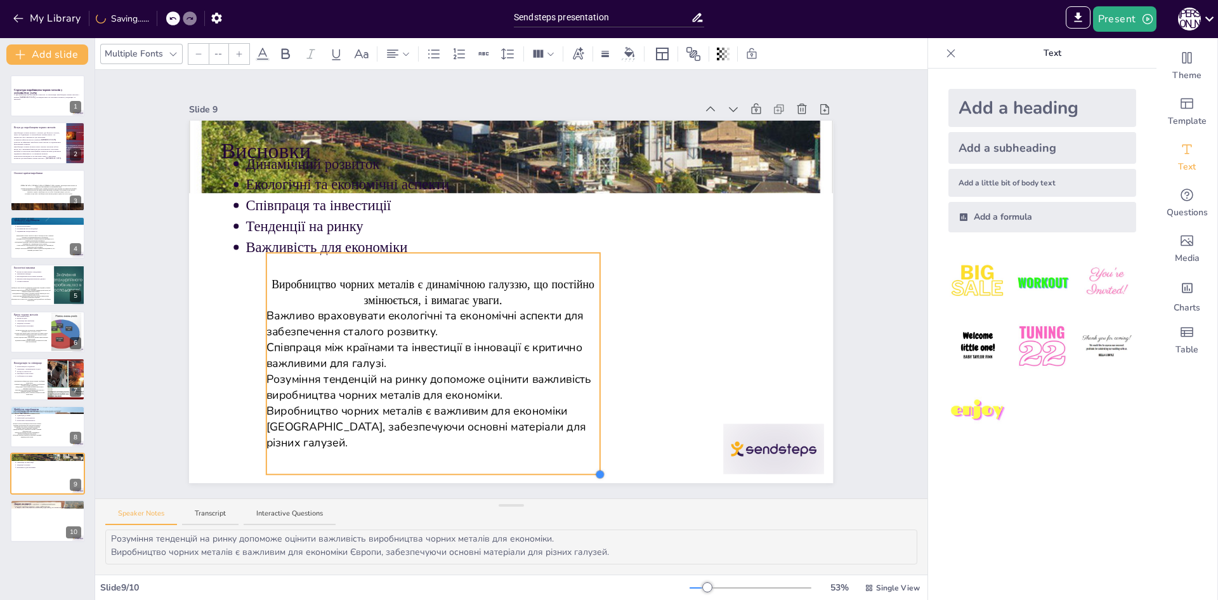
drag, startPoint x: 530, startPoint y: 424, endPoint x: 592, endPoint y: 428, distance: 62.3
click at [592, 428] on div "Висновки Динамічний розвиток Екологічні та економічні аспекти Співпраця та інве…" at bounding box center [511, 302] width 644 height 362
click at [687, 373] on div at bounding box center [511, 302] width 644 height 362
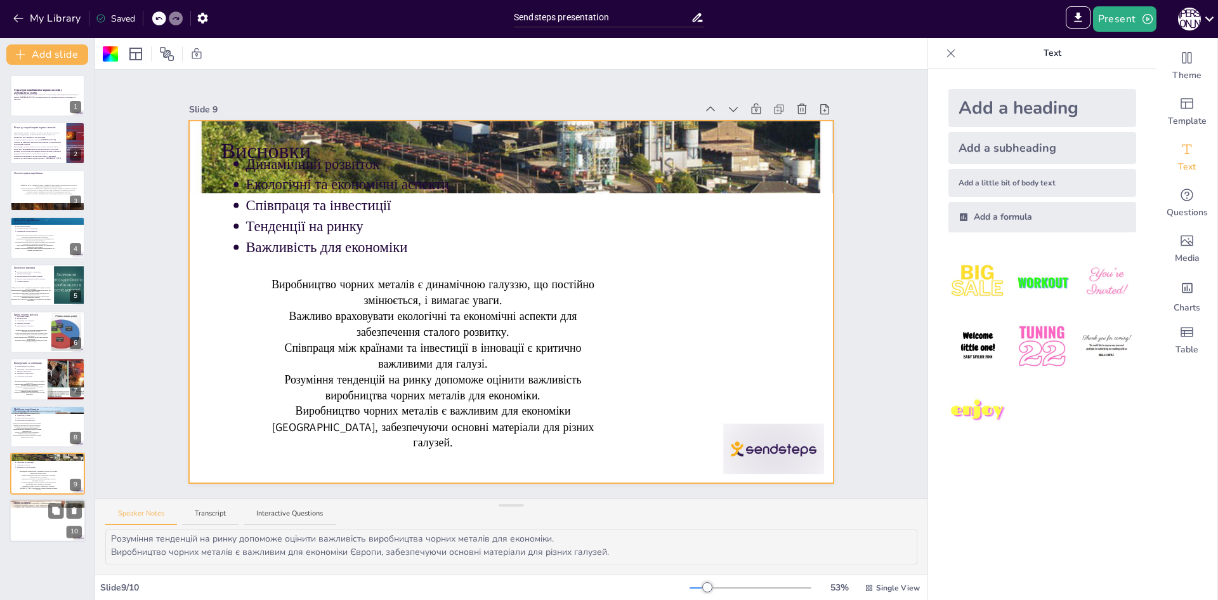
click at [29, 516] on div at bounding box center [48, 520] width 76 height 43
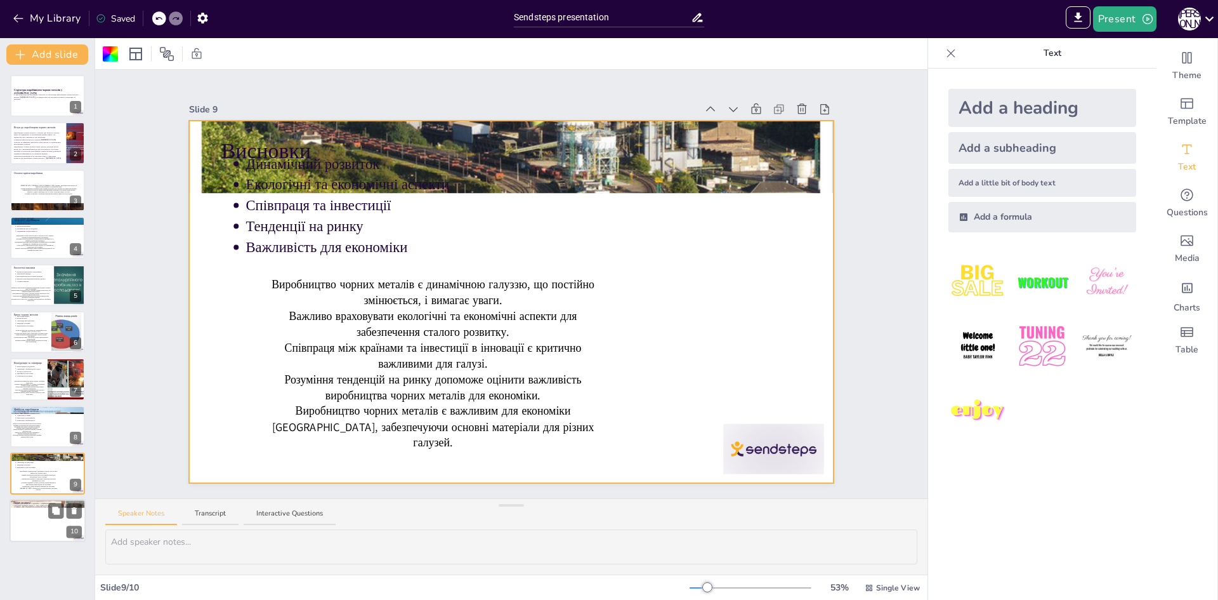
scroll to position [0, 0]
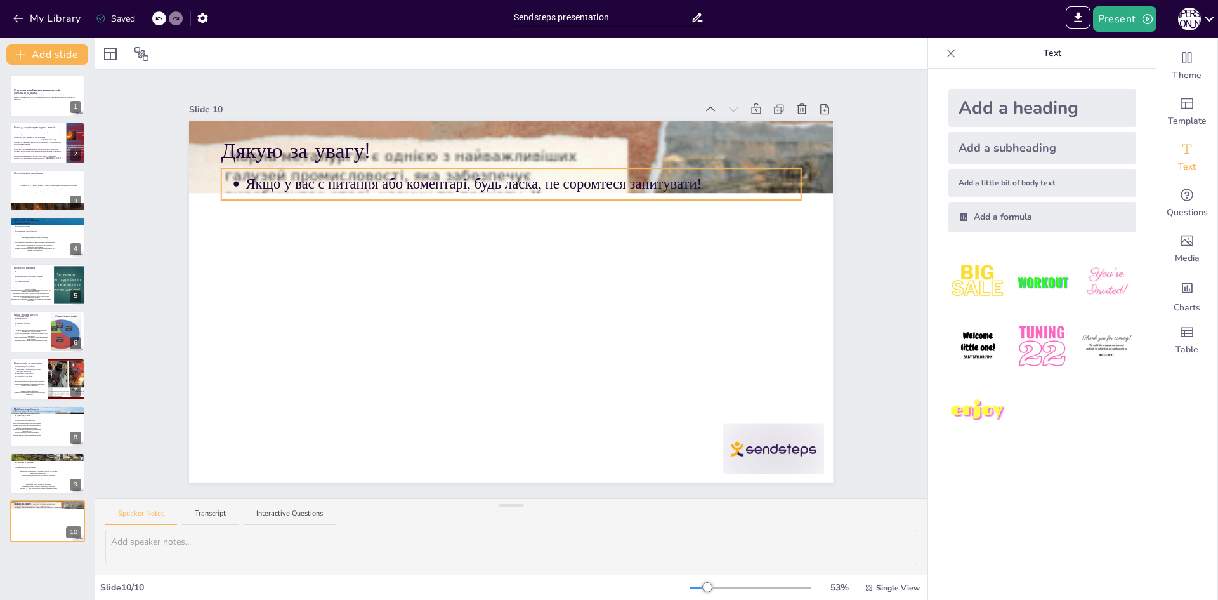
click at [254, 178] on p "Якщо у вас є питання або коментарі, будь ласка, не соромтеся запитувати!" at bounding box center [523, 184] width 555 height 20
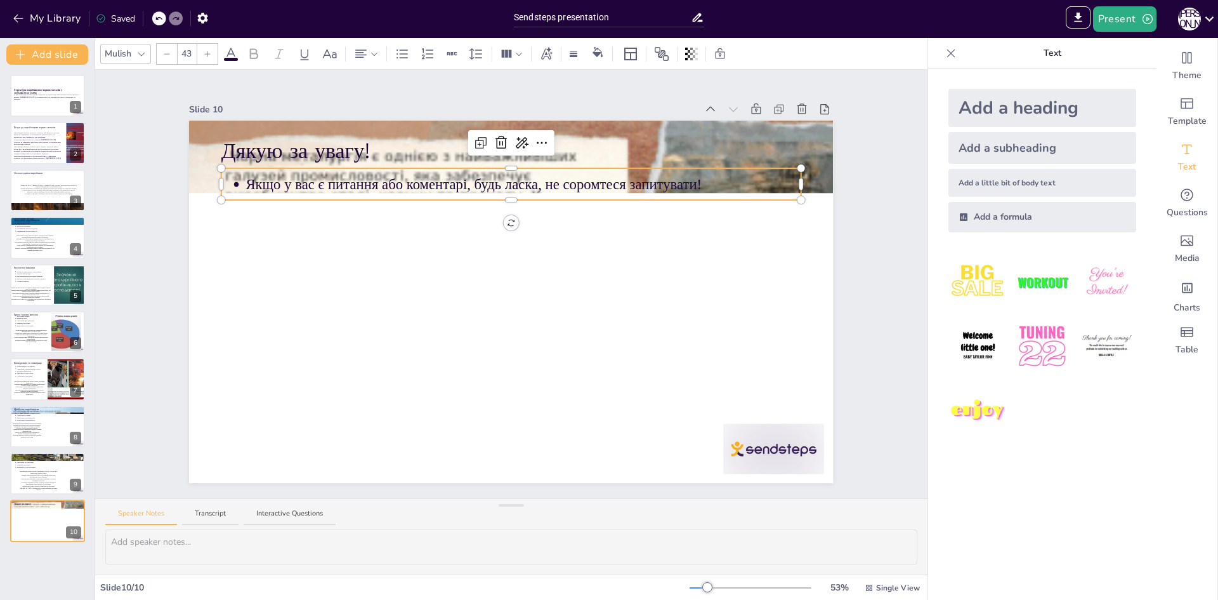
click at [726, 185] on p "Якщо у вас є питання або коментарі, будь ласка, не соромтеся запитувати!" at bounding box center [523, 184] width 555 height 20
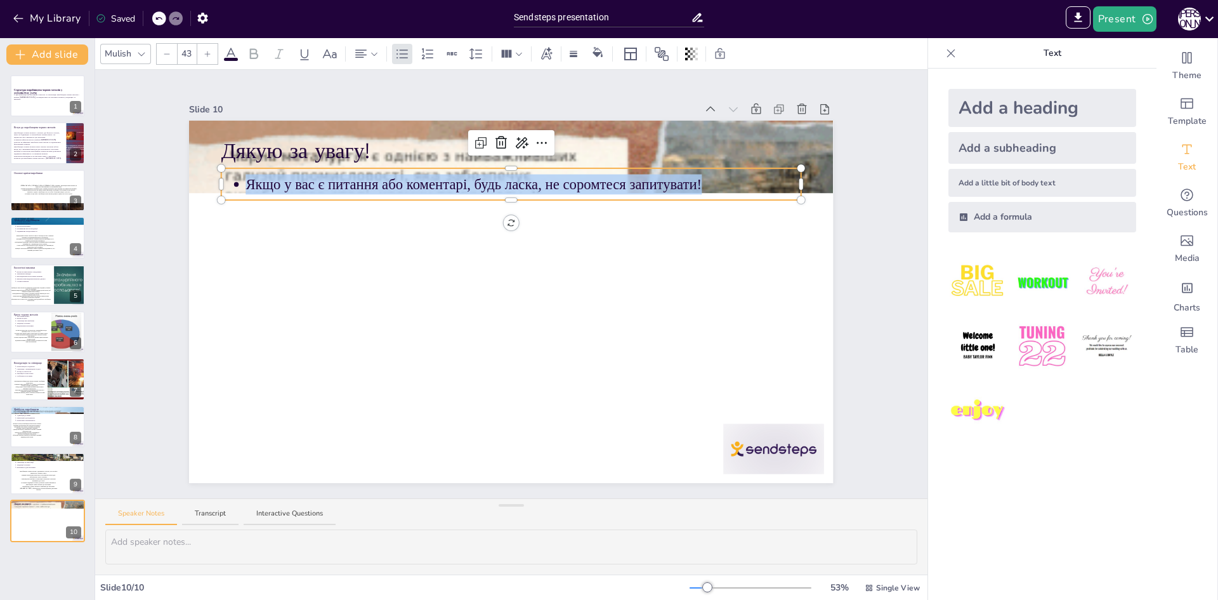
drag, startPoint x: 676, startPoint y: 174, endPoint x: 220, endPoint y: 181, distance: 456.3
click at [221, 181] on ul "Якщо у вас є питання або коментарі, будь ласка, не соромтеся запитувати!" at bounding box center [511, 184] width 580 height 21
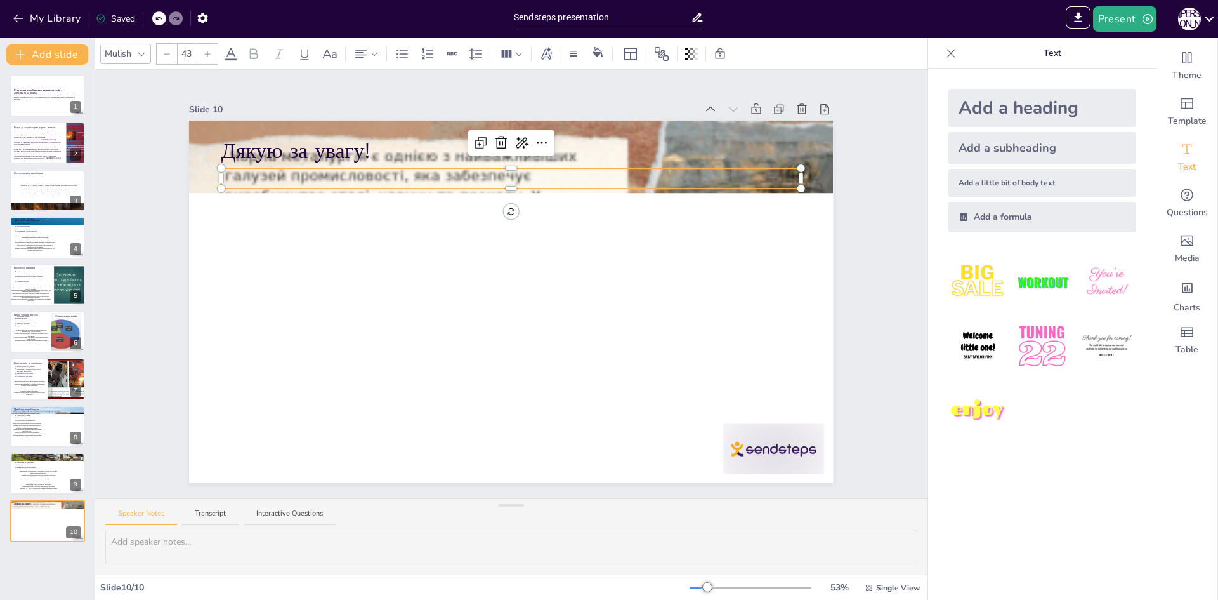
click at [687, 176] on p at bounding box center [511, 178] width 580 height 20
click at [680, 183] on div at bounding box center [511, 185] width 580 height 5
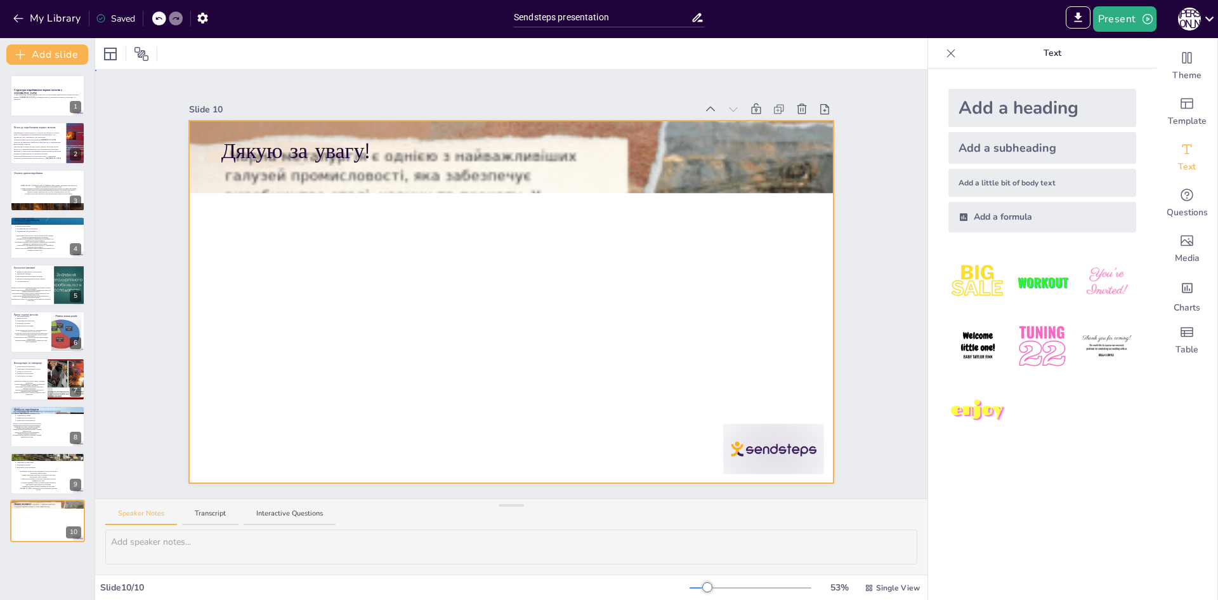
click at [457, 292] on div at bounding box center [511, 302] width 644 height 362
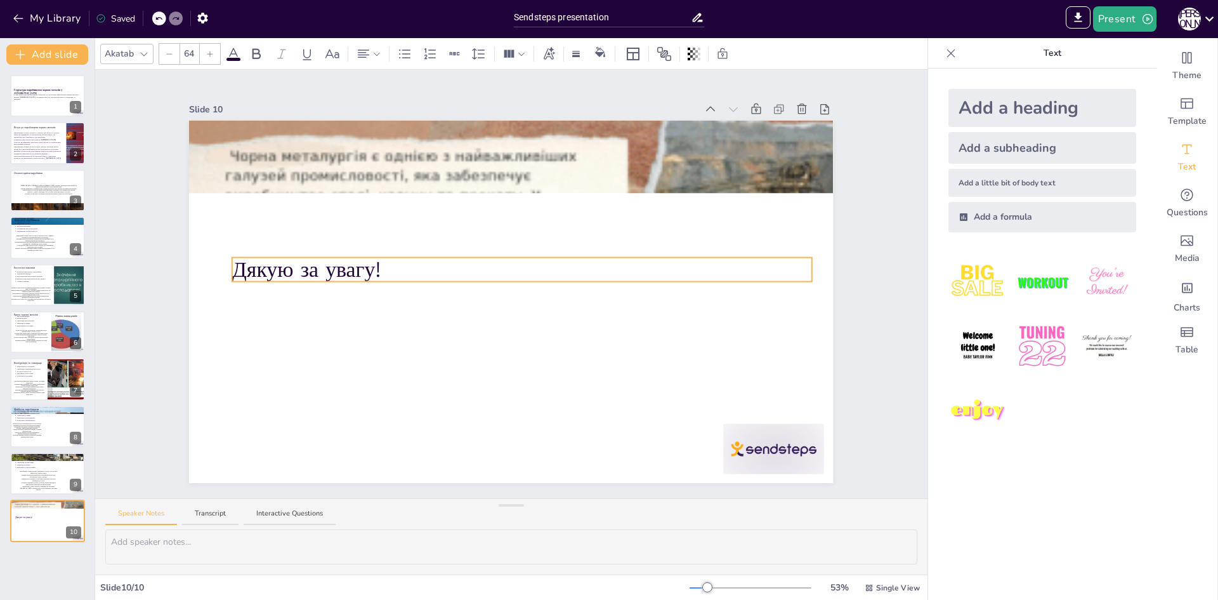
drag, startPoint x: 397, startPoint y: 145, endPoint x: 451, endPoint y: 283, distance: 147.9
click at [451, 283] on p "Дякую за увагу!" at bounding box center [522, 269] width 580 height 30
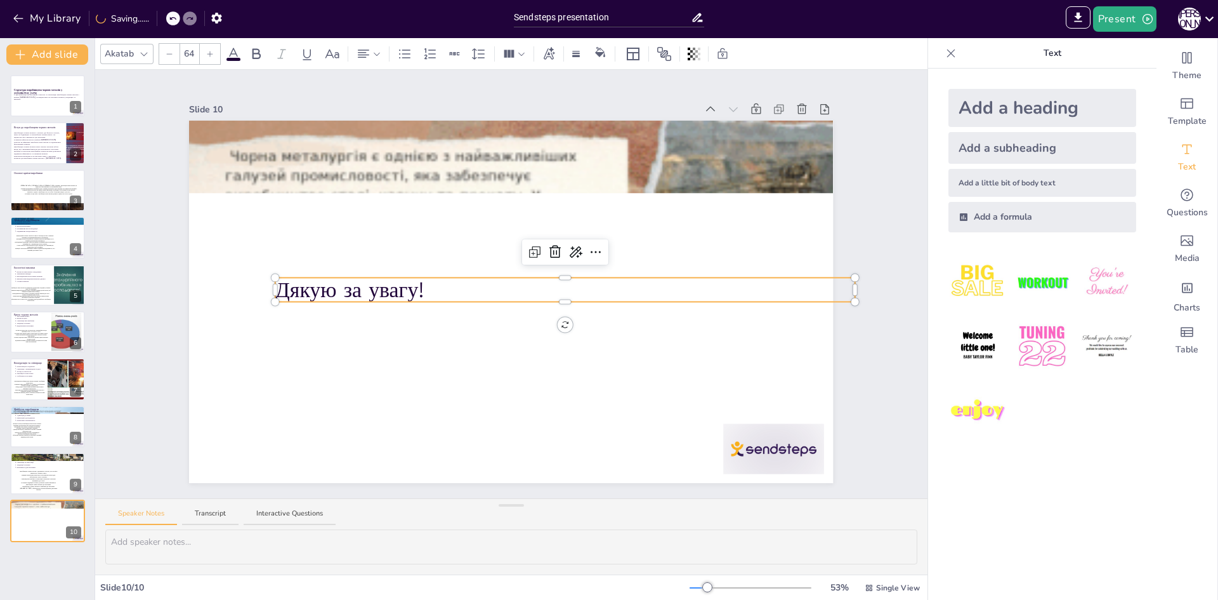
drag, startPoint x: 477, startPoint y: 284, endPoint x: 555, endPoint y: 276, distance: 77.8
click at [555, 276] on div "Дякую за увагу!" at bounding box center [511, 302] width 644 height 362
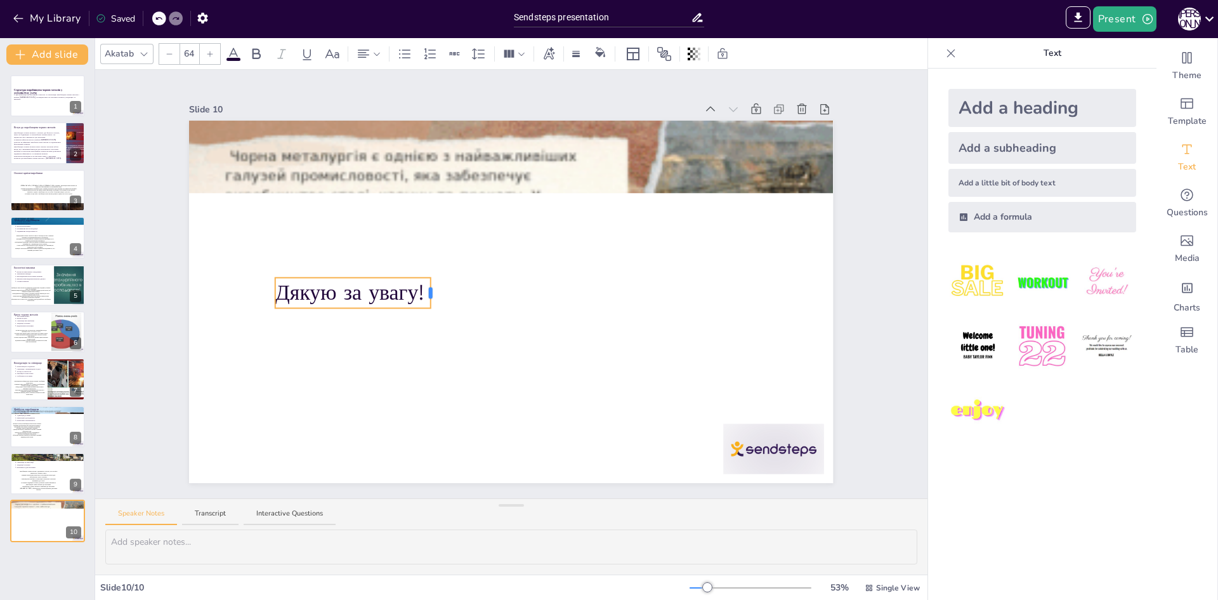
drag, startPoint x: 847, startPoint y: 287, endPoint x: 423, endPoint y: 289, distance: 424.5
click at [429, 289] on div at bounding box center [431, 292] width 4 height 11
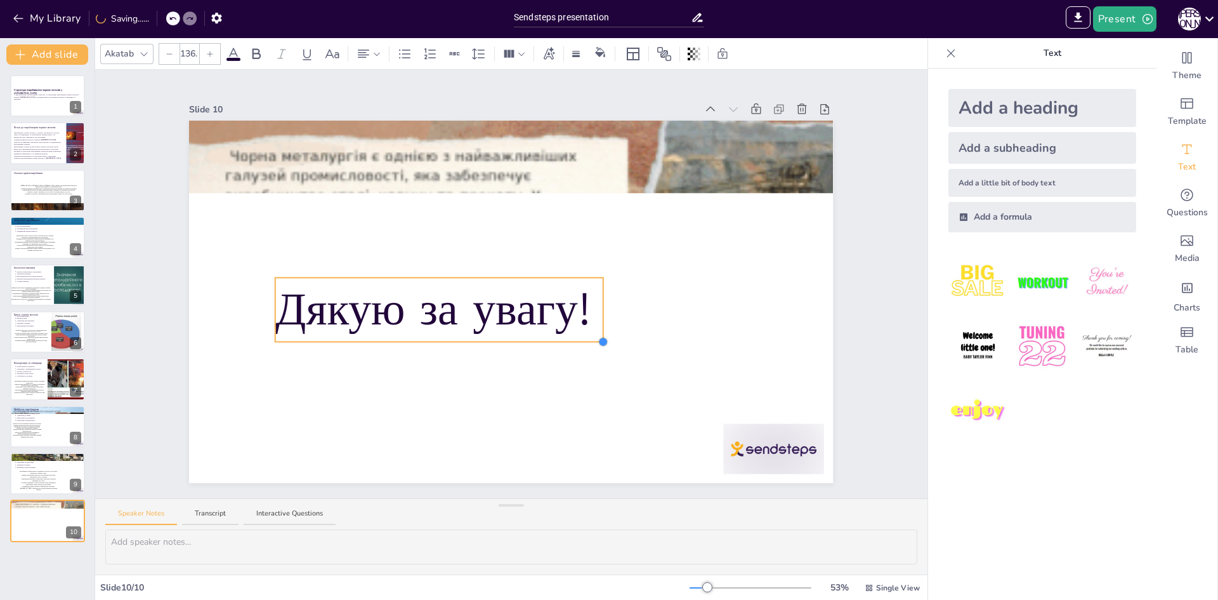
type input "138"
drag, startPoint x: 423, startPoint y: 305, endPoint x: 532, endPoint y: 340, distance: 114.6
click at [532, 340] on div "Дякую за увагу!" at bounding box center [511, 302] width 644 height 362
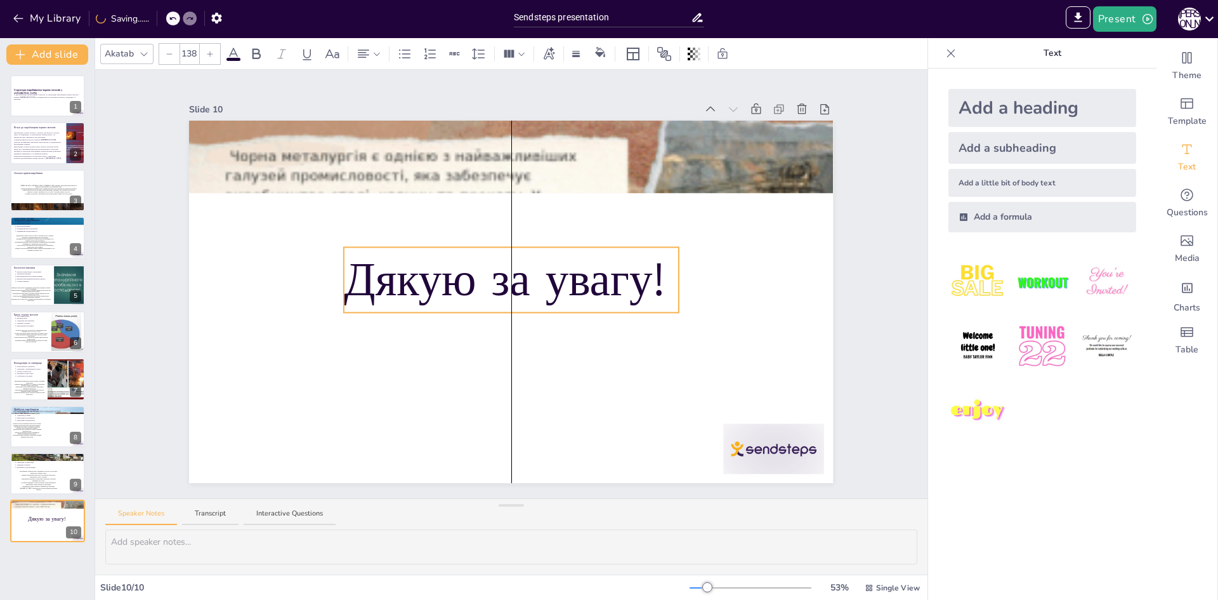
drag, startPoint x: 452, startPoint y: 316, endPoint x: 525, endPoint y: 285, distance: 79.3
click at [525, 285] on span "Дякую за увагу!" at bounding box center [505, 279] width 322 height 63
click at [468, 517] on div "Speaker Notes Transcript Interactive Questions" at bounding box center [511, 514] width 832 height 30
click at [1214, 18] on icon at bounding box center [1209, 18] width 17 height 17
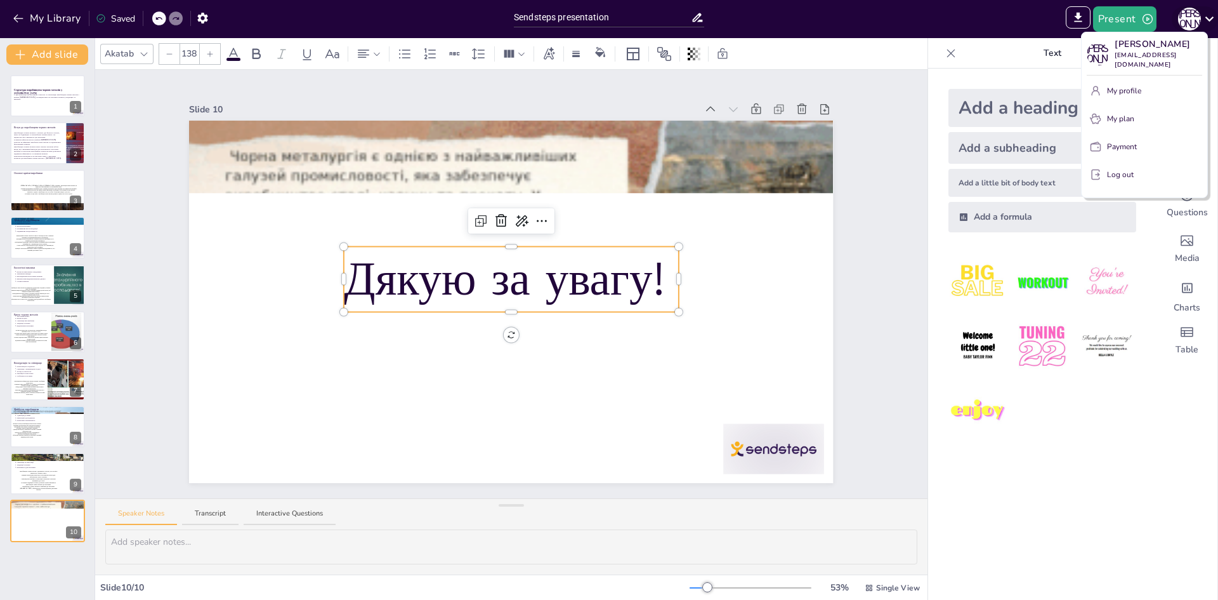
click at [1214, 18] on div at bounding box center [609, 300] width 1218 height 600
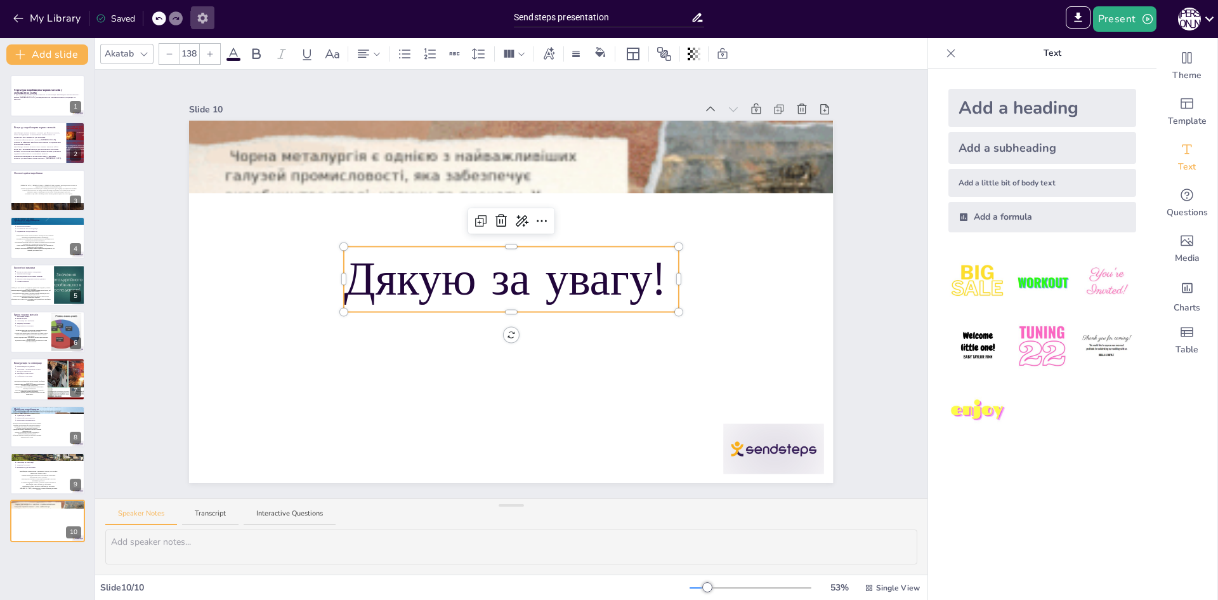
click at [203, 18] on icon "button" at bounding box center [202, 17] width 13 height 13
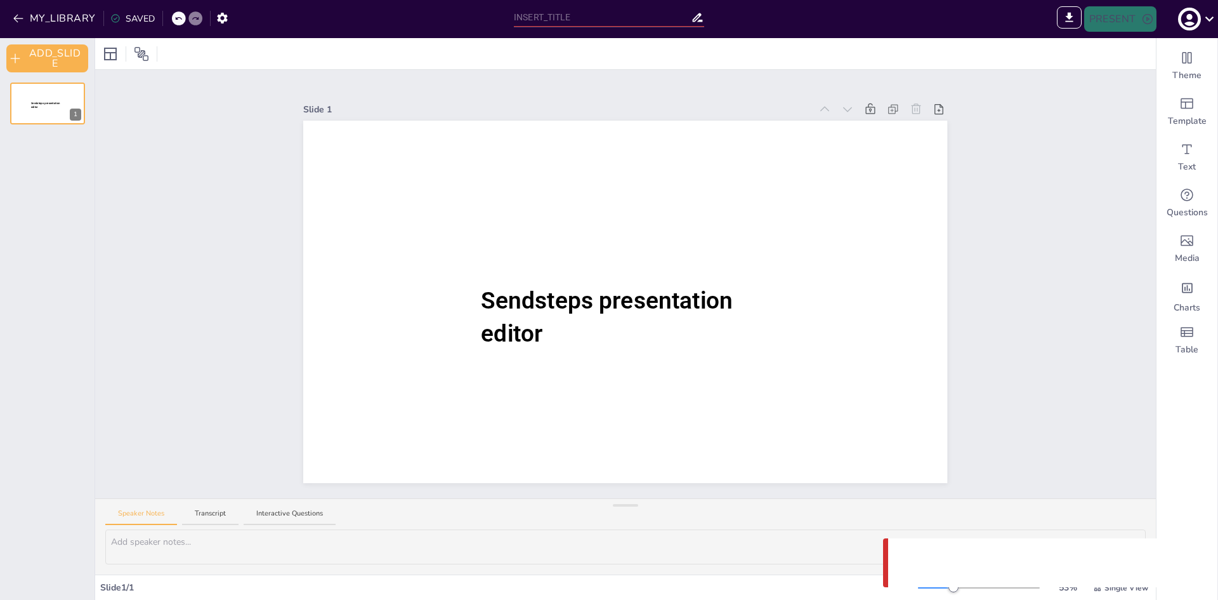
type input "Sendsteps presentation"
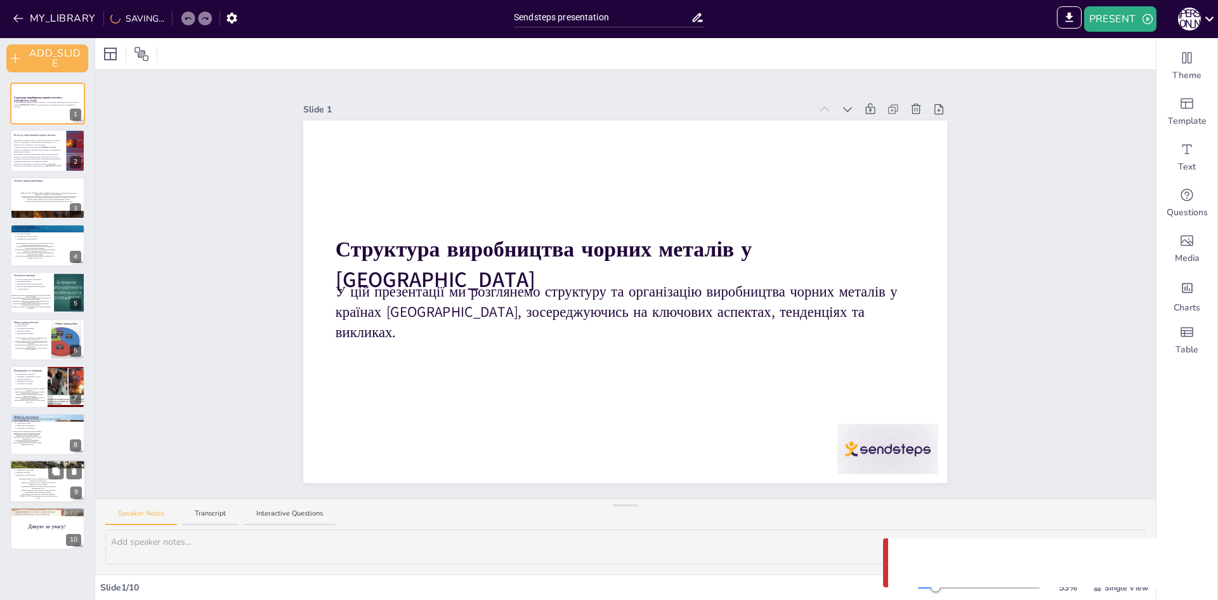
click at [36, 471] on p "Тенденції на ринку" at bounding box center [49, 472] width 66 height 3
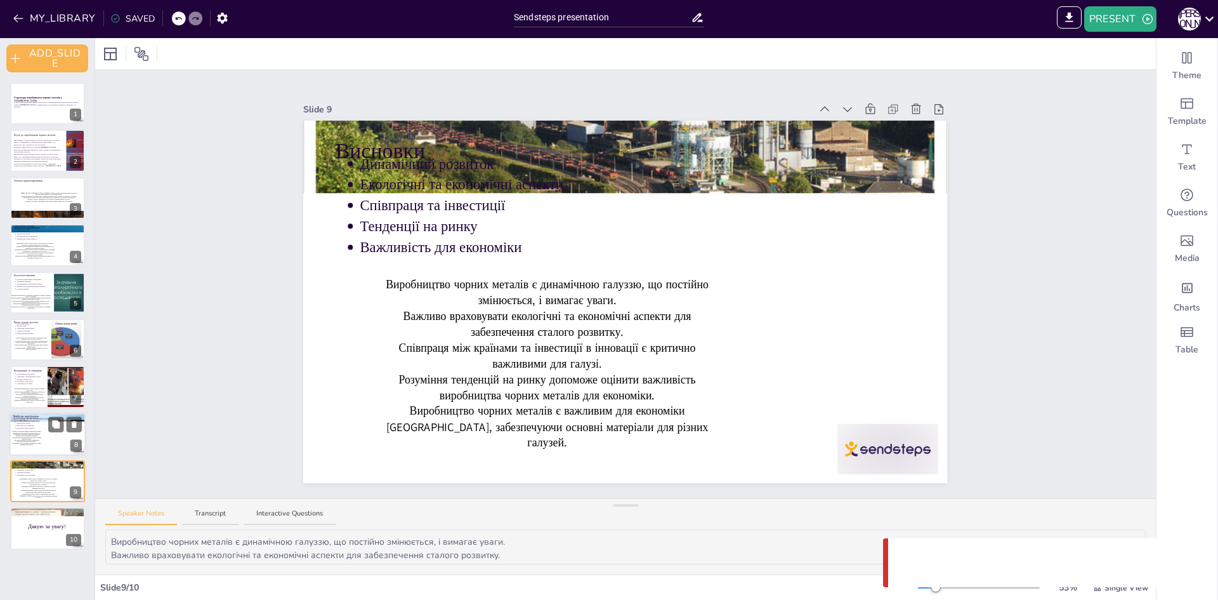
click at [34, 427] on div "Інновації в технологіях виробництва чорних металів є критично важливими для заб…" at bounding box center [26, 438] width 30 height 22
type textarea "Інновації в технологіях виробництва чорних металів є критично важливими для заб…"
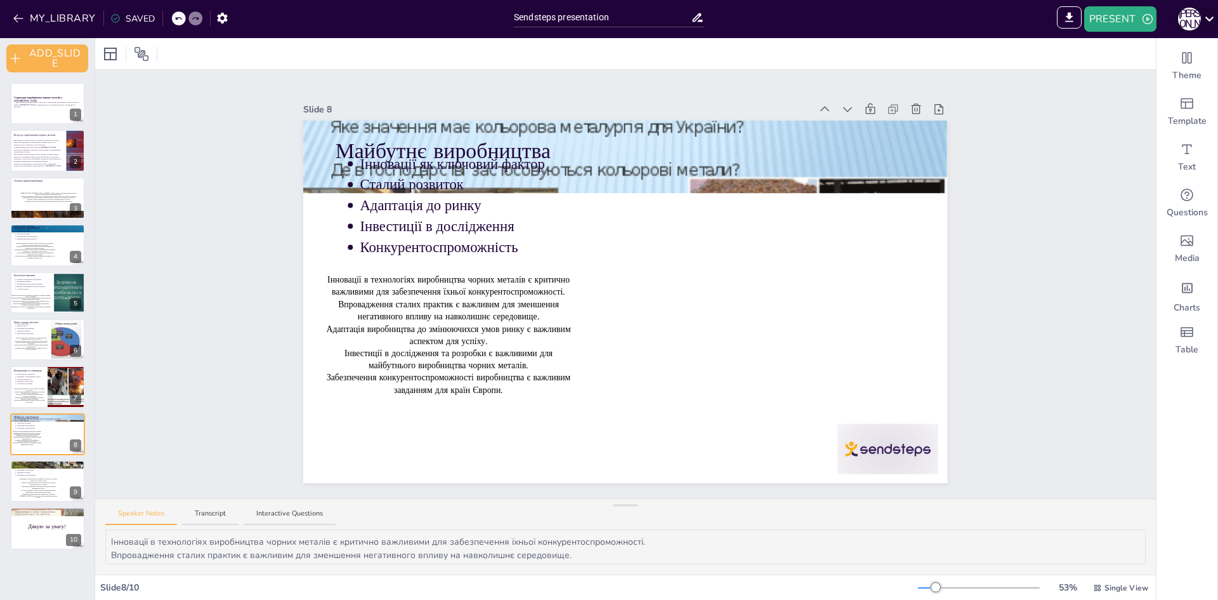
click at [1207, 18] on icon at bounding box center [1210, 18] width 9 height 5
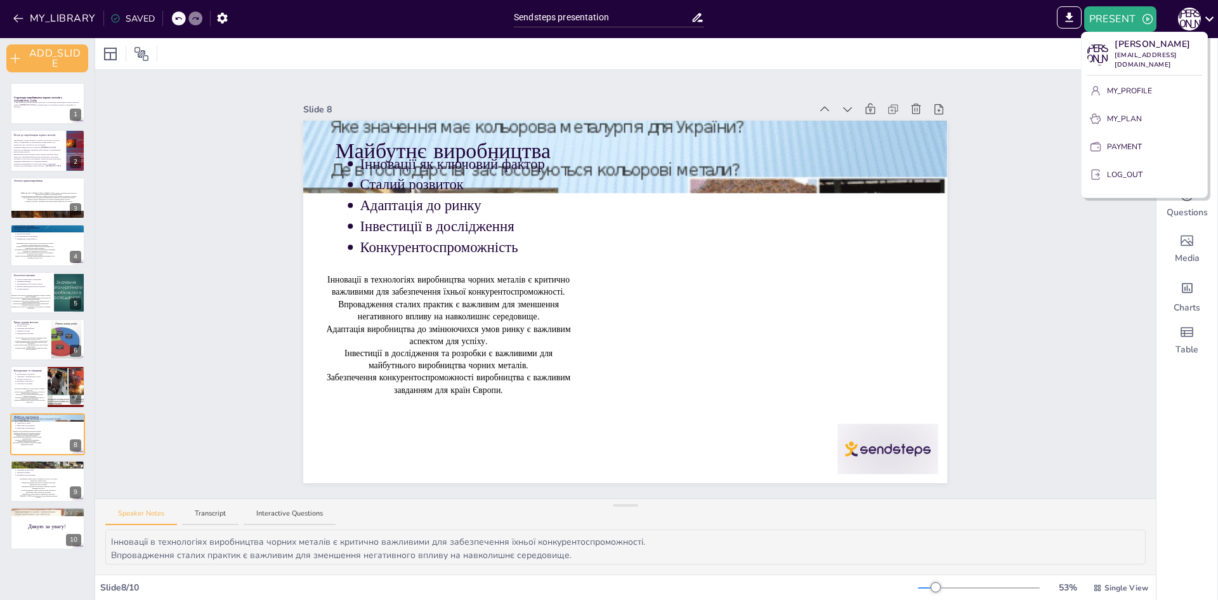
click at [1211, 18] on div at bounding box center [609, 300] width 1218 height 600
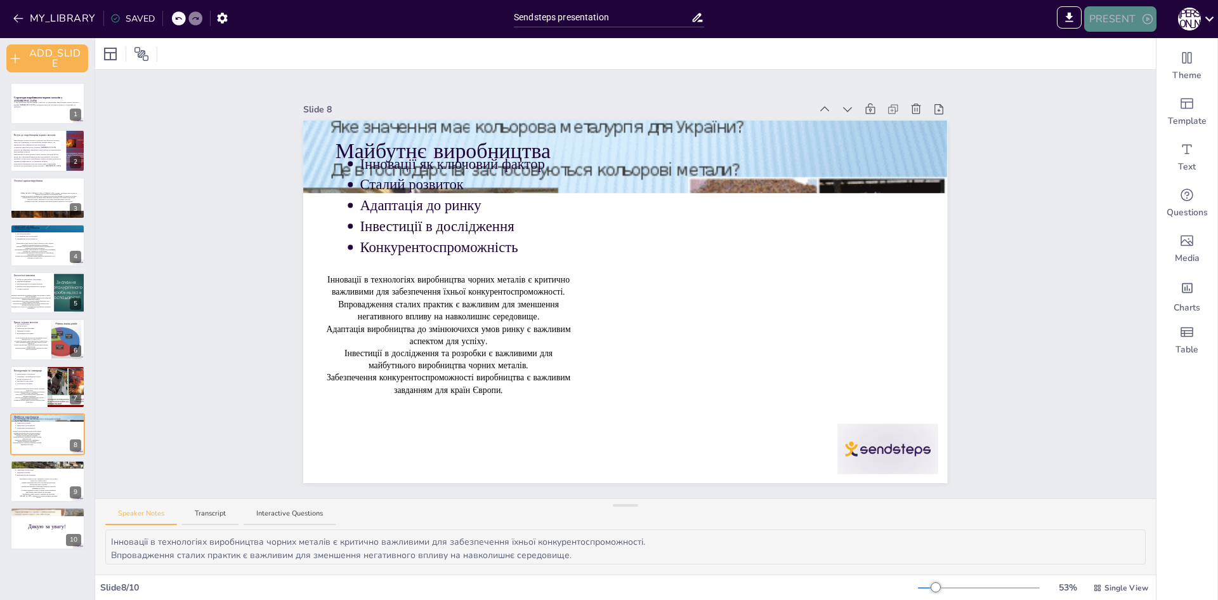
click at [1142, 22] on icon "button" at bounding box center [1147, 19] width 13 height 13
click at [1049, 166] on div at bounding box center [609, 300] width 1218 height 600
